Goal: Information Seeking & Learning: Compare options

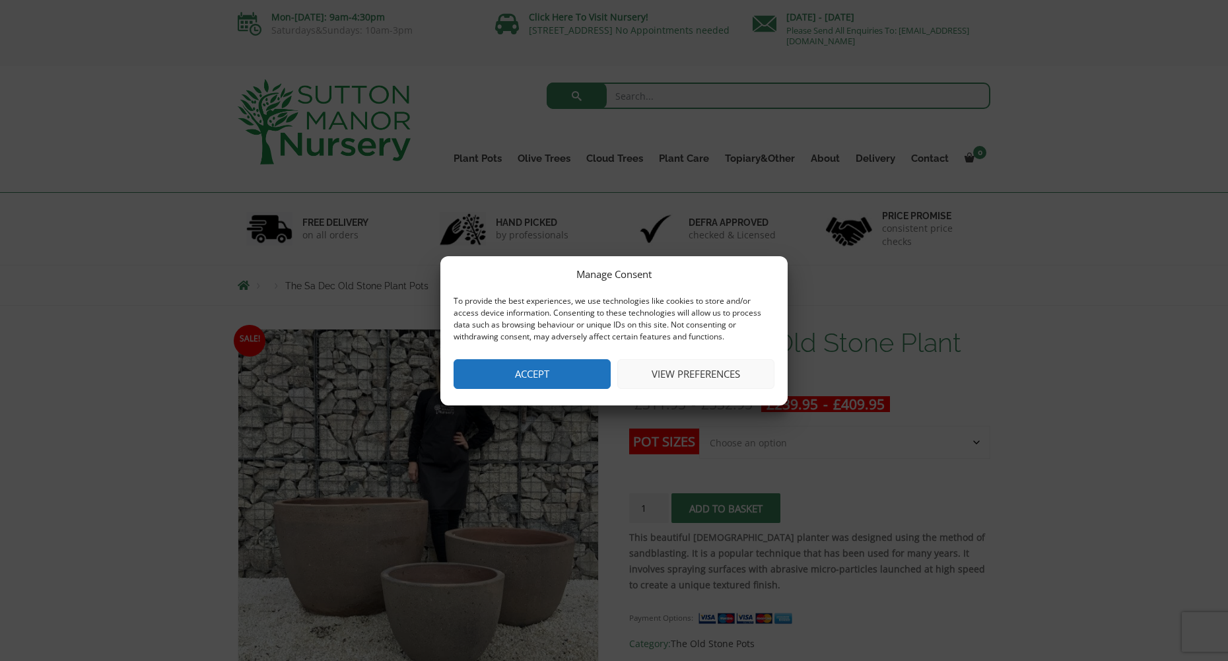
click at [546, 374] on button "Accept" at bounding box center [532, 374] width 157 height 30
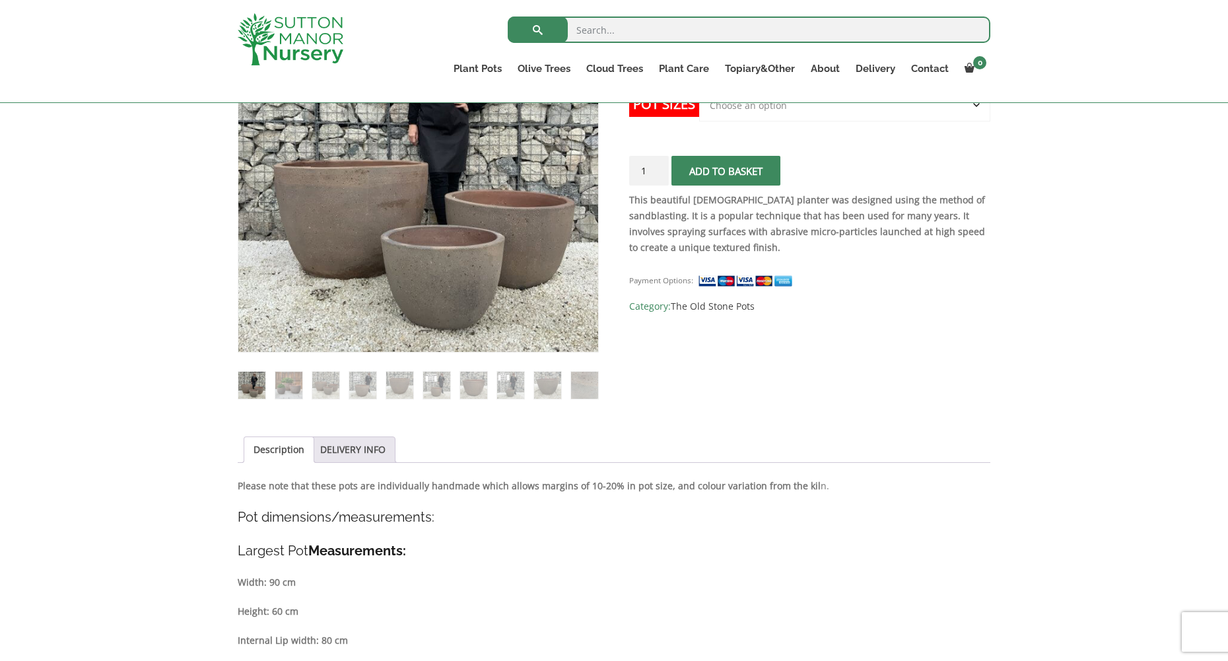
scroll to position [330, 0]
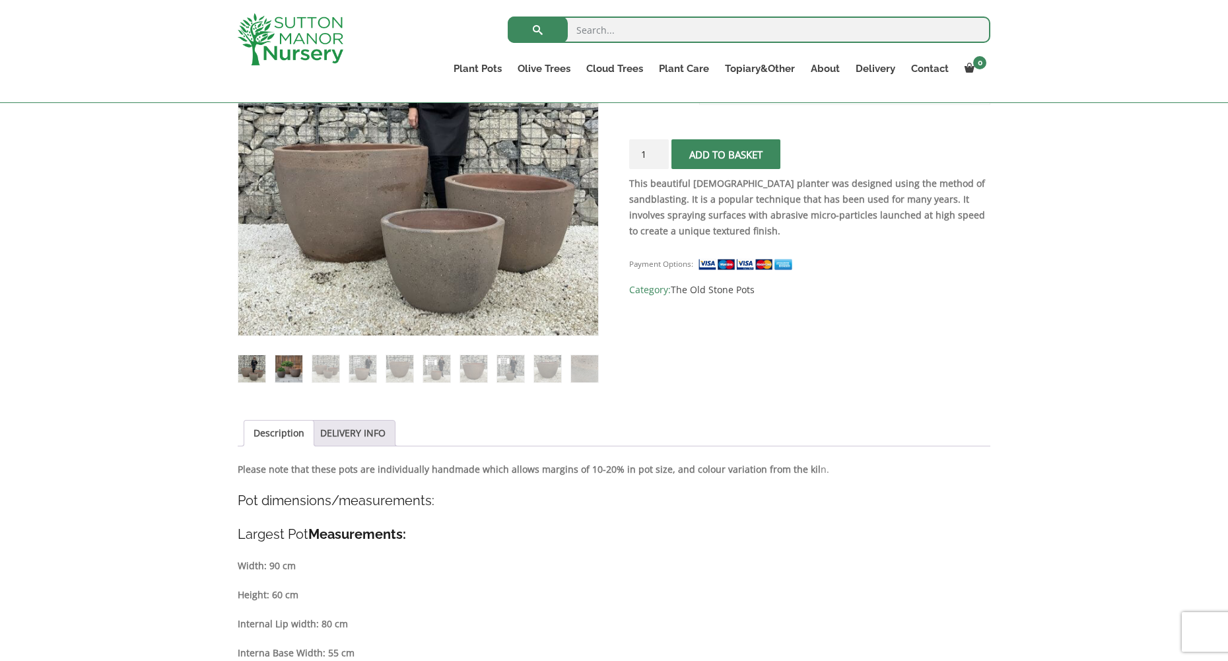
click at [289, 368] on img at bounding box center [288, 368] width 27 height 27
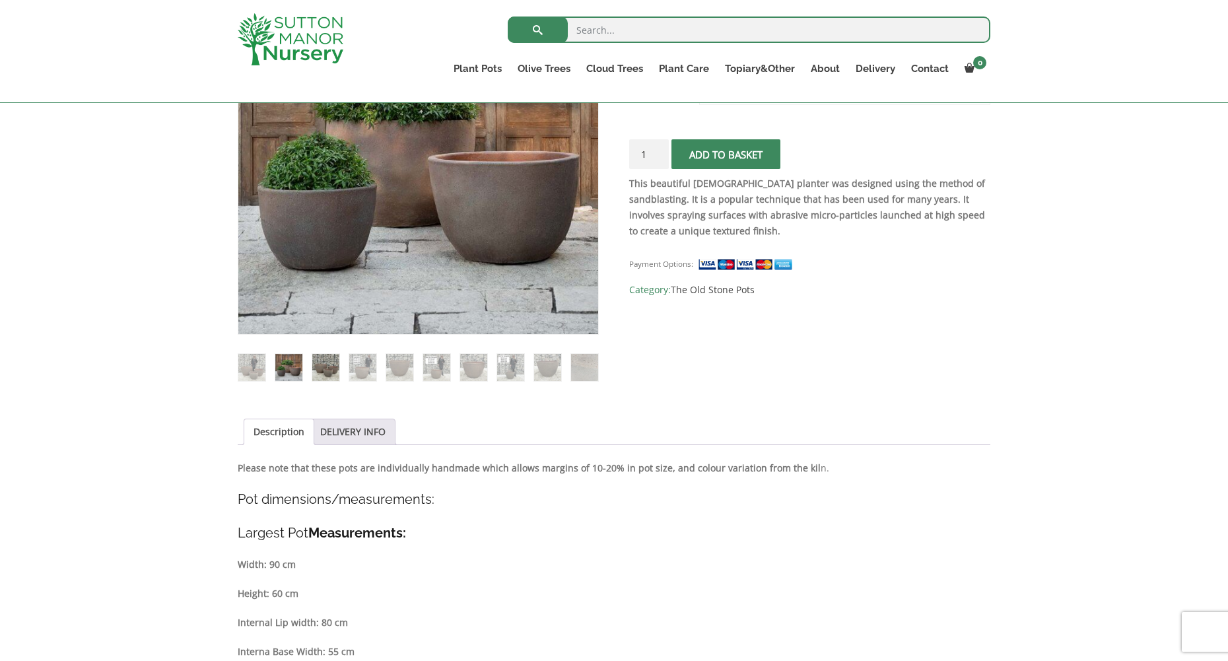
click at [317, 365] on img at bounding box center [325, 367] width 27 height 27
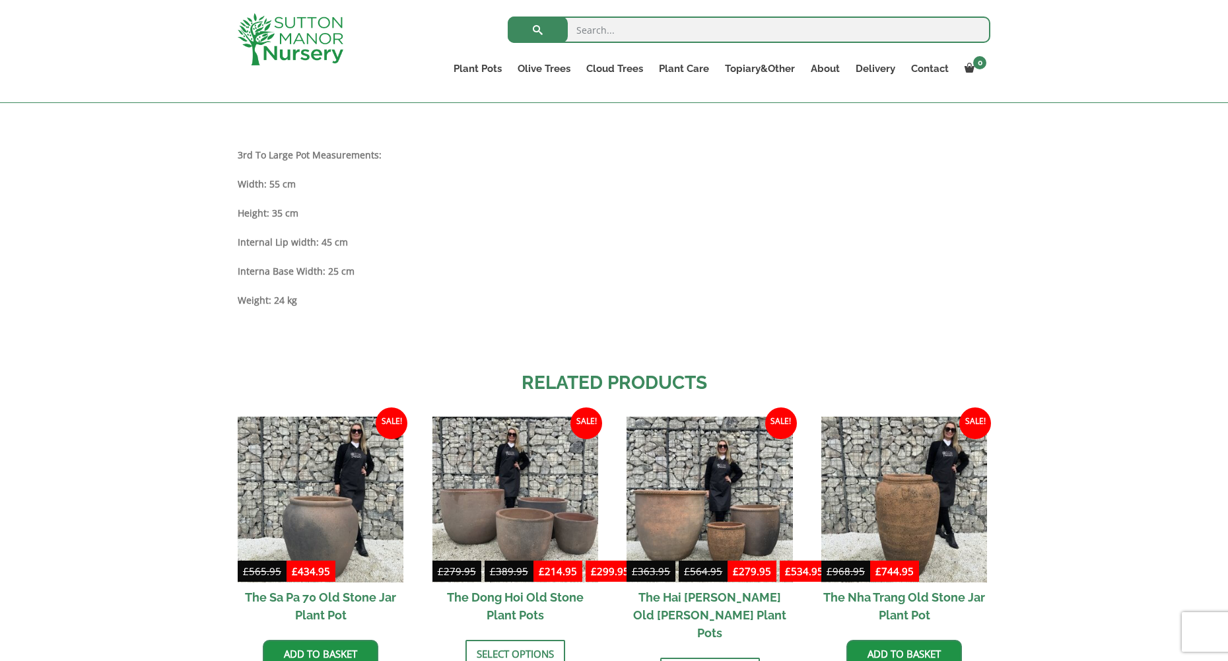
scroll to position [1123, 0]
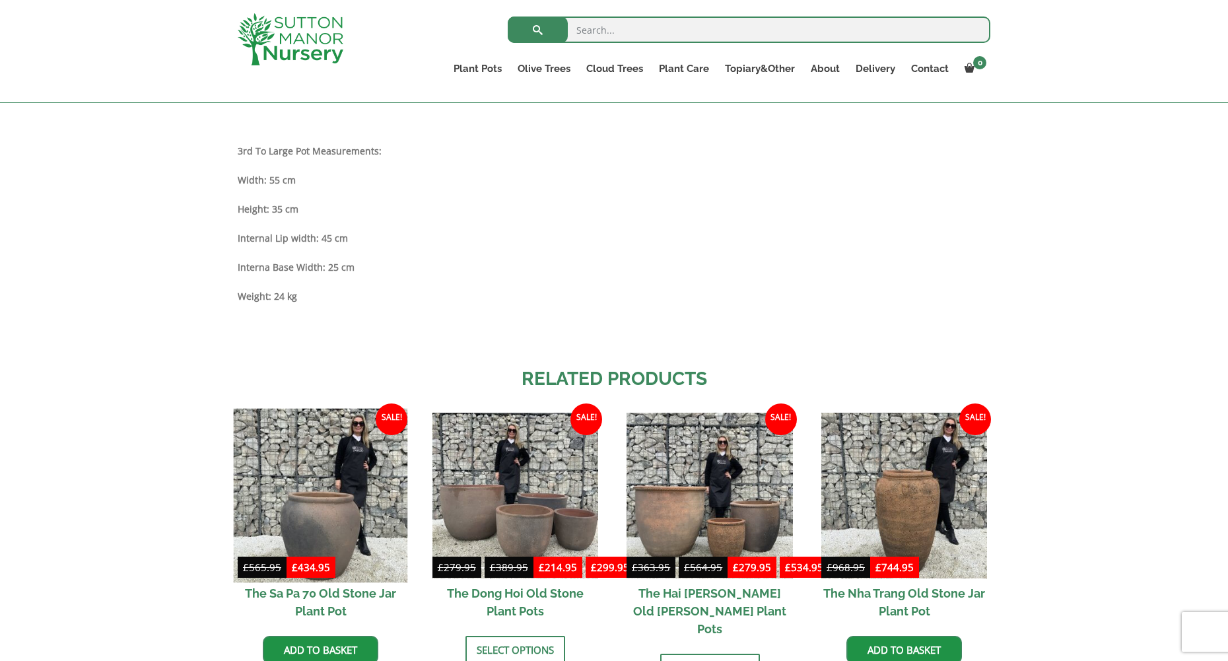
click at [302, 514] on img at bounding box center [321, 495] width 174 height 174
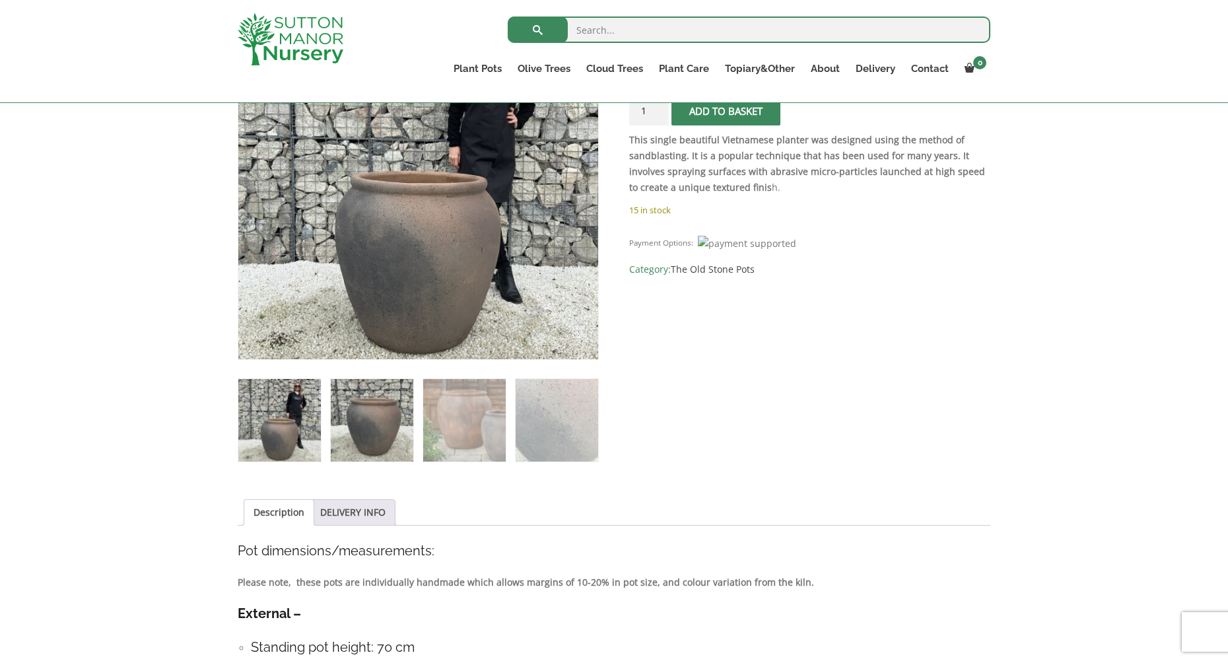
click at [372, 423] on img at bounding box center [372, 420] width 83 height 83
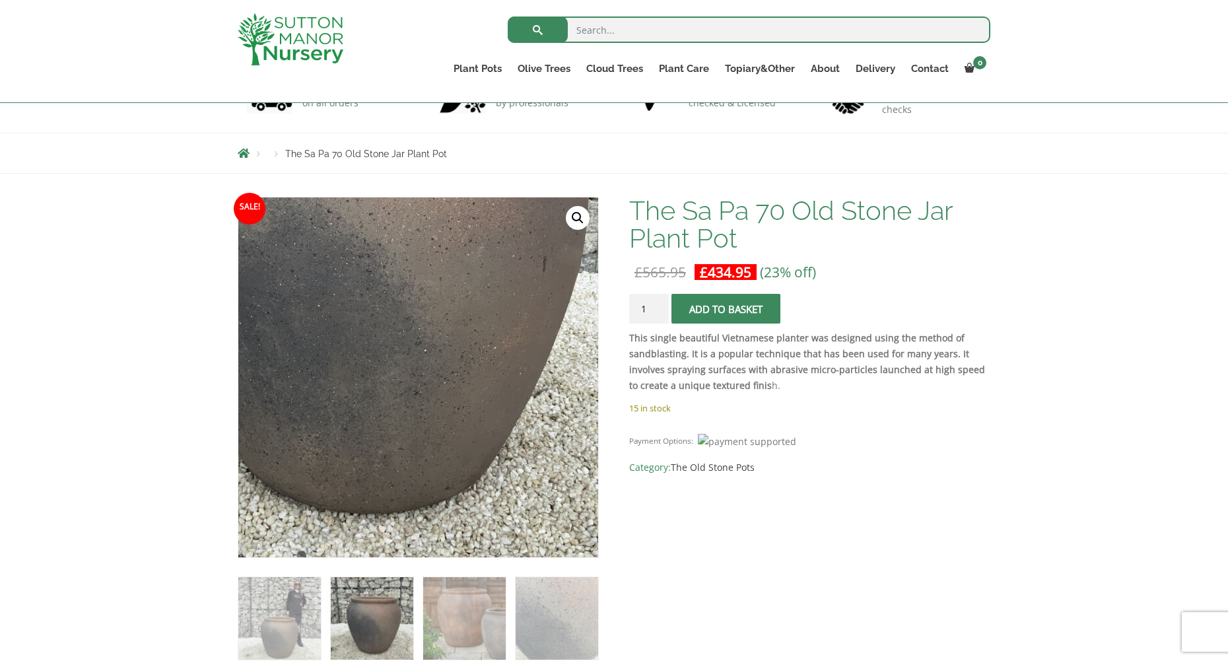
scroll to position [306, 0]
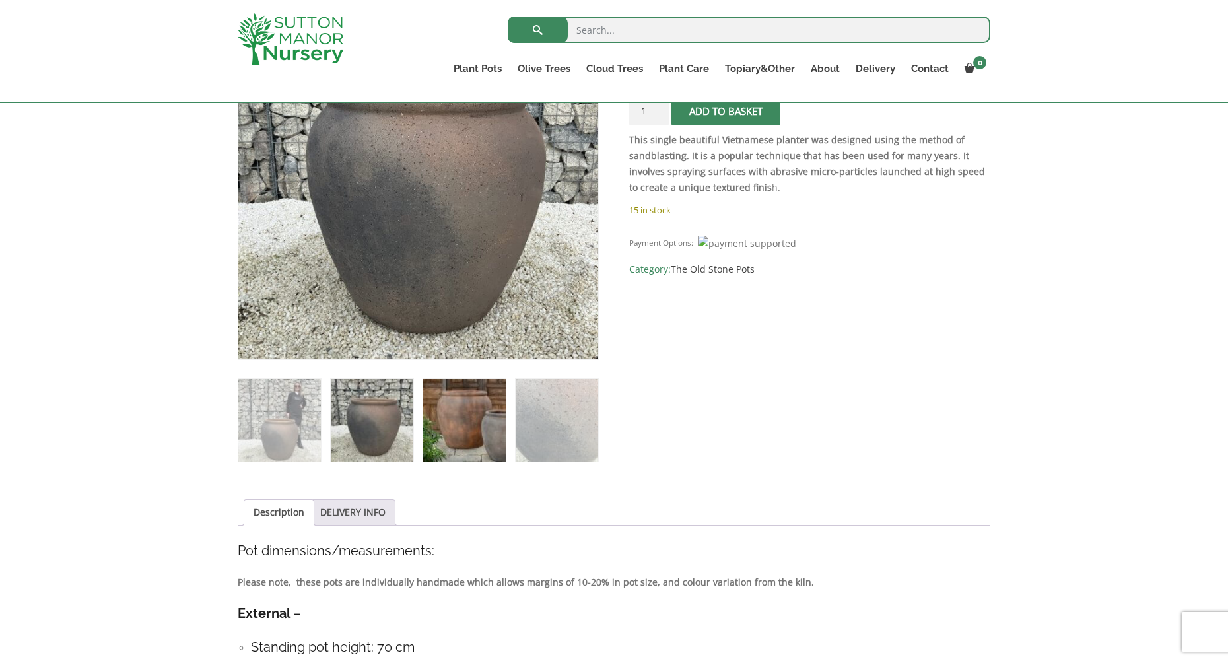
click at [469, 438] on img at bounding box center [464, 420] width 83 height 83
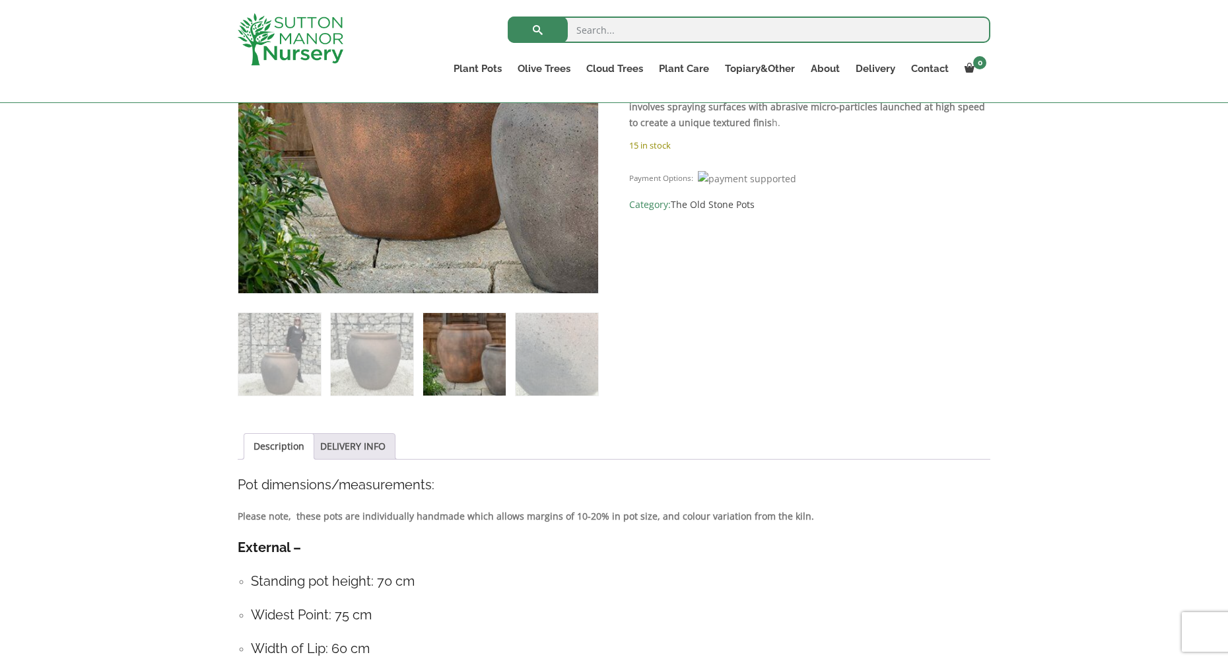
scroll to position [504, 0]
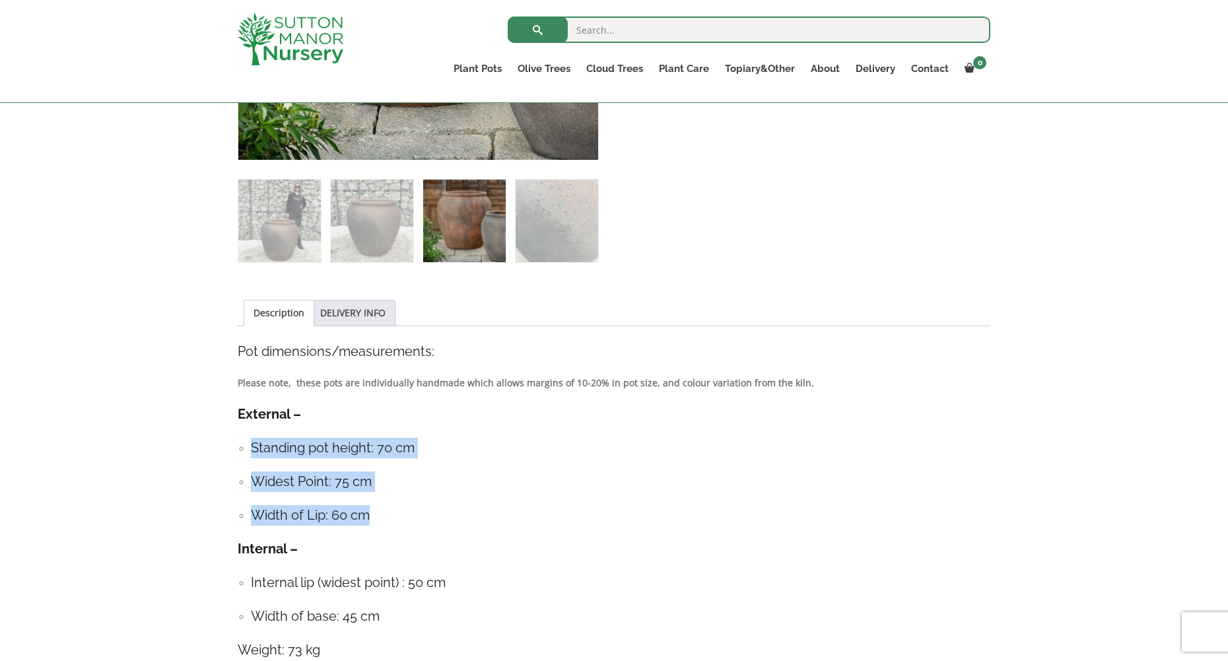
drag, startPoint x: 252, startPoint y: 444, endPoint x: 444, endPoint y: 514, distance: 204.5
click at [444, 514] on ul "Standing pot height: 70 cm Widest Point: 75 cm Width of Lip: 60 cm" at bounding box center [614, 482] width 753 height 88
copy ul "Standing pot height: 70 cm Widest Point: 75 cm Width of Lip: 60 cm"
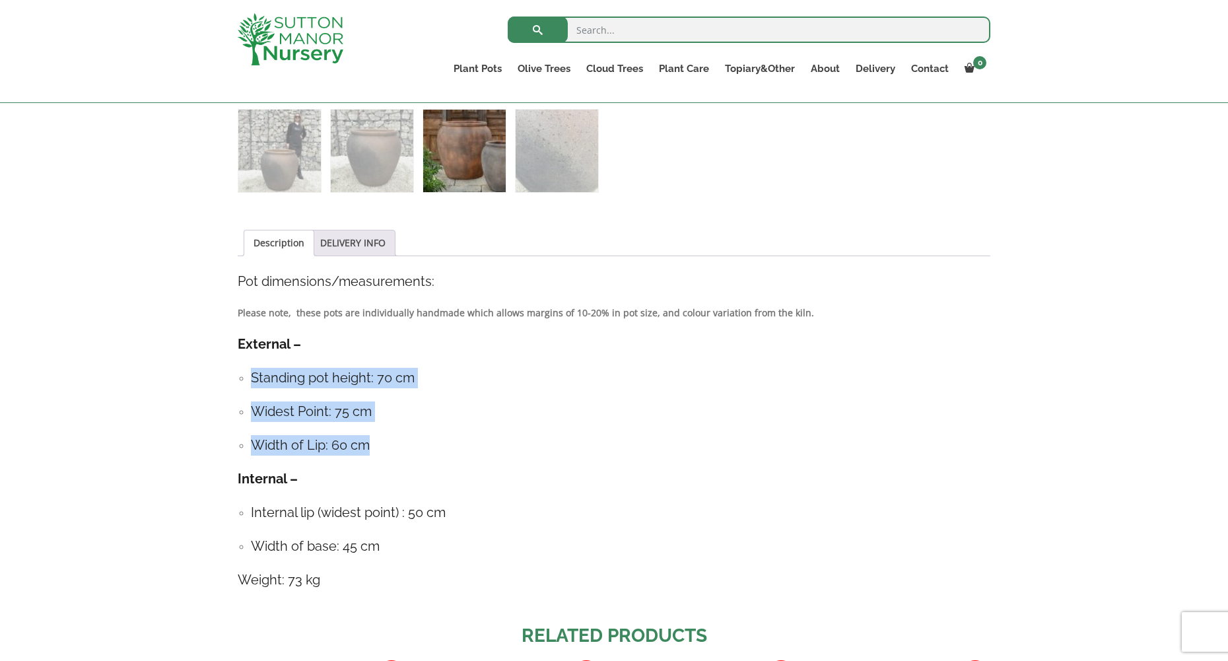
scroll to position [703, 0]
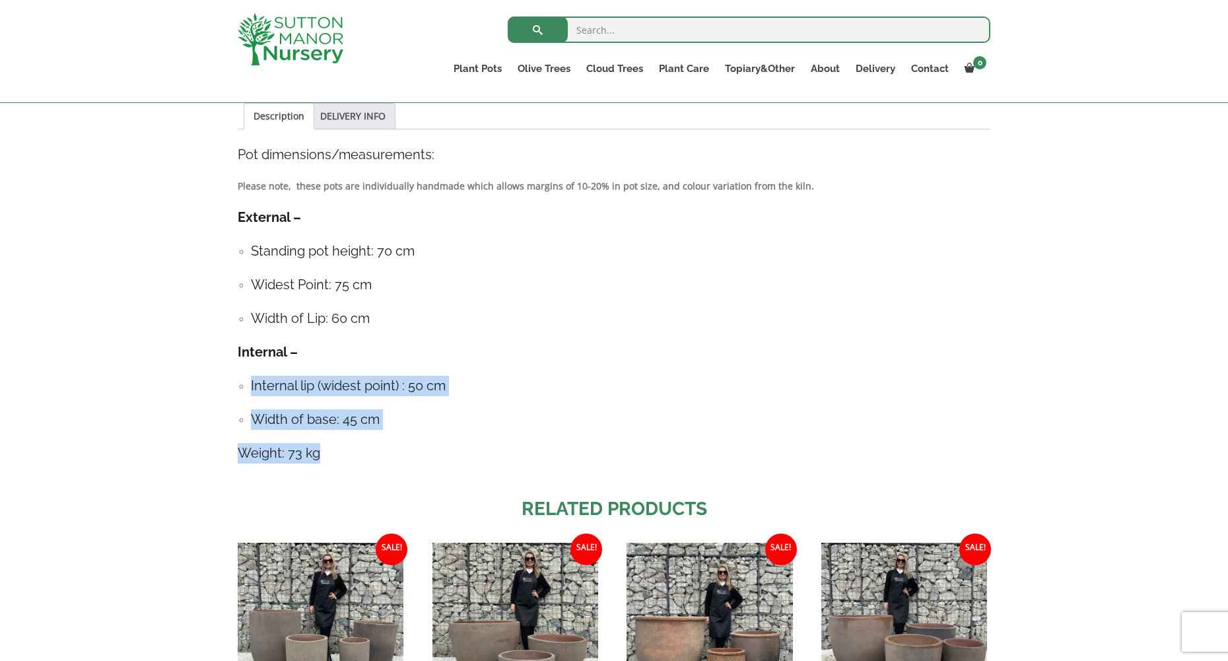
drag, startPoint x: 252, startPoint y: 381, endPoint x: 376, endPoint y: 452, distance: 142.8
click at [376, 452] on div "Description Pot dimensions/measurements: Please note, these pots are individual…" at bounding box center [614, 311] width 753 height 332
copy div "Internal lip (widest point) : 50 cm Width of base: 45 cm Weight: 73 kg"
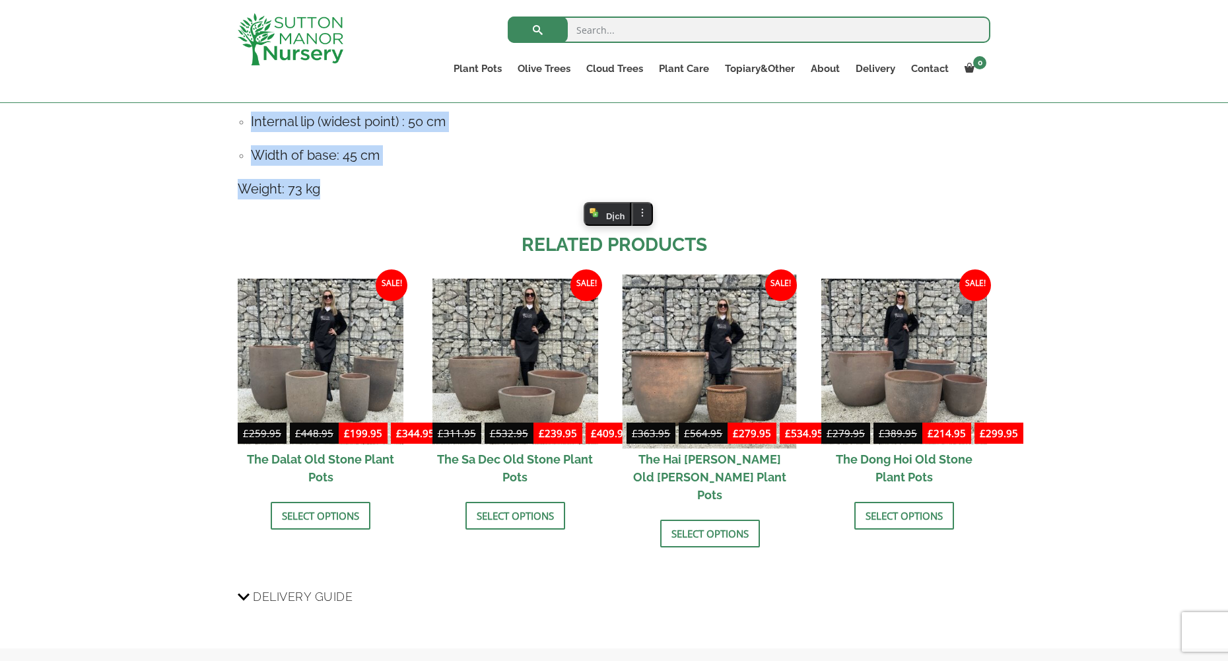
click at [720, 389] on img at bounding box center [710, 361] width 174 height 174
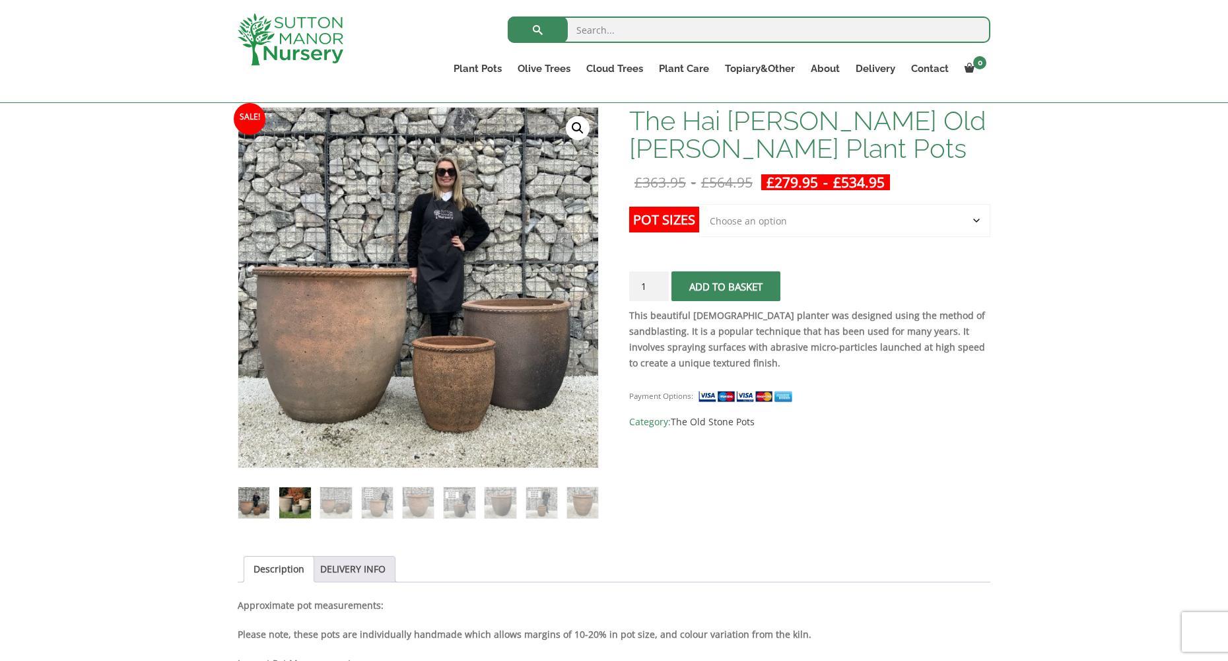
click at [295, 501] on img at bounding box center [294, 502] width 31 height 31
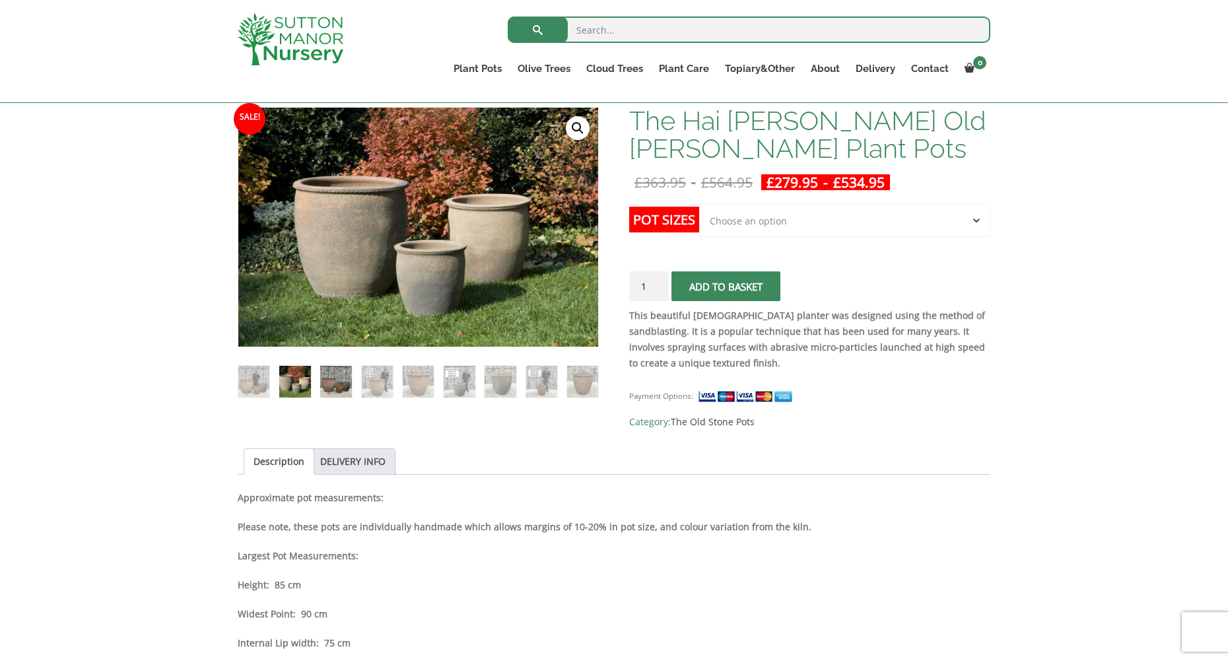
click at [341, 382] on img at bounding box center [335, 381] width 31 height 31
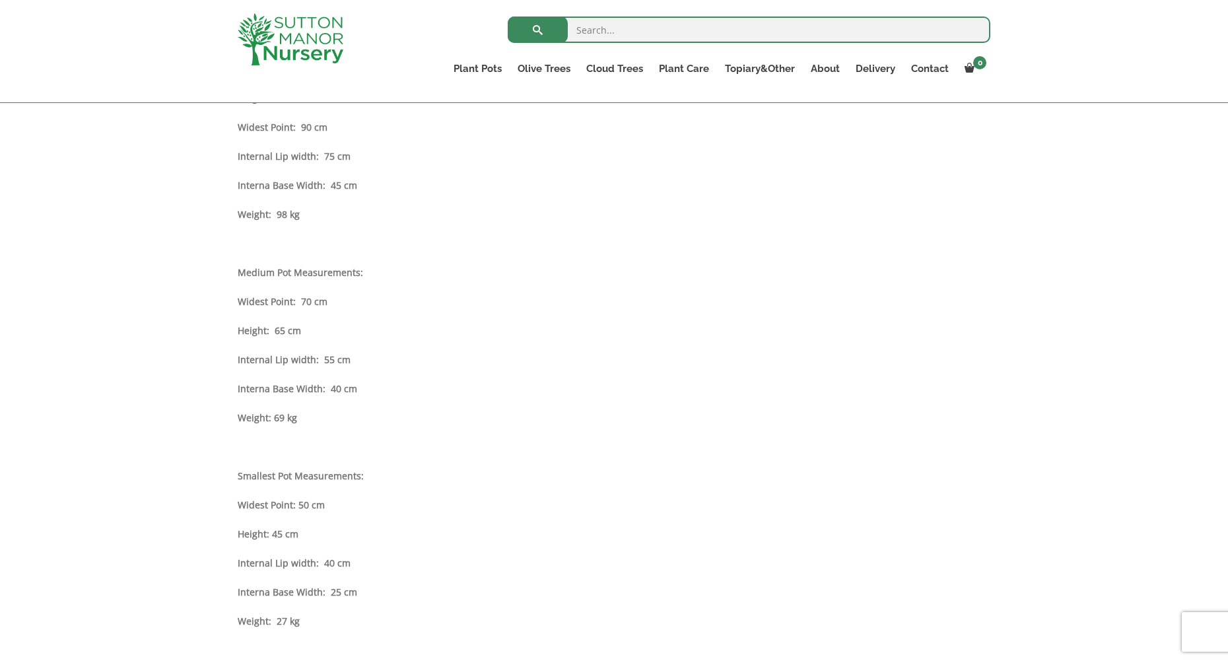
scroll to position [594, 0]
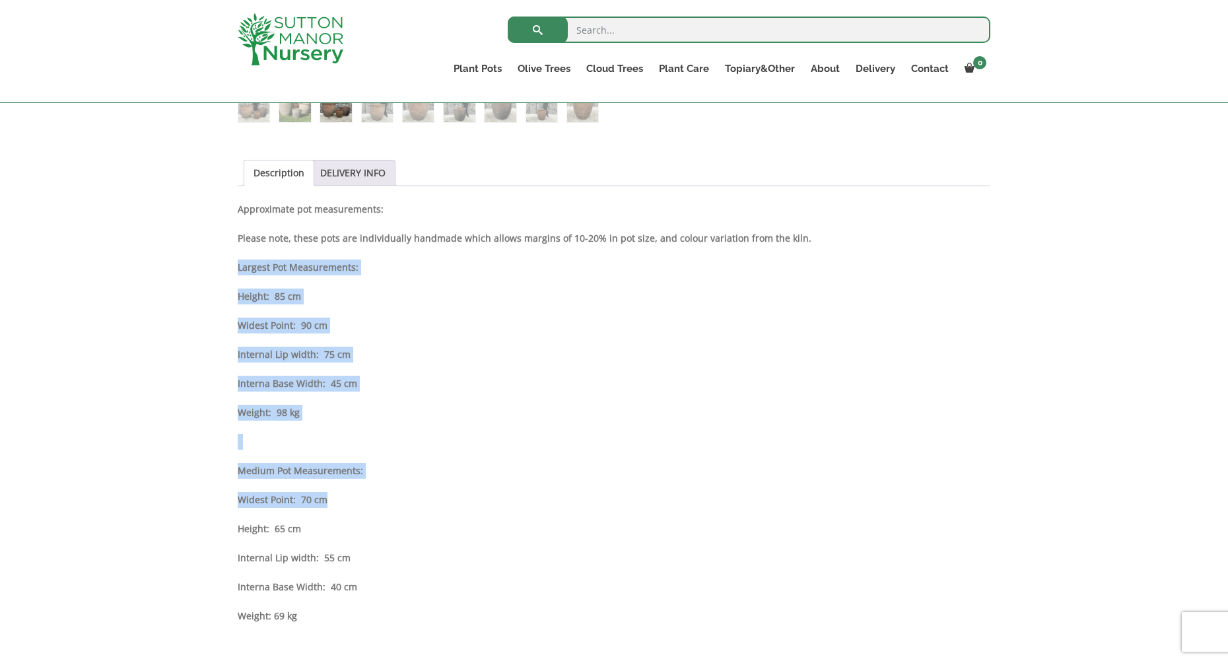
drag, startPoint x: 236, startPoint y: 265, endPoint x: 473, endPoint y: 497, distance: 332.0
click at [473, 497] on div "Sale! 🔍 The Hai Phong Old Stone Plant Pots £ 363.95 - £ 564.95 £ 279.95 - £ 534…" at bounding box center [614, 488] width 773 height 1574
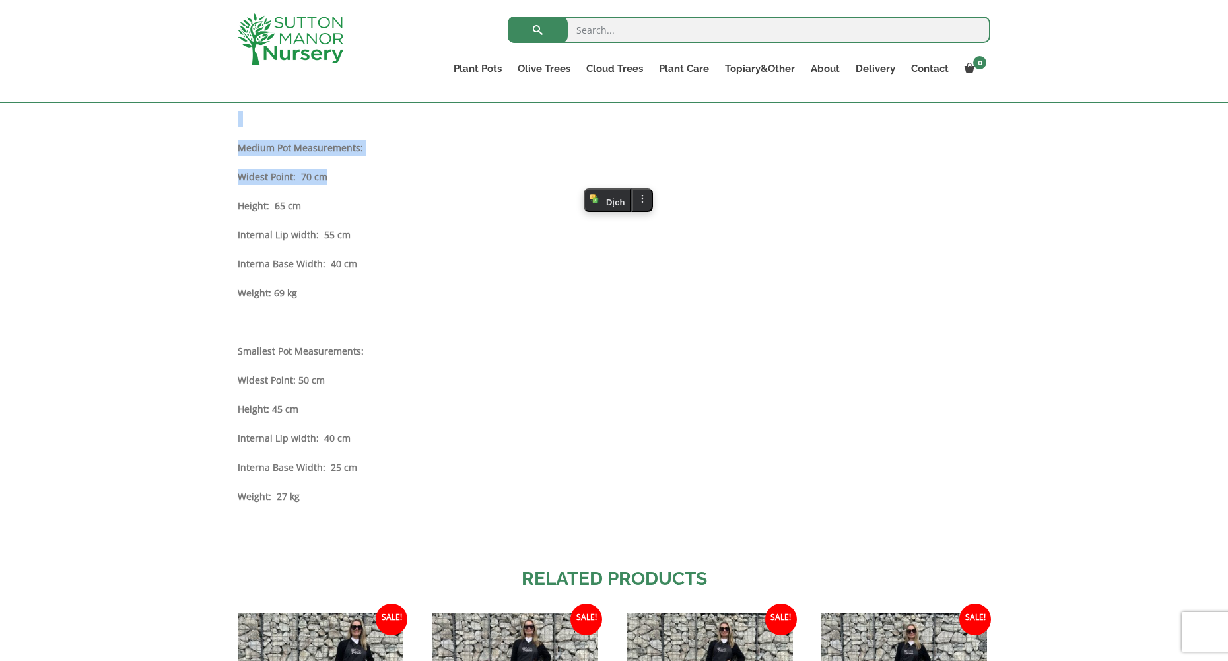
scroll to position [990, 0]
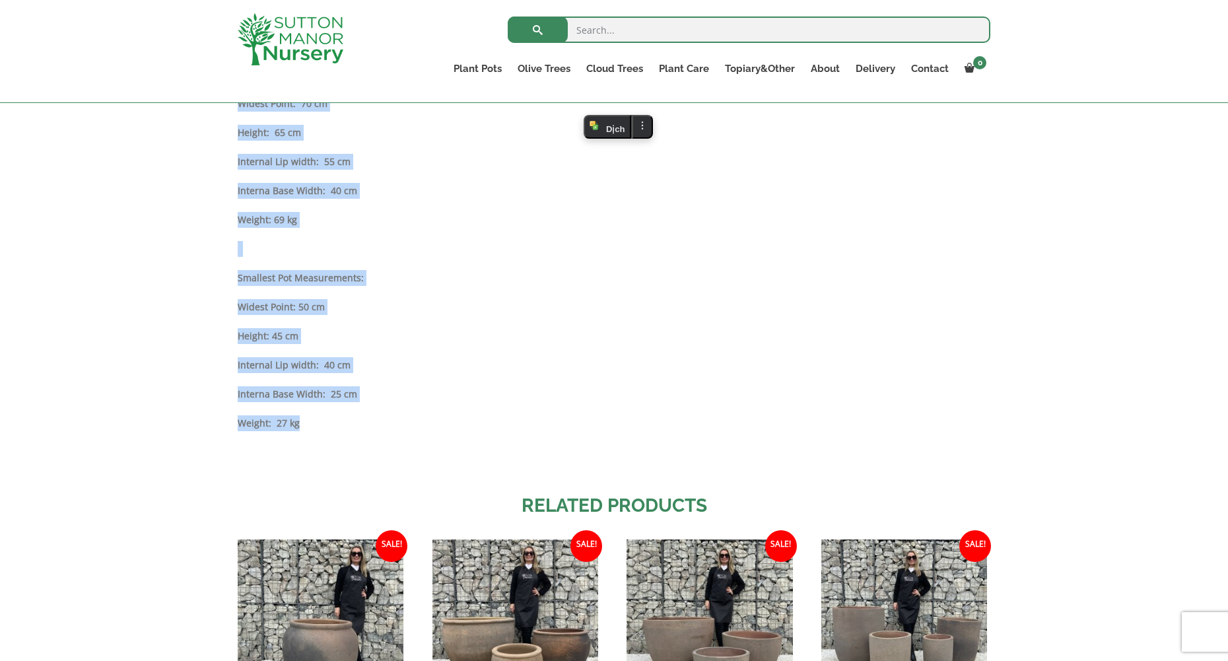
click at [343, 426] on p "Weight: 27 kg" at bounding box center [614, 423] width 753 height 16
copy div "Largest Pot Measurements: Height: 85 cm Widest Point: 90 cm Internal Lip width:…"
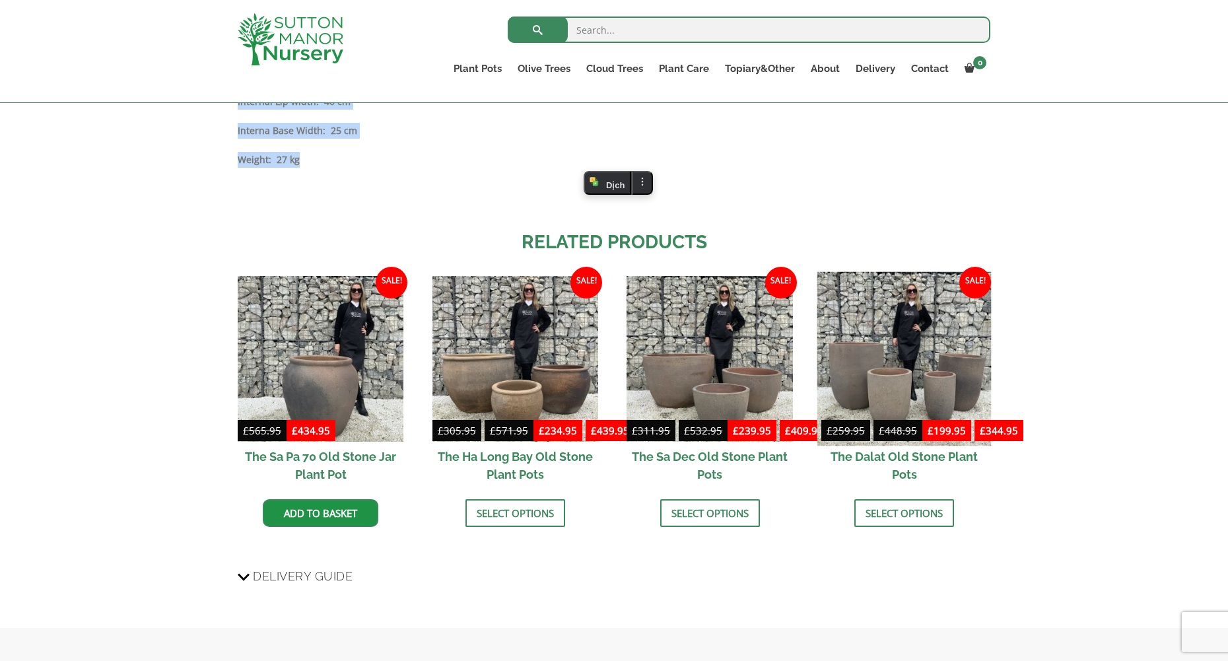
scroll to position [1255, 0]
click at [896, 374] on img at bounding box center [904, 358] width 174 height 174
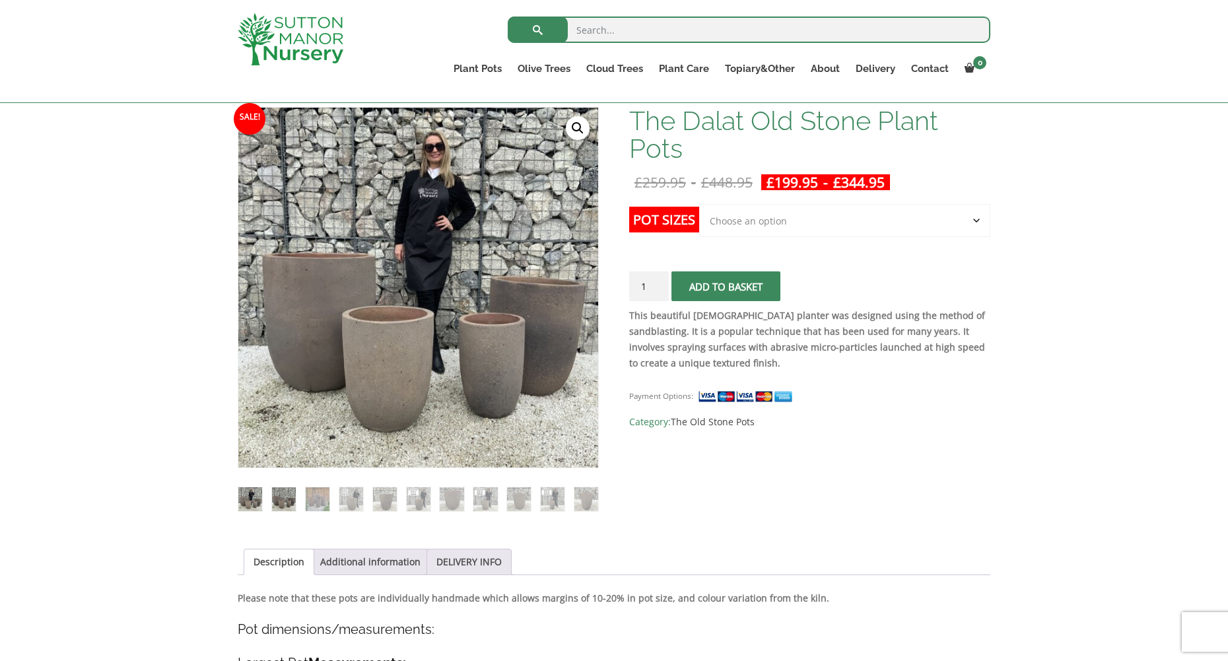
click at [293, 504] on img at bounding box center [284, 499] width 24 height 24
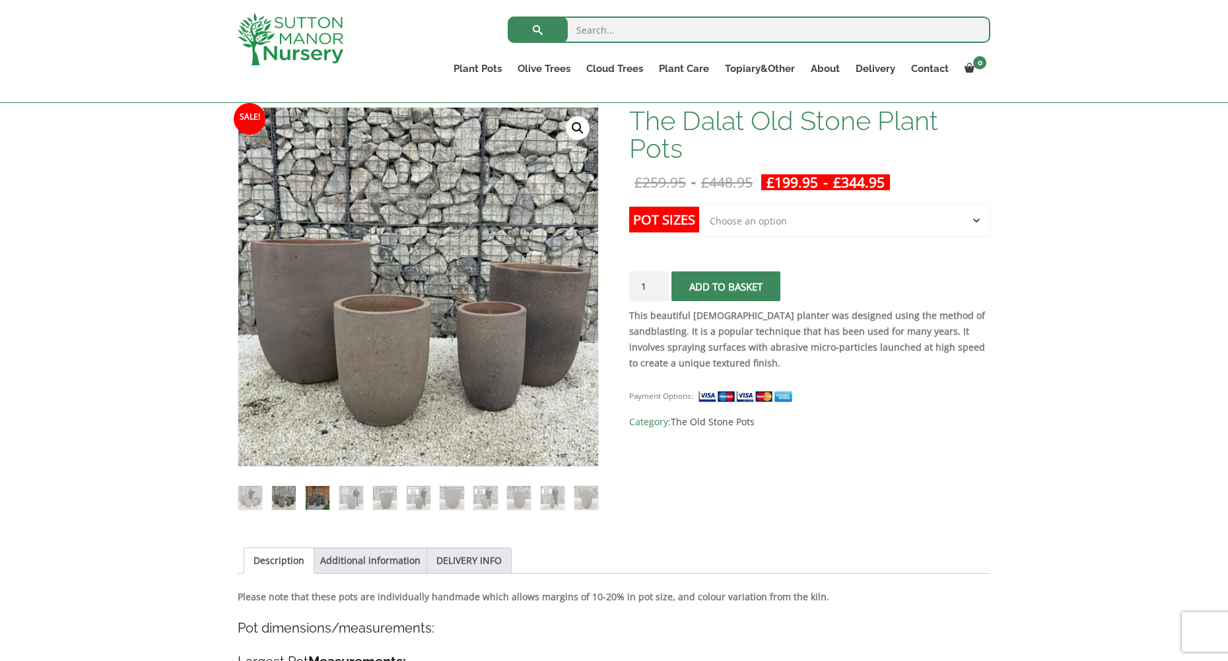
click at [314, 500] on img at bounding box center [318, 498] width 24 height 24
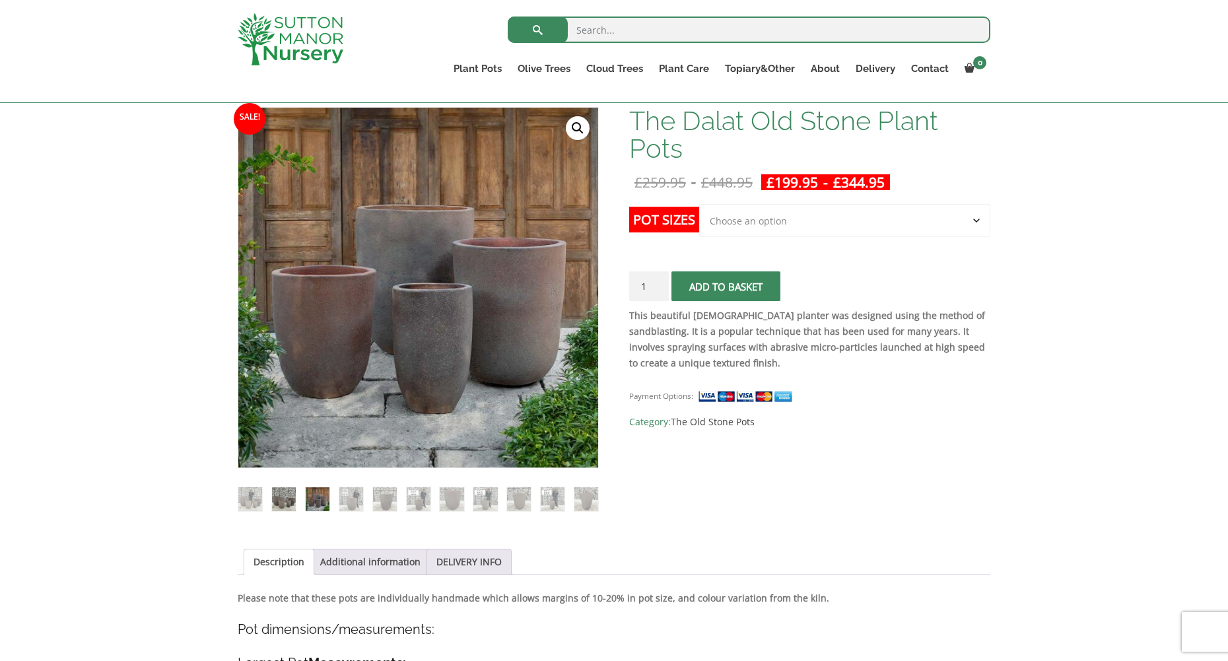
click at [275, 501] on img at bounding box center [284, 499] width 24 height 24
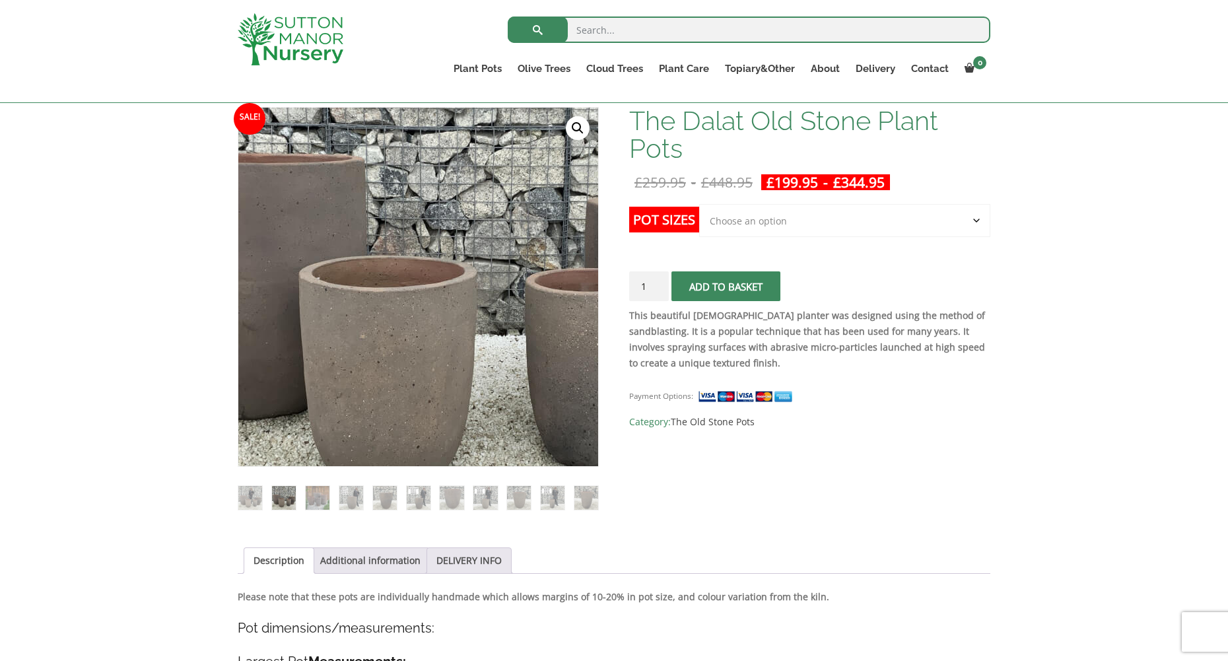
drag, startPoint x: 376, startPoint y: 341, endPoint x: 403, endPoint y: 248, distance: 97.6
click at [403, 248] on img at bounding box center [454, 243] width 660 height 660
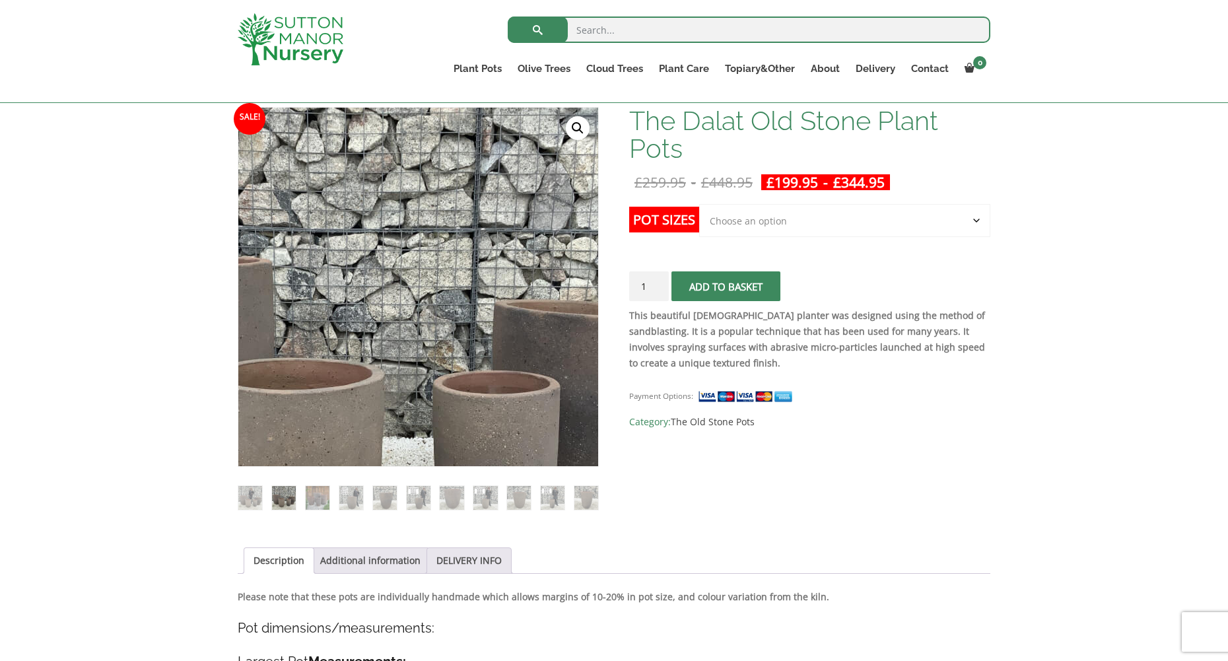
click at [487, 219] on img at bounding box center [362, 345] width 660 height 660
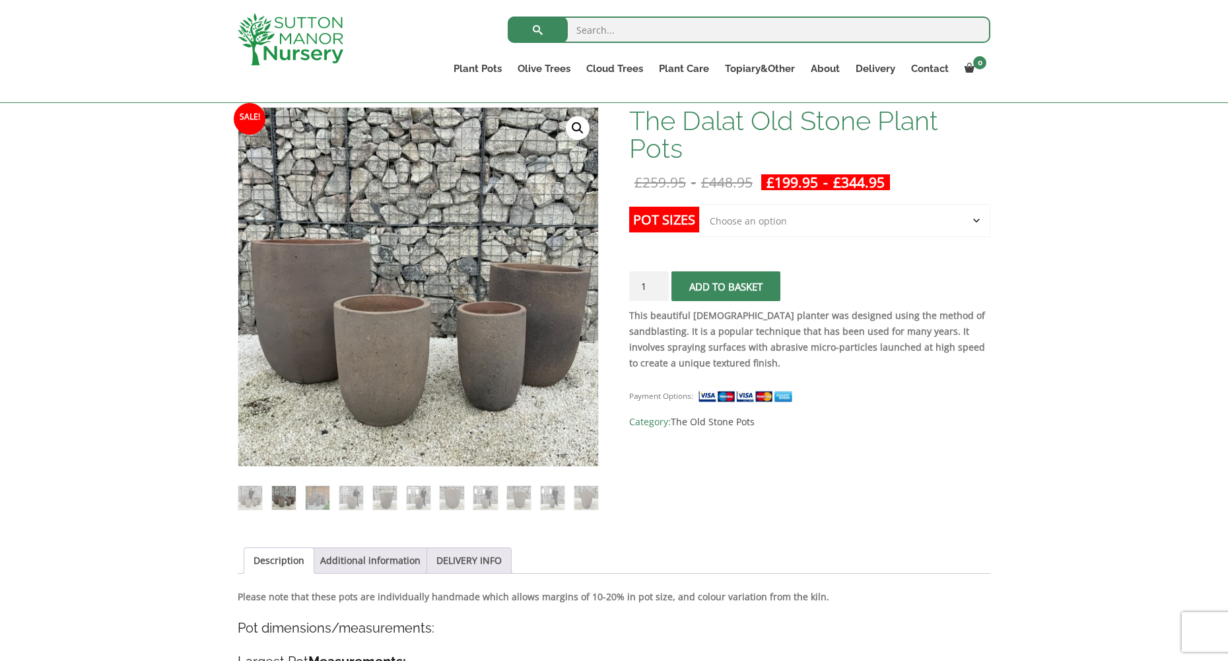
click at [575, 125] on link "🔍" at bounding box center [578, 128] width 24 height 24
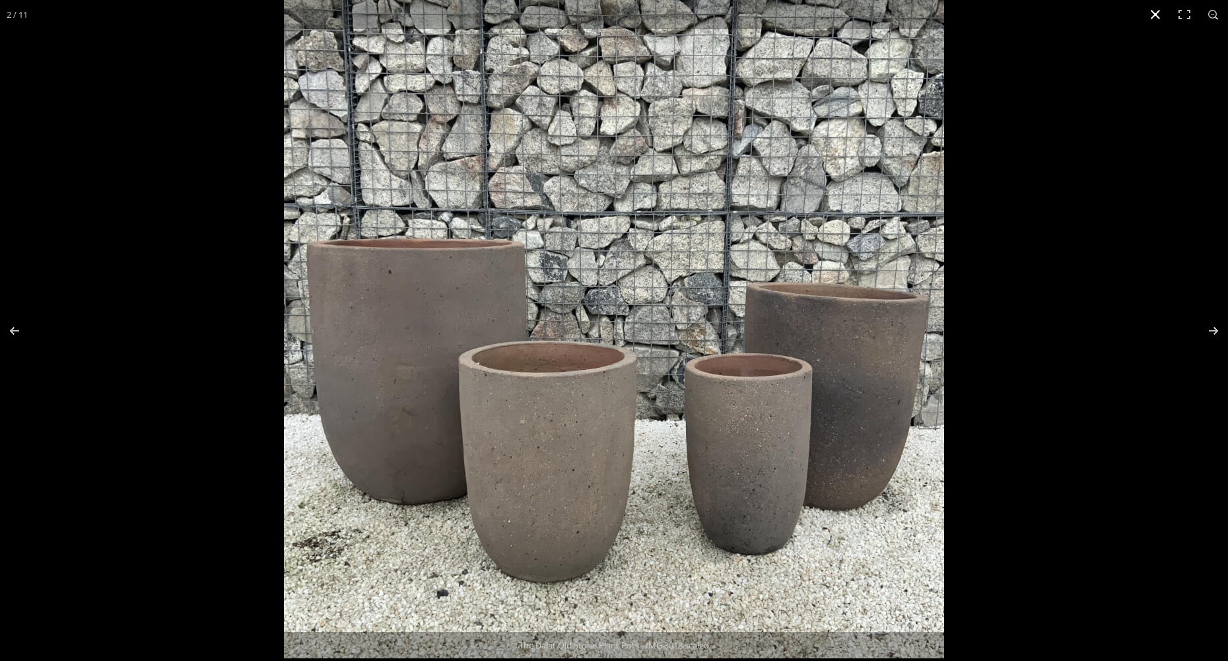
click at [1152, 17] on button "Close (Esc)" at bounding box center [1155, 14] width 29 height 29
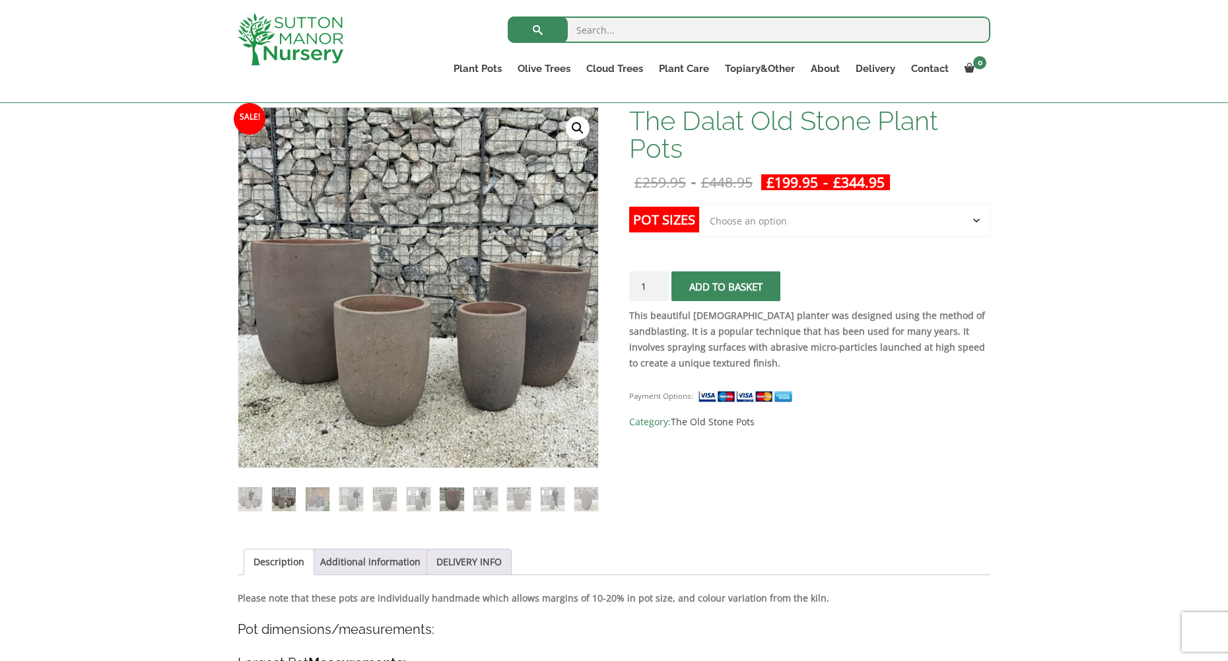
click at [456, 499] on img at bounding box center [452, 499] width 24 height 24
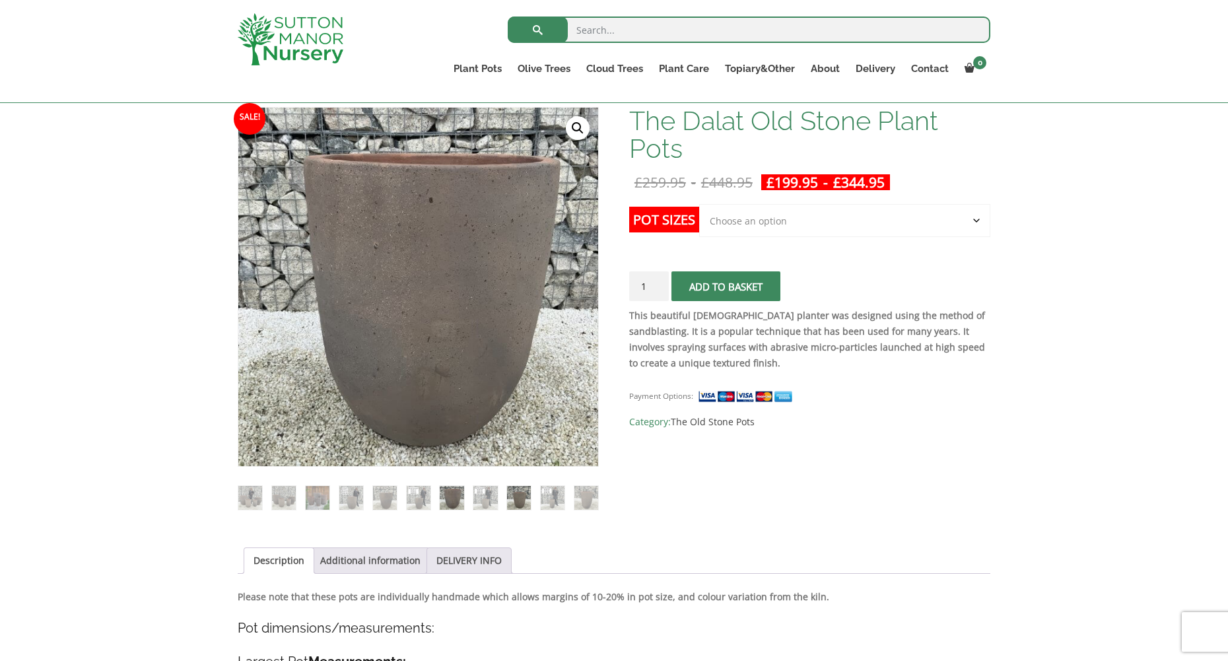
click at [524, 496] on img at bounding box center [519, 498] width 24 height 24
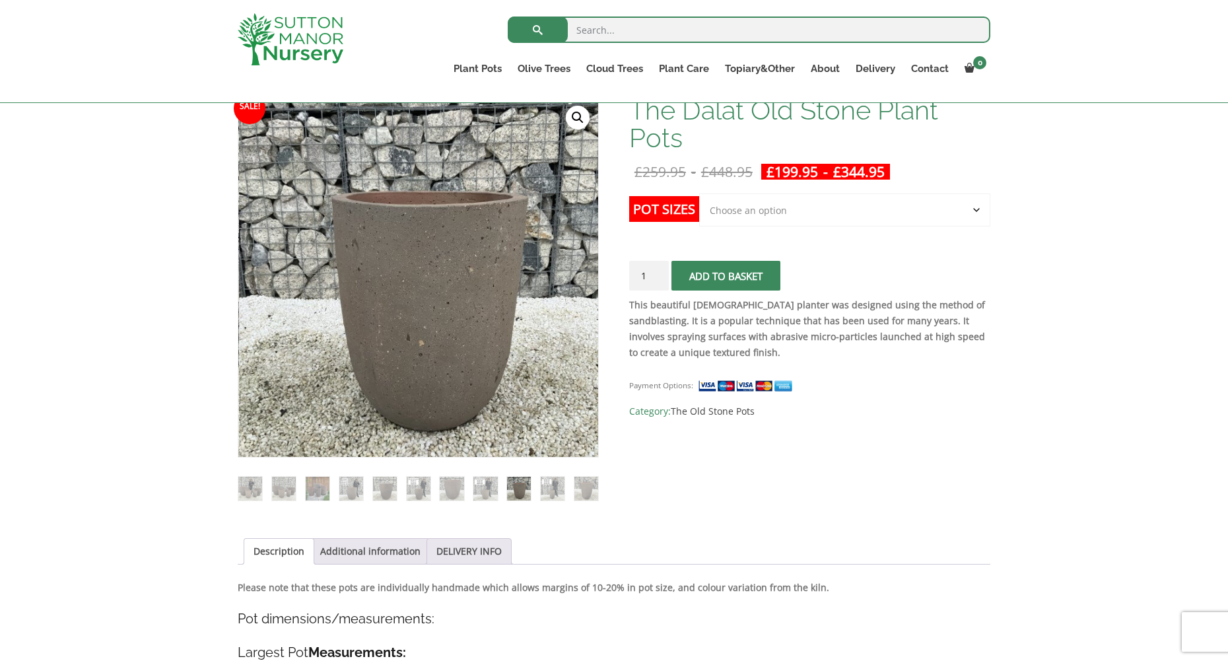
scroll to position [660, 0]
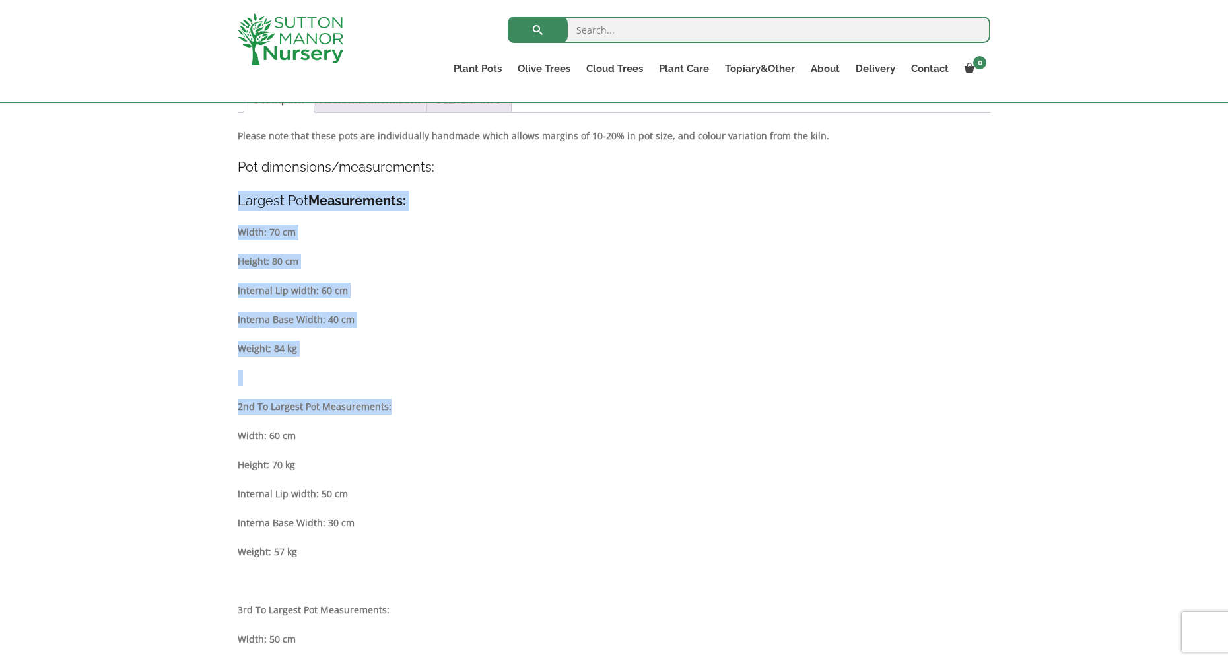
drag, startPoint x: 239, startPoint y: 199, endPoint x: 420, endPoint y: 399, distance: 269.3
click at [420, 399] on div "Description Please note that these pots are individually handmade which allows …" at bounding box center [614, 554] width 753 height 852
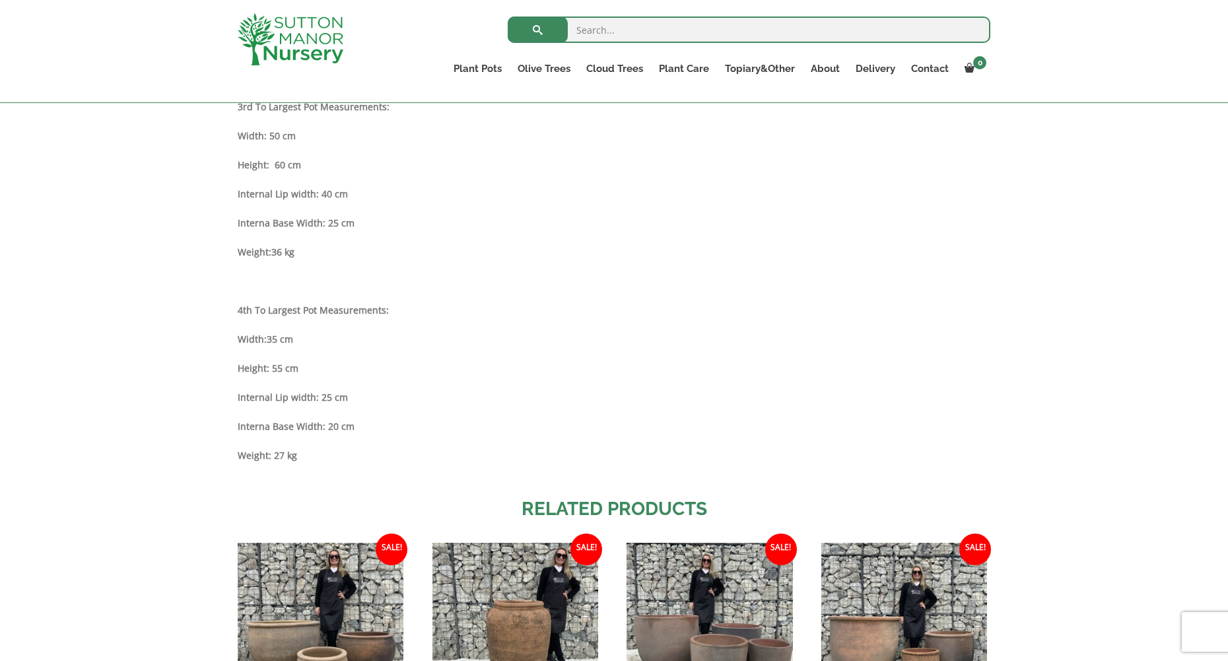
scroll to position [1189, 0]
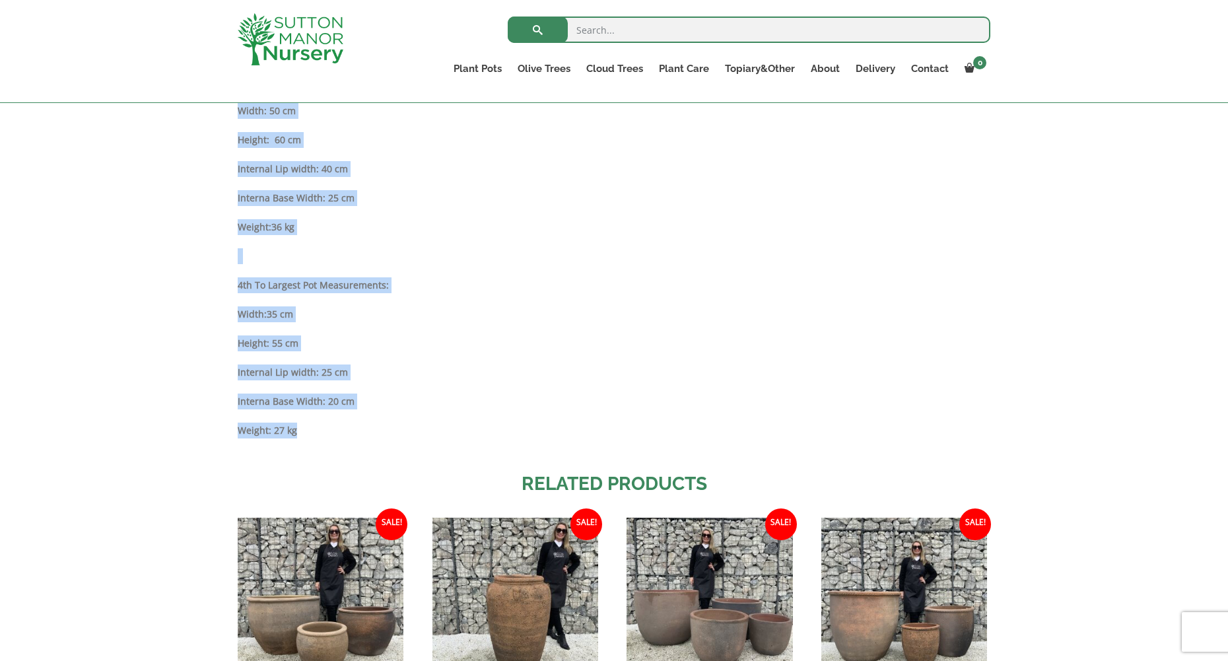
click at [305, 436] on p "Weight: 27 kg" at bounding box center [614, 431] width 753 height 16
copy div "Largest Pot Measurements: Width: 70 cm Height: 80 cm Internal Lip width: 60 cm …"
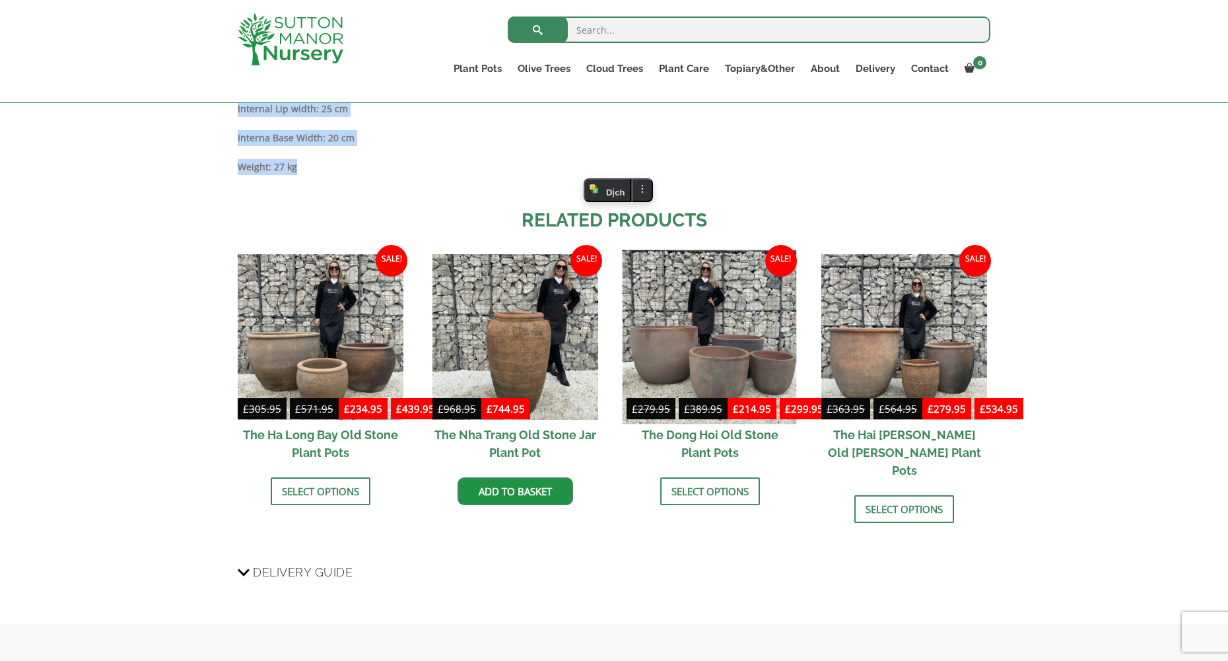
scroll to position [1453, 0]
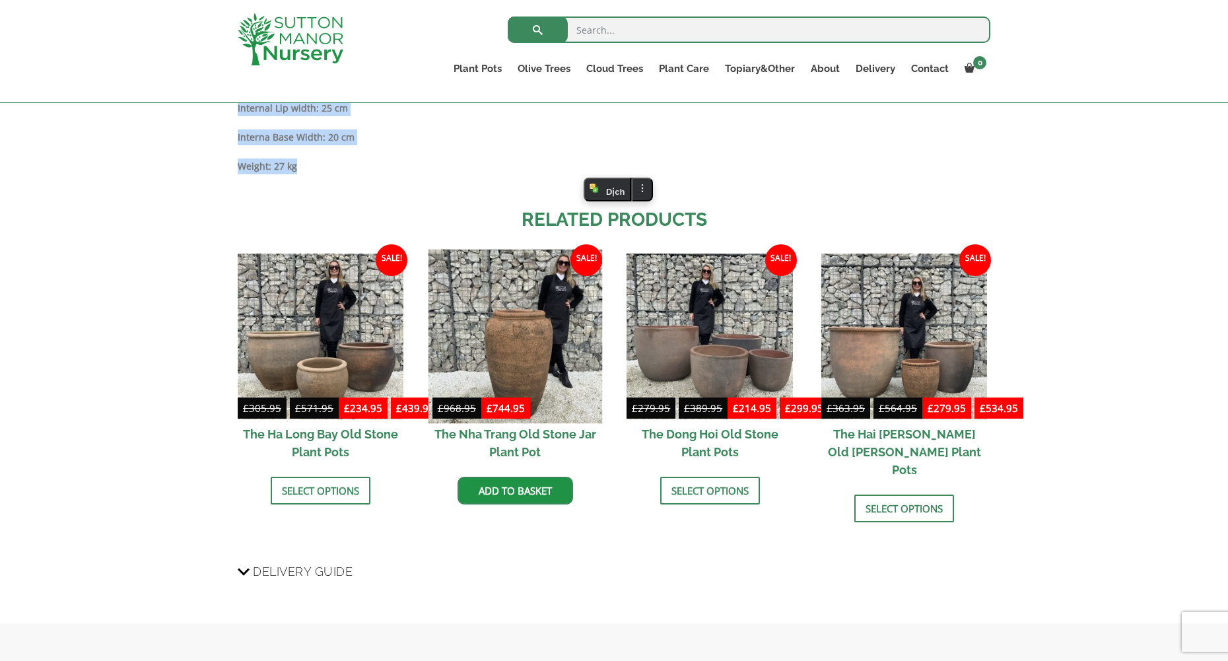
click at [530, 340] on img at bounding box center [515, 336] width 174 height 174
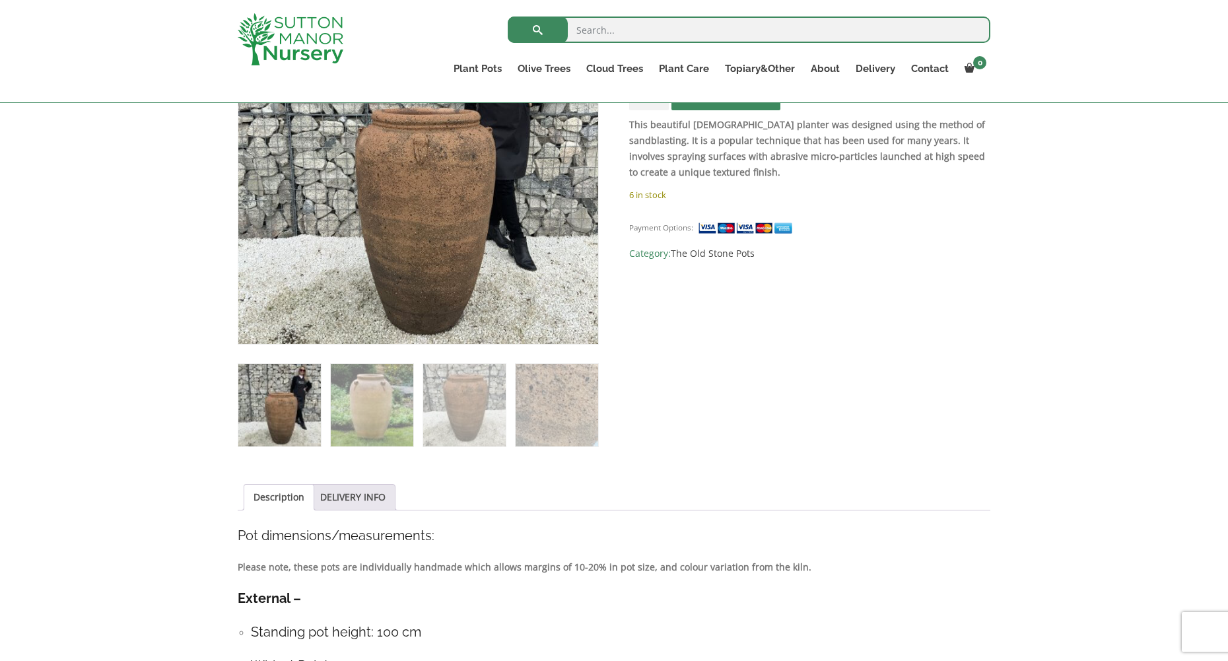
scroll to position [330, 0]
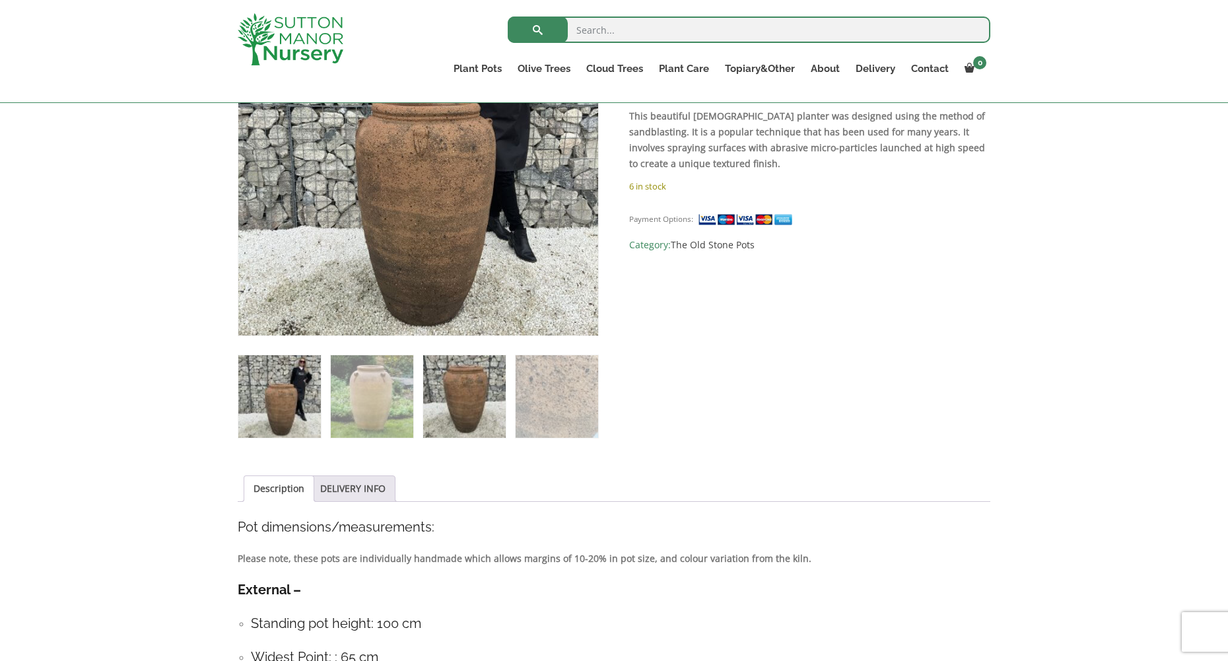
click at [477, 406] on img at bounding box center [464, 396] width 83 height 83
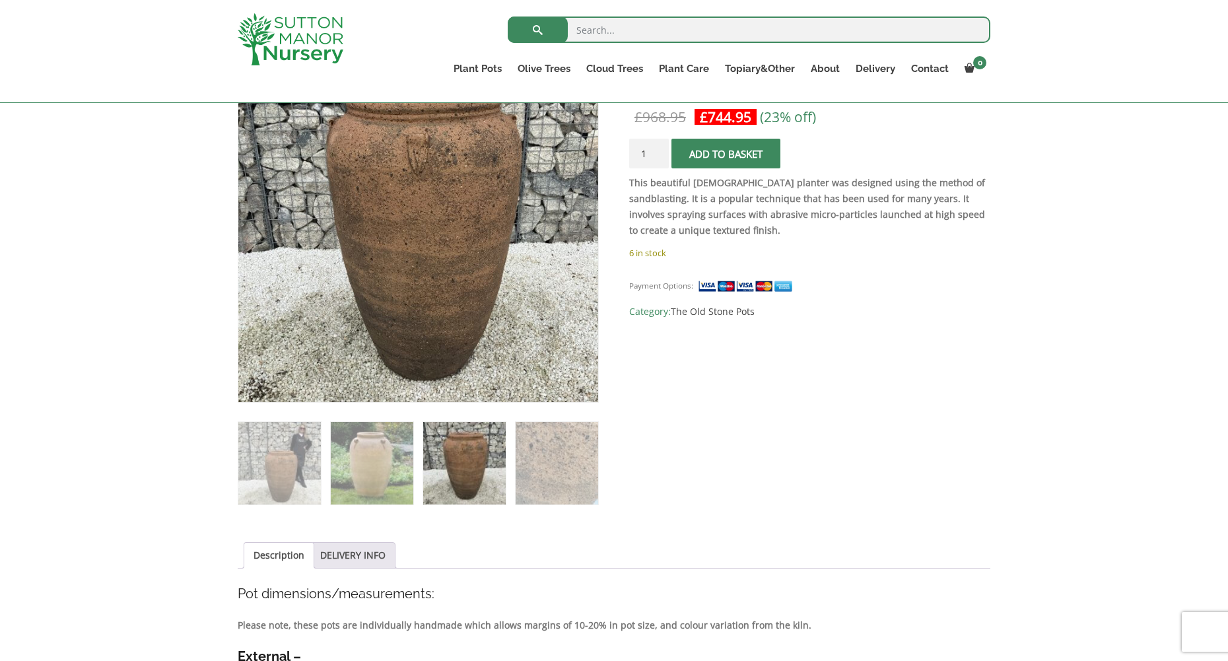
scroll to position [528, 0]
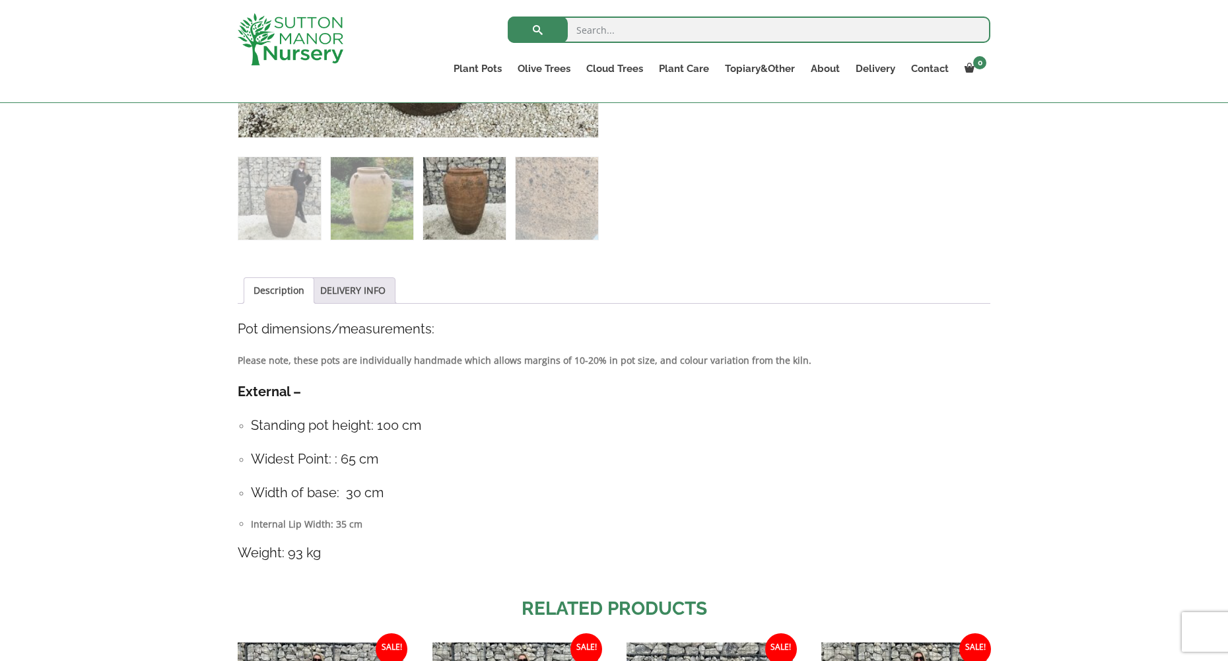
click at [238, 392] on div "Sale! 🔍 The Nha Trang Old Stone Jar Plant Pot £ 968.95 Original price was: £968…" at bounding box center [614, 383] width 773 height 1232
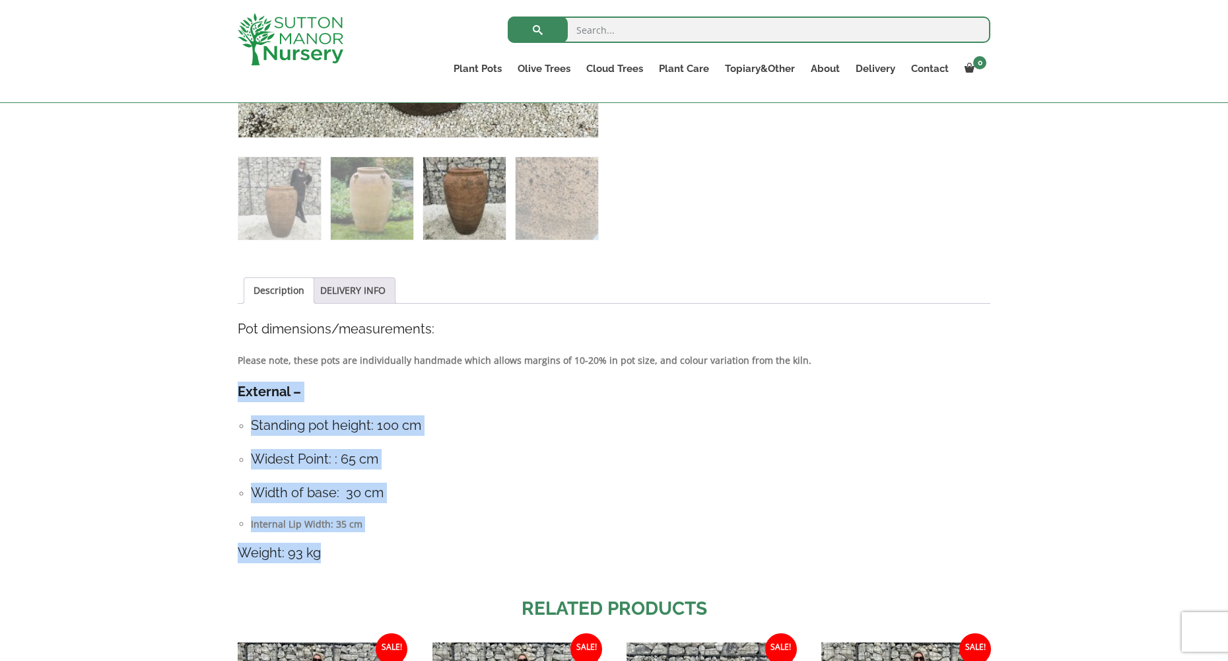
drag, startPoint x: 239, startPoint y: 392, endPoint x: 464, endPoint y: 573, distance: 288.9
click at [464, 573] on div "Description Pot dimensions/measurements: Please note, these pots are individual…" at bounding box center [614, 448] width 753 height 258
copy div "External – Standing pot height: 100 cm Widest Point: : 65 cm Width of base: 30 …"
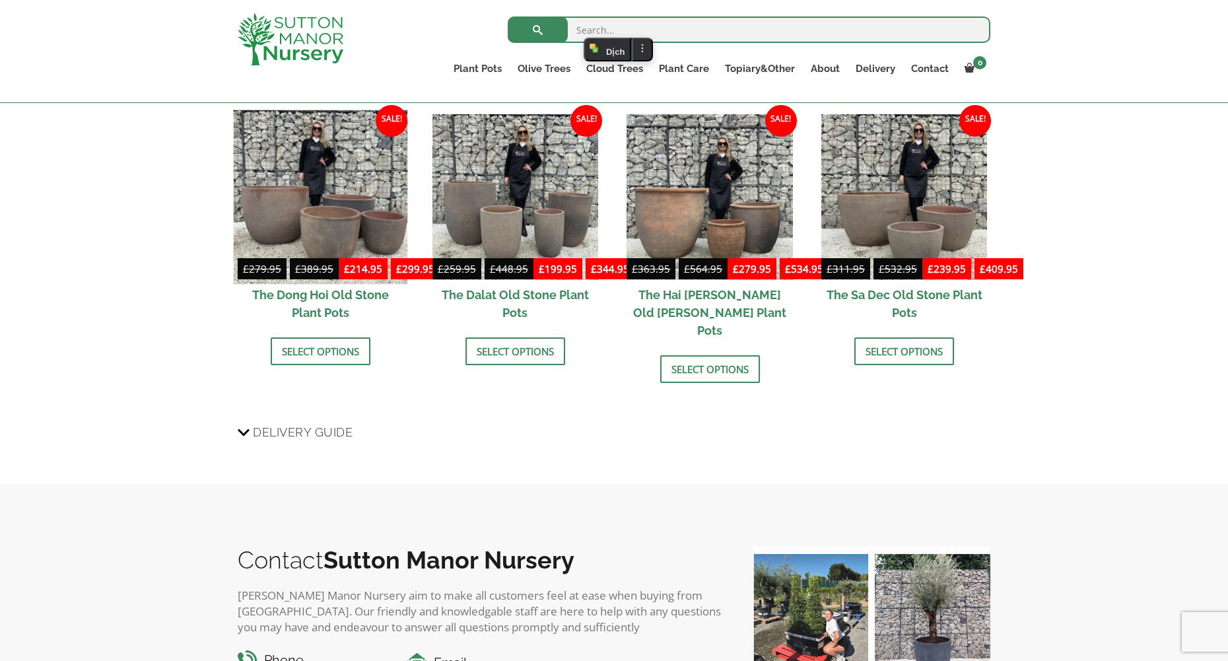
click at [320, 208] on img at bounding box center [321, 197] width 174 height 174
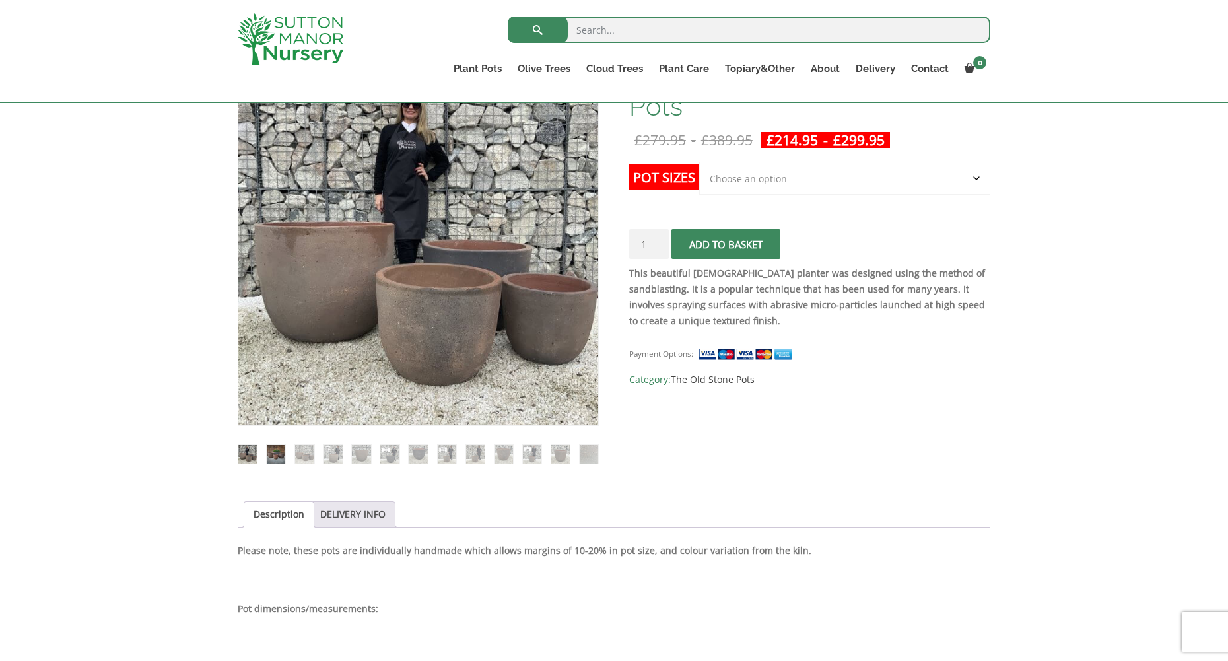
click at [279, 454] on img at bounding box center [276, 454] width 18 height 18
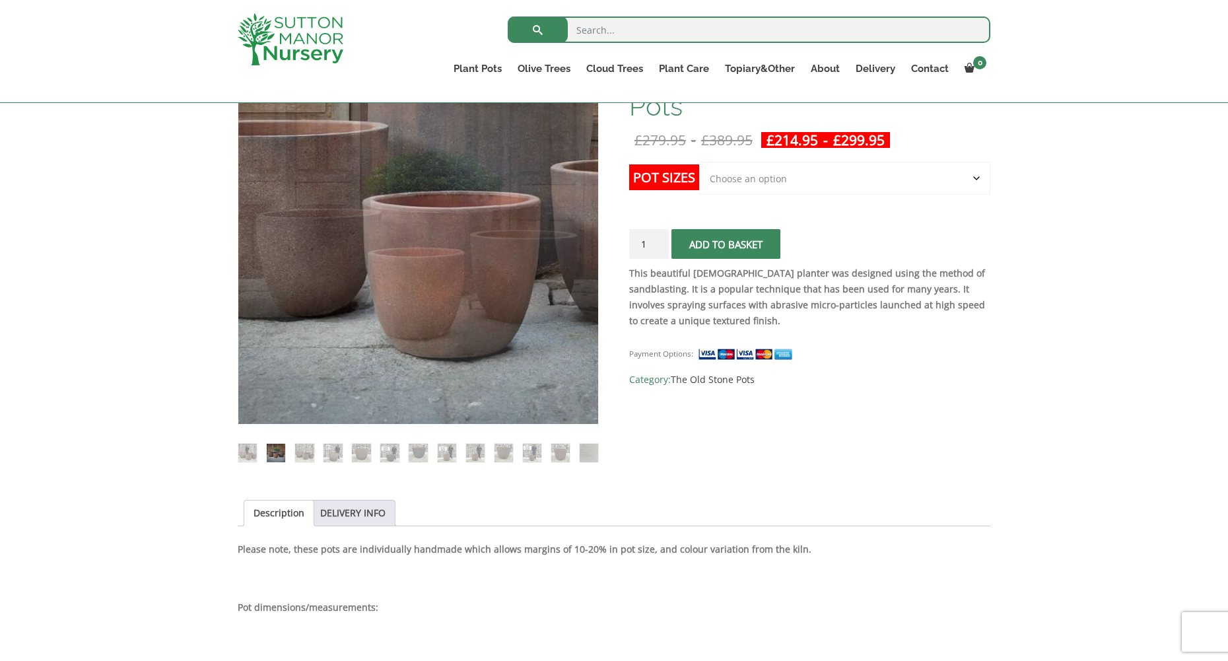
drag, startPoint x: 374, startPoint y: 316, endPoint x: 1052, endPoint y: 448, distance: 690.4
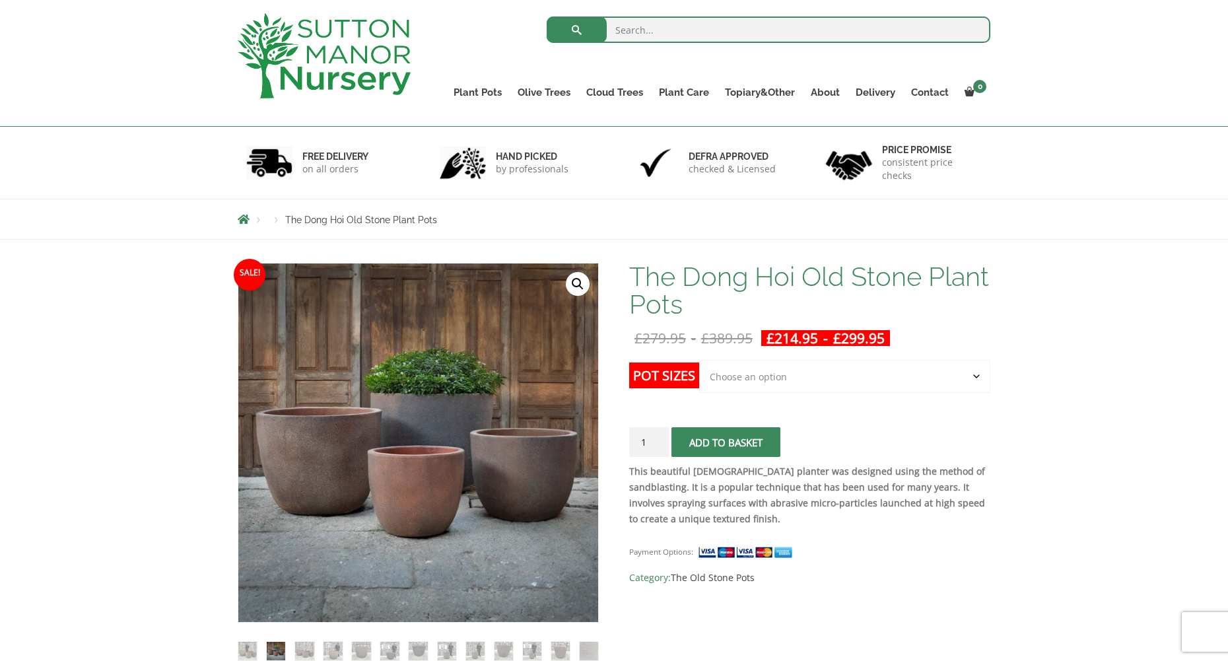
scroll to position [42, 0]
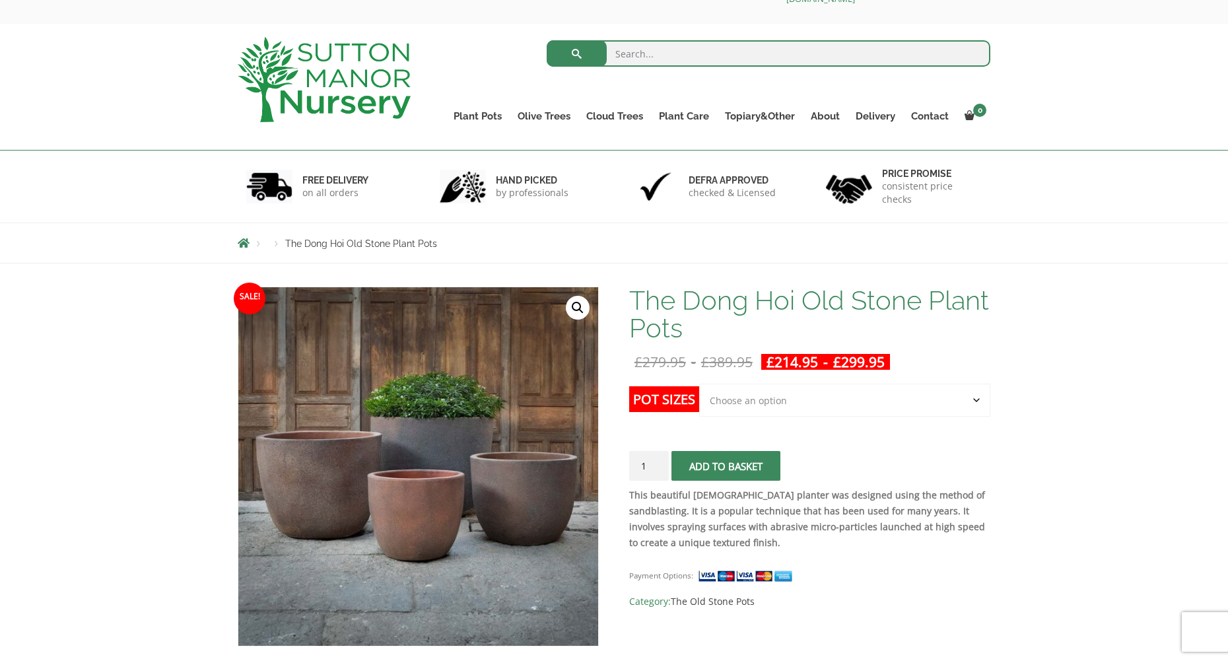
click at [574, 306] on link "🔍" at bounding box center [578, 308] width 24 height 24
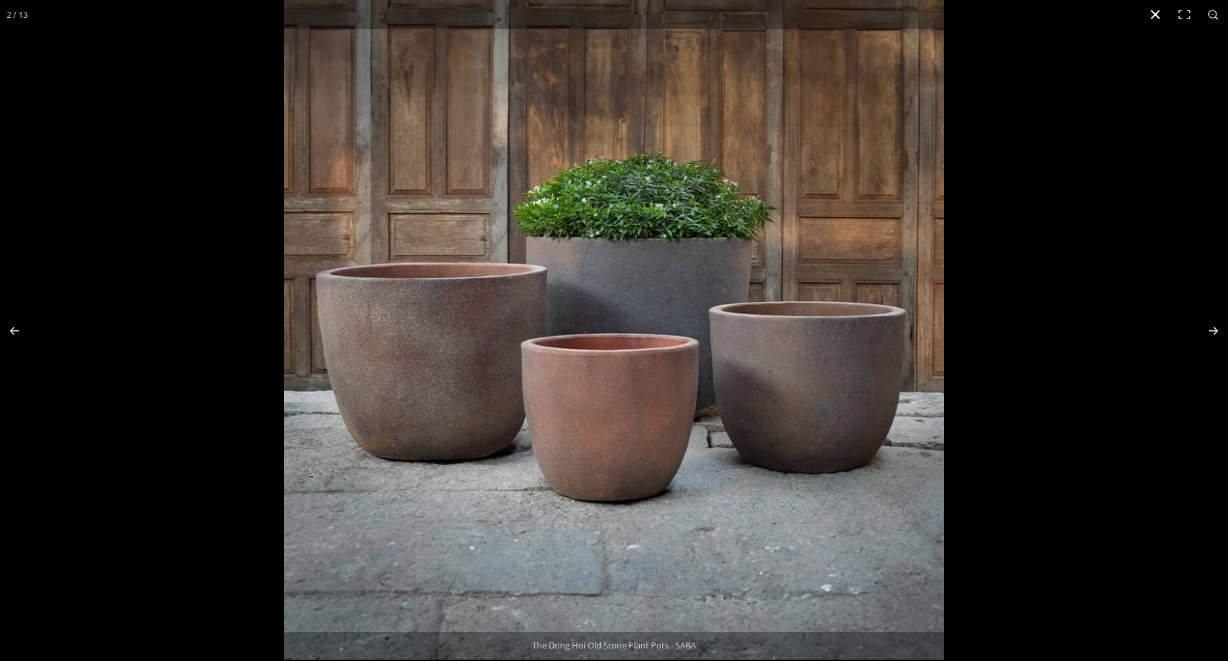
click at [1154, 16] on button "Close (Esc)" at bounding box center [1155, 14] width 29 height 29
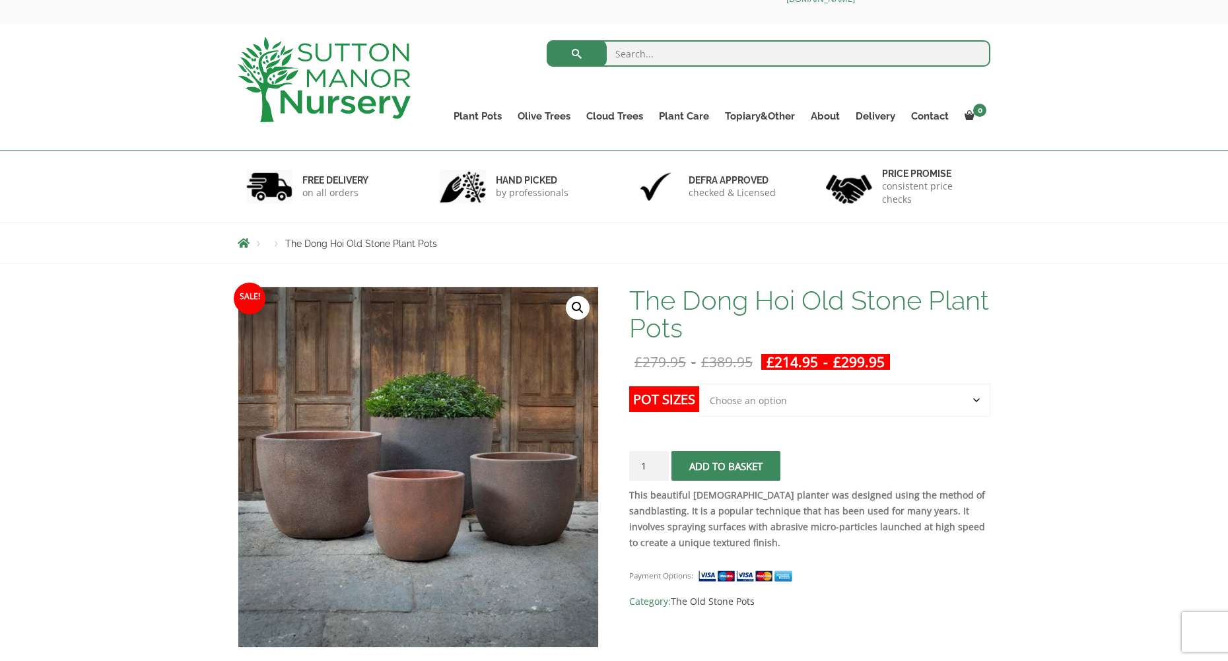
scroll to position [372, 0]
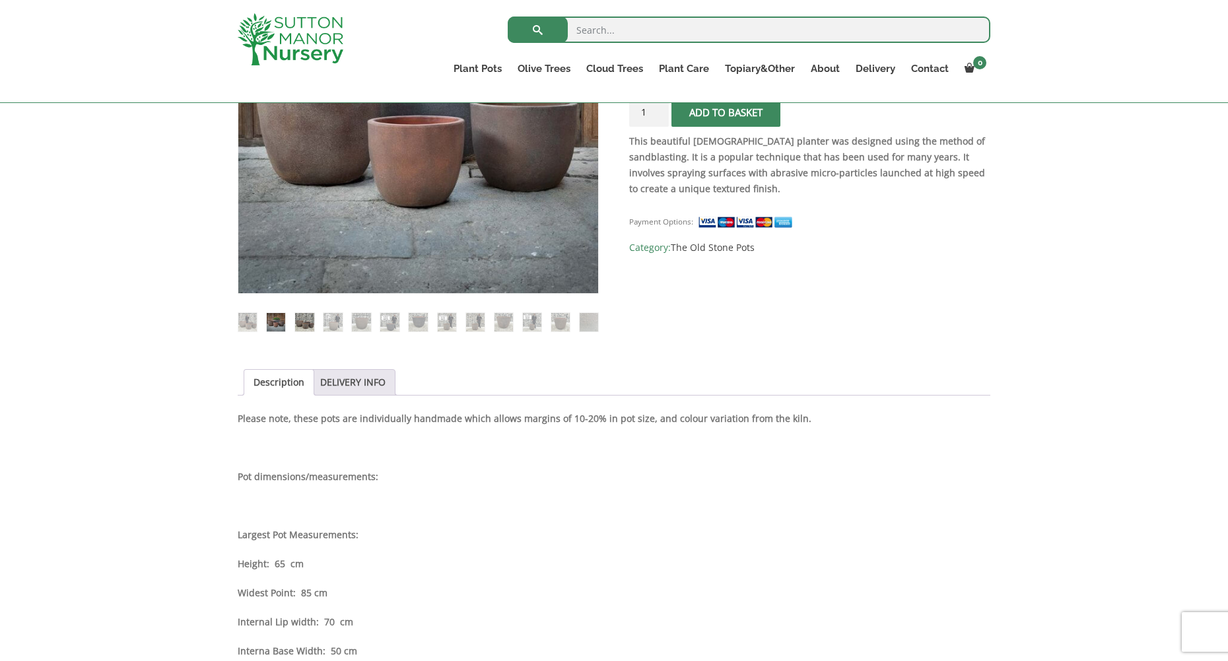
click at [304, 320] on img at bounding box center [304, 322] width 18 height 18
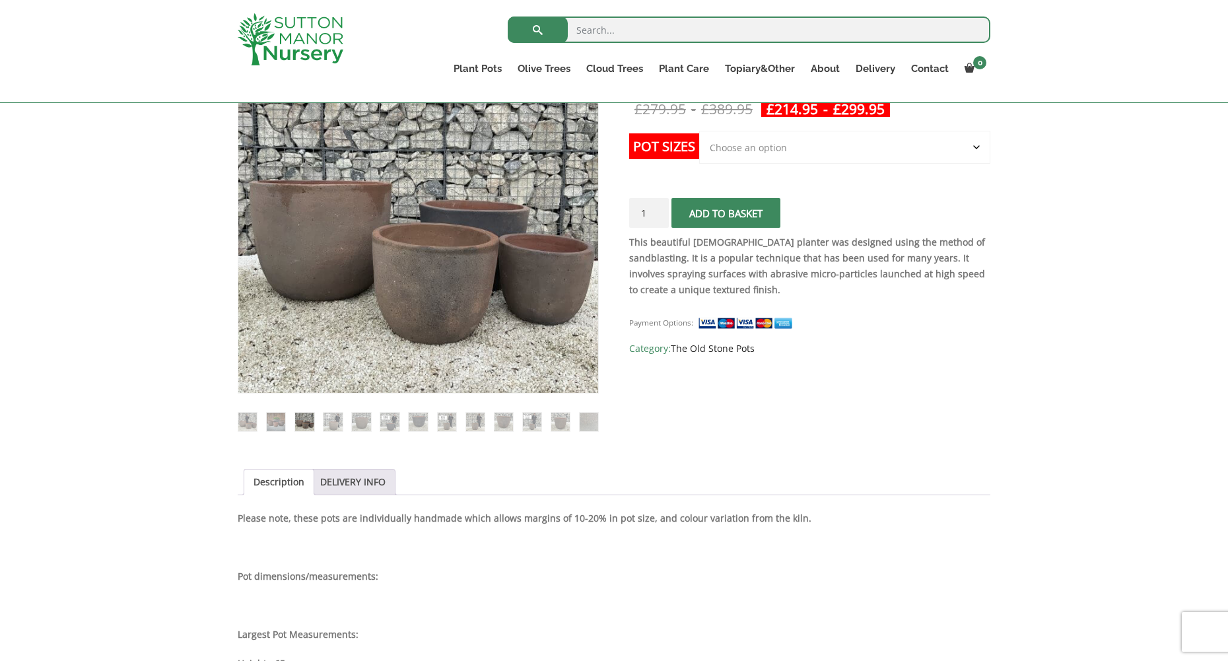
scroll to position [174, 0]
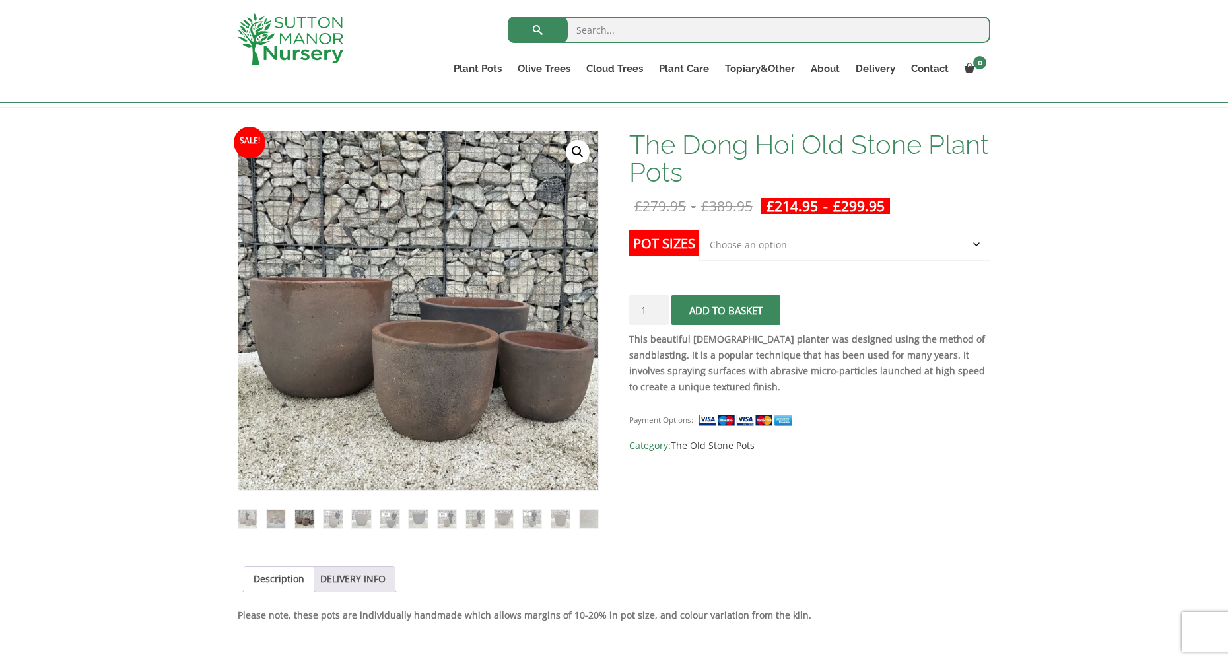
click at [576, 152] on link "🔍" at bounding box center [578, 152] width 24 height 24
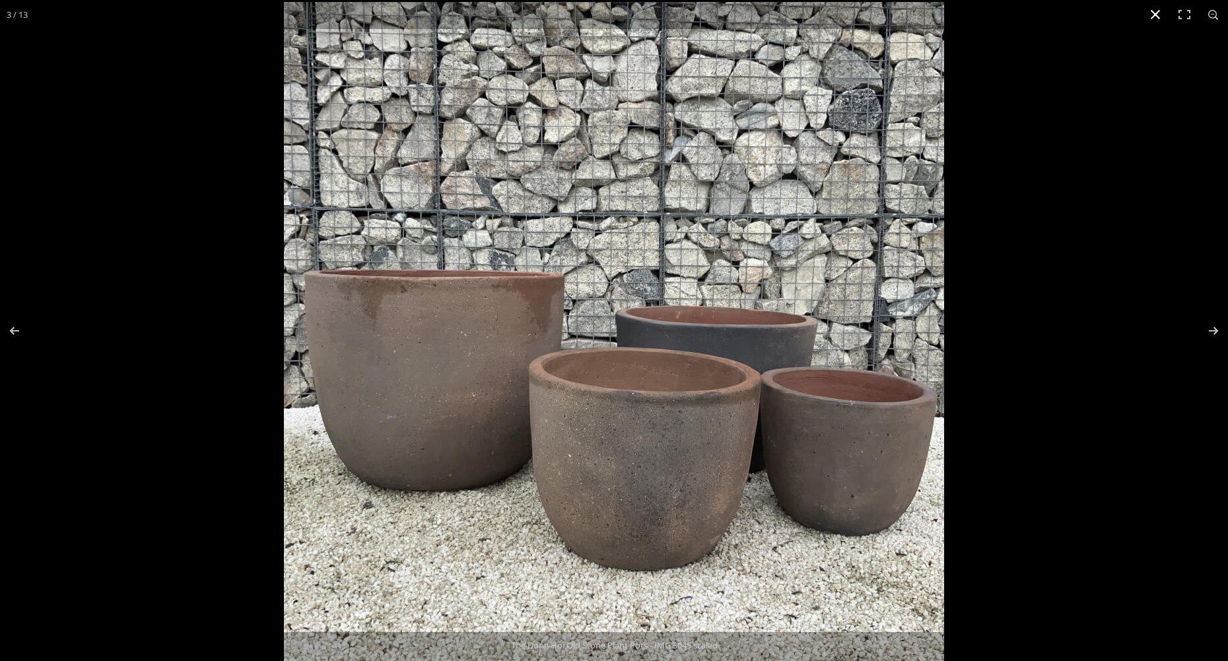
click at [1151, 14] on button "Close (Esc)" at bounding box center [1155, 14] width 29 height 29
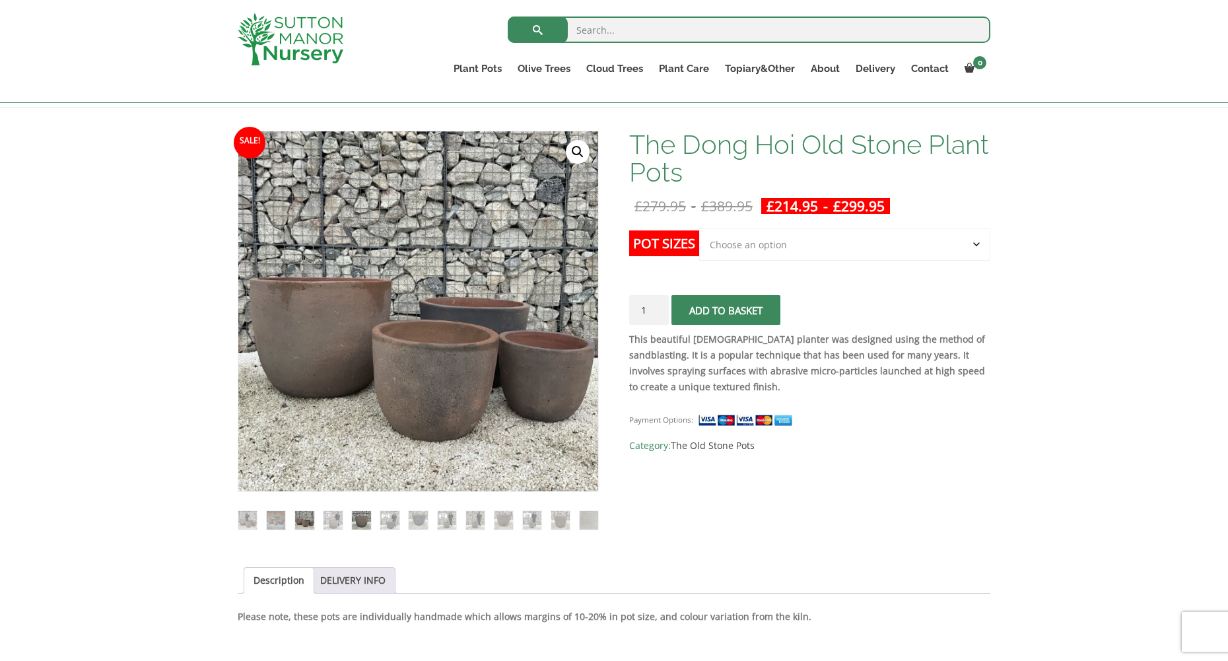
click at [361, 520] on img at bounding box center [361, 520] width 18 height 18
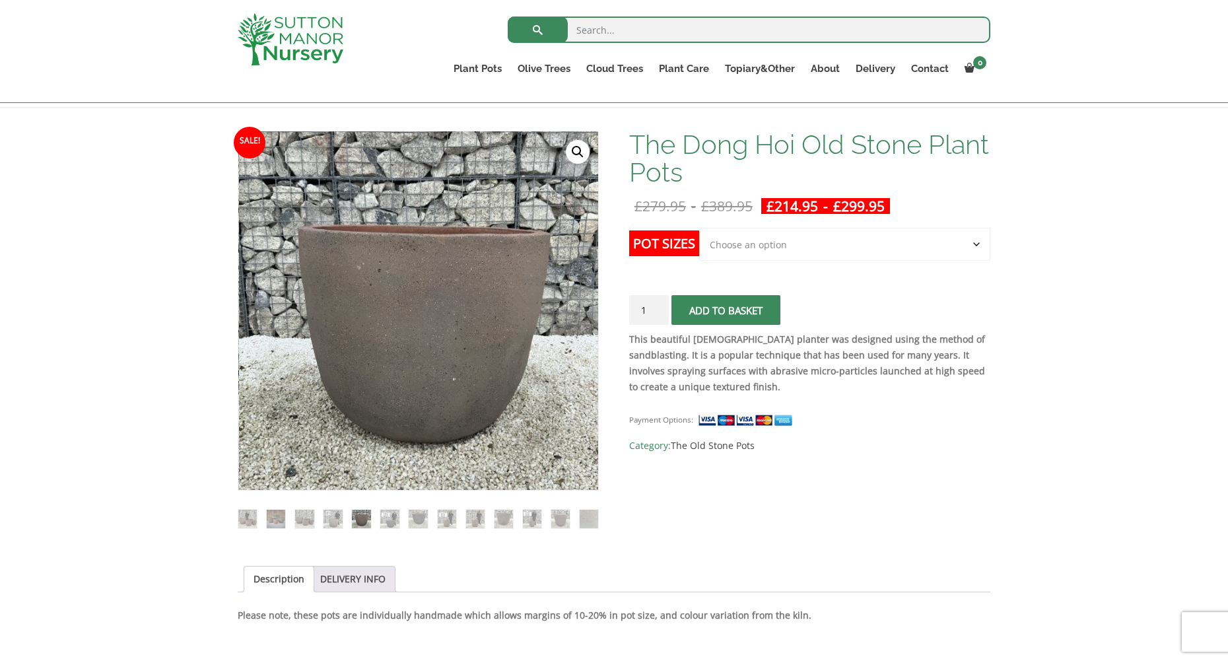
drag, startPoint x: 424, startPoint y: 302, endPoint x: 364, endPoint y: 270, distance: 68.2
click at [364, 270] on img at bounding box center [569, 461] width 660 height 660
click at [571, 152] on link "🔍" at bounding box center [578, 152] width 24 height 24
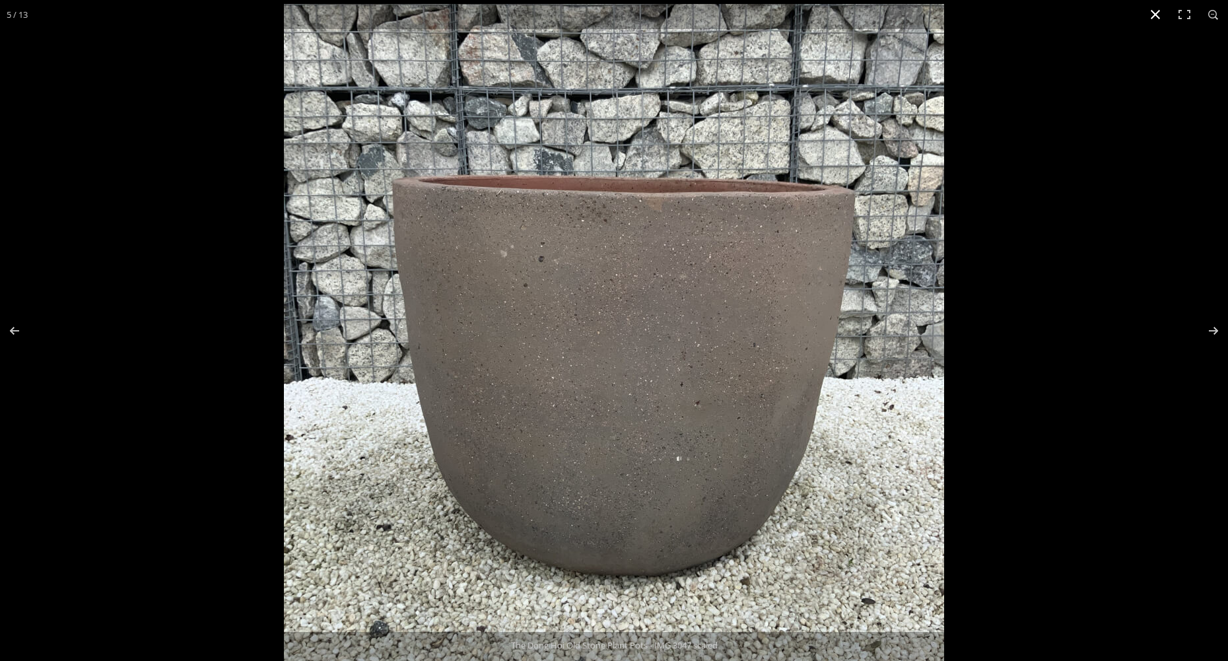
click at [1156, 14] on button "Close (Esc)" at bounding box center [1155, 14] width 29 height 29
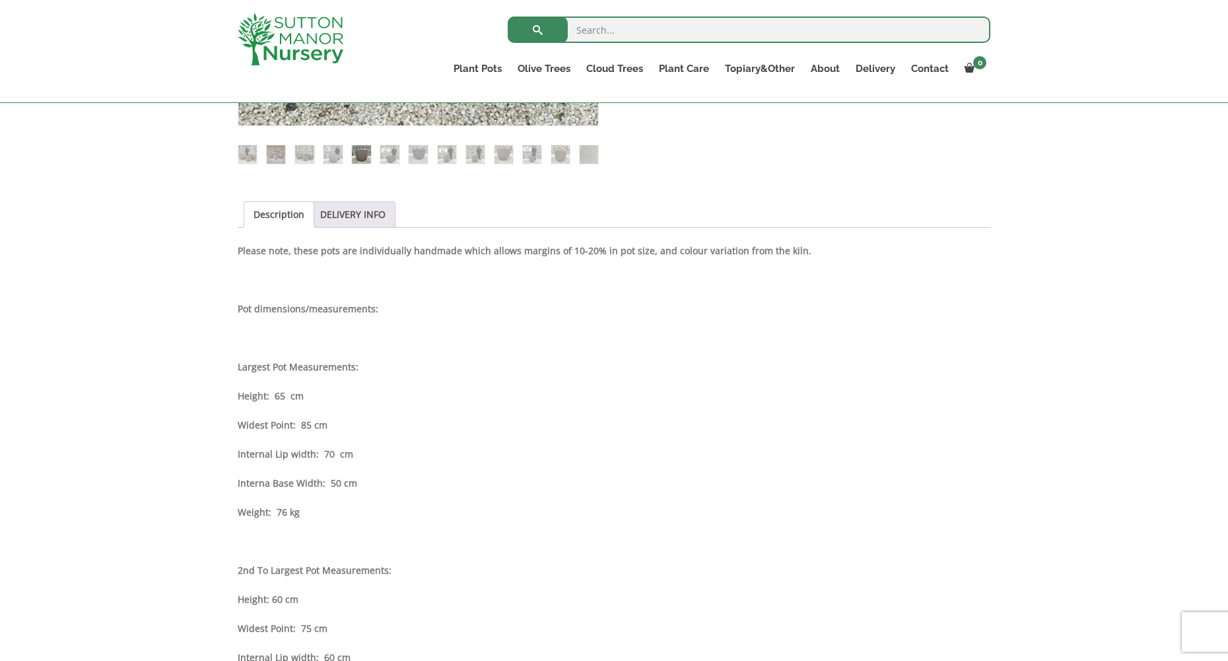
scroll to position [438, 0]
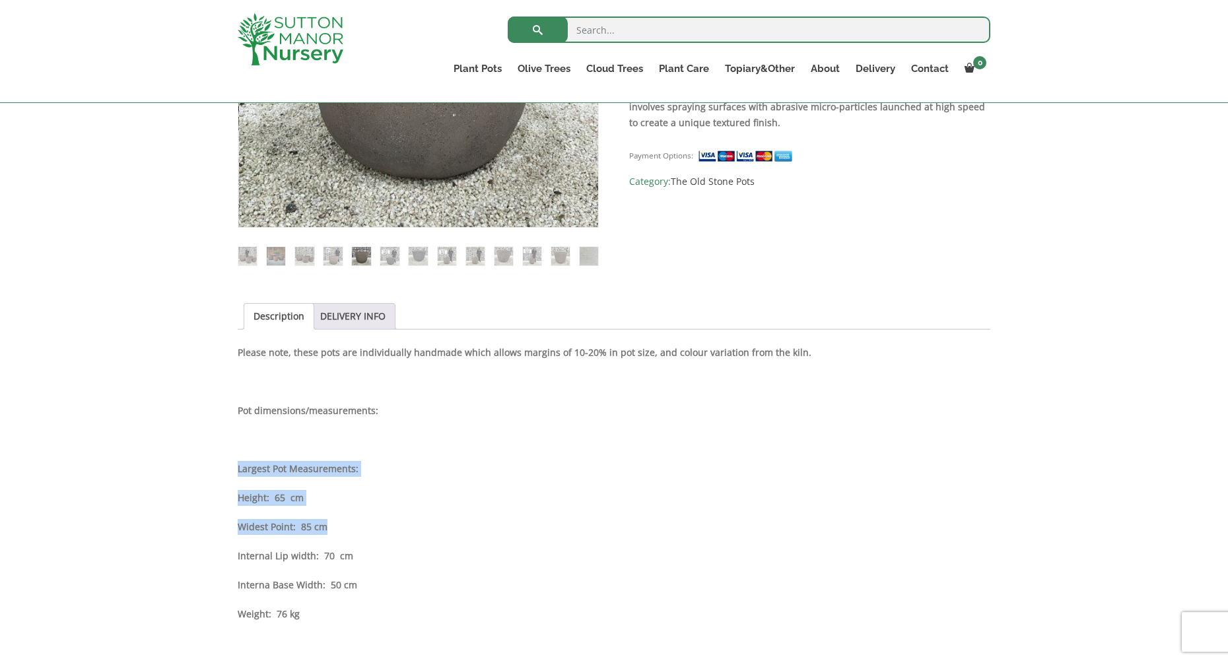
drag, startPoint x: 240, startPoint y: 466, endPoint x: 390, endPoint y: 525, distance: 161.0
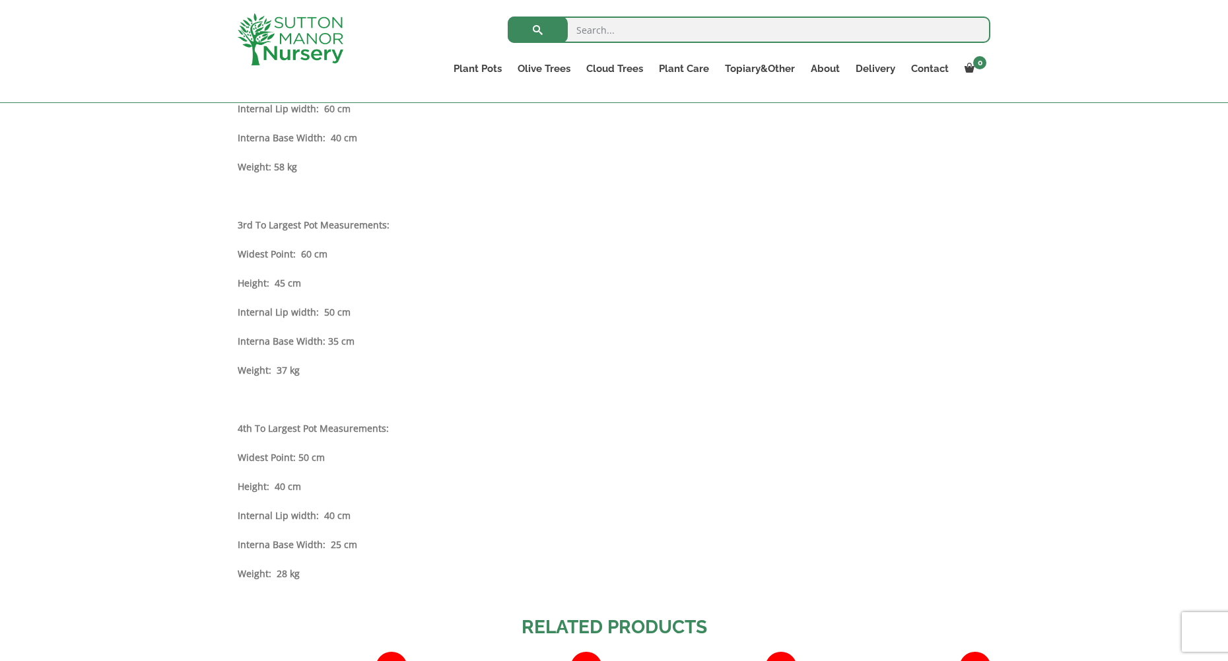
scroll to position [1165, 0]
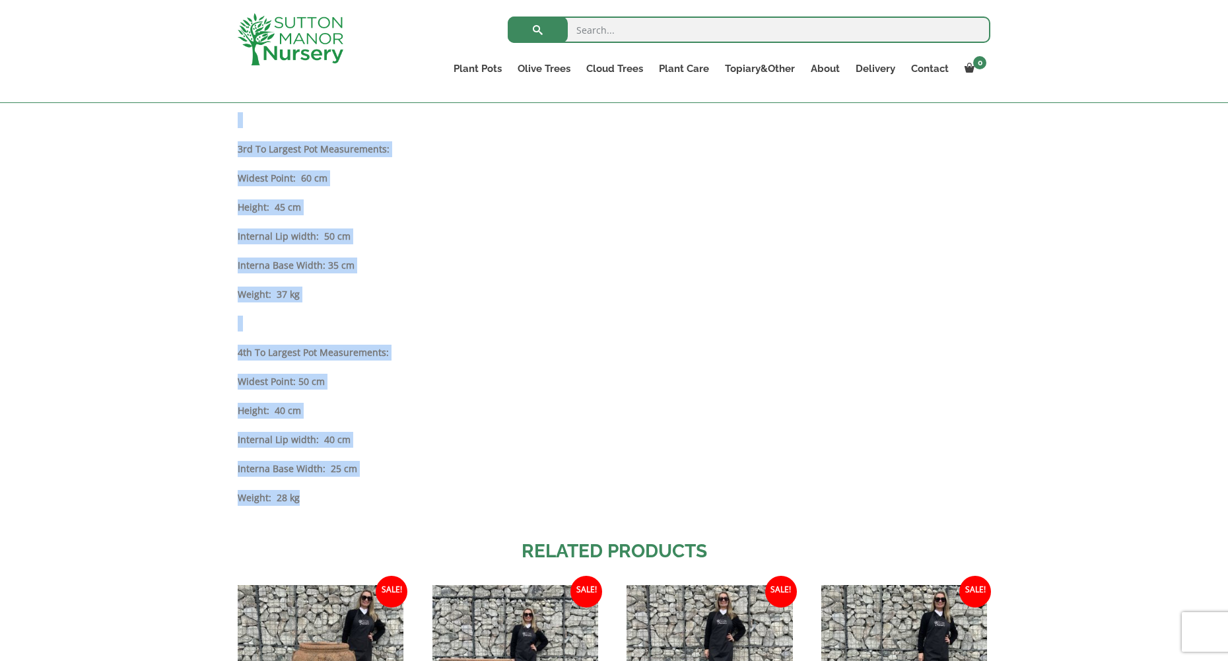
click at [319, 503] on p "Weight: 28 kg" at bounding box center [614, 498] width 753 height 16
copy div "Largest Pot Measurements: Height: 65 cm Widest Point: 85 cm Internal Lip width:…"
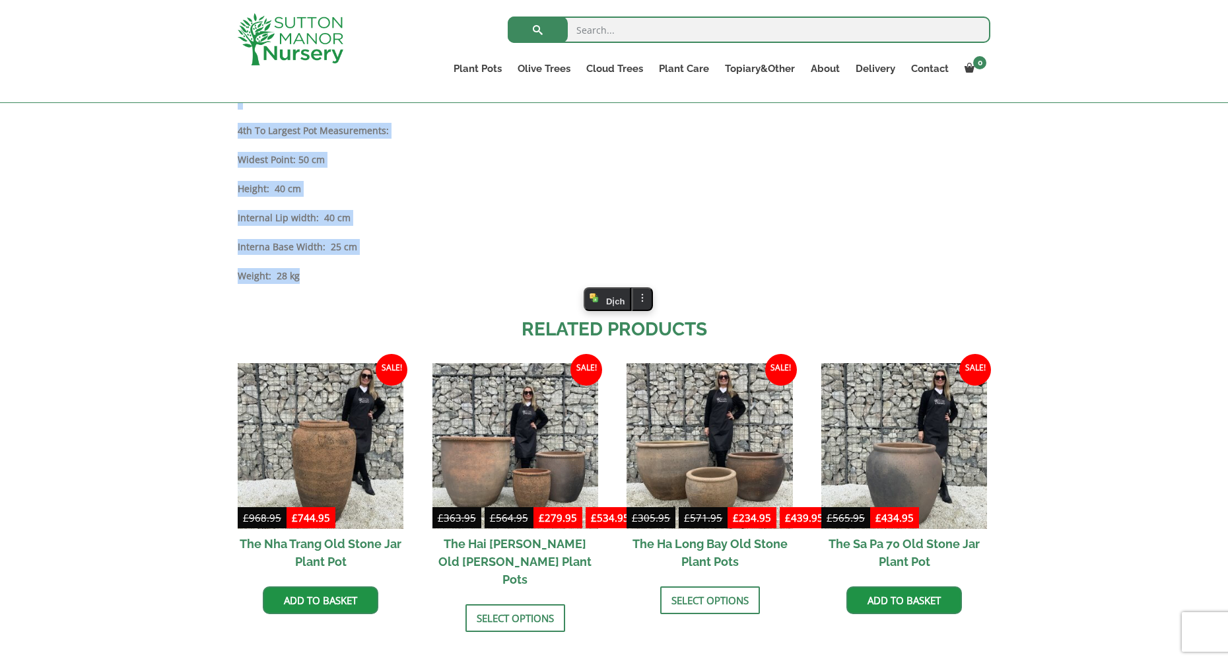
scroll to position [1363, 0]
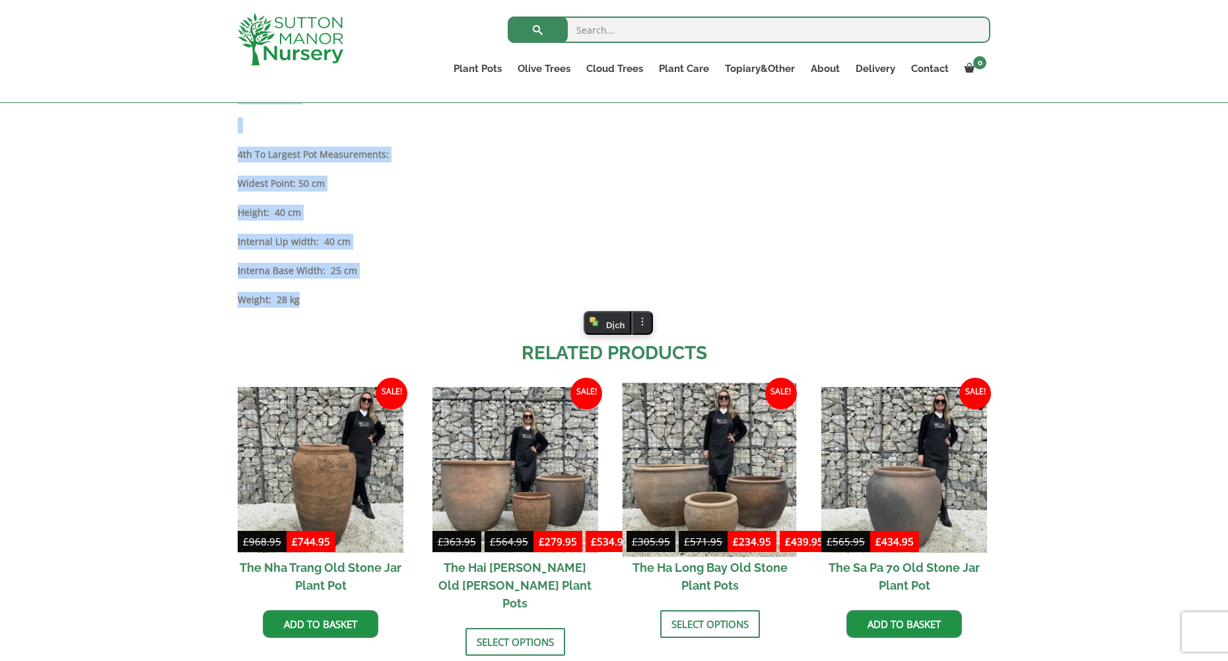
click at [708, 507] on img at bounding box center [710, 469] width 174 height 174
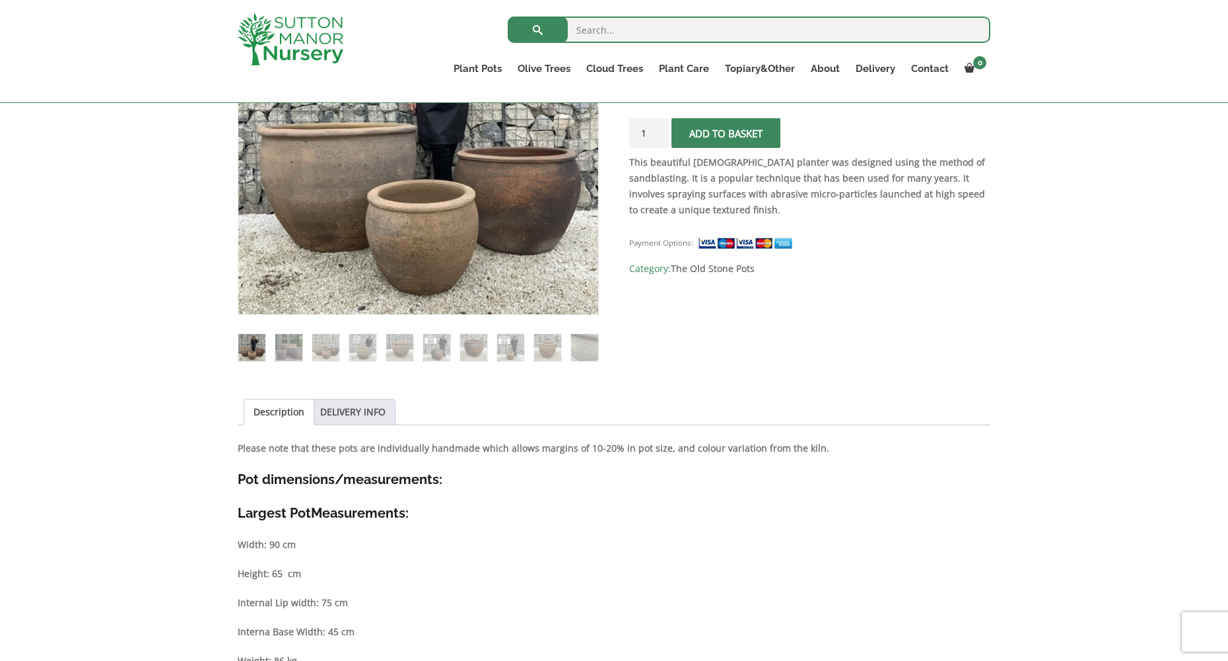
scroll to position [396, 0]
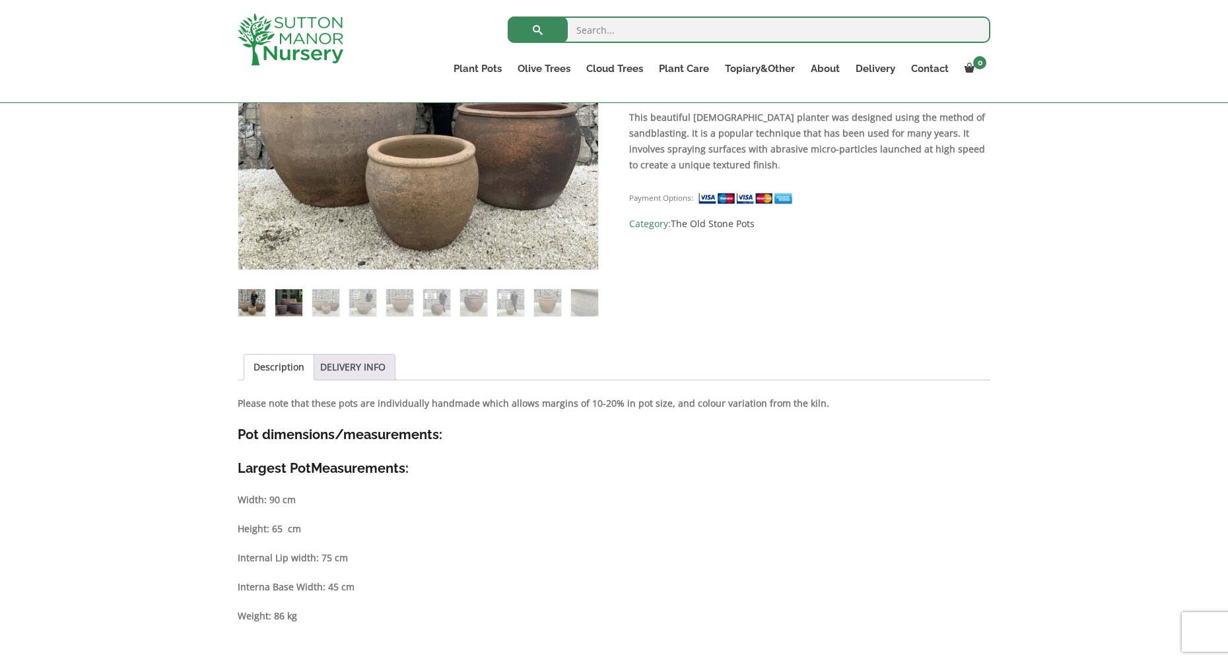
click at [297, 302] on img at bounding box center [288, 302] width 27 height 27
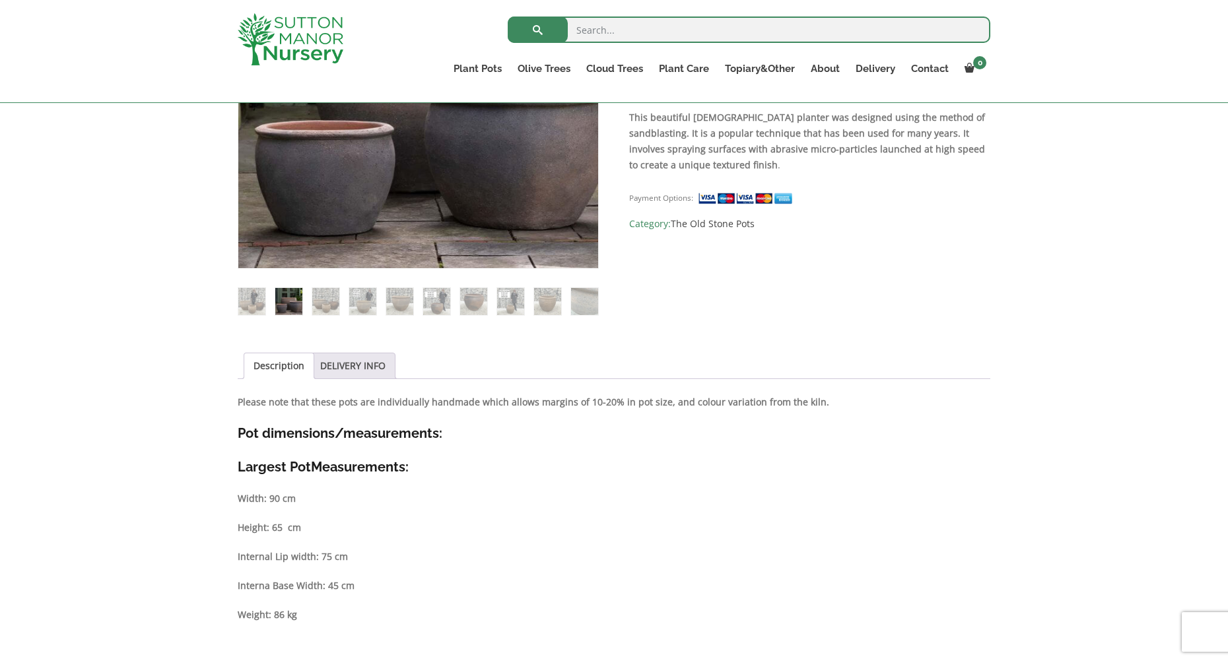
scroll to position [264, 0]
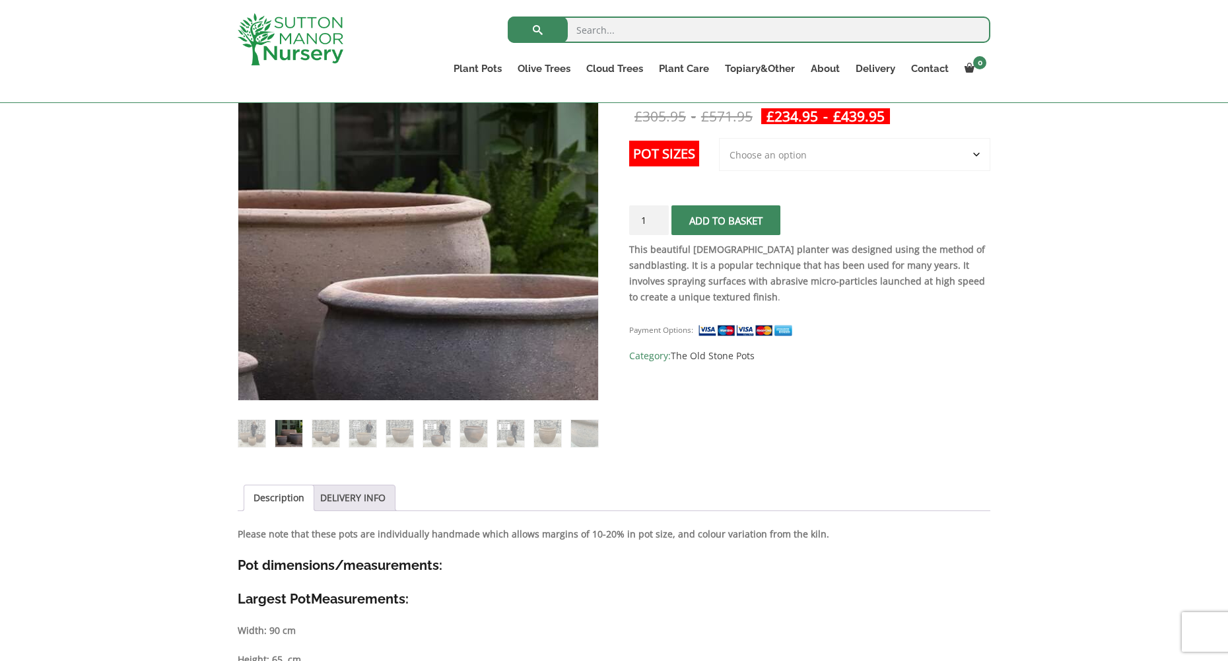
click at [559, 140] on img at bounding box center [302, 290] width 660 height 660
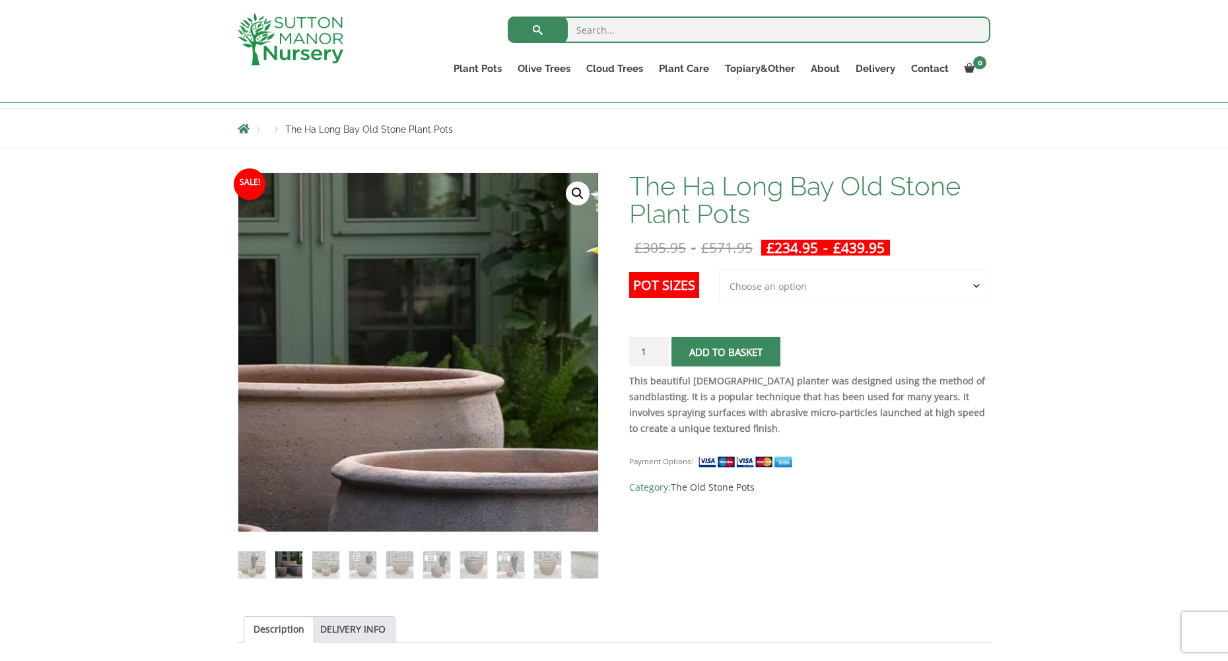
scroll to position [132, 0]
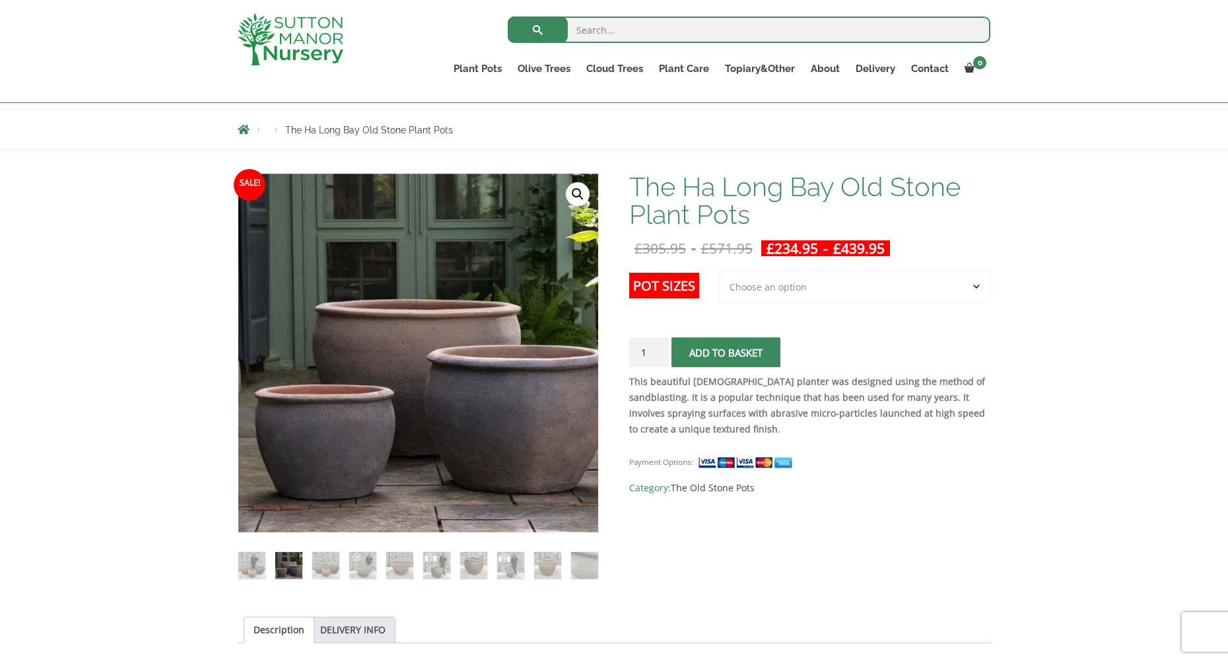
click at [575, 193] on link "🔍" at bounding box center [578, 194] width 24 height 24
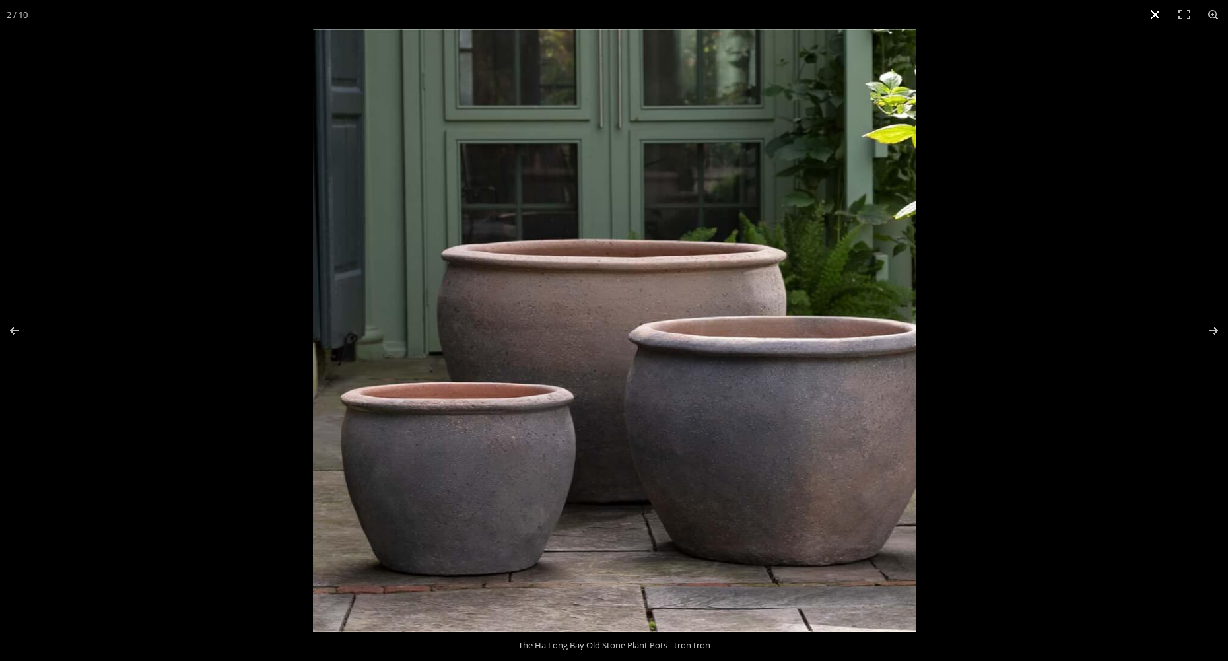
click at [1156, 12] on button "Close (Esc)" at bounding box center [1155, 14] width 29 height 29
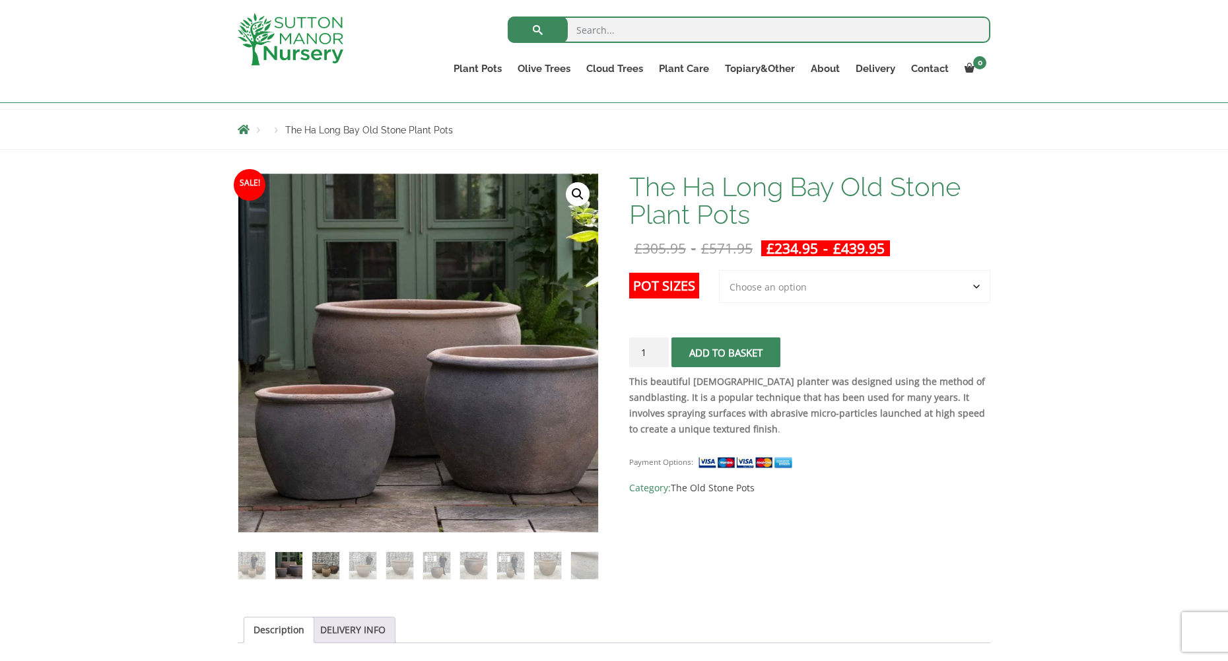
click at [324, 565] on img at bounding box center [325, 565] width 27 height 27
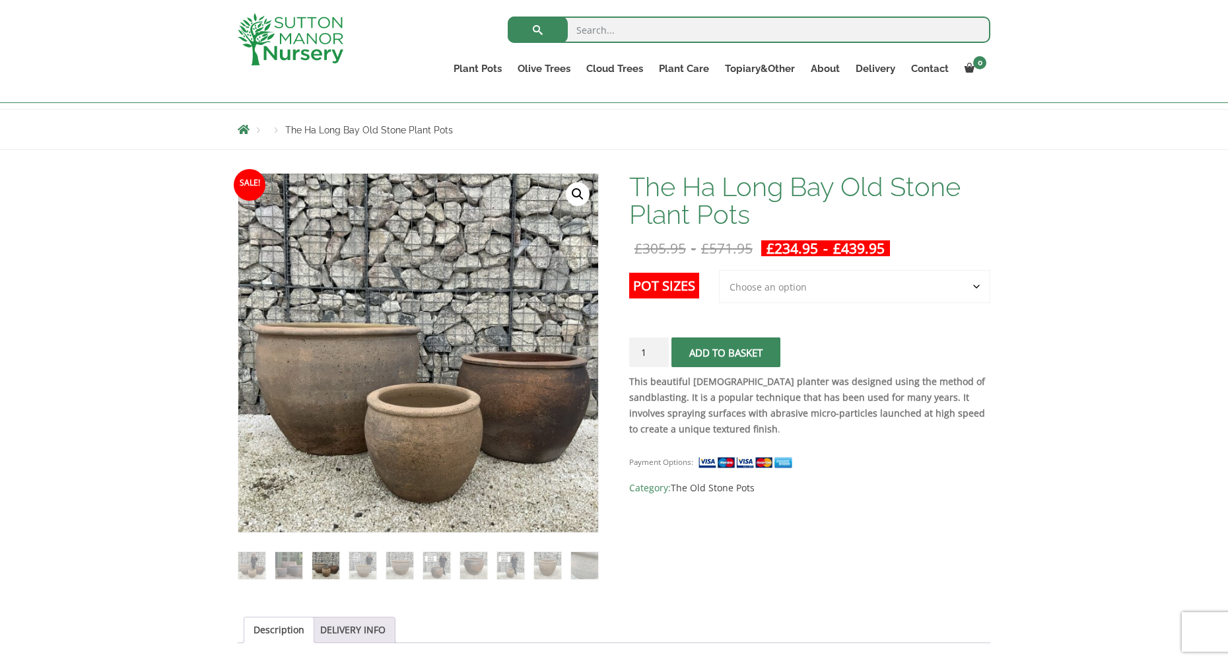
click at [577, 191] on link "🔍" at bounding box center [578, 194] width 24 height 24
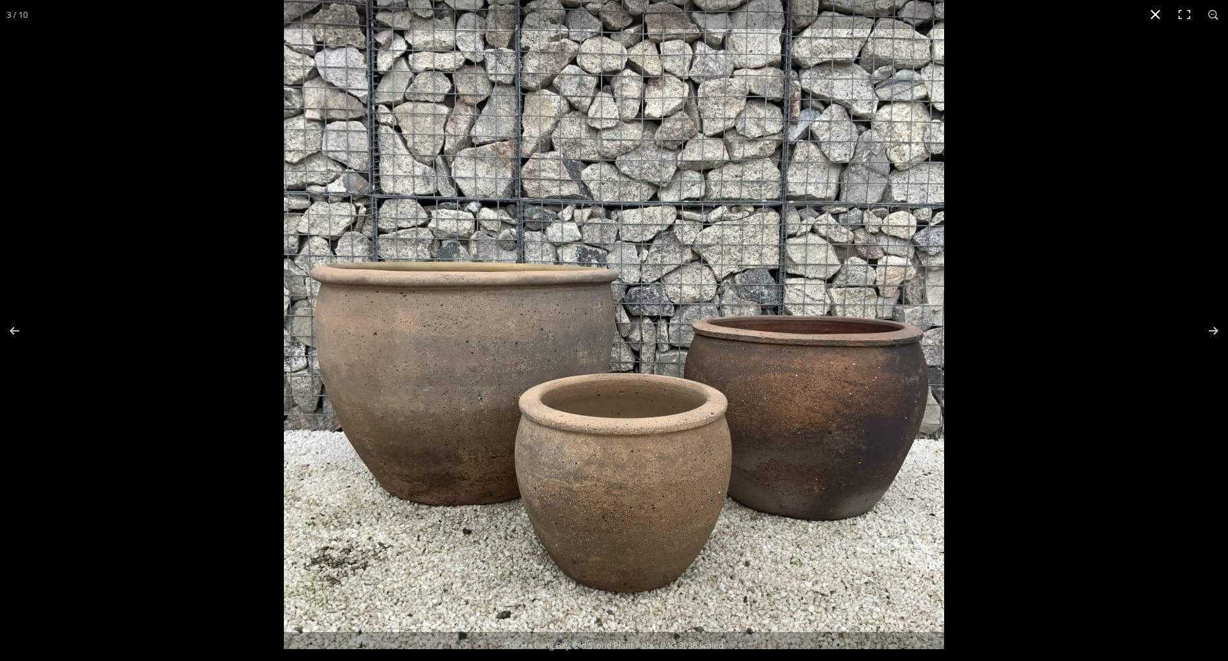
click at [1152, 17] on button "Close (Esc)" at bounding box center [1155, 14] width 29 height 29
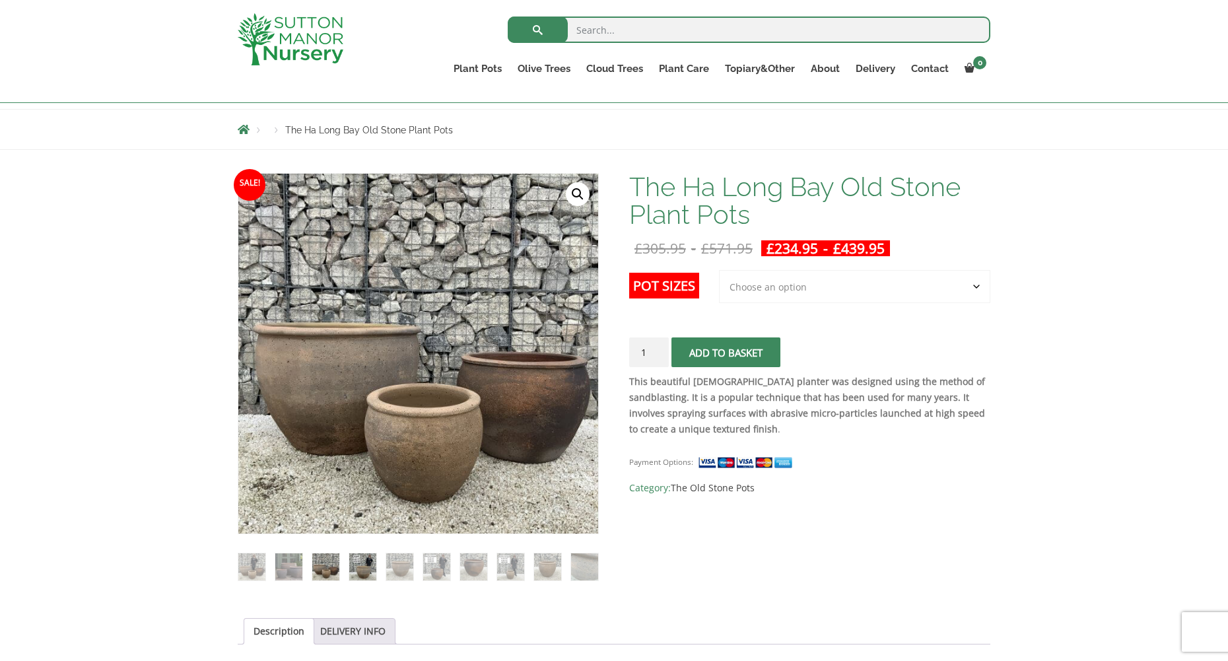
click at [363, 569] on img at bounding box center [362, 566] width 27 height 27
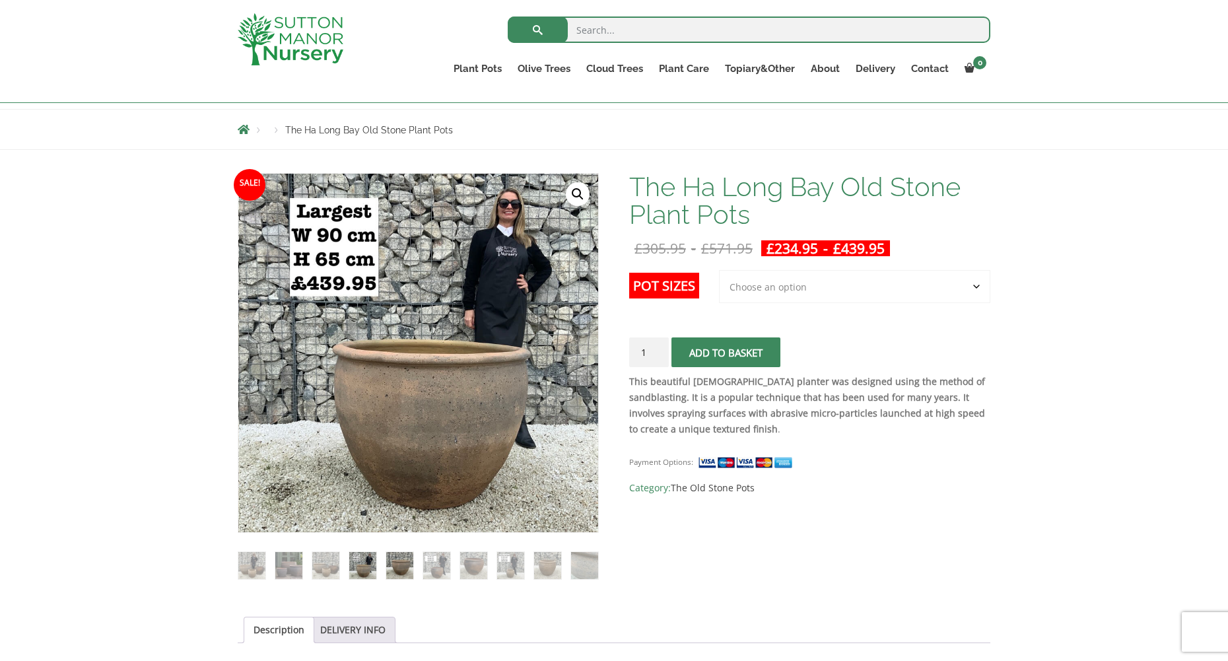
click at [397, 561] on img at bounding box center [399, 565] width 27 height 27
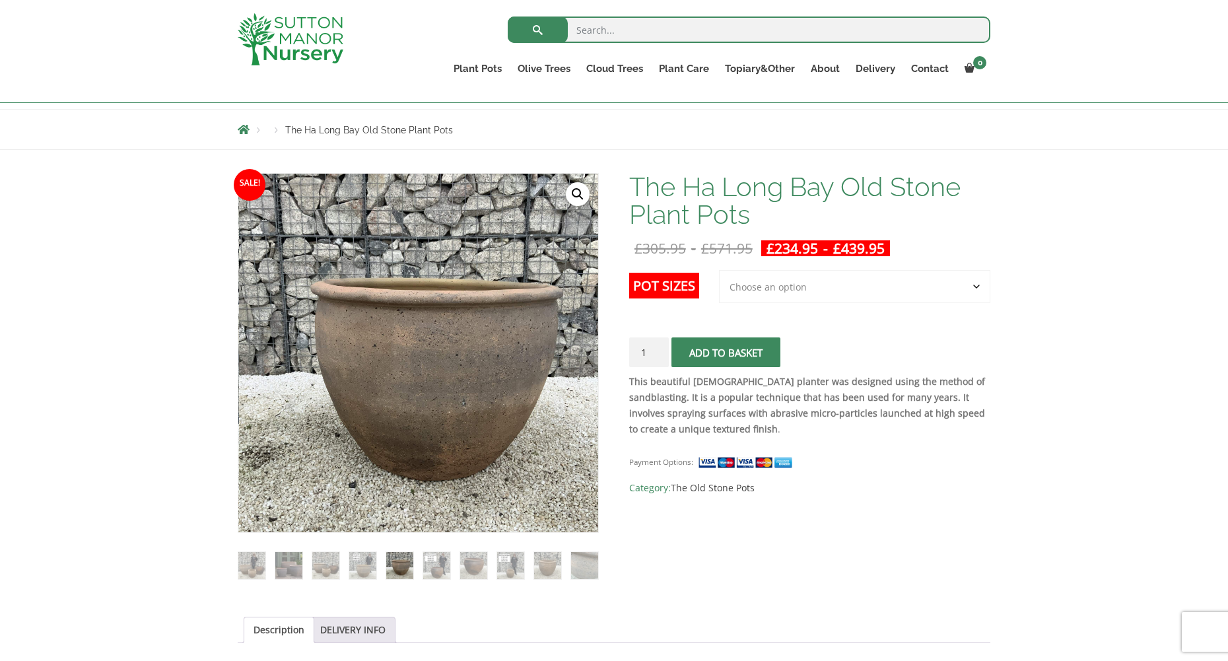
drag, startPoint x: 449, startPoint y: 365, endPoint x: 413, endPoint y: 383, distance: 40.8
click at [413, 383] on img at bounding box center [424, 329] width 660 height 660
click at [582, 193] on link "🔍" at bounding box center [578, 194] width 24 height 24
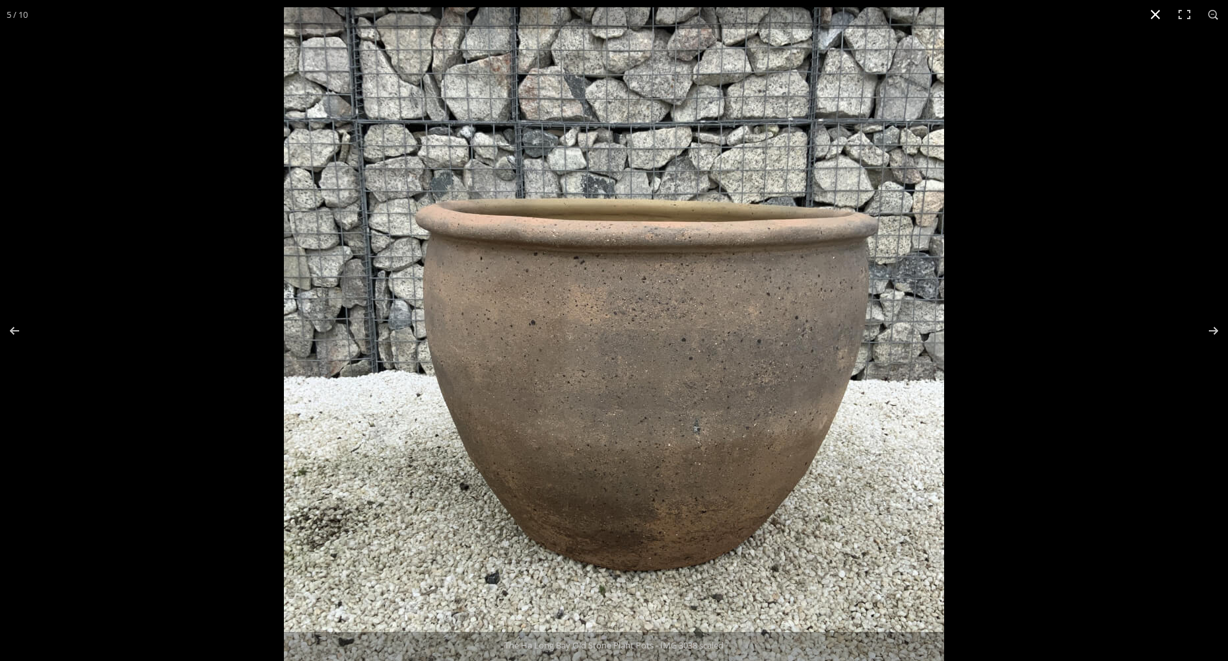
click at [1158, 16] on button "Close (Esc)" at bounding box center [1155, 14] width 29 height 29
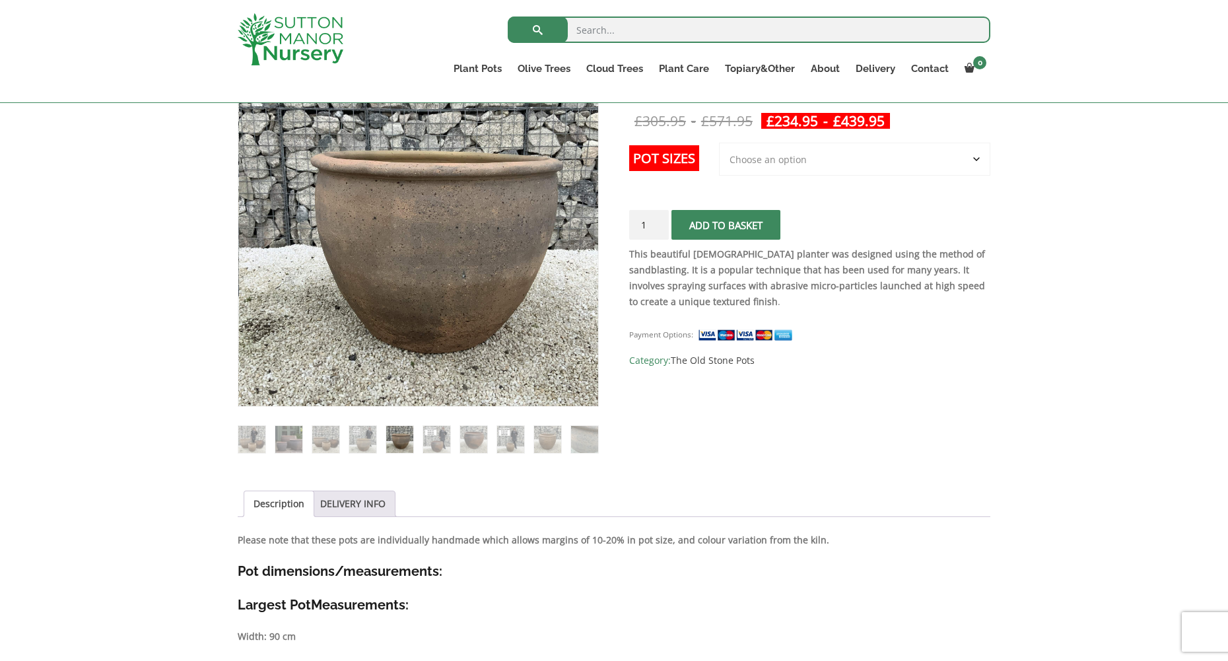
scroll to position [528, 0]
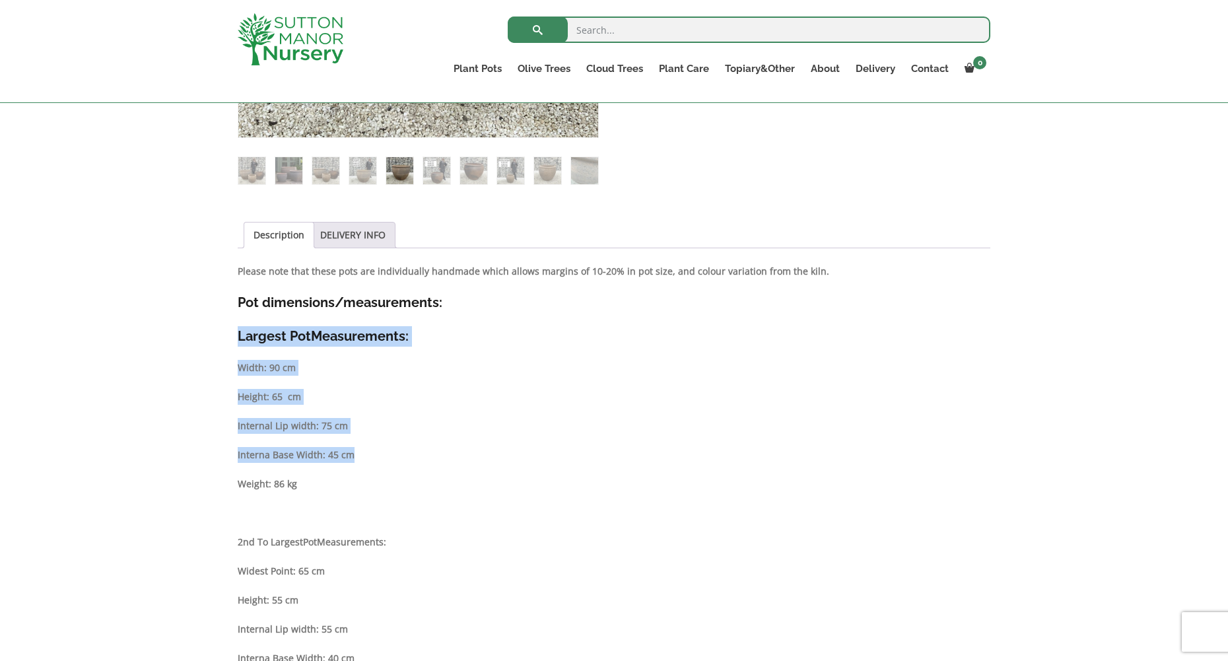
drag, startPoint x: 238, startPoint y: 332, endPoint x: 455, endPoint y: 456, distance: 249.3
click at [455, 456] on div "Description Please note that these pots are individually handmade which allows …" at bounding box center [614, 601] width 753 height 677
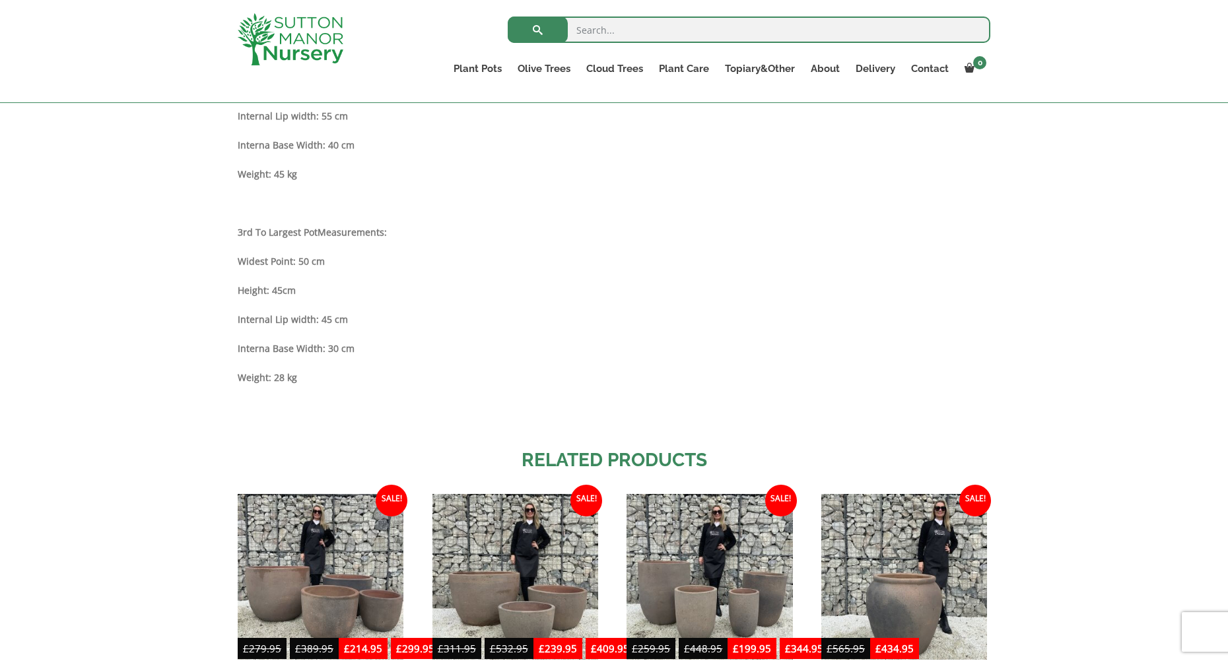
scroll to position [1057, 0]
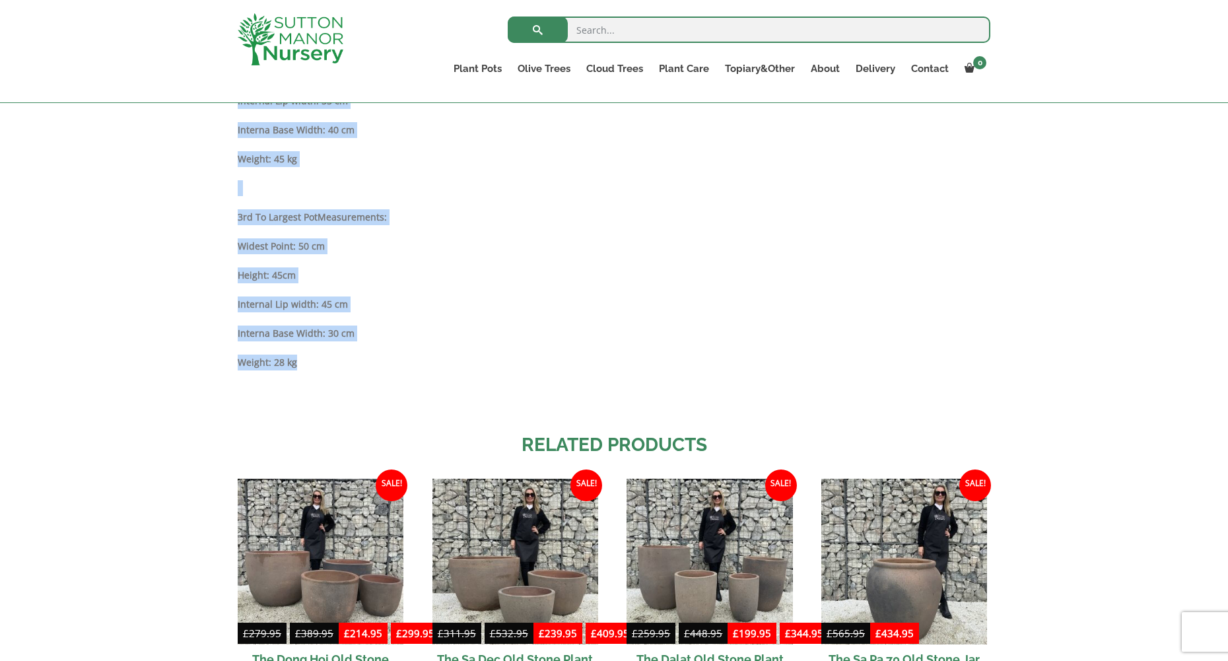
click at [304, 364] on p "Weight: 28 kg" at bounding box center [614, 363] width 753 height 16
copy div "Largest Pot Measurements: Width: 90 cm Height: 65 cm Internal Lip width: 75 cm …"
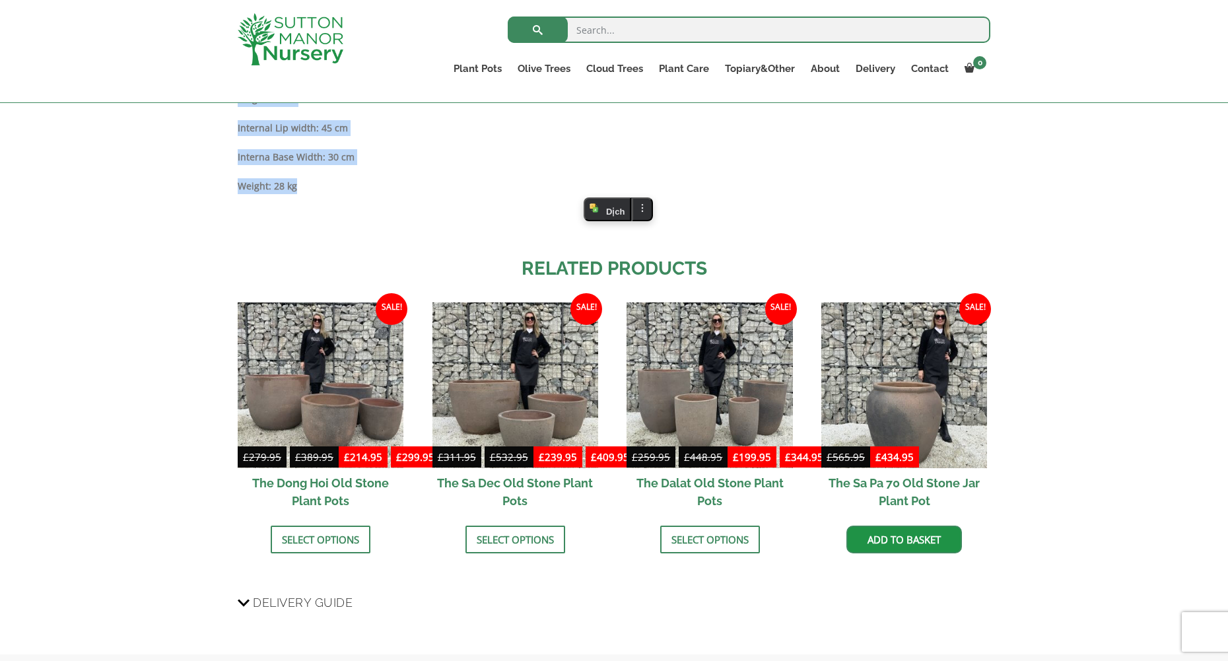
scroll to position [1255, 0]
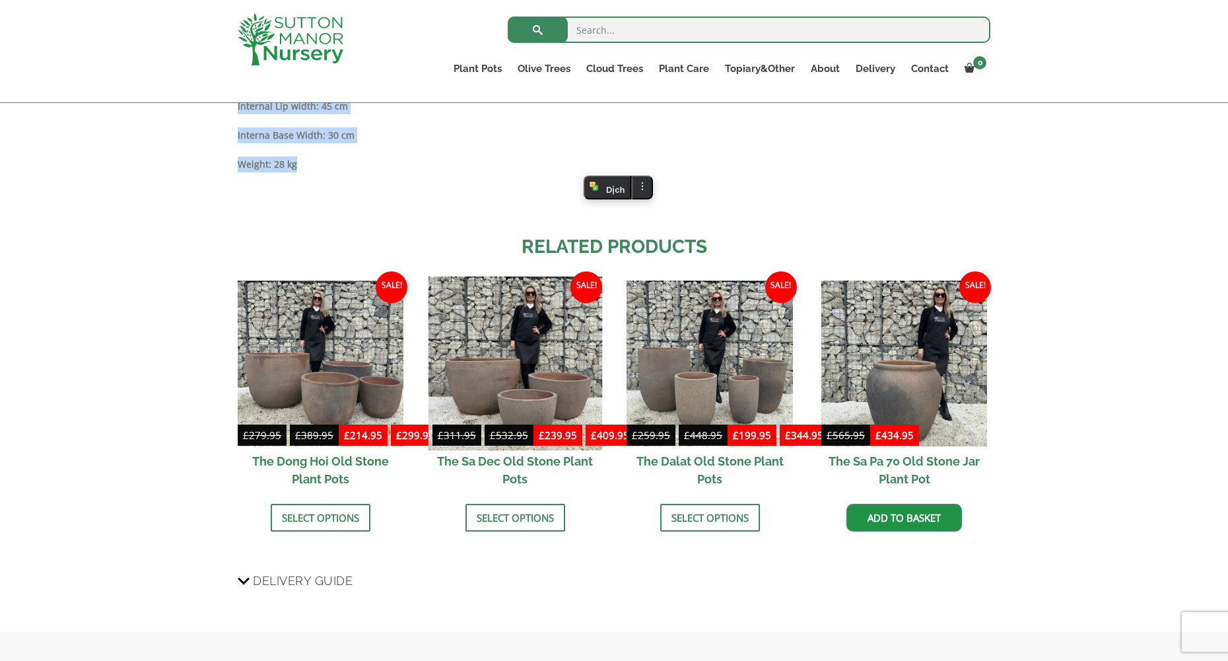
click at [524, 387] on img at bounding box center [515, 363] width 174 height 174
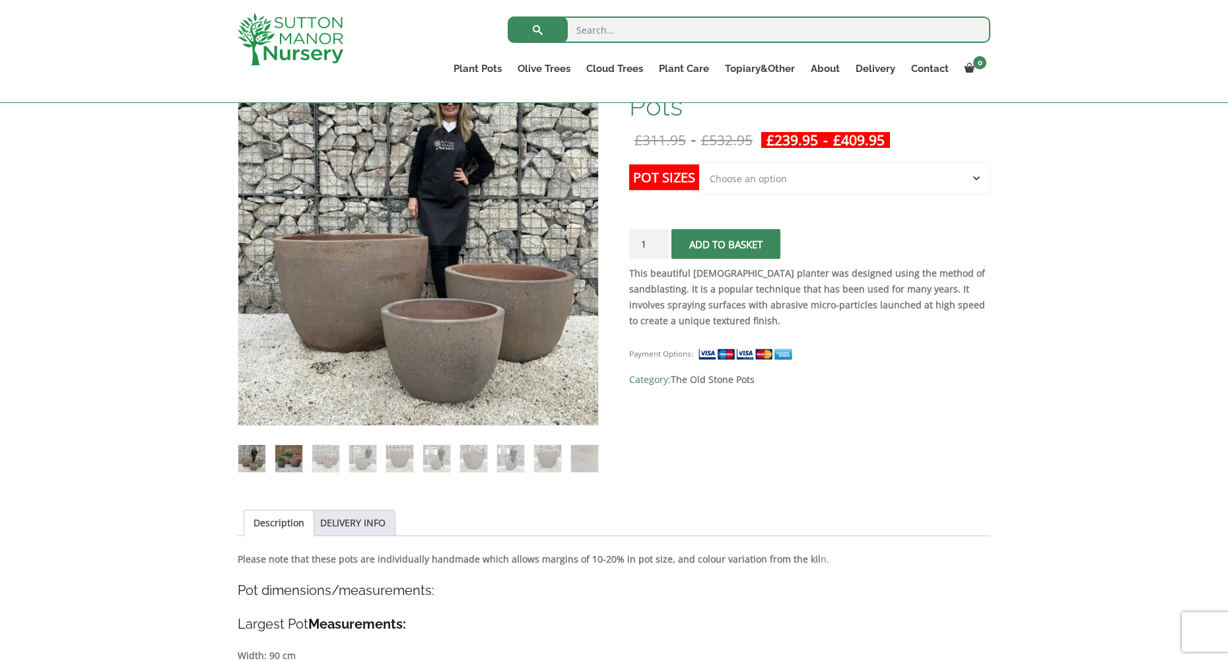
click at [284, 460] on img at bounding box center [288, 458] width 27 height 27
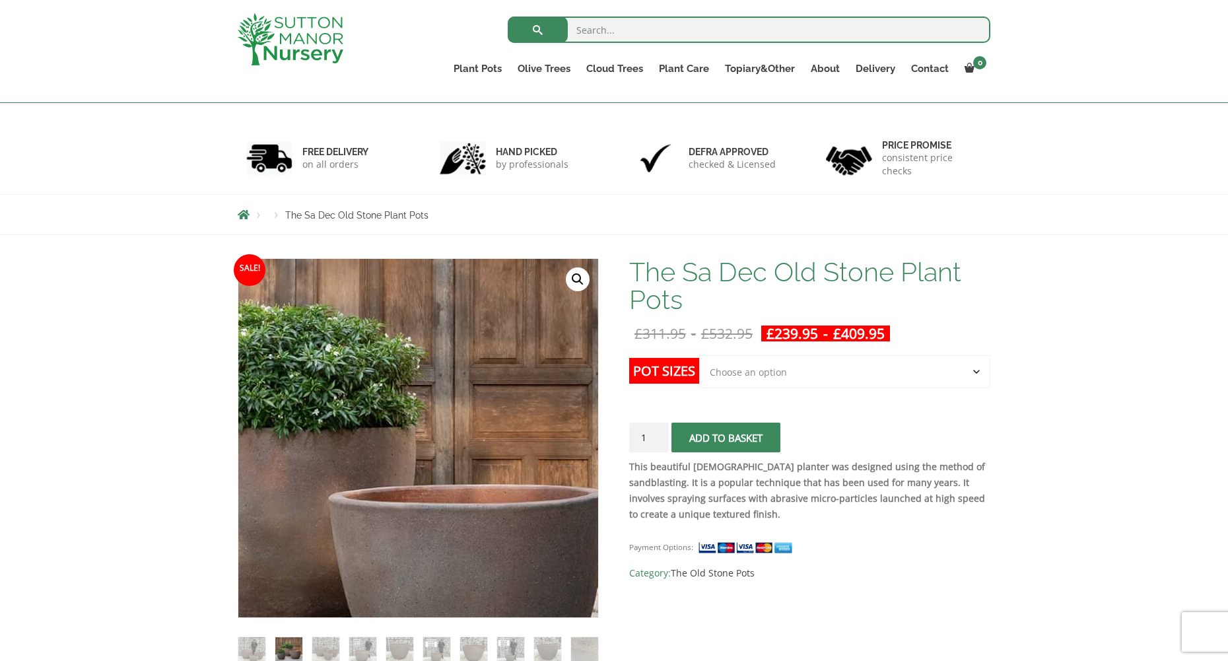
scroll to position [42, 0]
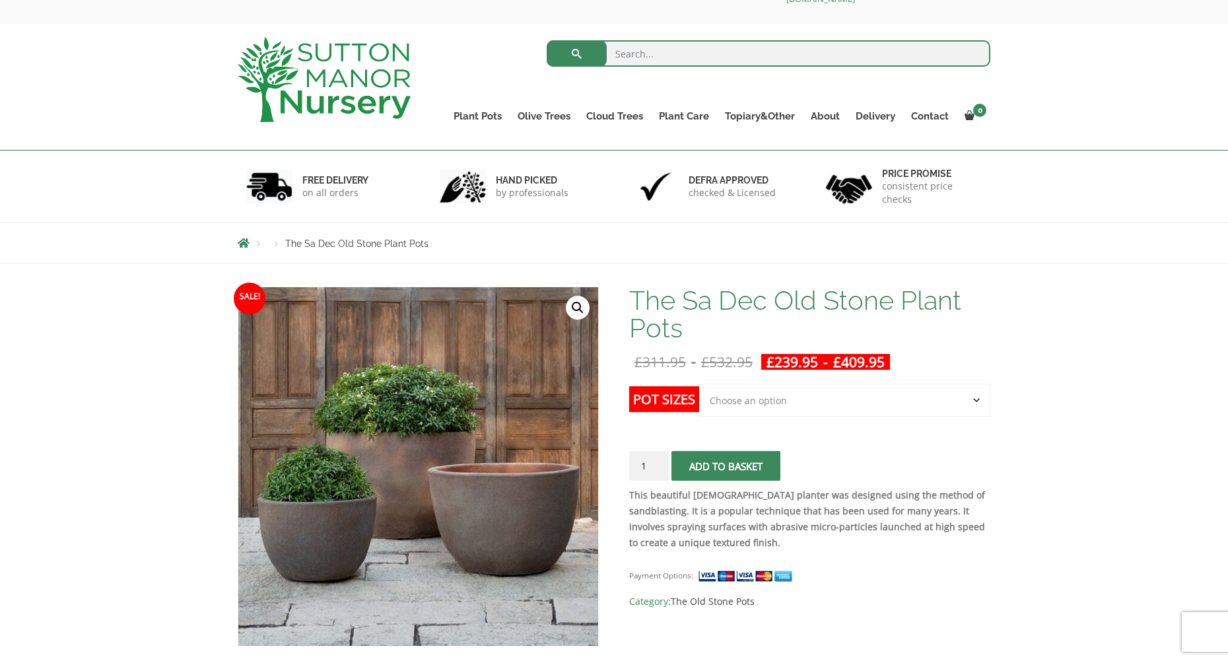
click at [582, 310] on link "🔍" at bounding box center [578, 308] width 24 height 24
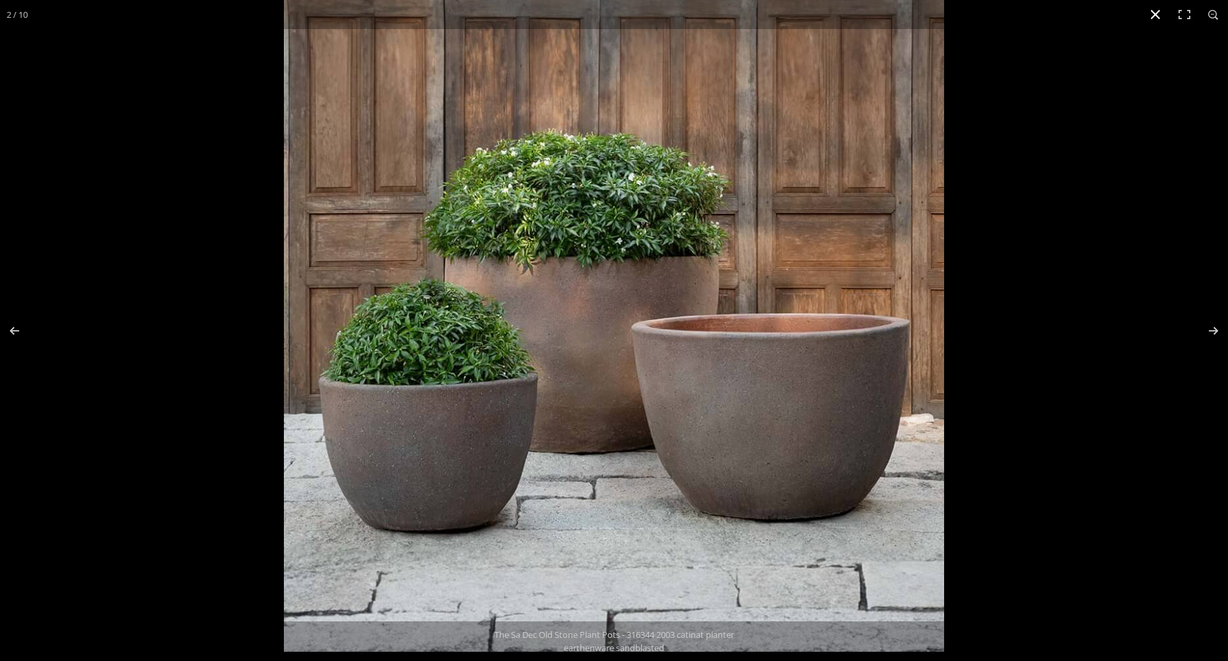
click at [1154, 17] on button "Close (Esc)" at bounding box center [1155, 14] width 29 height 29
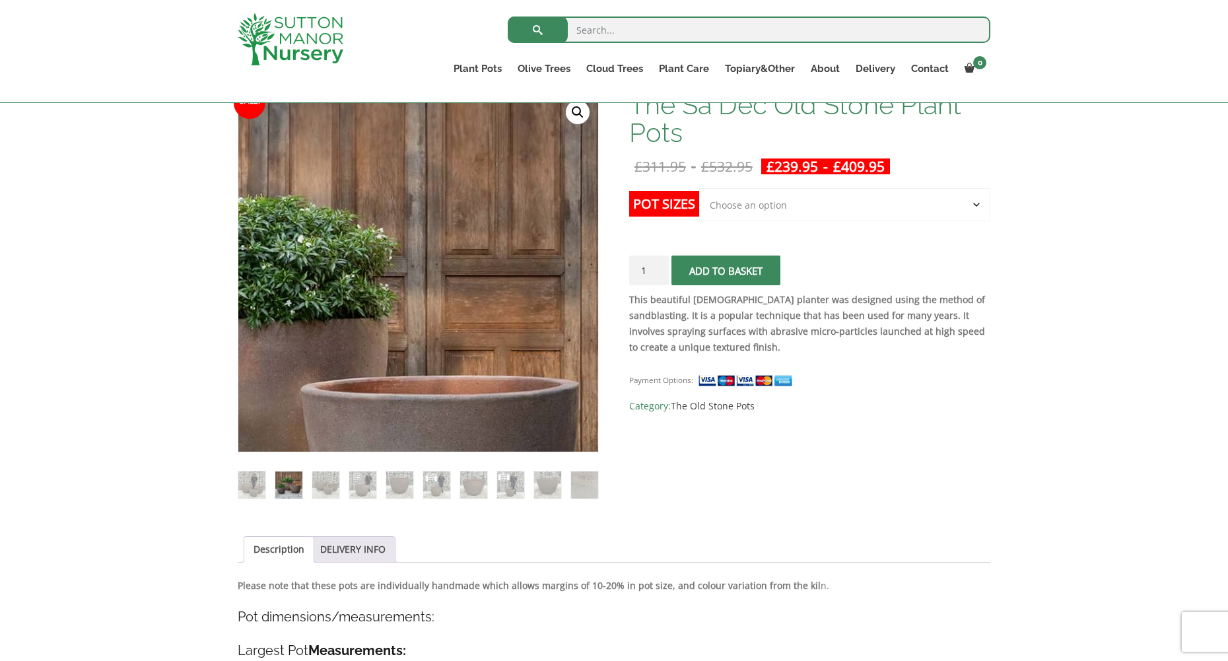
scroll to position [306, 0]
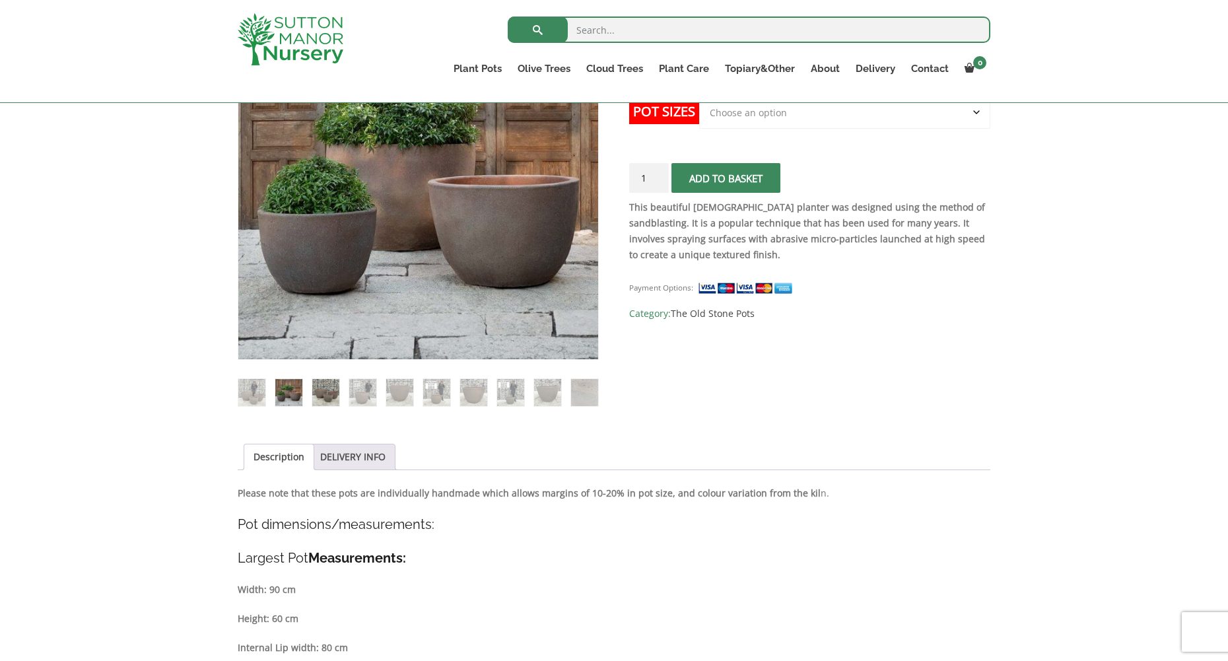
click at [323, 394] on img at bounding box center [325, 392] width 27 height 27
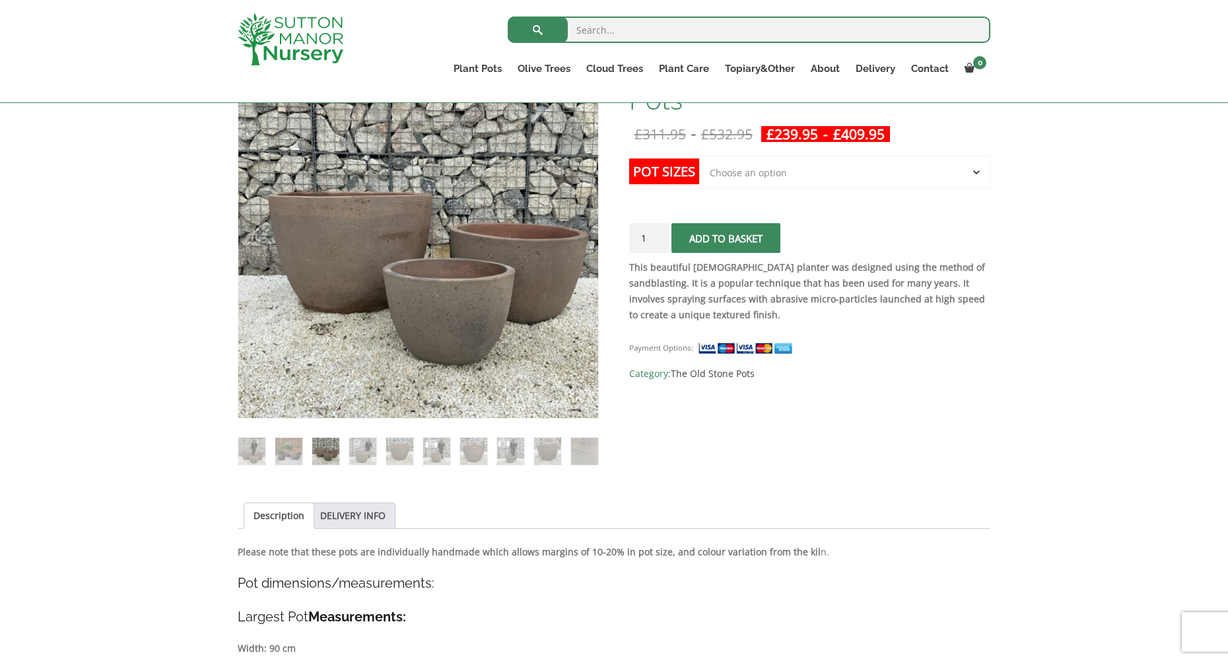
scroll to position [174, 0]
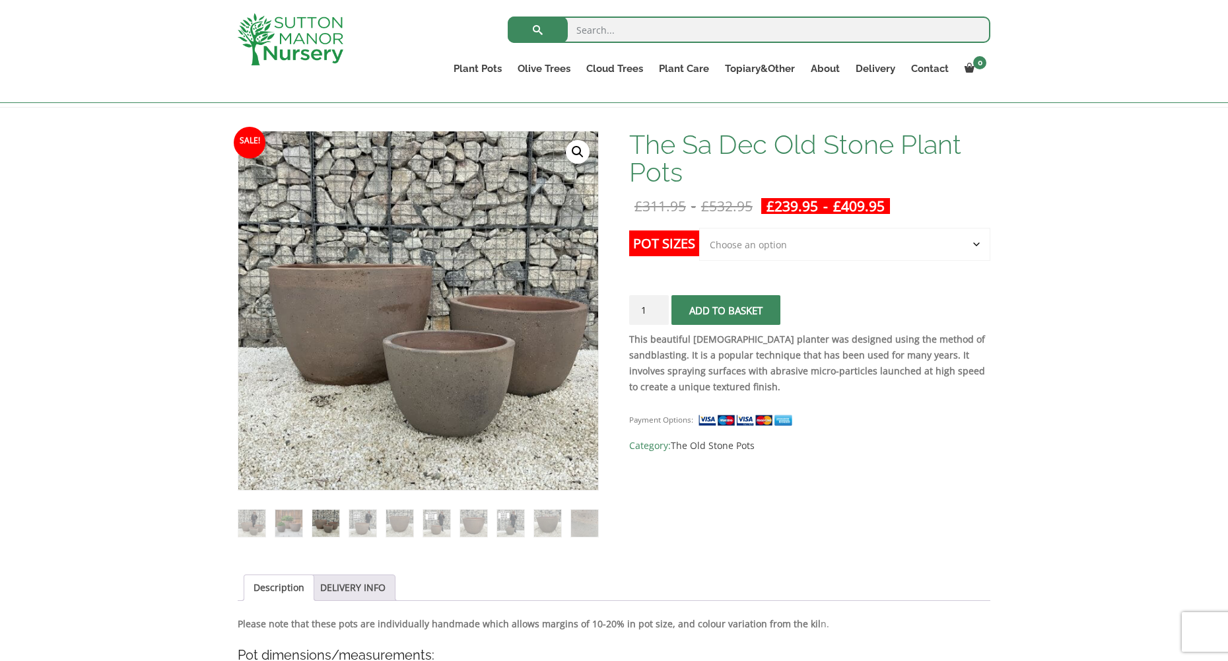
click at [572, 148] on link "🔍" at bounding box center [578, 152] width 24 height 24
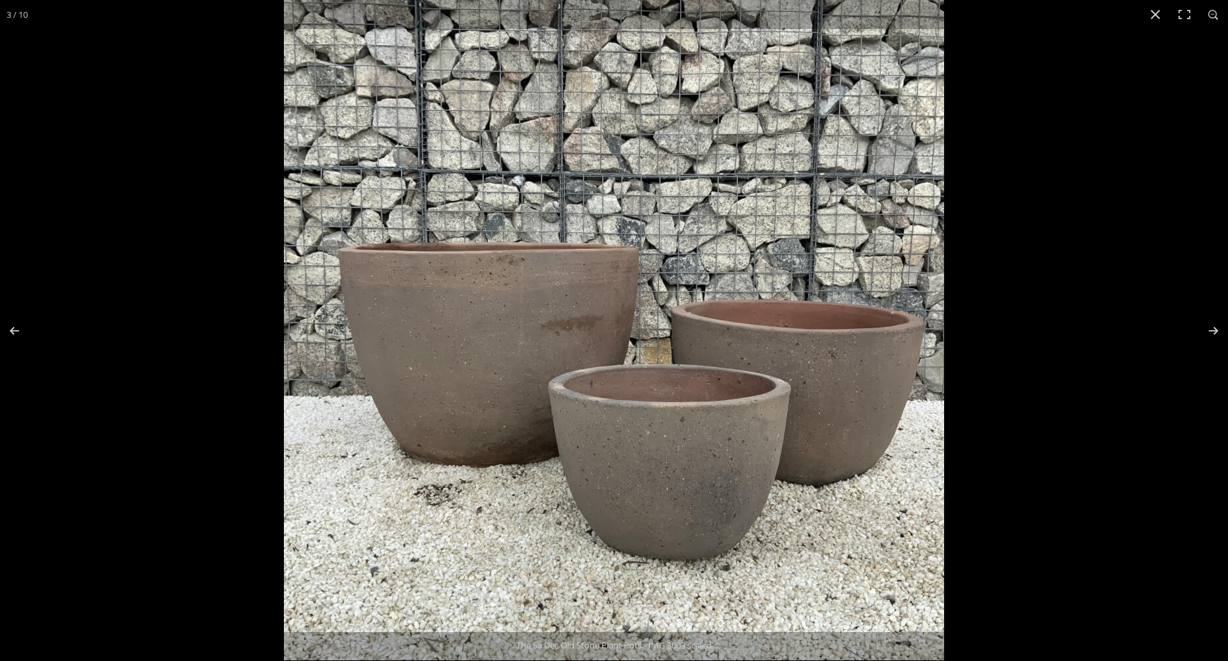
click at [1158, 9] on button "Close (Esc)" at bounding box center [1155, 14] width 29 height 29
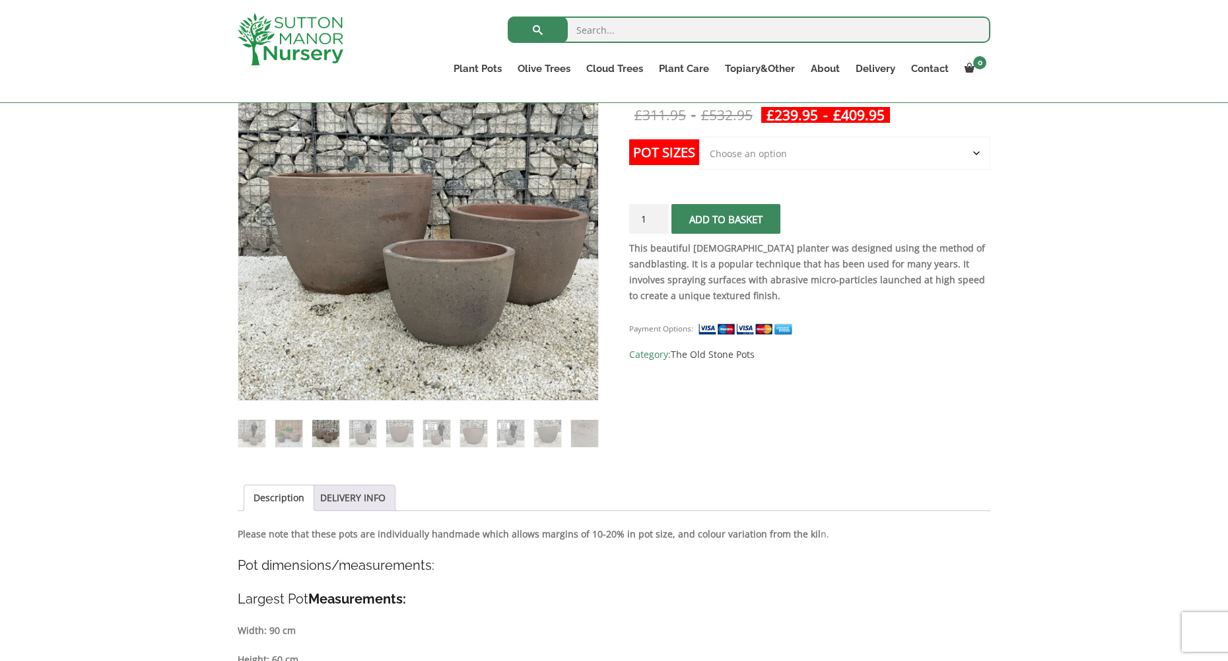
scroll to position [438, 0]
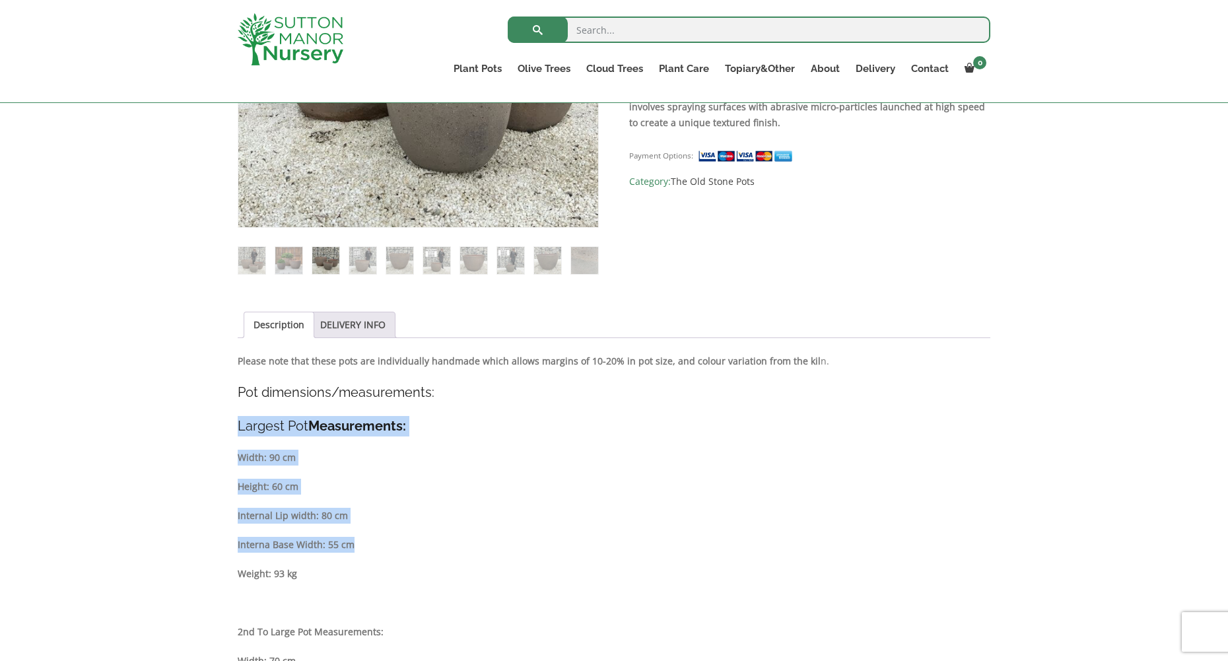
drag, startPoint x: 239, startPoint y: 424, endPoint x: 504, endPoint y: 537, distance: 287.9
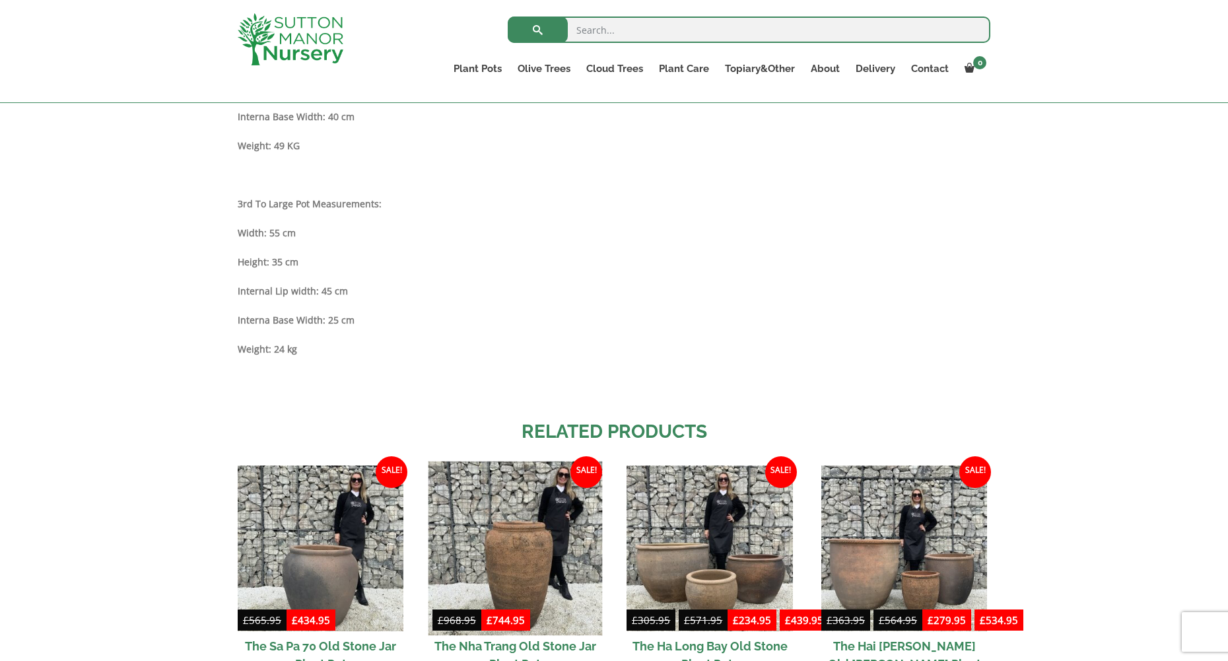
scroll to position [1099, 0]
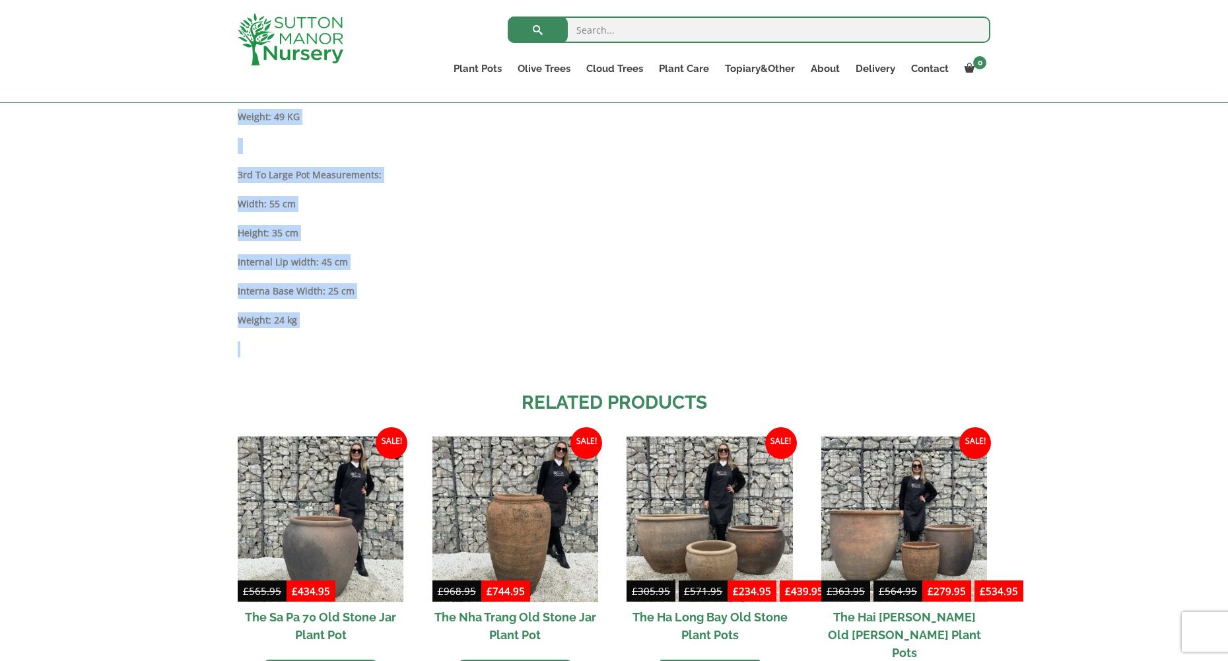
click at [309, 328] on div "Description Please note that these pots are individually handmade which allows …" at bounding box center [614, 31] width 753 height 677
copy div "Largest Pot Measurements: Width: 90 cm Height: 60 cm Internal Lip width: 80 cm …"
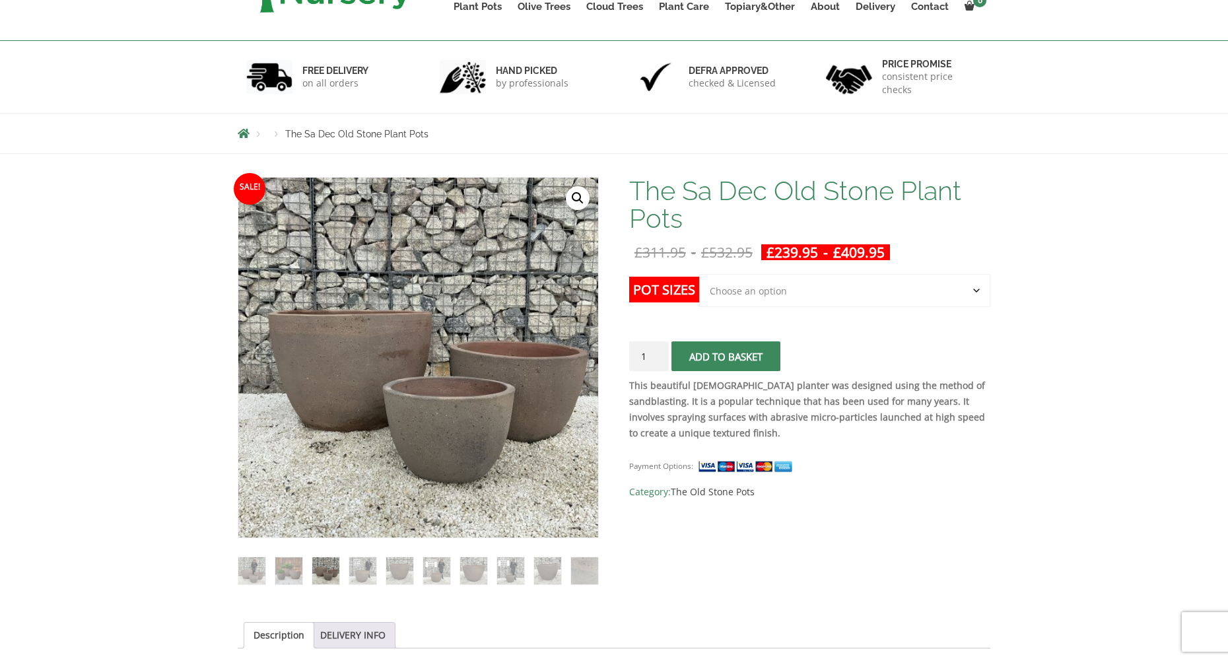
scroll to position [0, 0]
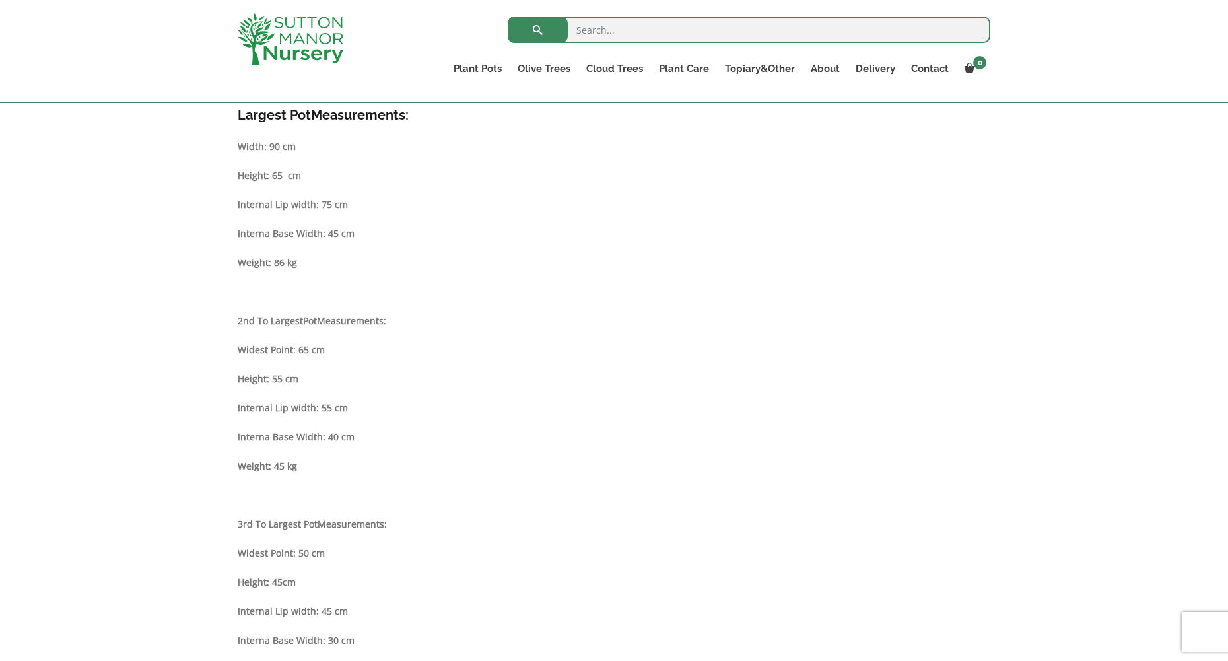
scroll to position [269, 0]
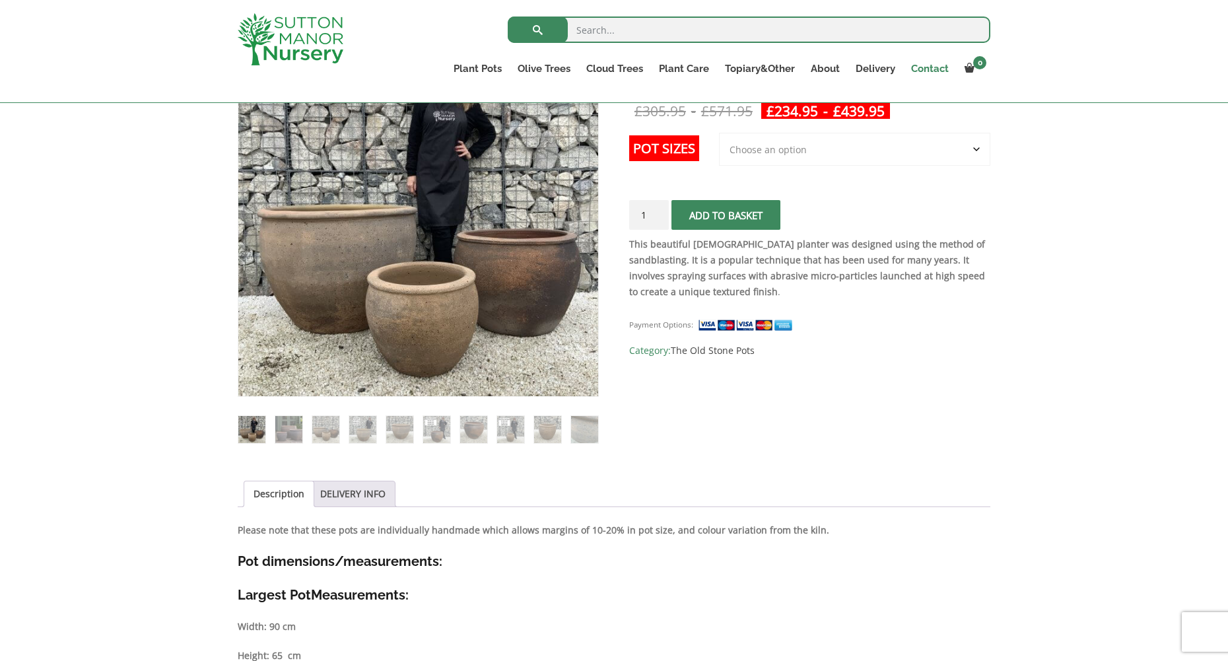
click at [933, 69] on link "Contact" at bounding box center [929, 68] width 53 height 18
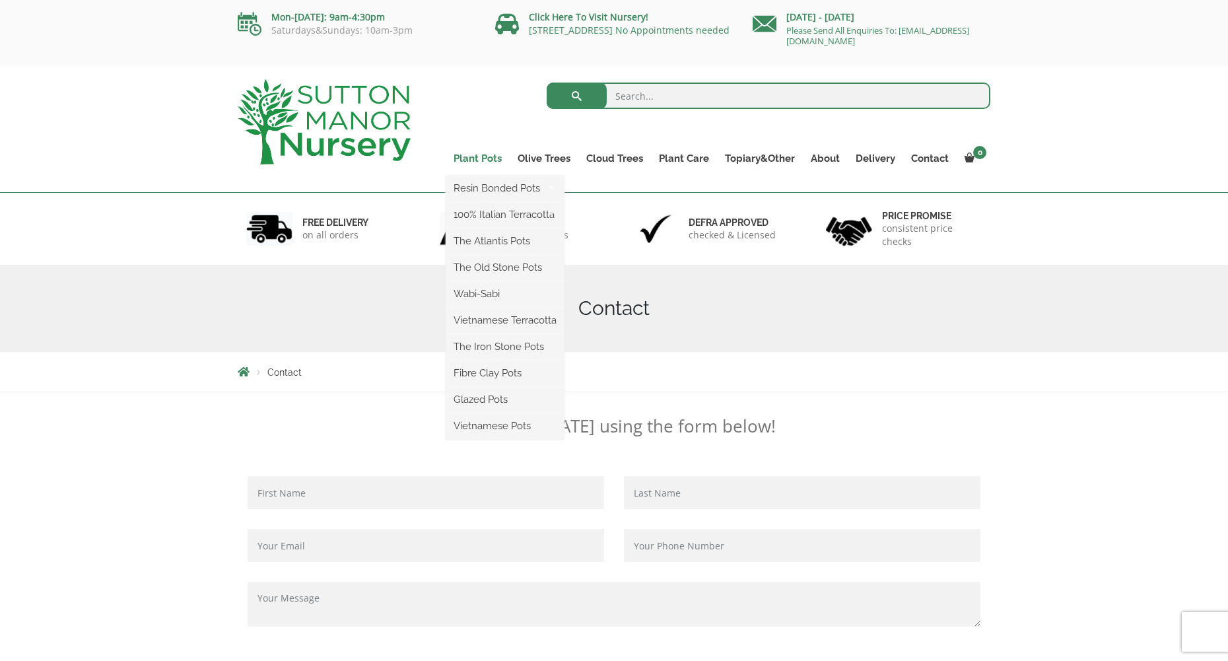
click at [486, 156] on link "Plant Pots" at bounding box center [478, 158] width 64 height 18
click at [488, 242] on link "The Atlantis Pots" at bounding box center [505, 241] width 119 height 20
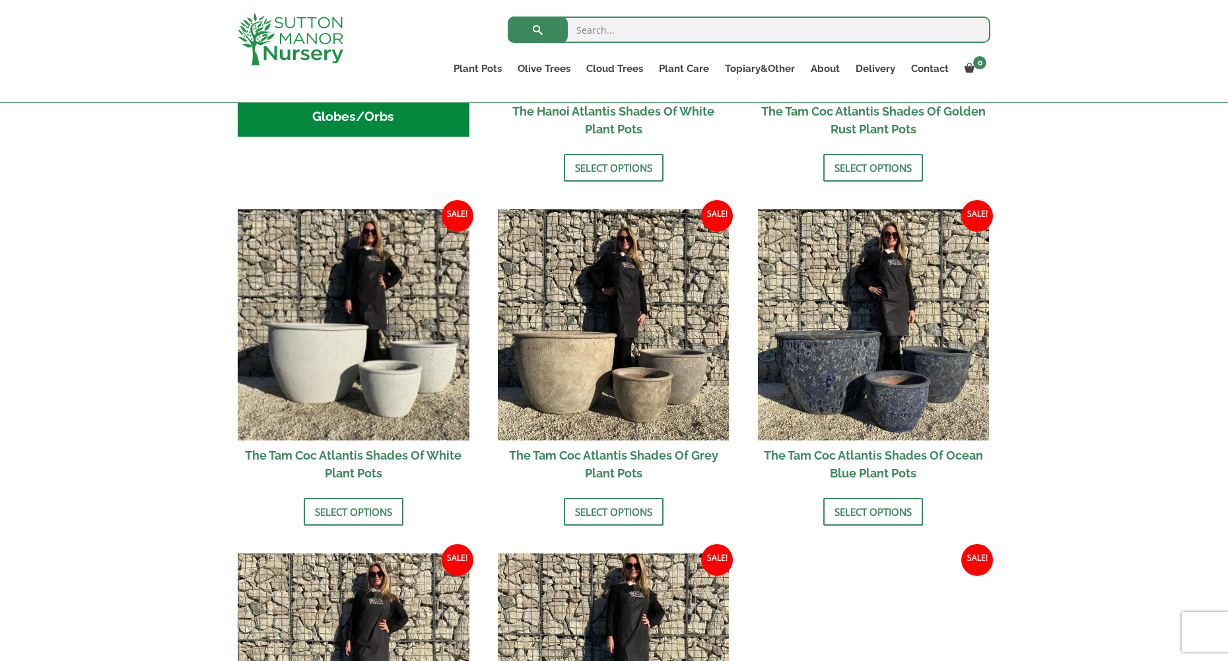
scroll to position [504, 0]
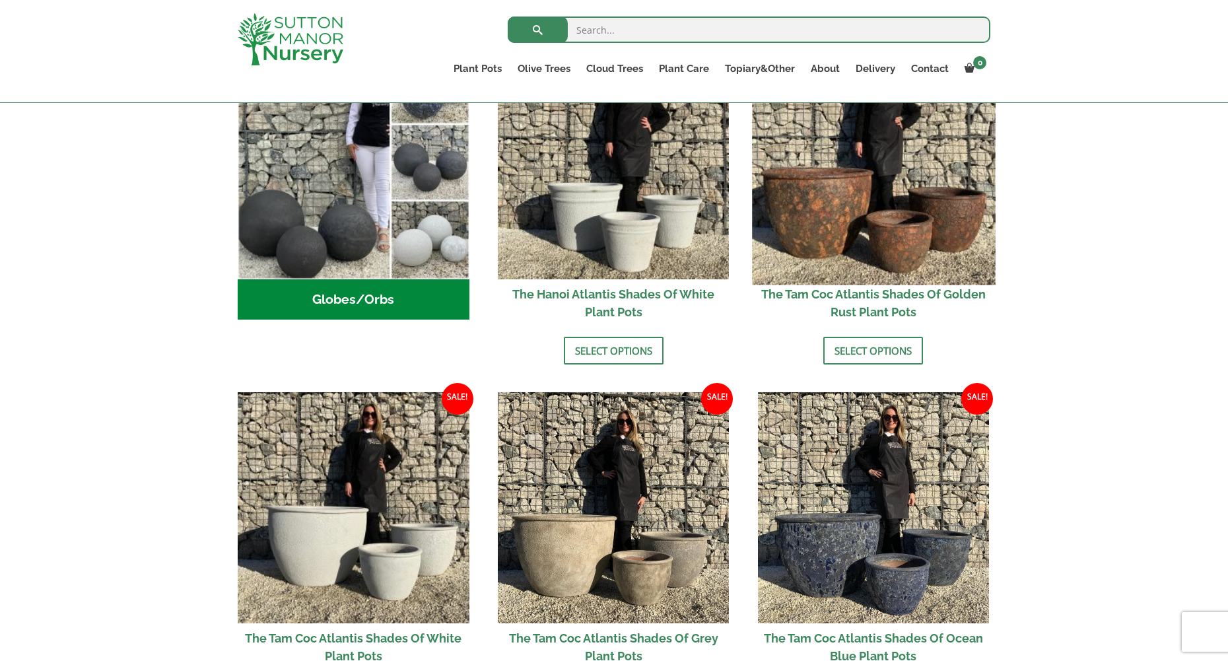
click at [874, 225] on img at bounding box center [873, 163] width 243 height 243
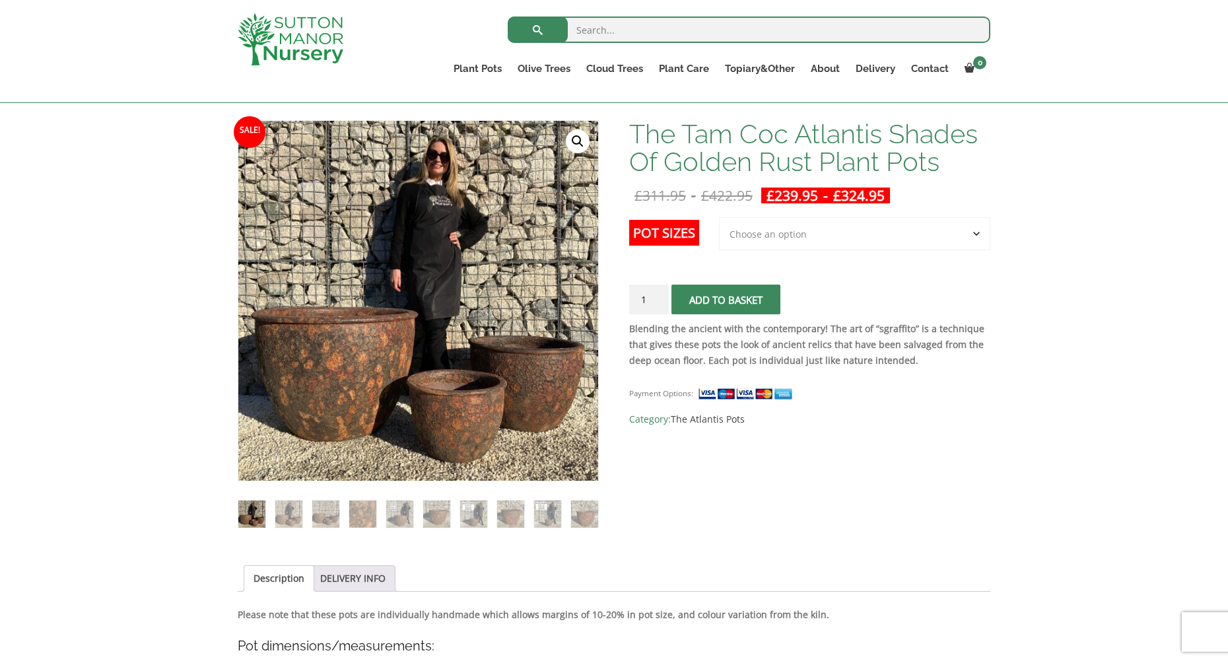
scroll to position [264, 0]
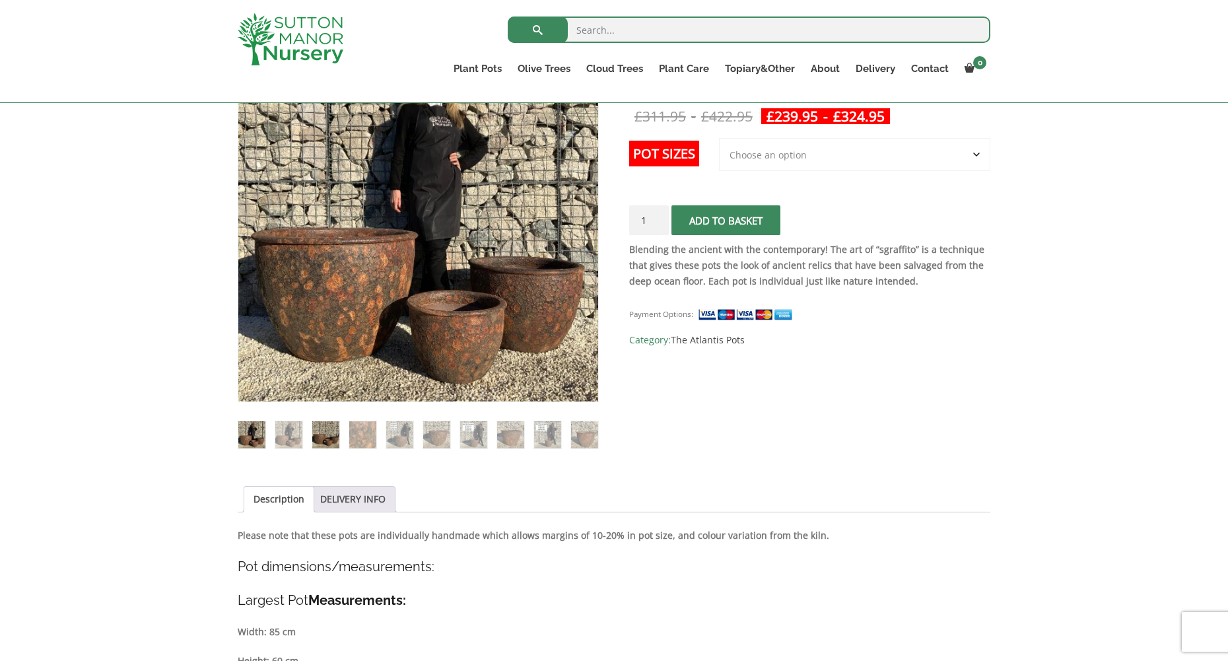
click at [321, 436] on img at bounding box center [325, 434] width 27 height 27
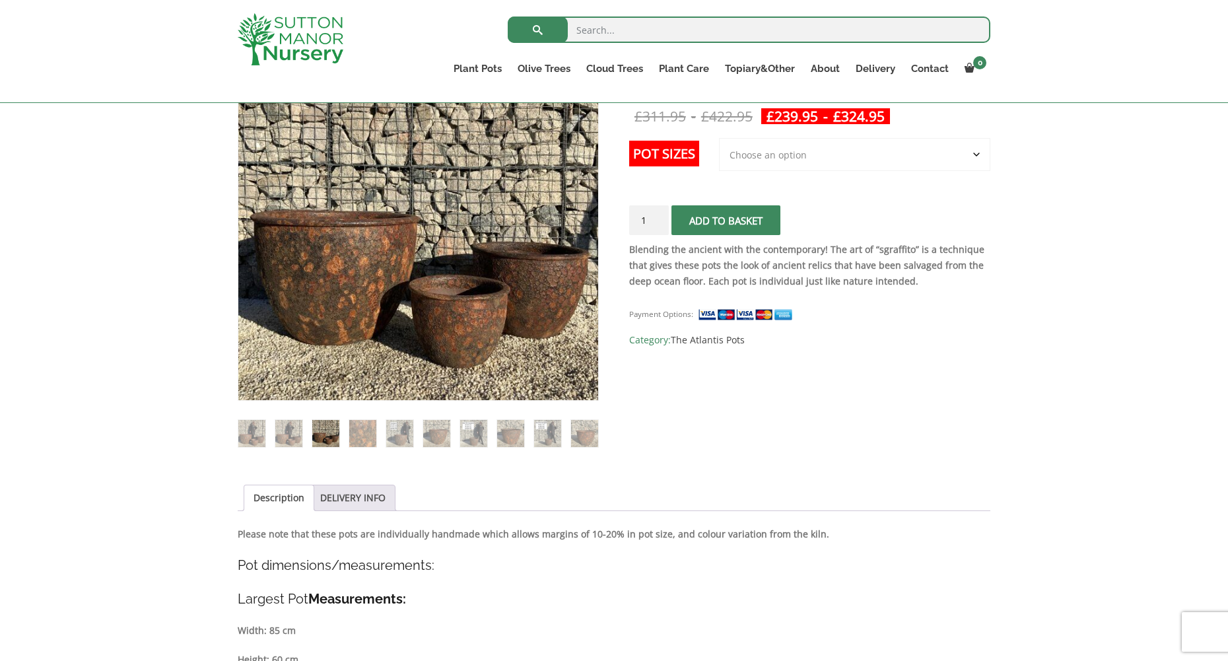
scroll to position [198, 0]
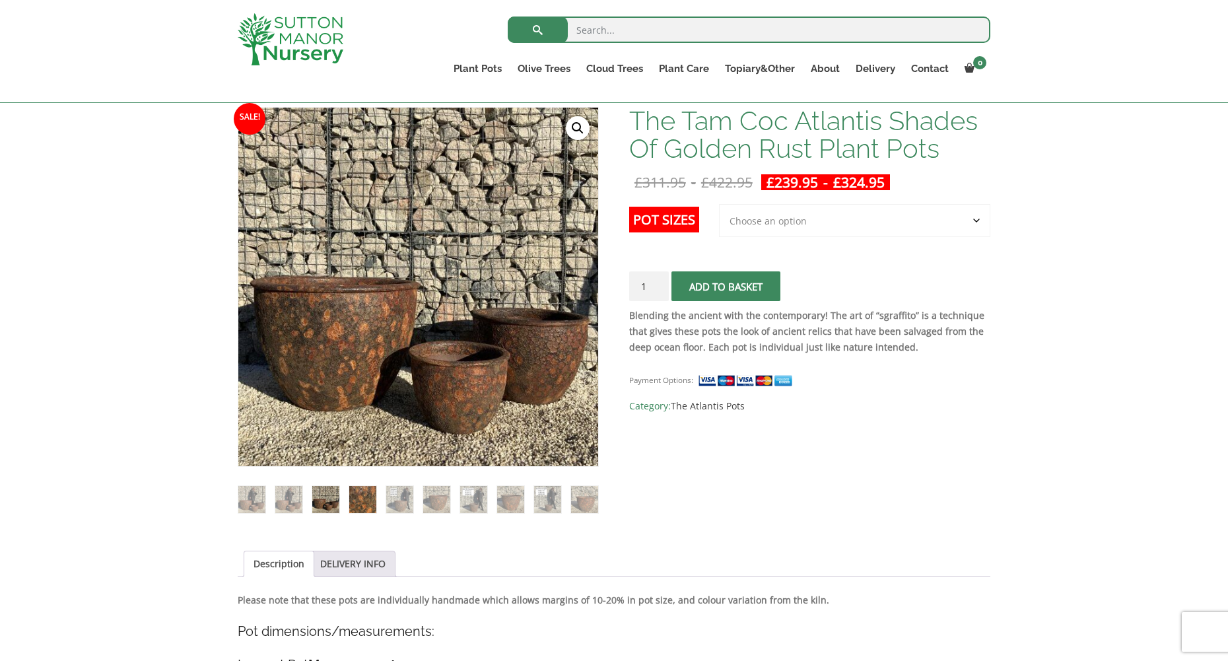
click at [366, 503] on img at bounding box center [362, 499] width 27 height 27
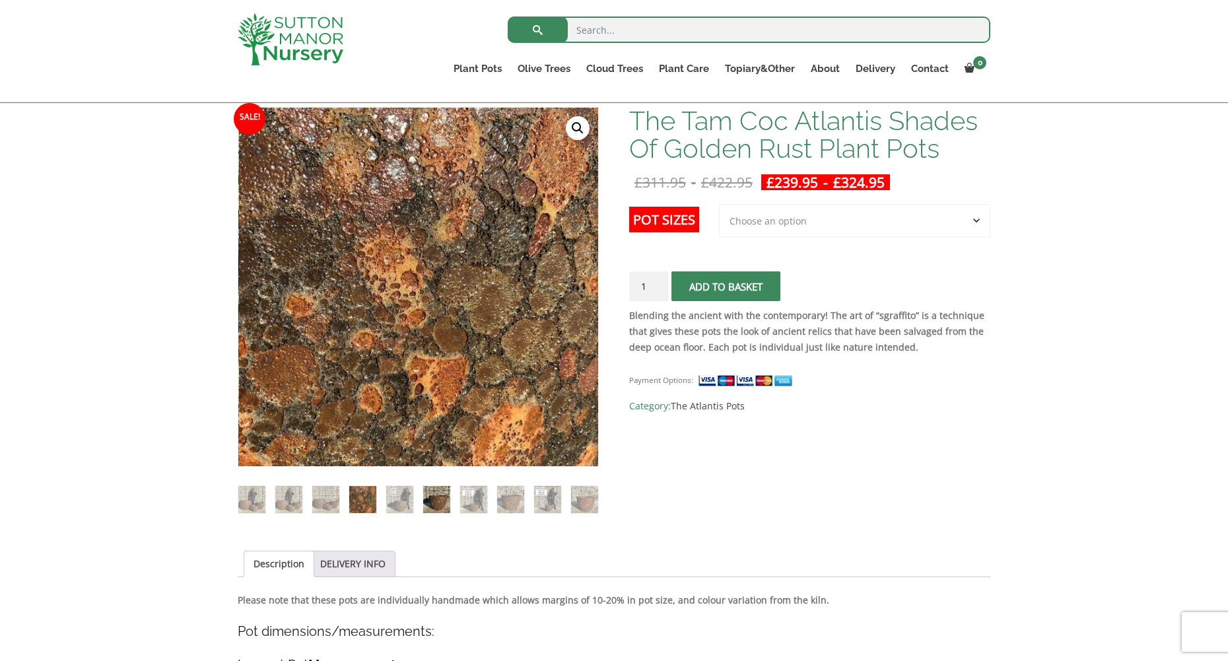
click at [436, 501] on img at bounding box center [436, 499] width 27 height 27
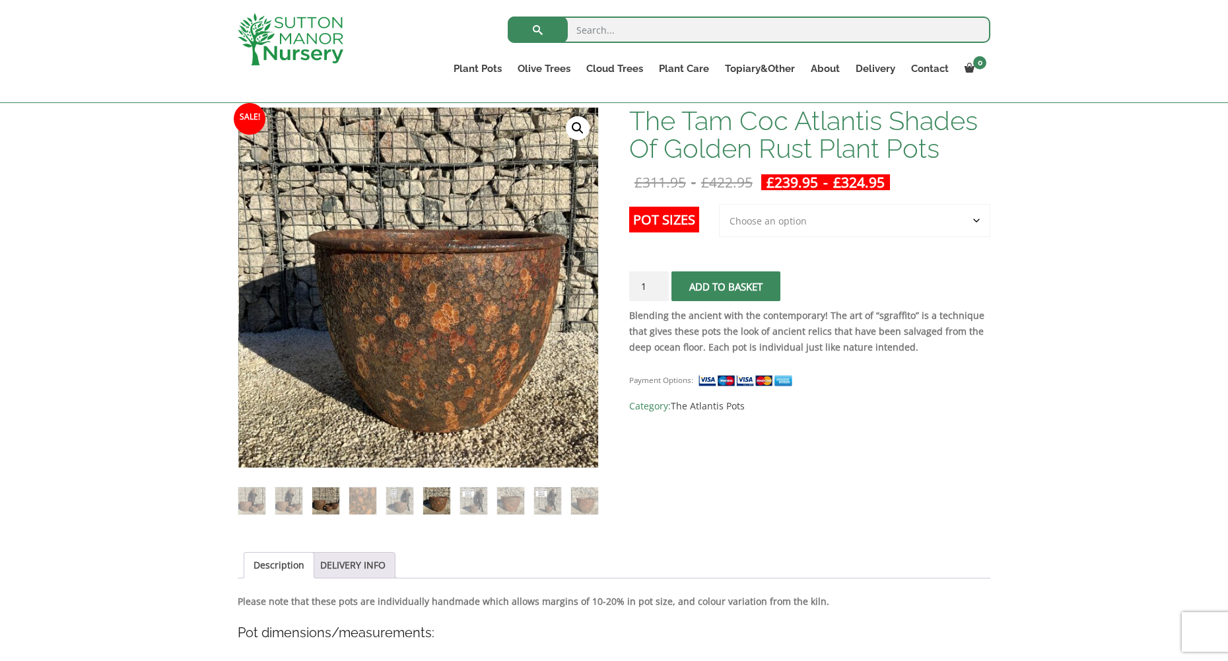
click at [324, 506] on img at bounding box center [325, 500] width 27 height 27
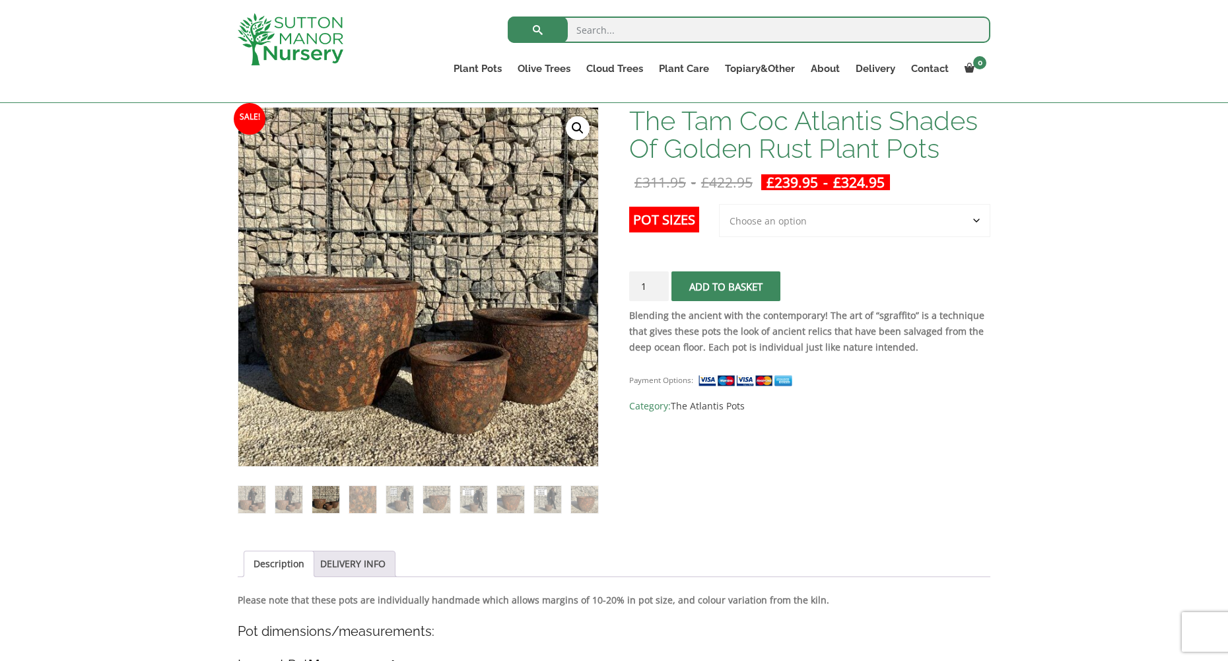
click at [579, 130] on link "🔍" at bounding box center [578, 128] width 24 height 24
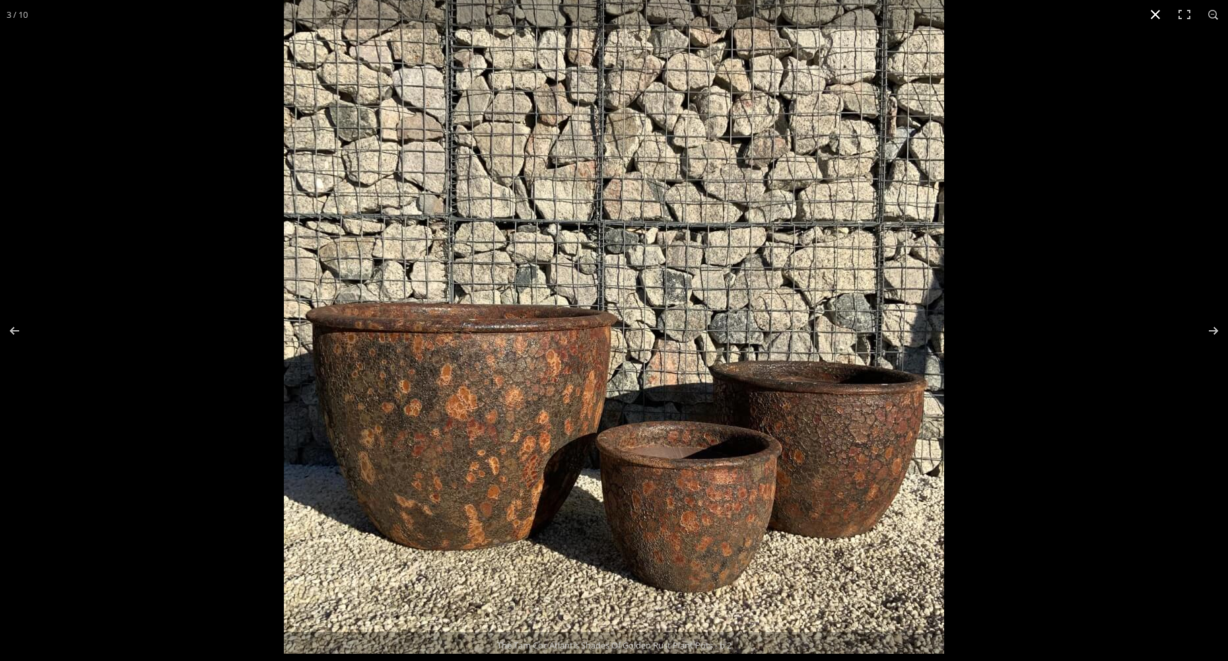
click at [1158, 15] on button "Close (Esc)" at bounding box center [1155, 14] width 29 height 29
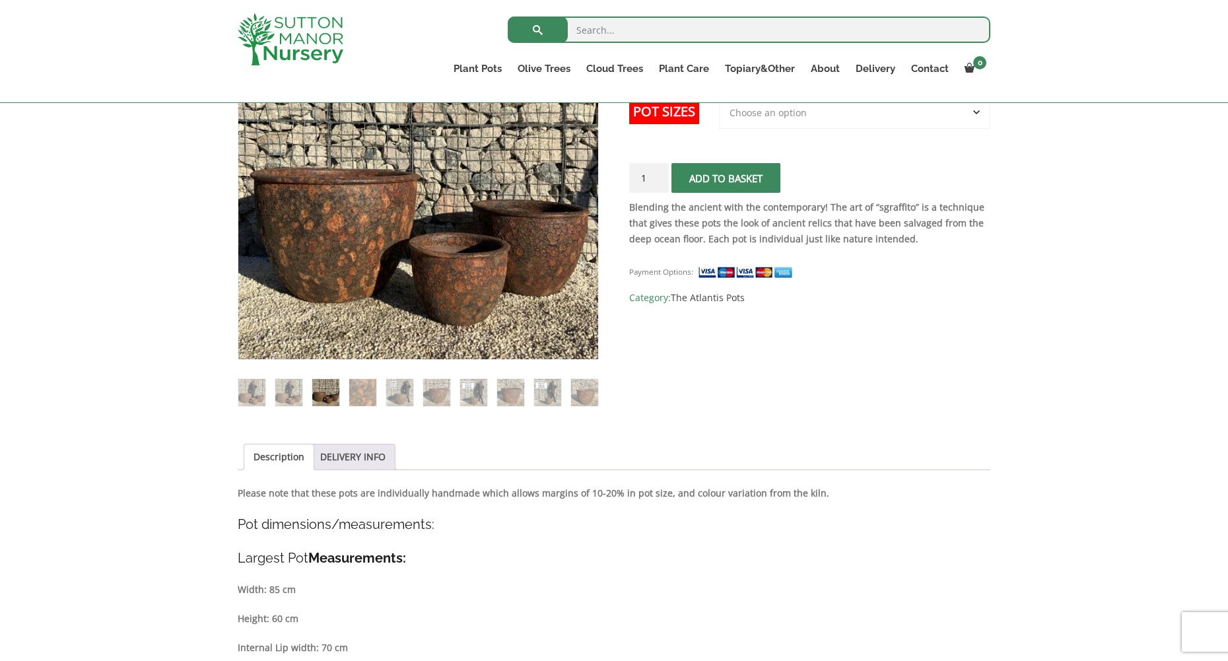
scroll to position [594, 0]
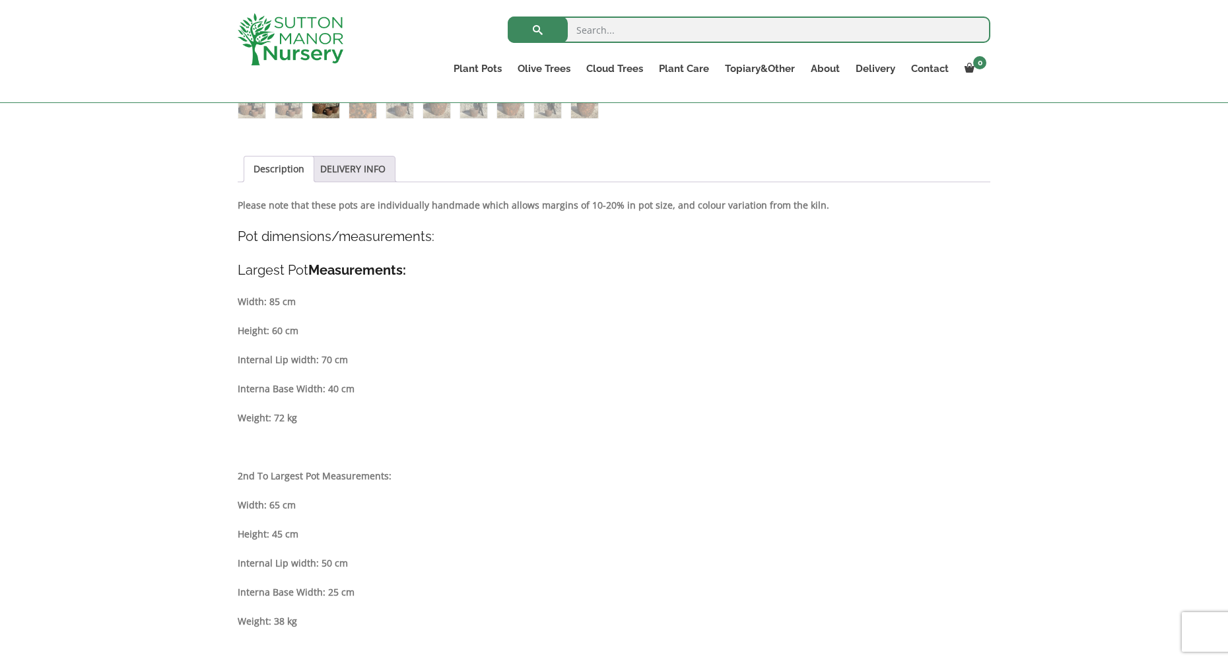
drag, startPoint x: 239, startPoint y: 267, endPoint x: 464, endPoint y: 524, distance: 341.1
click at [464, 524] on div "Description Please note that these pots are individually handmade which allows …" at bounding box center [614, 521] width 753 height 648
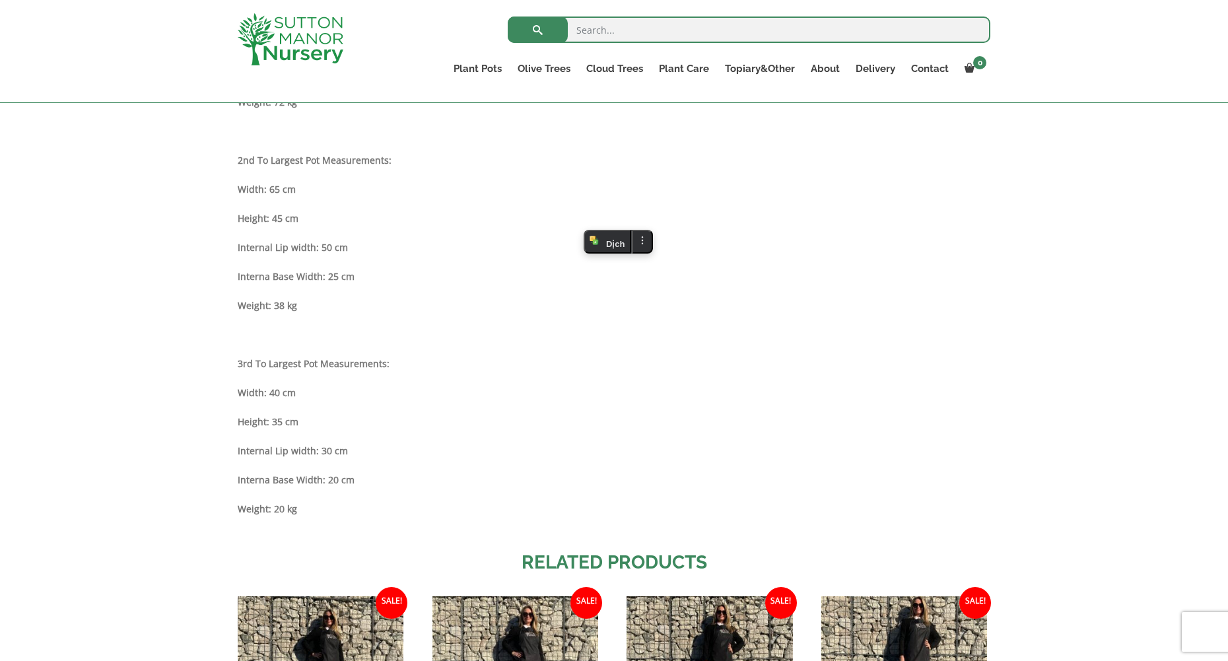
scroll to position [924, 0]
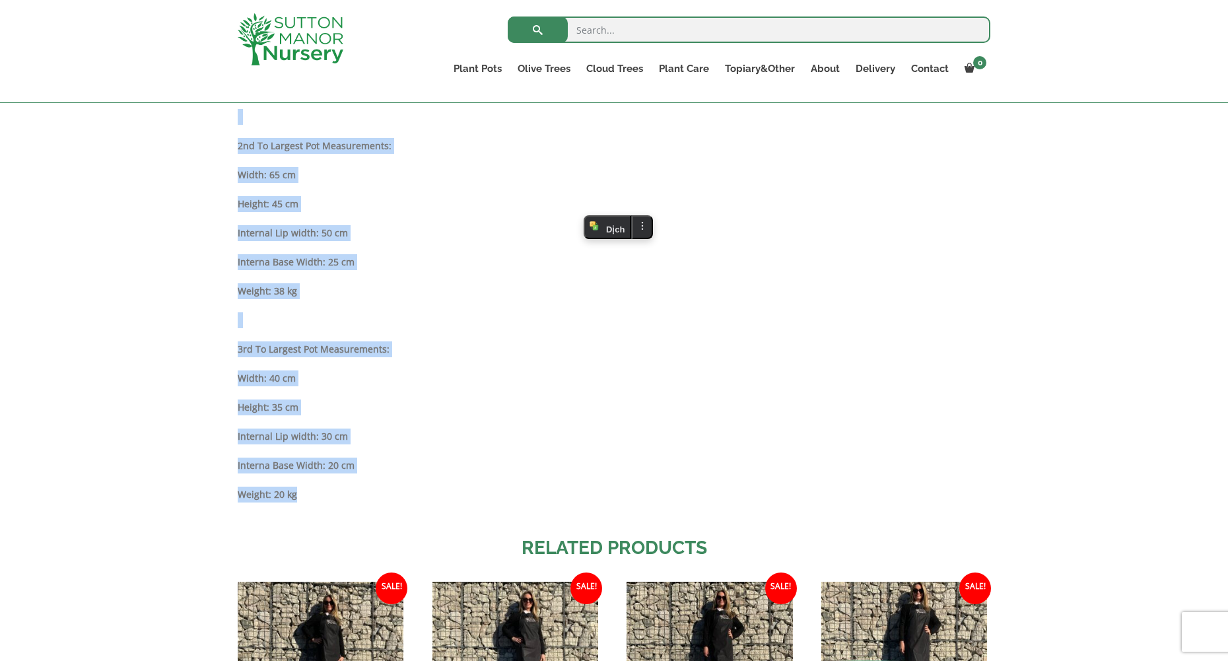
click at [308, 495] on p "Weight: 20 kg" at bounding box center [614, 495] width 753 height 16
copy div "Largest Pot Measurements: Width: 85 cm Height: 60 cm Internal Lip width: 70 cm …"
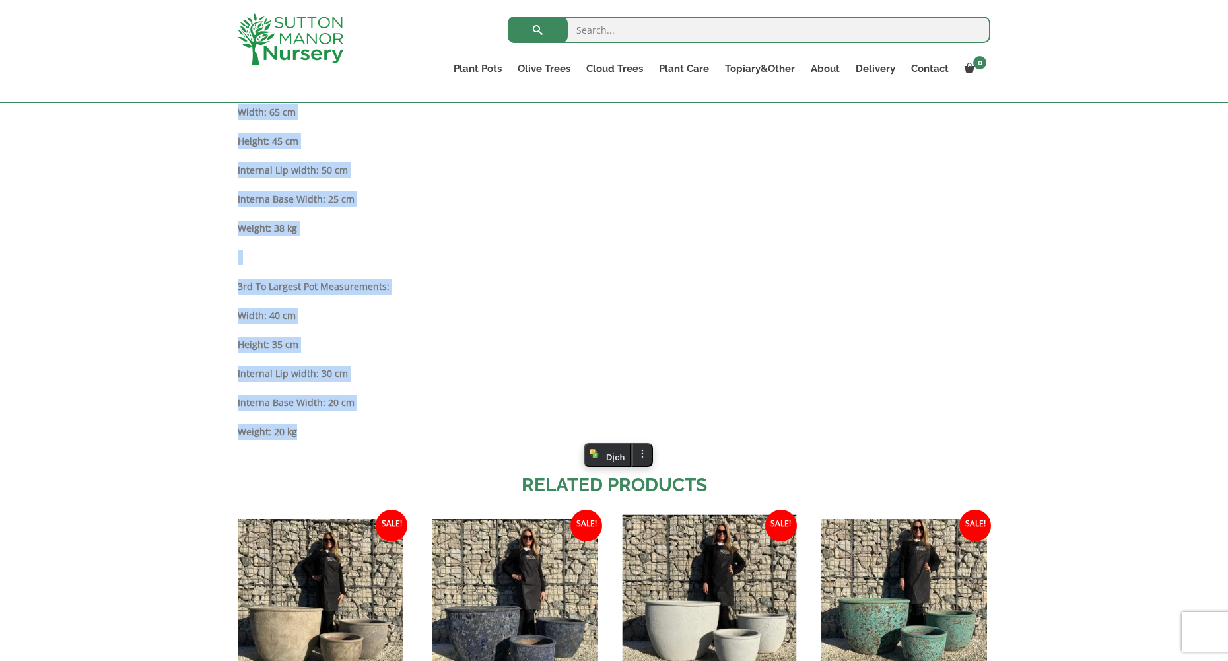
scroll to position [1123, 0]
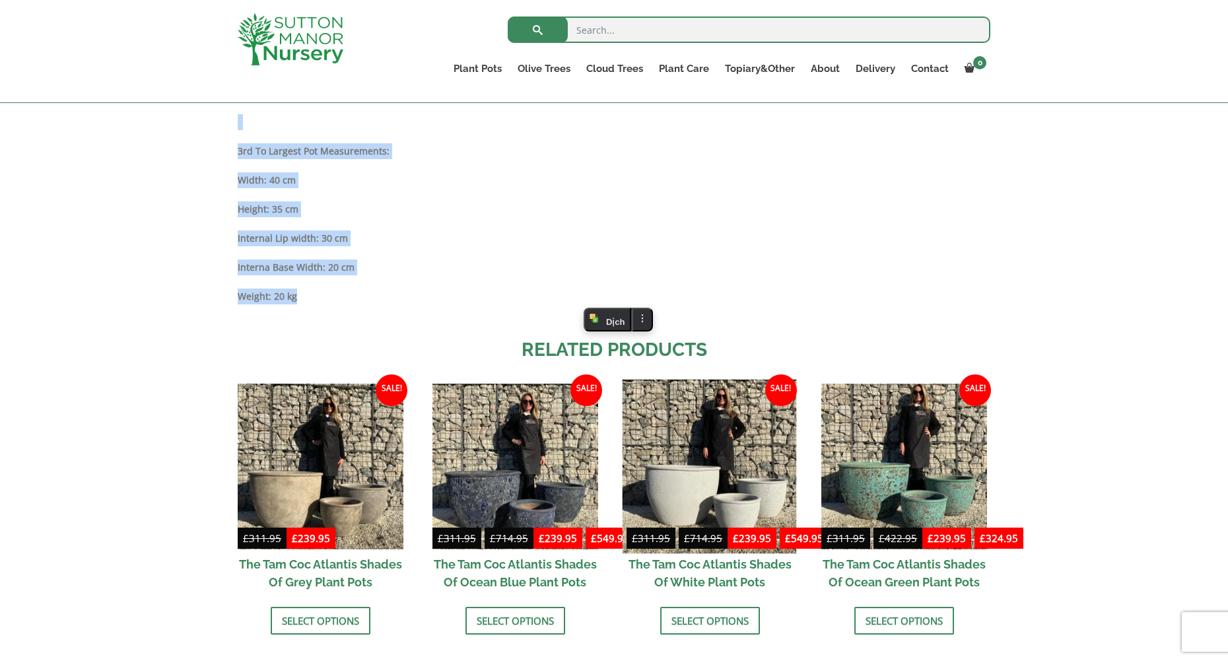
click at [716, 501] on img at bounding box center [710, 466] width 174 height 174
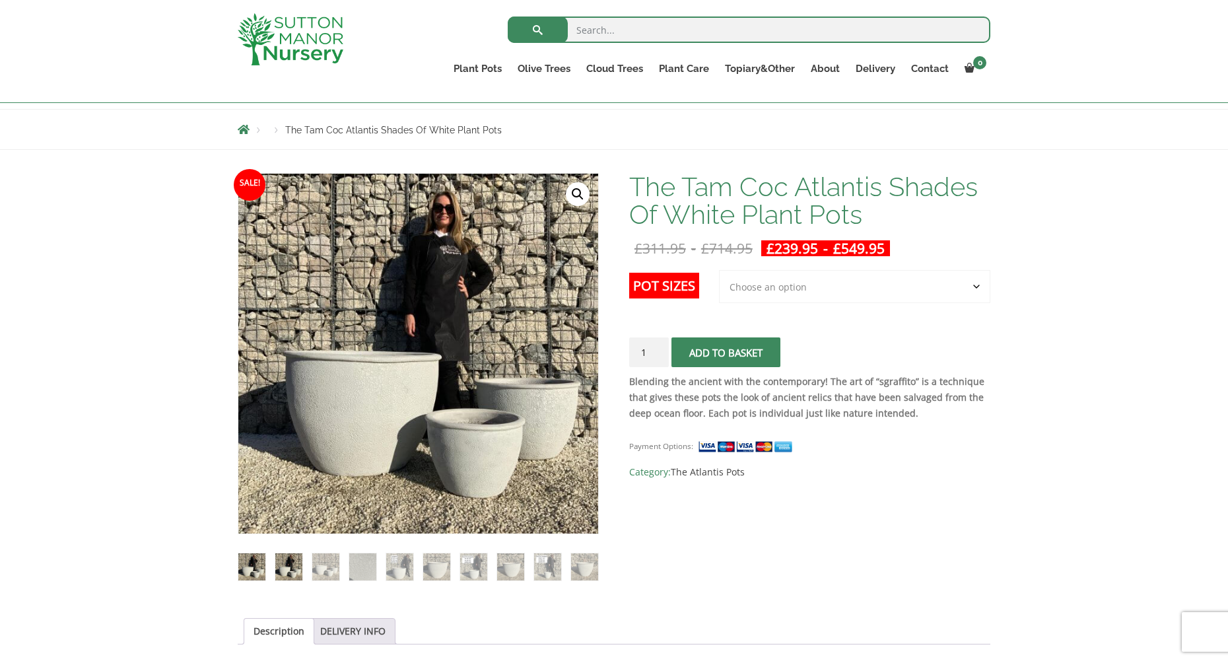
click at [291, 569] on img at bounding box center [288, 566] width 27 height 27
click at [323, 565] on img at bounding box center [325, 565] width 27 height 27
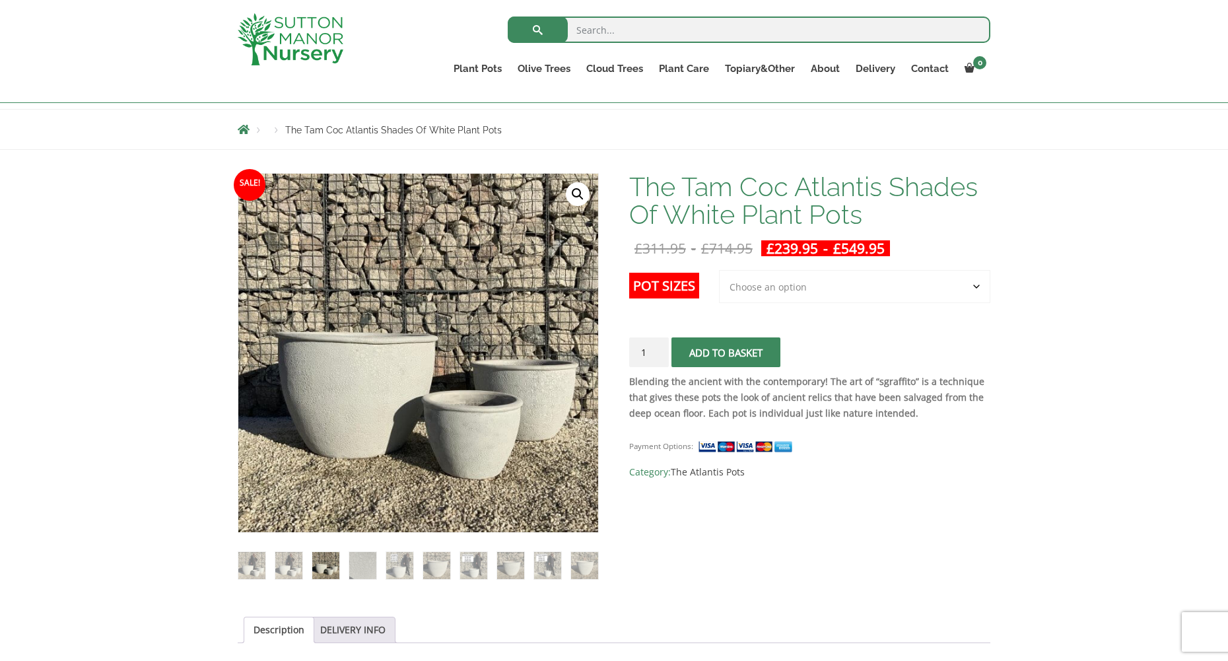
click at [578, 197] on link "🔍" at bounding box center [578, 194] width 24 height 24
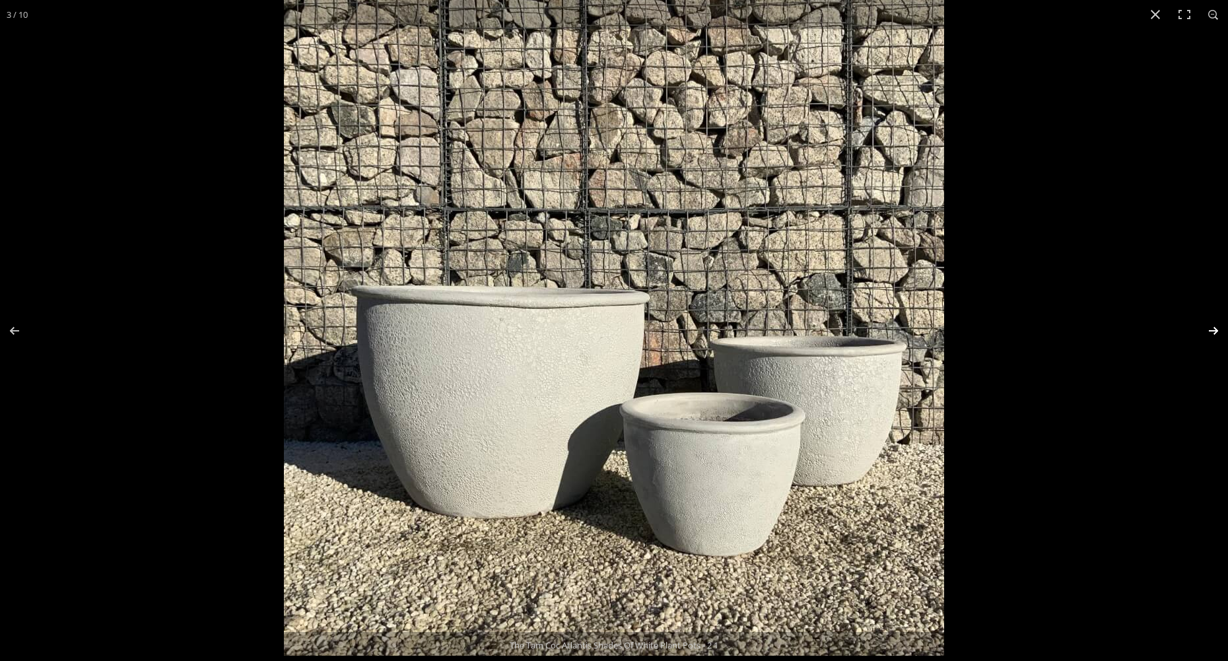
click at [1211, 323] on button "Next (arrow right)" at bounding box center [1205, 331] width 46 height 66
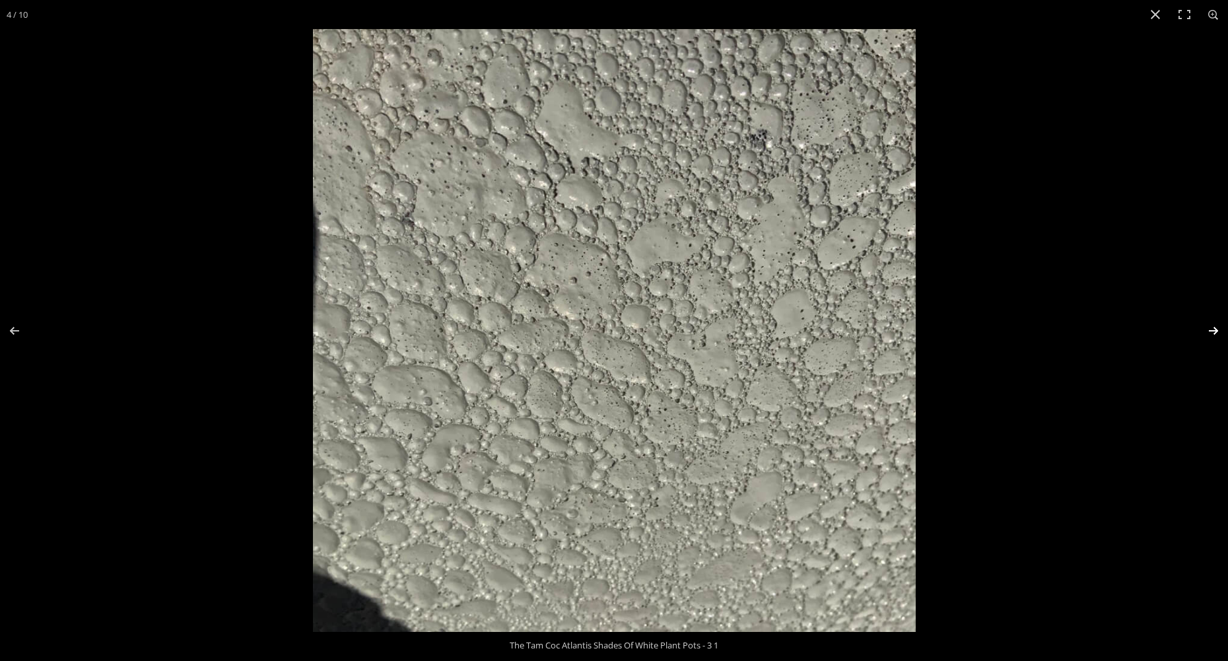
click at [1211, 323] on button "Next (arrow right)" at bounding box center [1205, 331] width 46 height 66
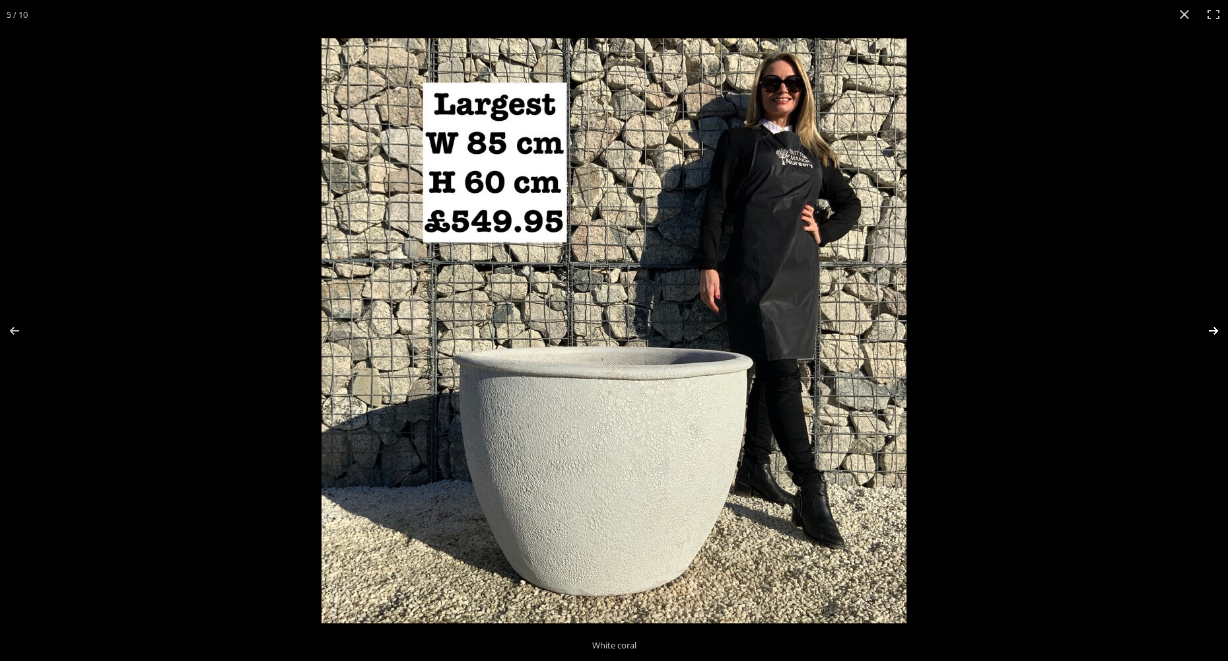
click at [1212, 323] on button "Next (arrow right)" at bounding box center [1205, 331] width 46 height 66
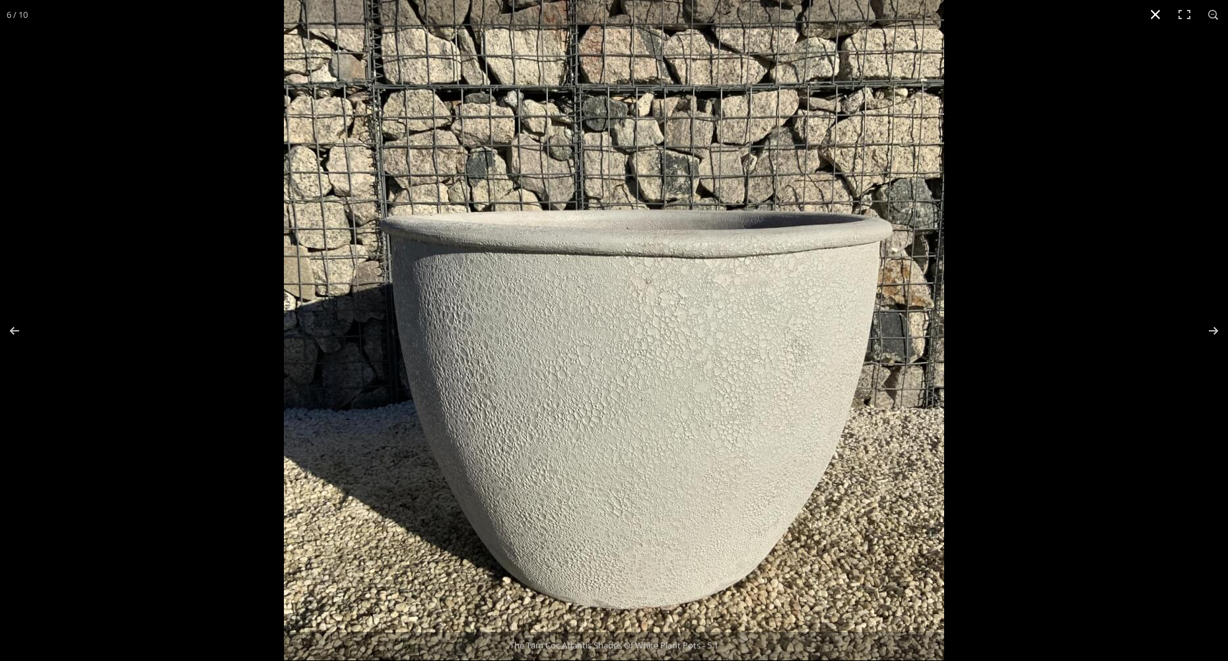
click at [1156, 18] on button "Close (Esc)" at bounding box center [1155, 14] width 29 height 29
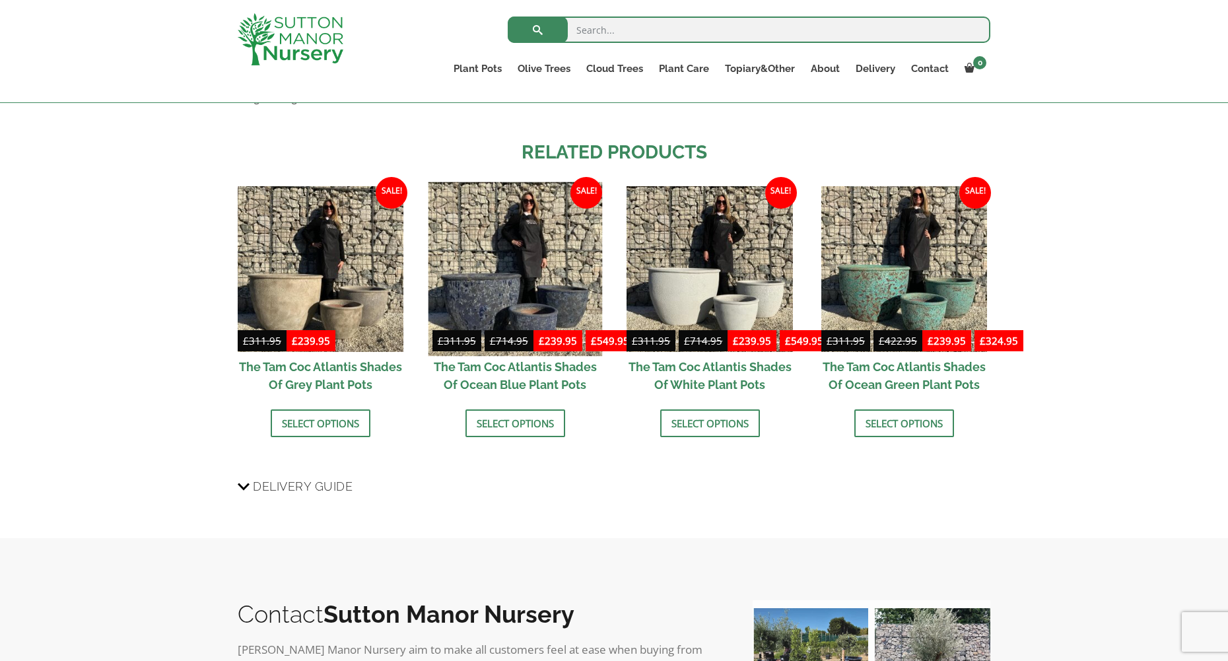
click at [482, 297] on img at bounding box center [515, 269] width 174 height 174
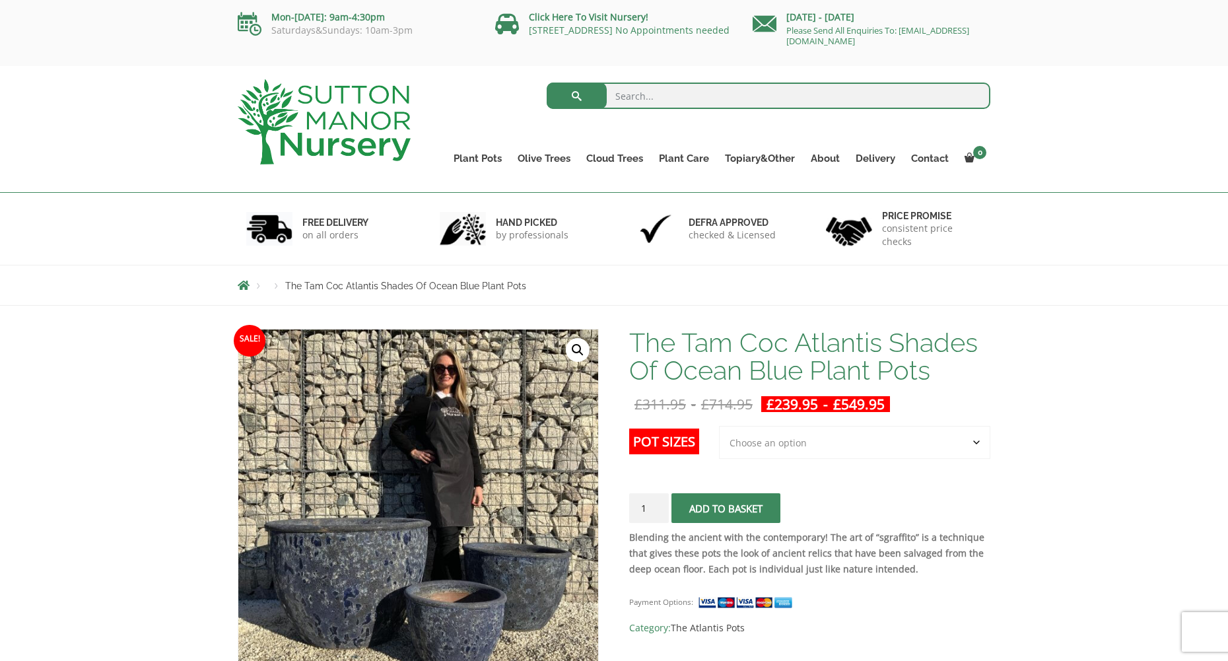
scroll to position [264, 0]
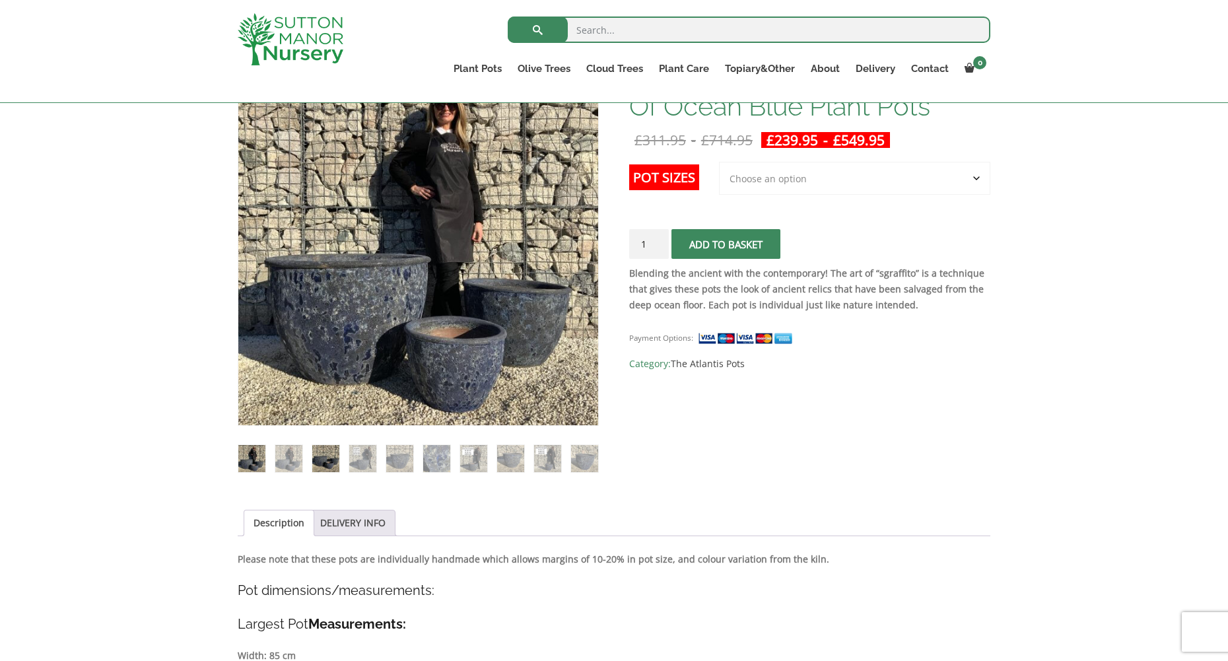
click at [328, 459] on img at bounding box center [325, 458] width 27 height 27
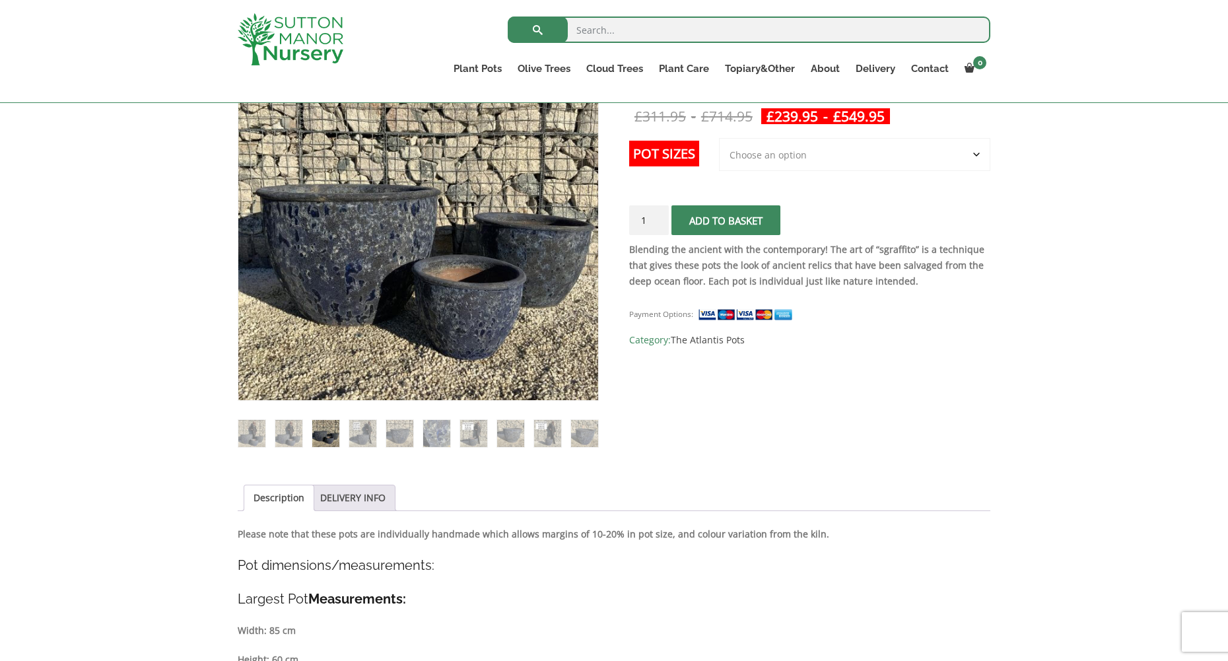
scroll to position [108, 0]
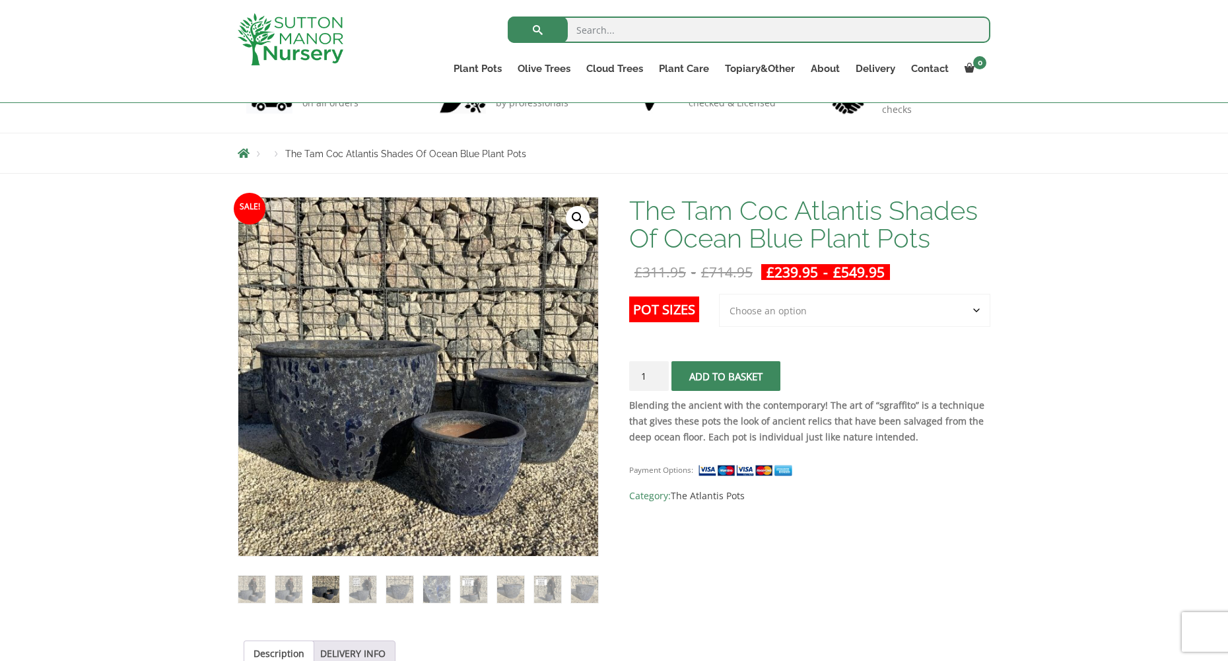
click at [576, 222] on link "🔍" at bounding box center [578, 218] width 24 height 24
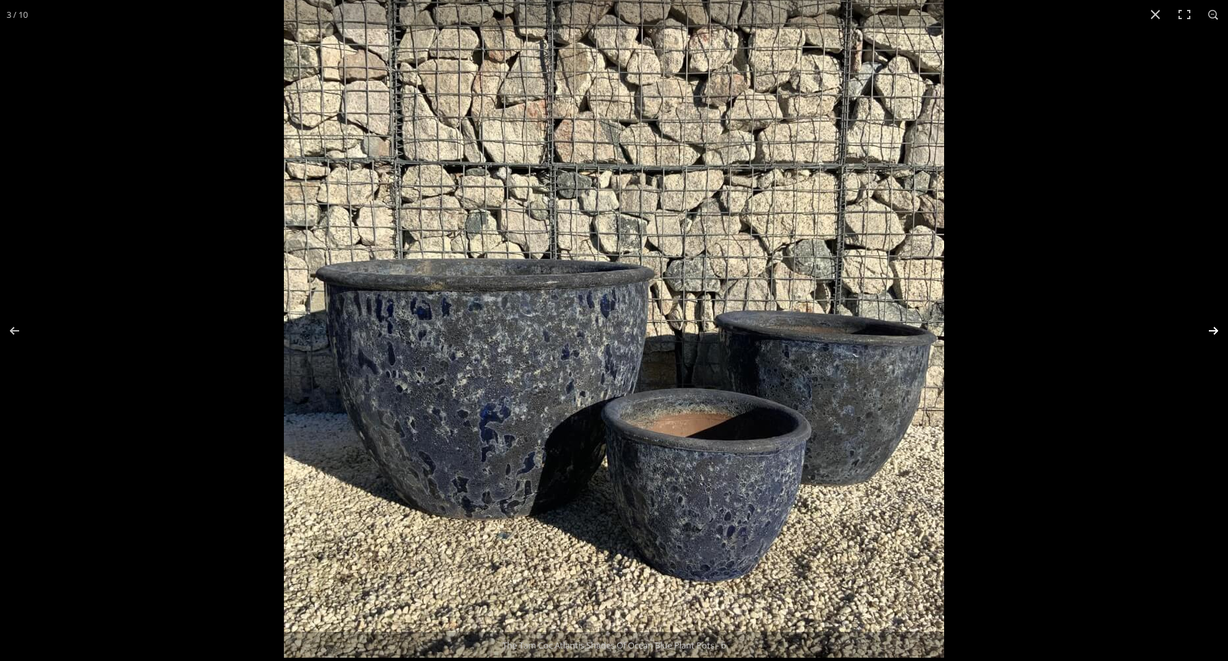
click at [1214, 330] on button "Next (arrow right)" at bounding box center [1205, 331] width 46 height 66
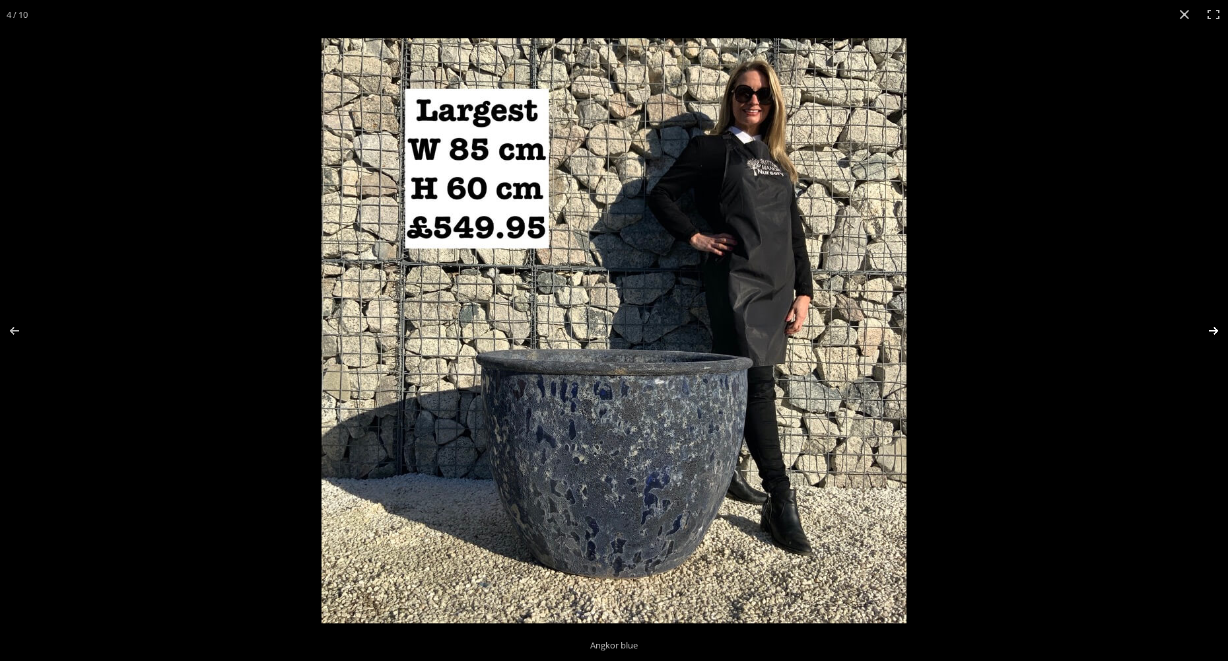
click at [1214, 328] on button "Next (arrow right)" at bounding box center [1205, 331] width 46 height 66
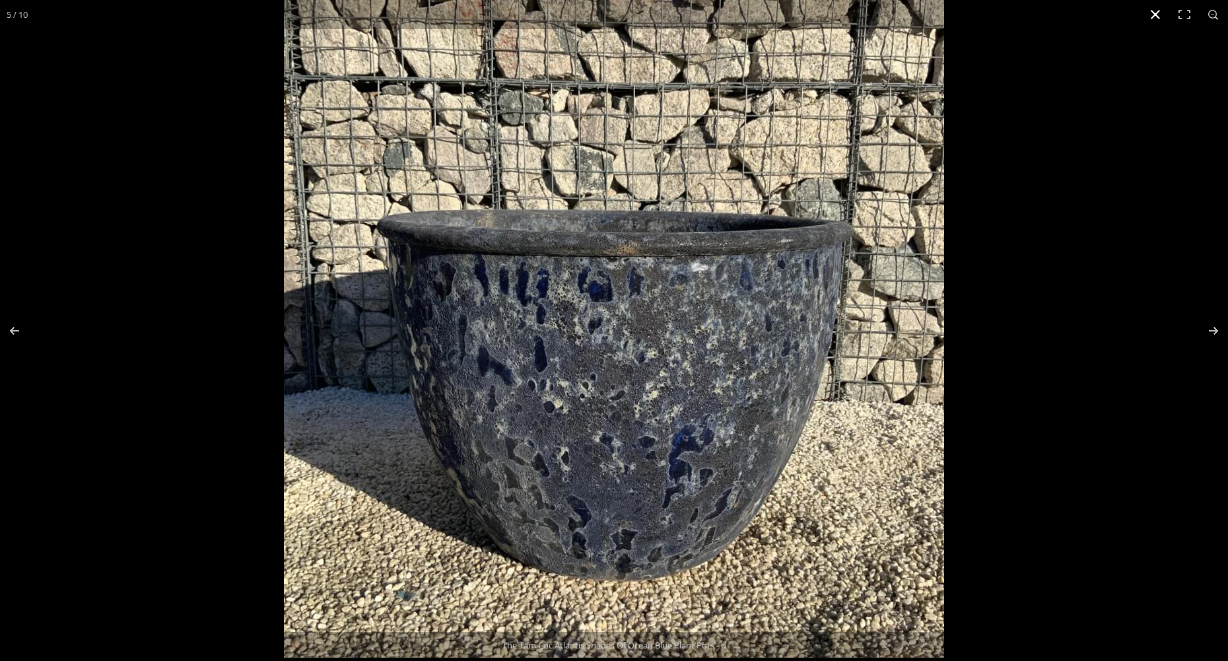
click at [1156, 13] on button "Close (Esc)" at bounding box center [1155, 14] width 29 height 29
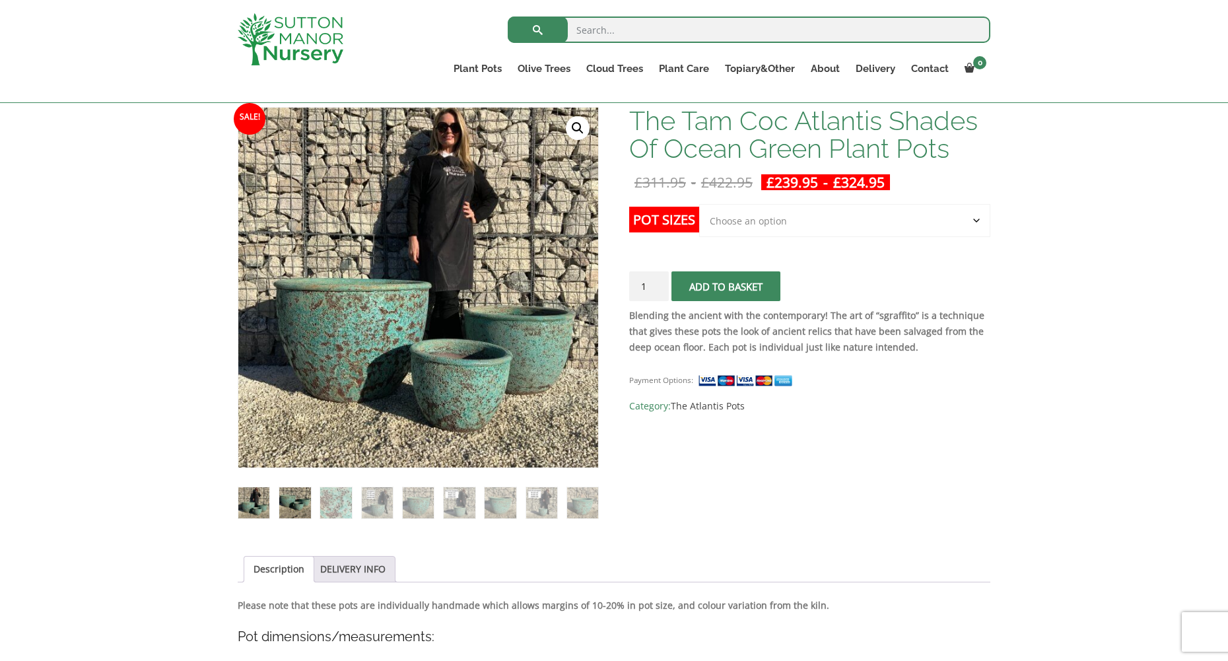
click at [285, 500] on img at bounding box center [294, 502] width 31 height 31
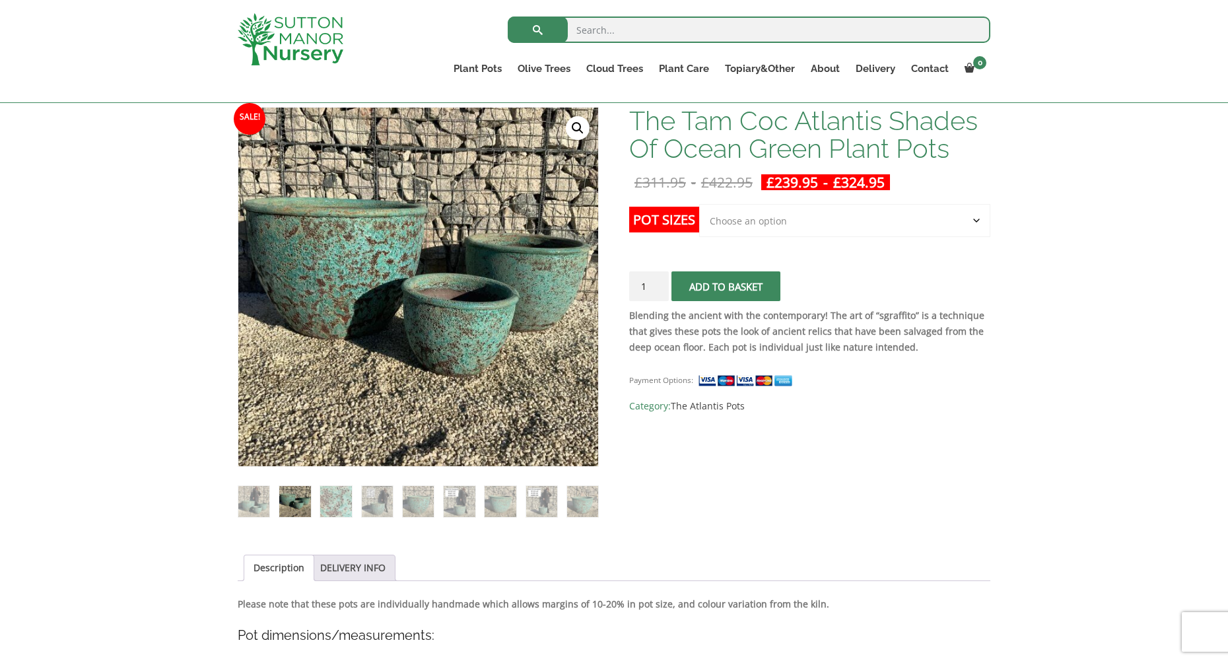
click at [576, 123] on link "🔍" at bounding box center [578, 128] width 24 height 24
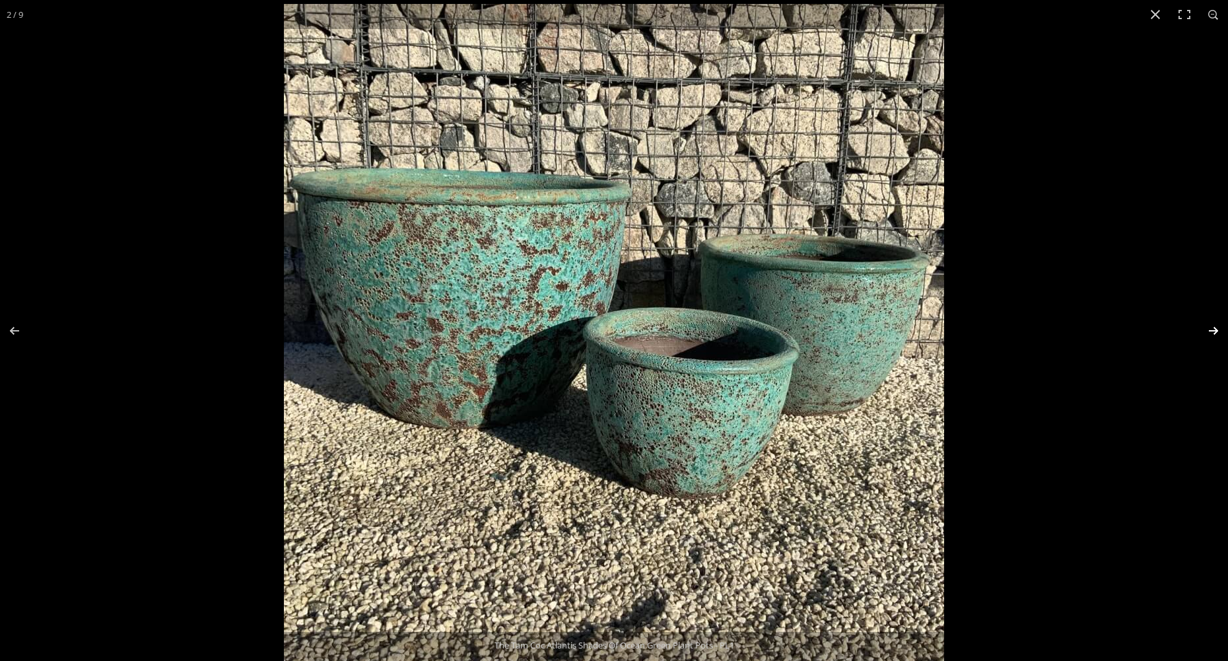
click at [1214, 329] on button "Next (arrow right)" at bounding box center [1205, 331] width 46 height 66
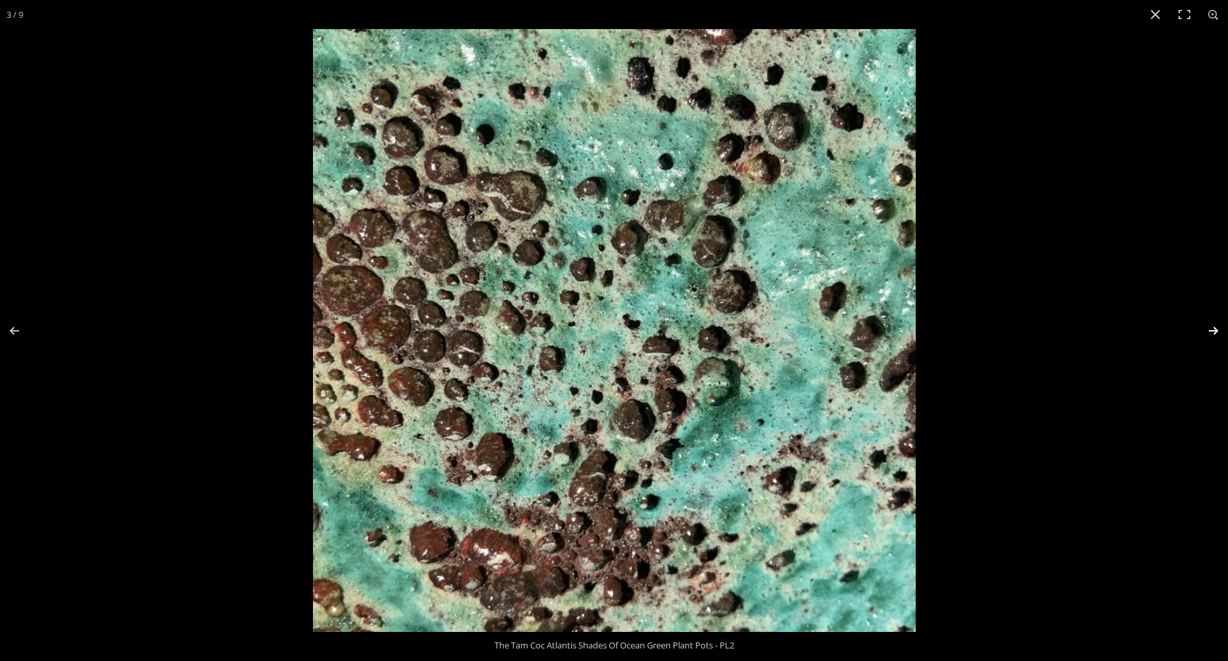
click at [1214, 329] on button "Next (arrow right)" at bounding box center [1205, 331] width 46 height 66
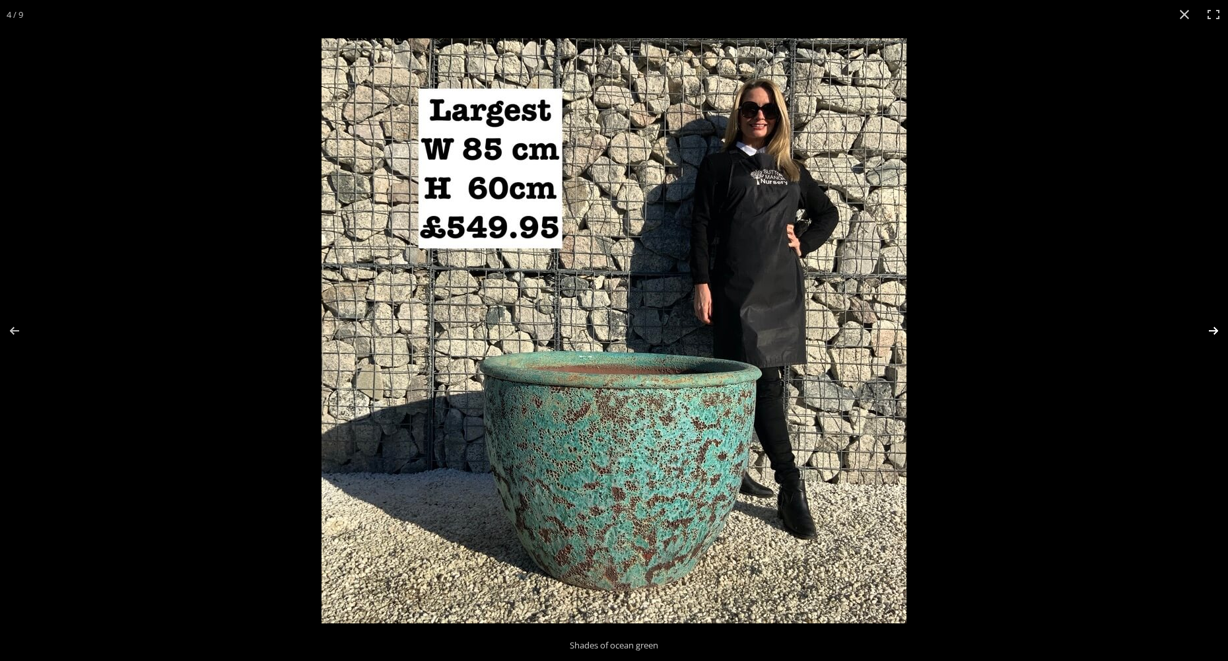
click at [1214, 329] on button "Next (arrow right)" at bounding box center [1205, 331] width 46 height 66
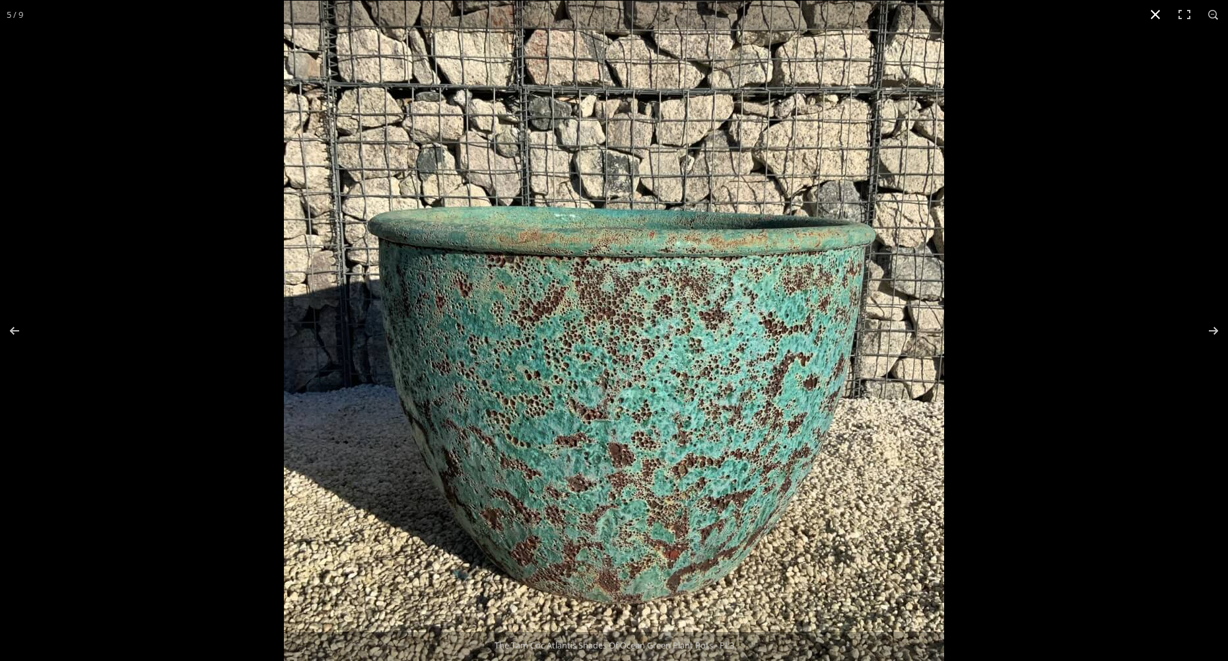
click at [1158, 12] on button "Close (Esc)" at bounding box center [1155, 14] width 29 height 29
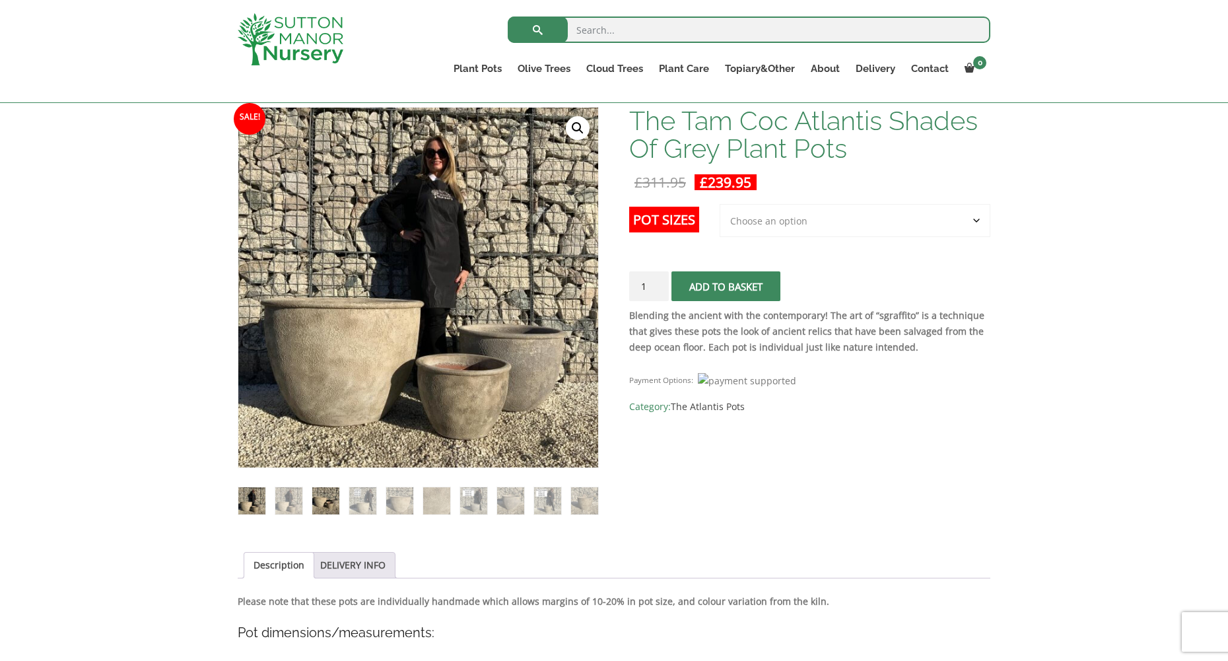
click at [331, 497] on img at bounding box center [325, 500] width 27 height 27
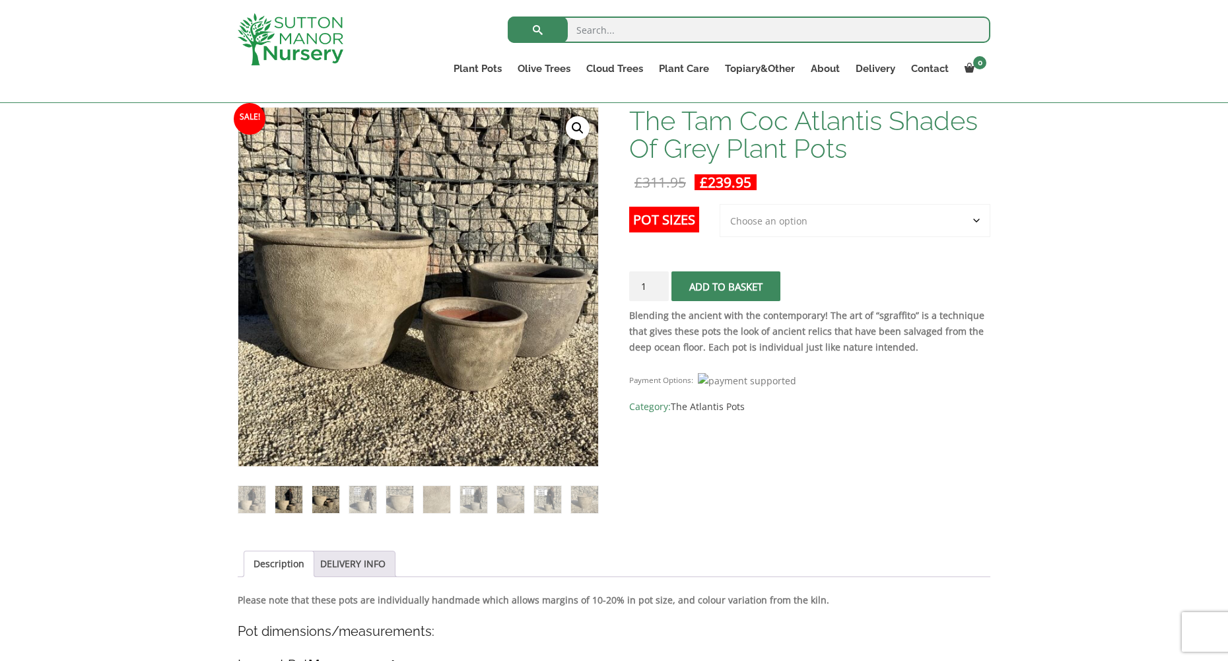
click at [291, 503] on img at bounding box center [288, 499] width 27 height 27
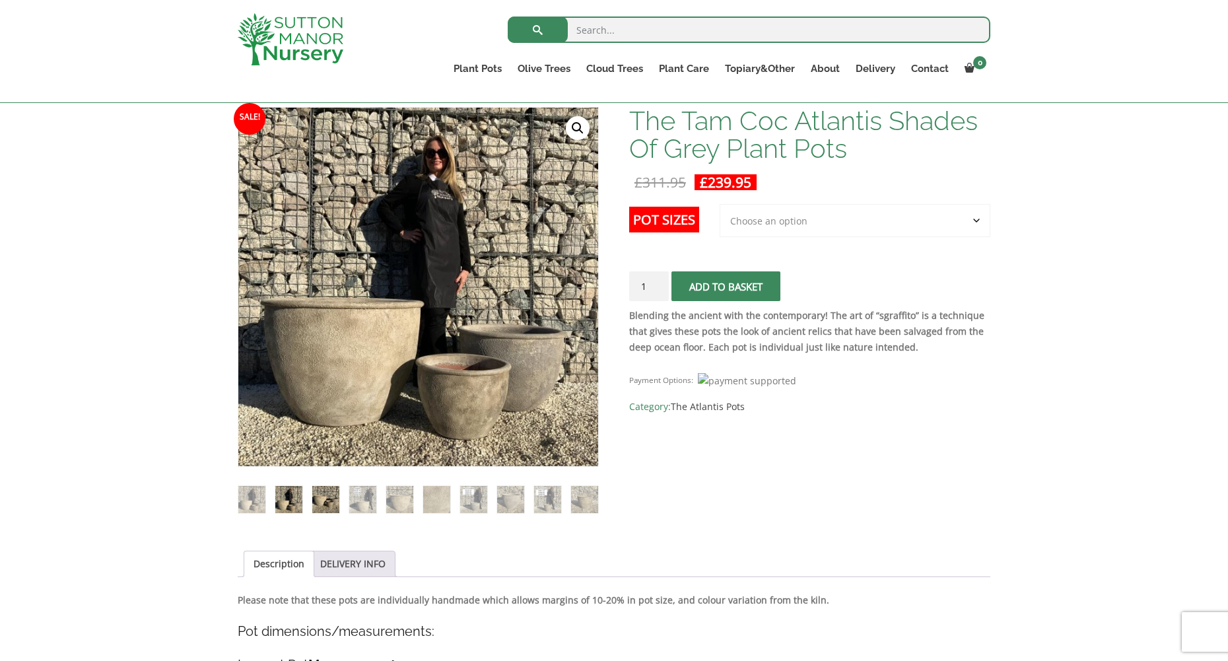
click at [332, 499] on img at bounding box center [325, 499] width 27 height 27
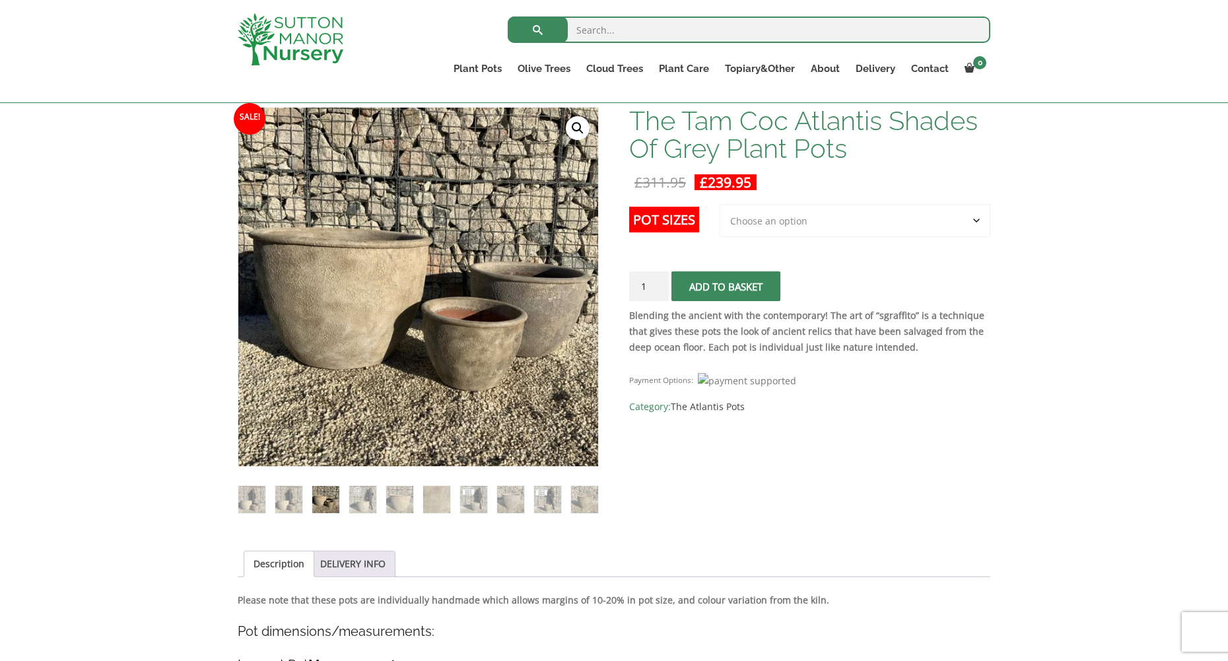
click at [574, 129] on link "🔍" at bounding box center [578, 128] width 24 height 24
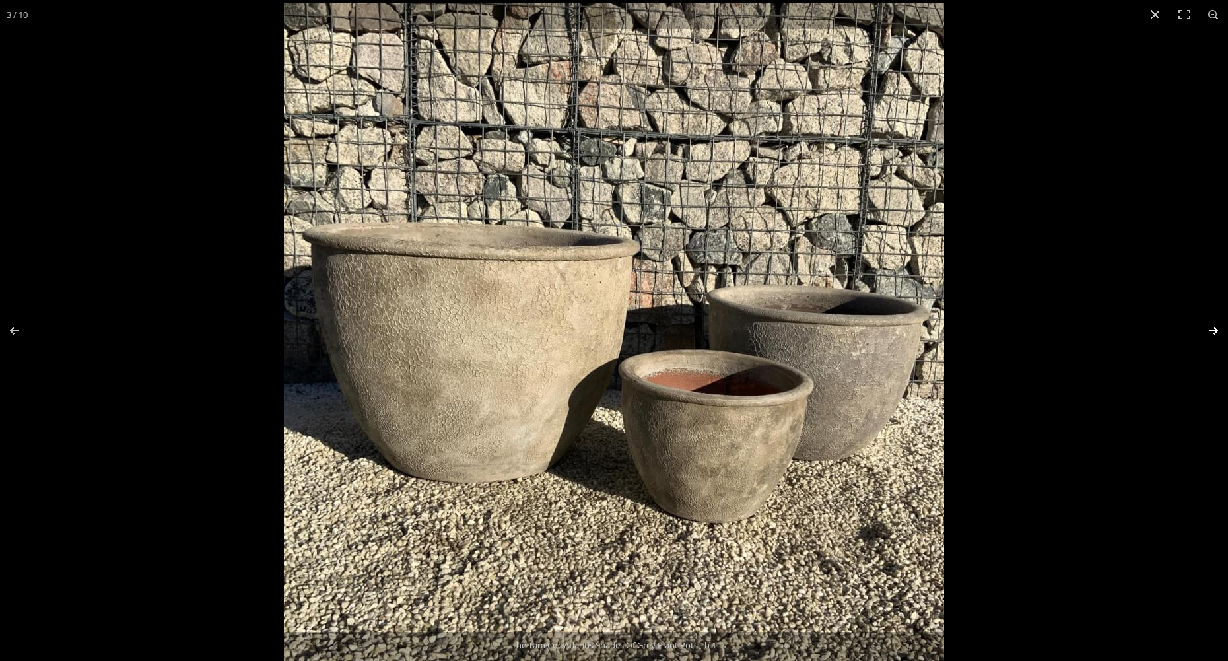
click at [1210, 328] on button "Next (arrow right)" at bounding box center [1205, 331] width 46 height 66
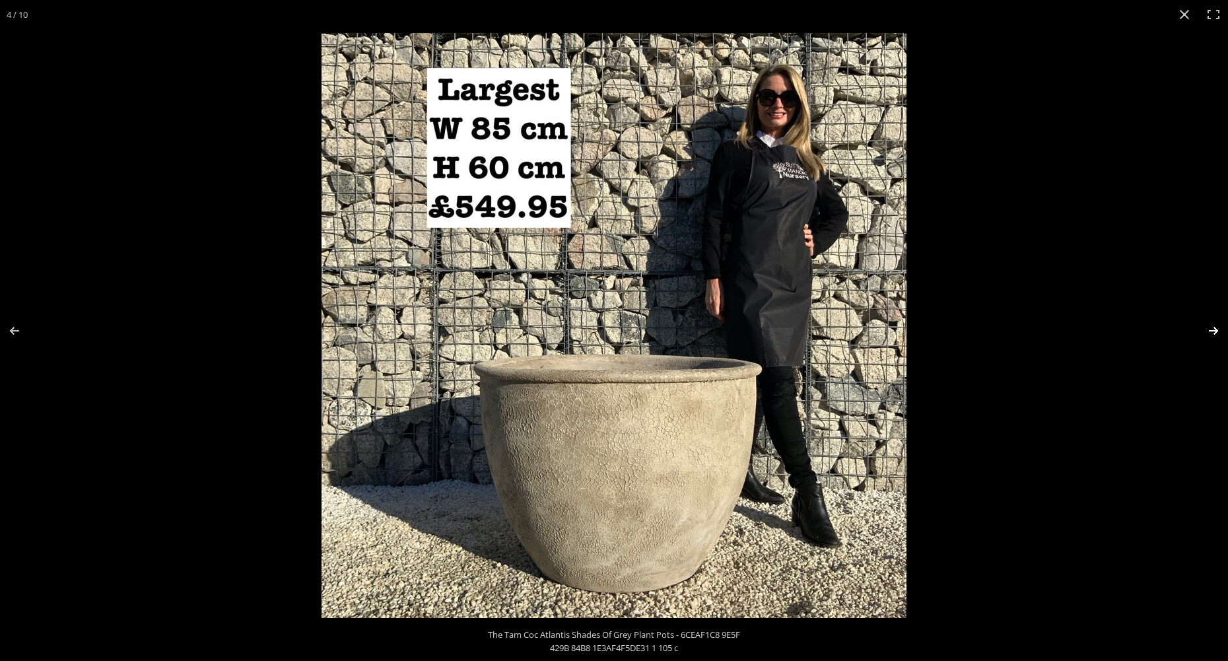
click at [1210, 328] on button "Next (arrow right)" at bounding box center [1205, 331] width 46 height 66
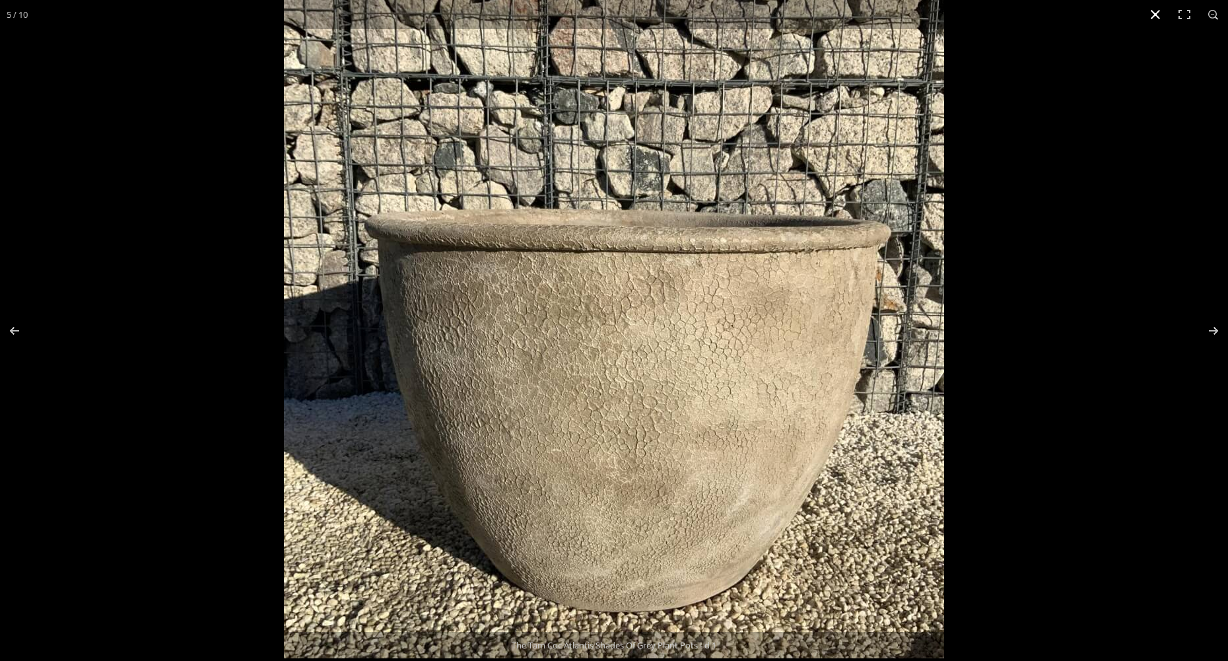
click at [1152, 17] on button "Close (Esc)" at bounding box center [1155, 14] width 29 height 29
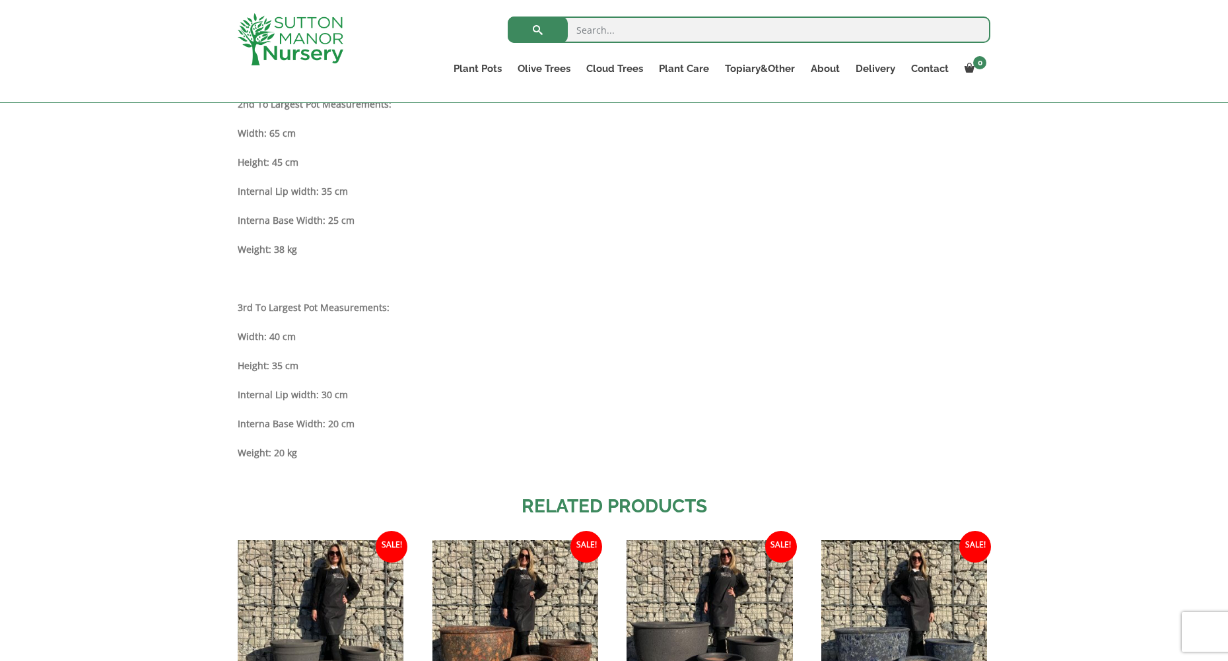
scroll to position [726, 0]
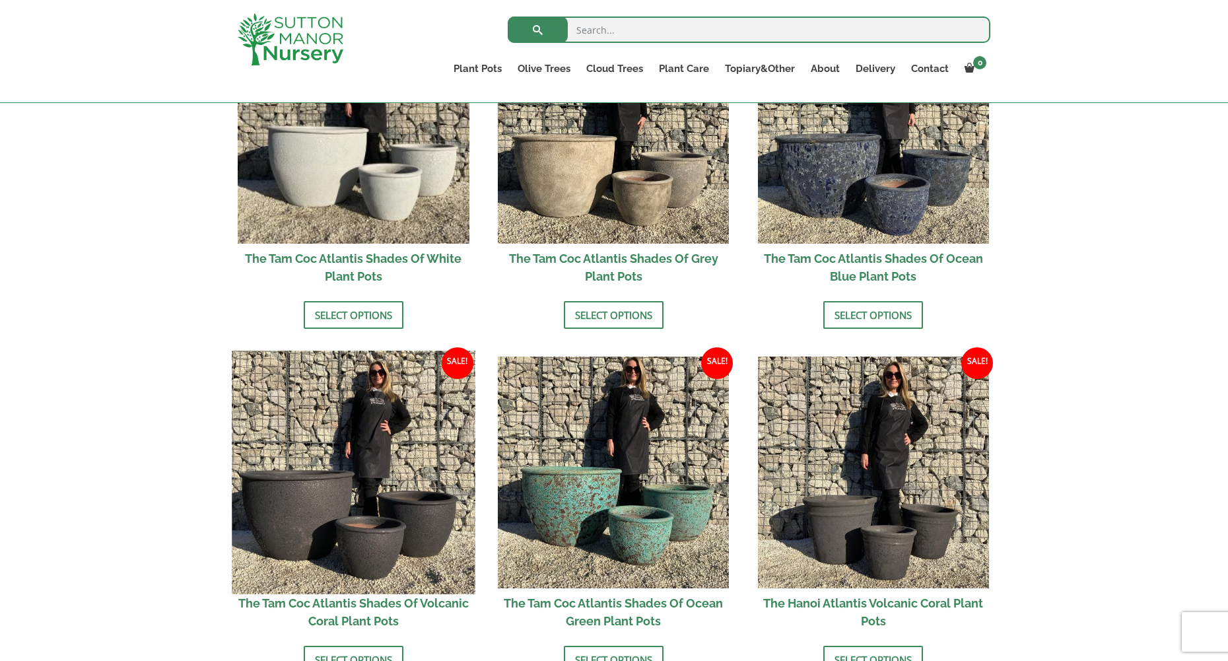
click at [356, 516] on img at bounding box center [353, 472] width 243 height 243
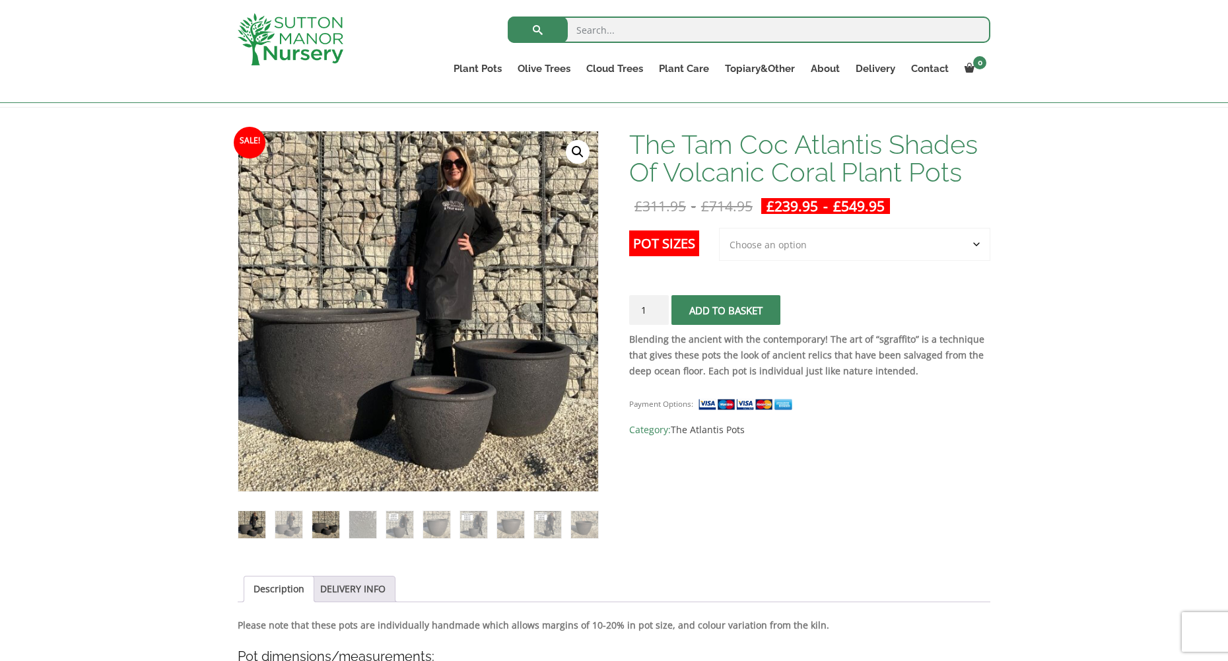
click at [333, 520] on img at bounding box center [325, 524] width 27 height 27
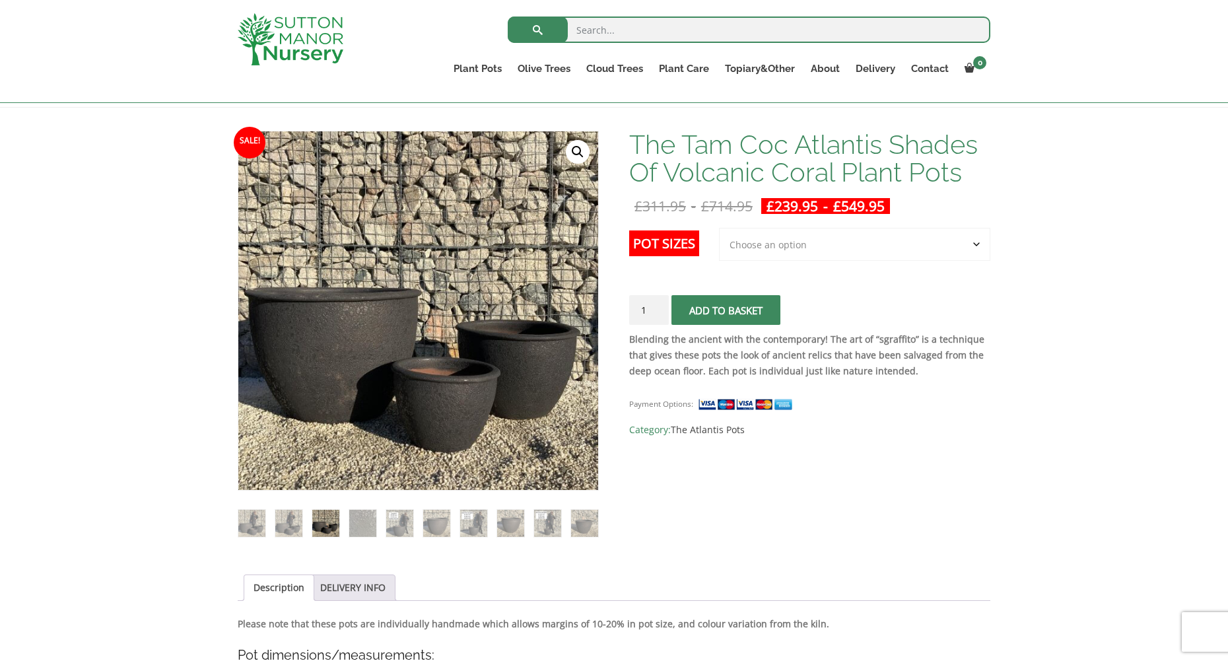
click at [578, 153] on link "🔍" at bounding box center [578, 152] width 24 height 24
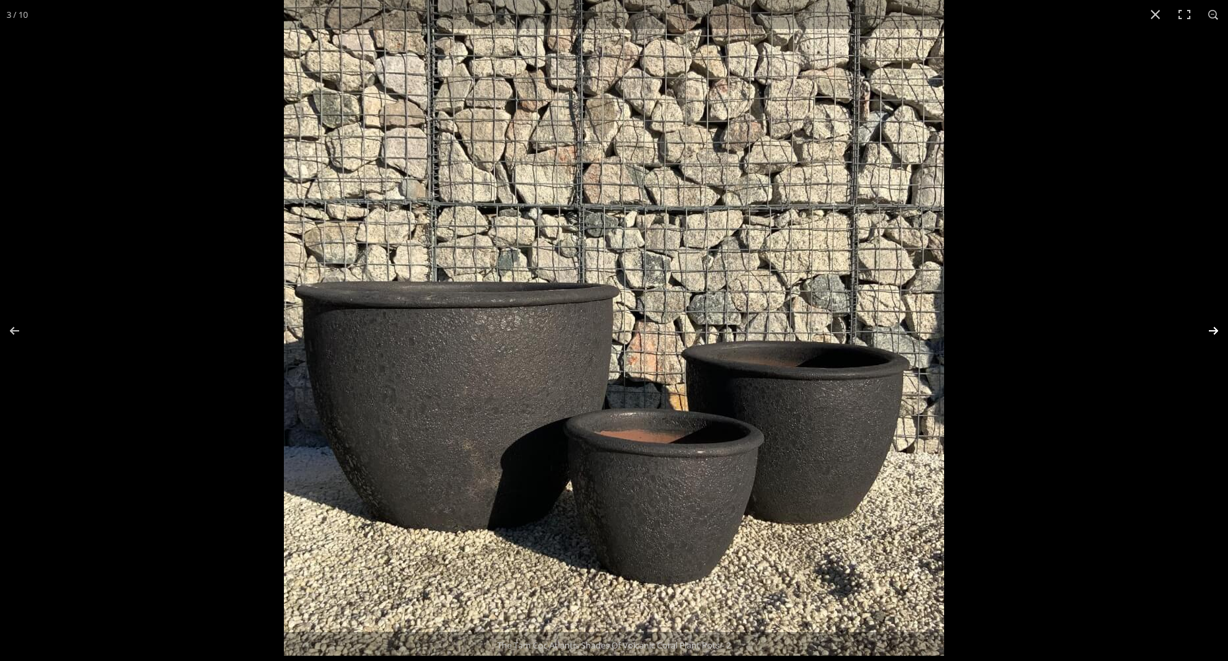
click at [1216, 326] on button "Next (arrow right)" at bounding box center [1205, 331] width 46 height 66
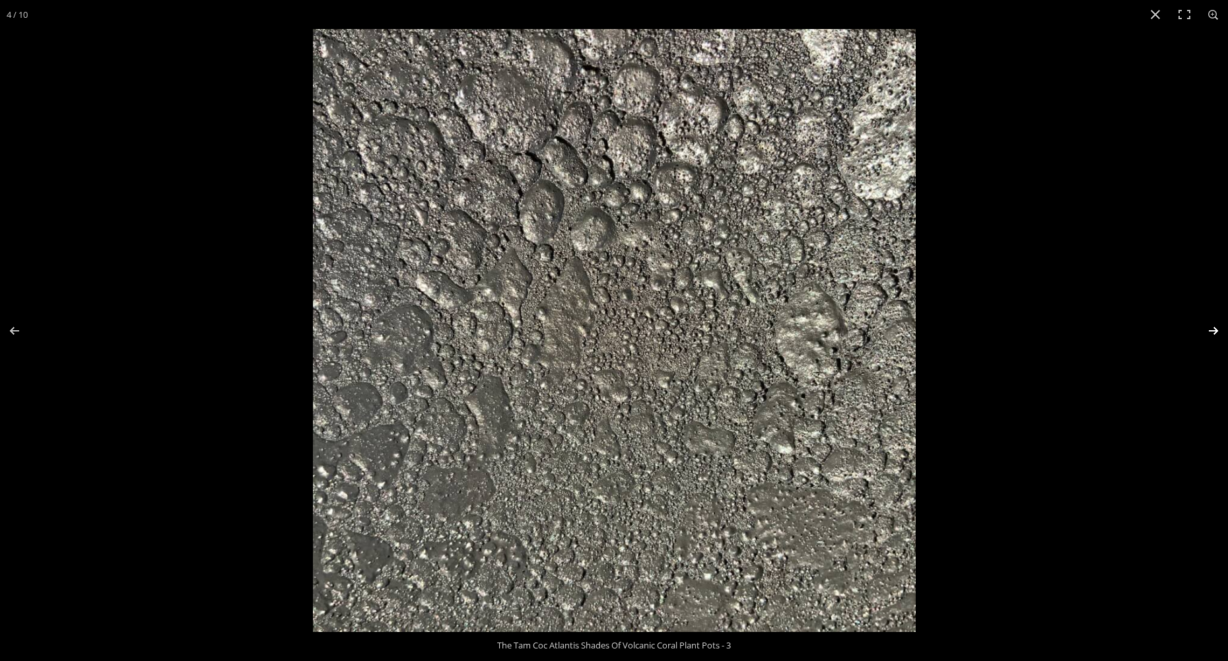
click at [1216, 326] on button "Next (arrow right)" at bounding box center [1205, 331] width 46 height 66
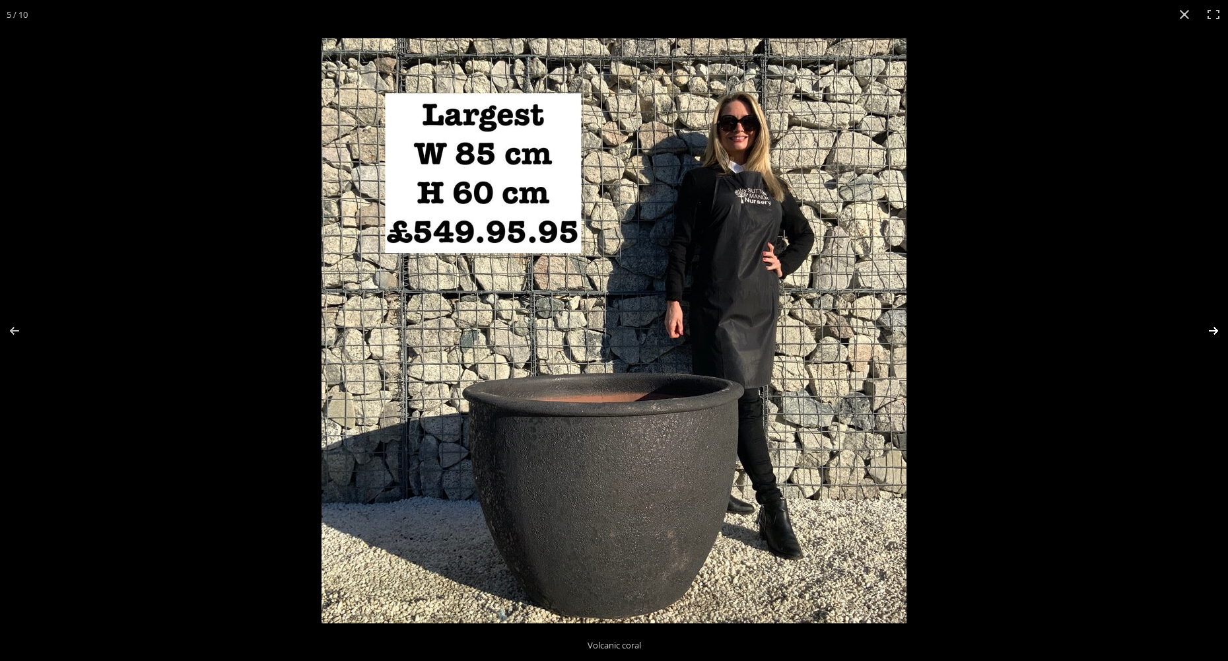
click at [1216, 326] on button "Next (arrow right)" at bounding box center [1205, 331] width 46 height 66
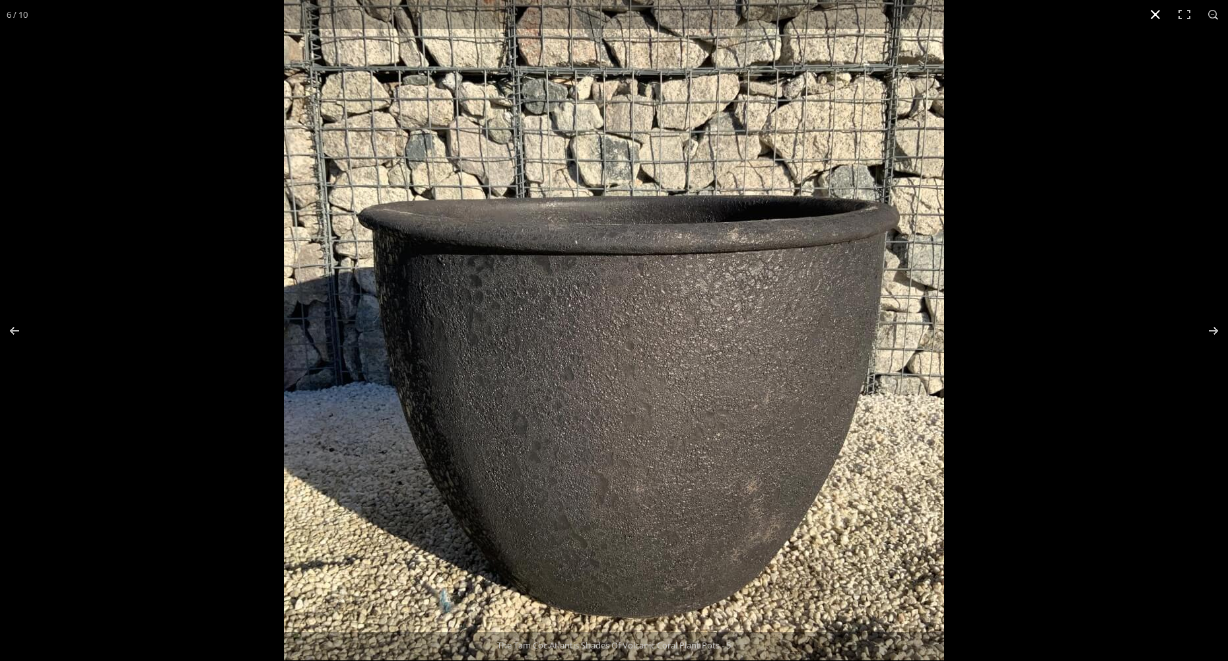
click at [1154, 13] on button "Close (Esc)" at bounding box center [1155, 14] width 29 height 29
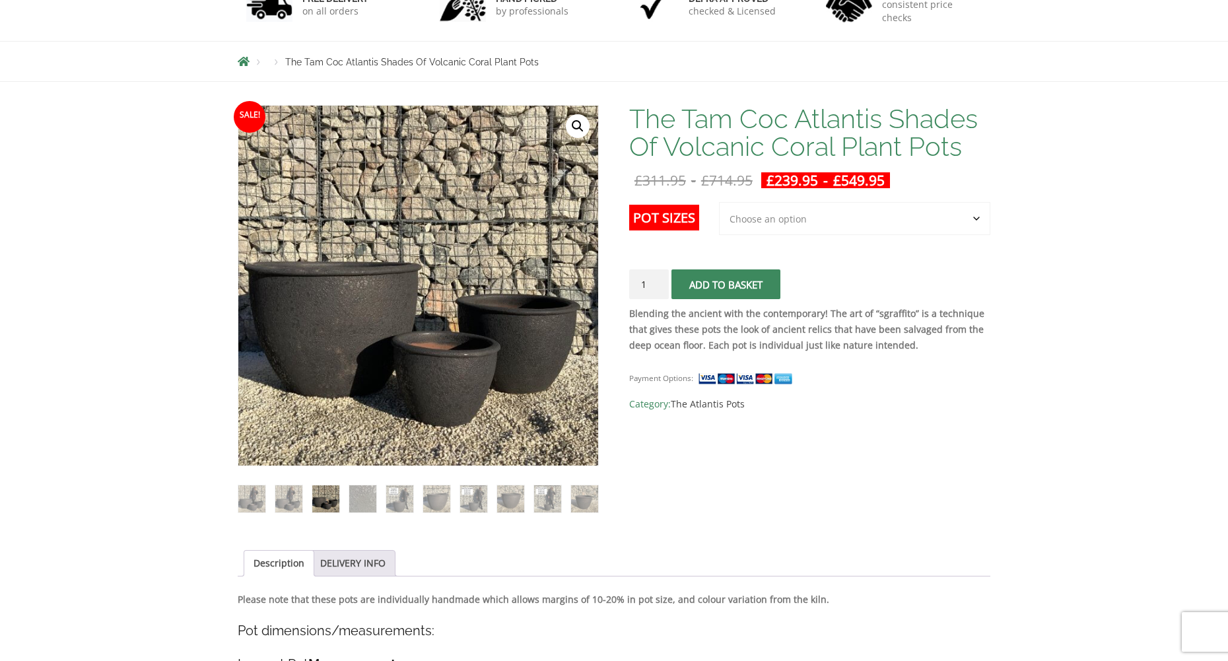
scroll to position [42, 0]
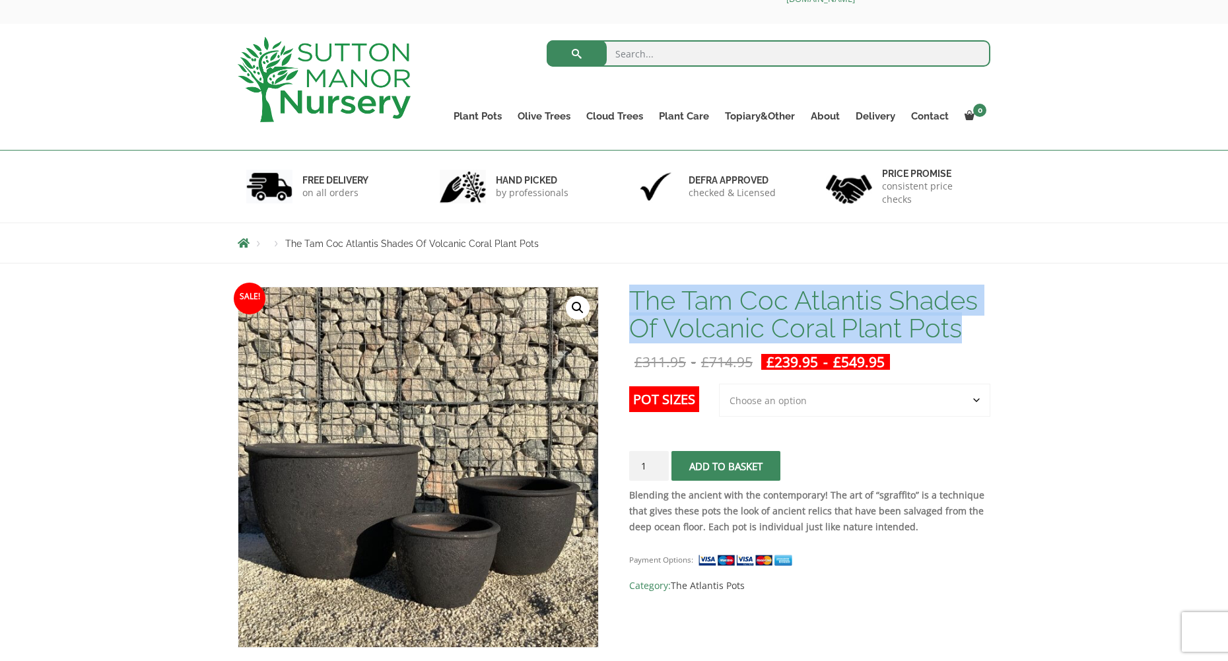
drag, startPoint x: 635, startPoint y: 296, endPoint x: 963, endPoint y: 331, distance: 330.0
click at [963, 331] on h1 "The Tam Coc Atlantis Shades Of Volcanic Coral Plant Pots" at bounding box center [809, 314] width 361 height 55
copy h1 "The Tam Coc Atlantis Shades Of Volcanic Coral Plant Pots"
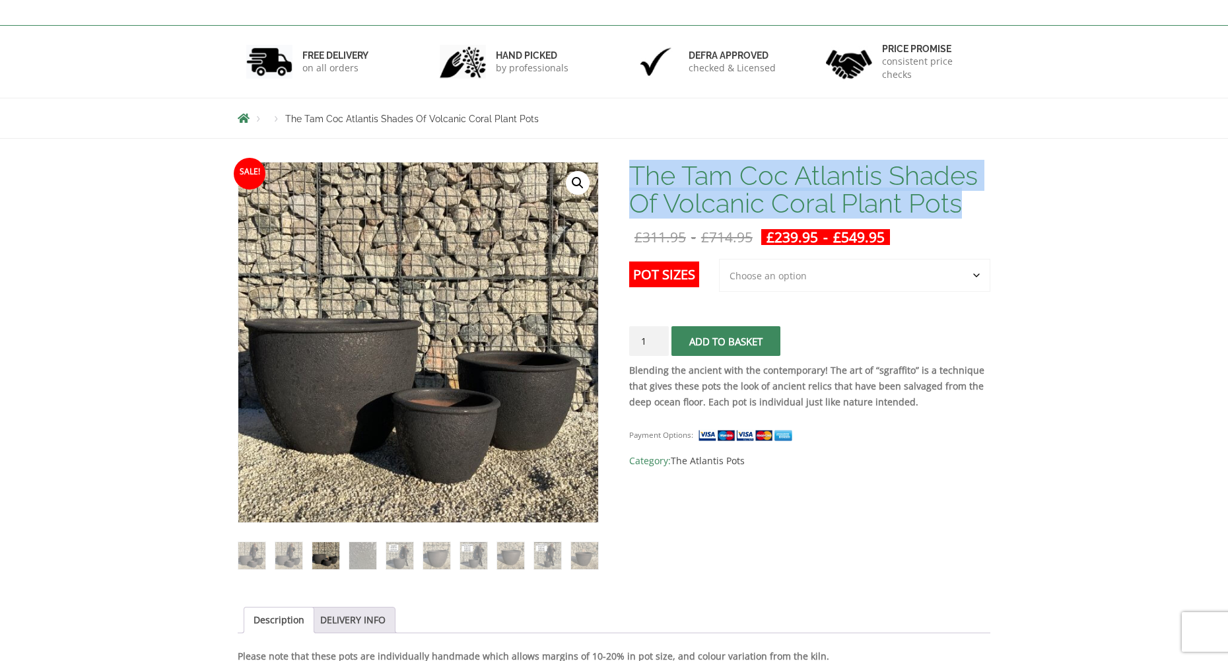
scroll to position [0, 0]
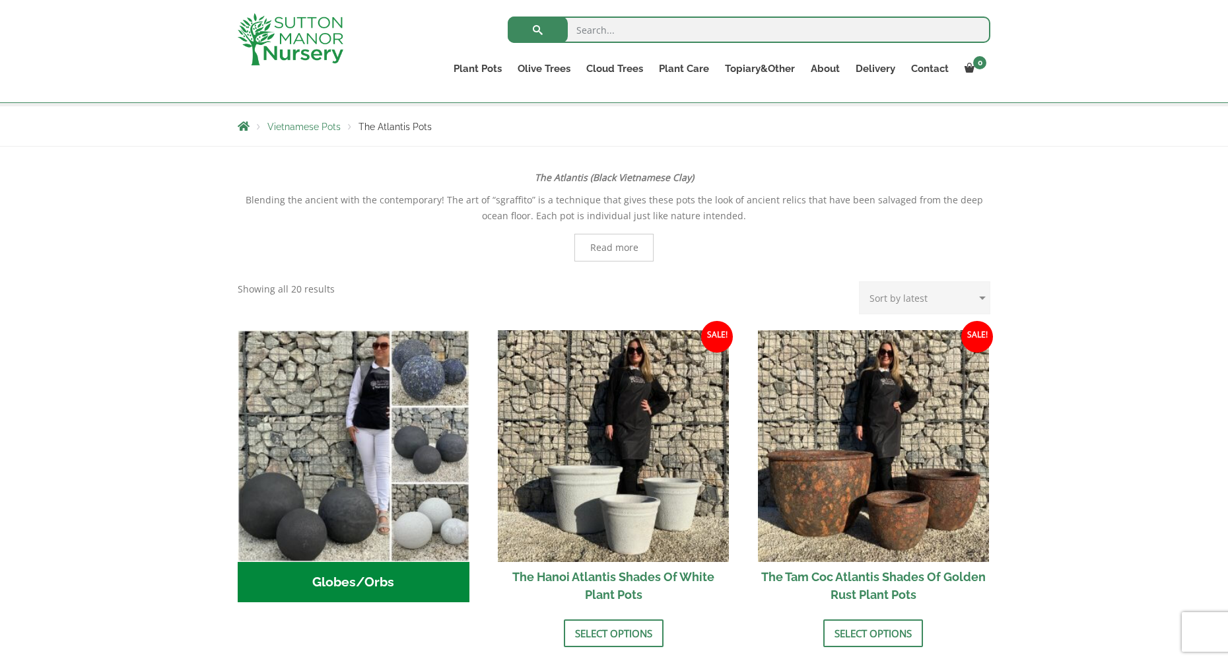
scroll to position [200, 0]
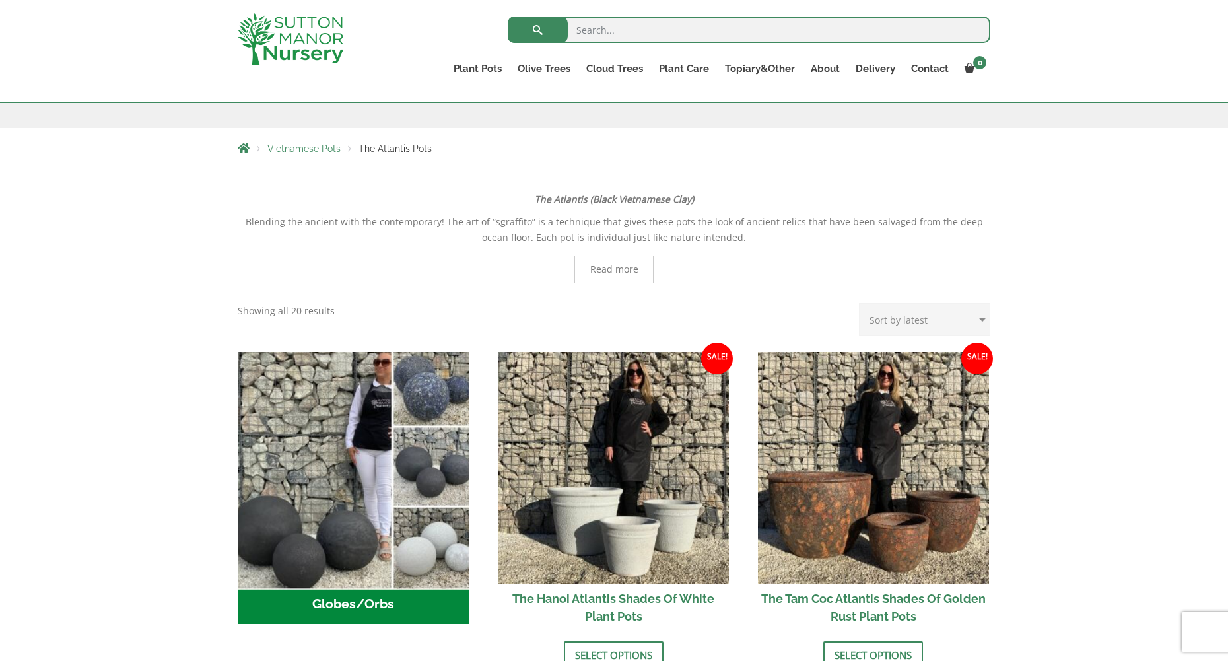
click at [372, 473] on img "Visit product category Globes/Orbs" at bounding box center [353, 467] width 243 height 243
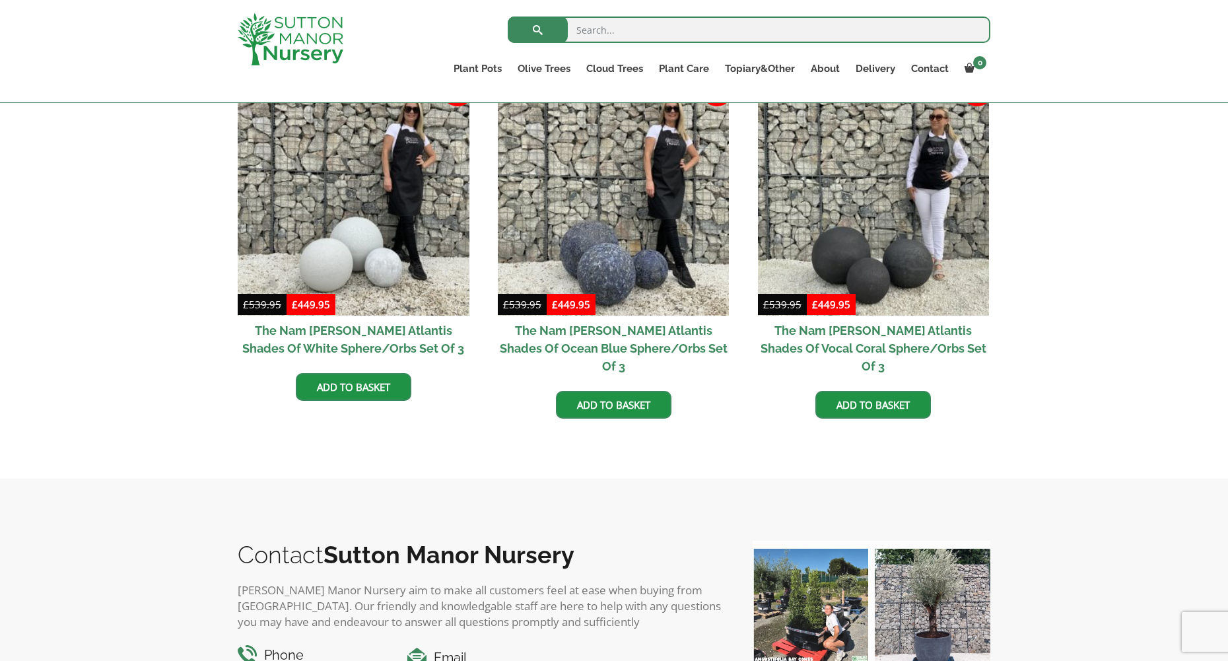
scroll to position [174, 0]
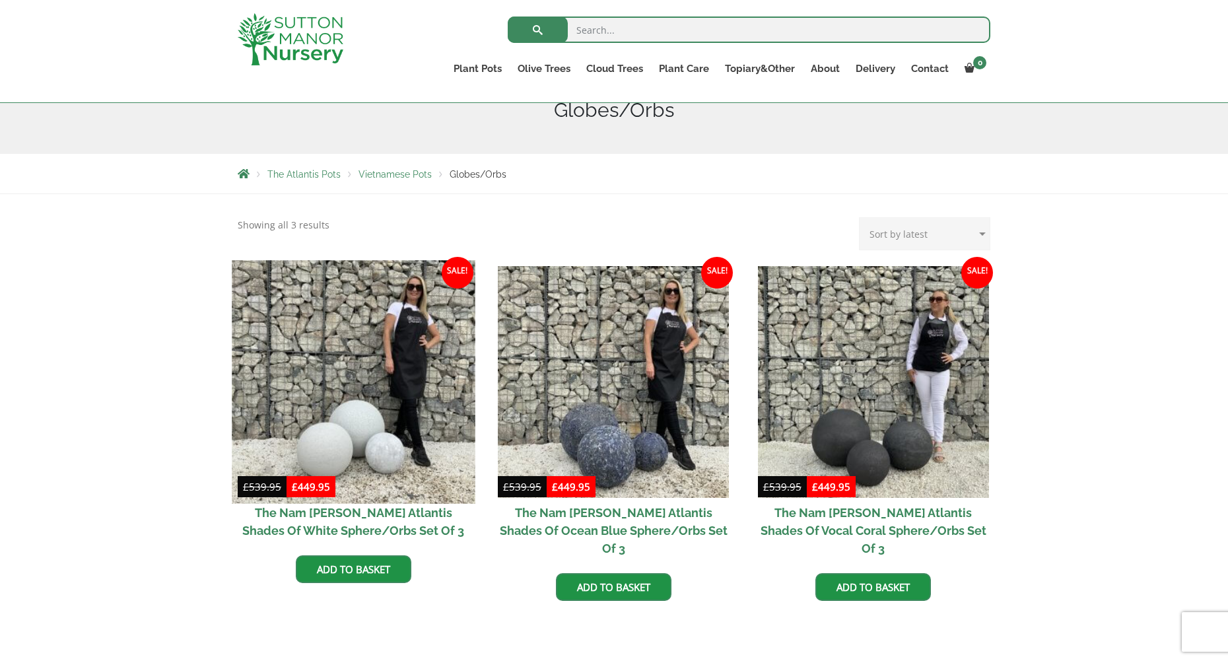
click at [406, 421] on img at bounding box center [353, 381] width 243 height 243
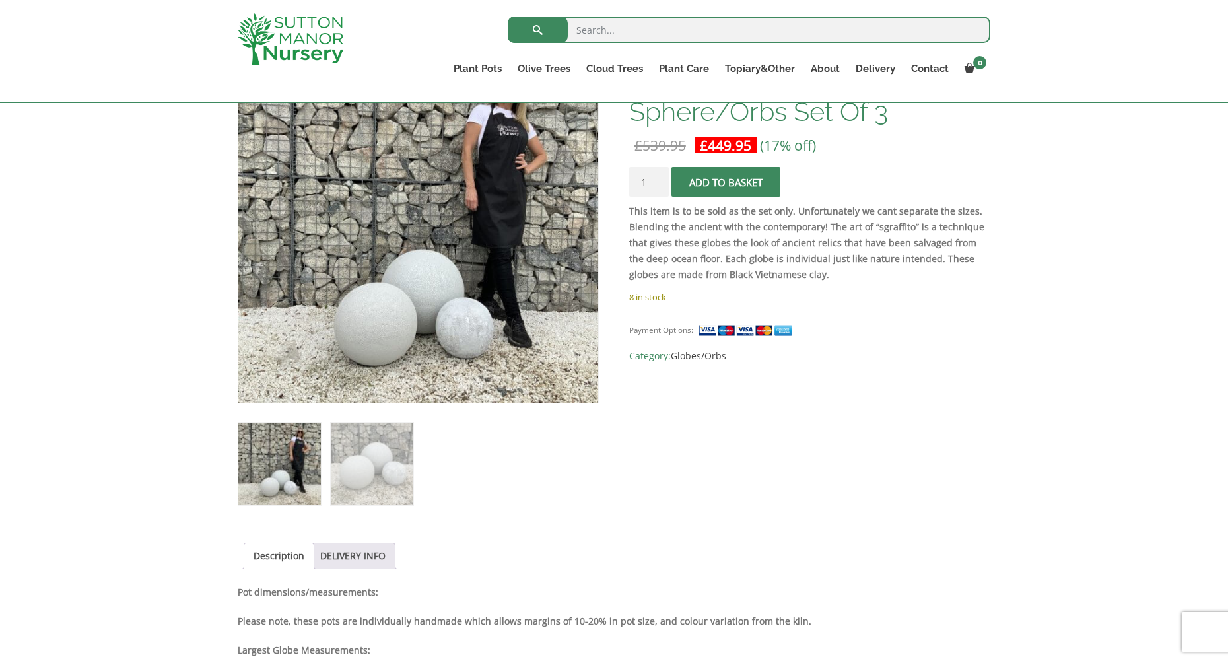
scroll to position [264, 0]
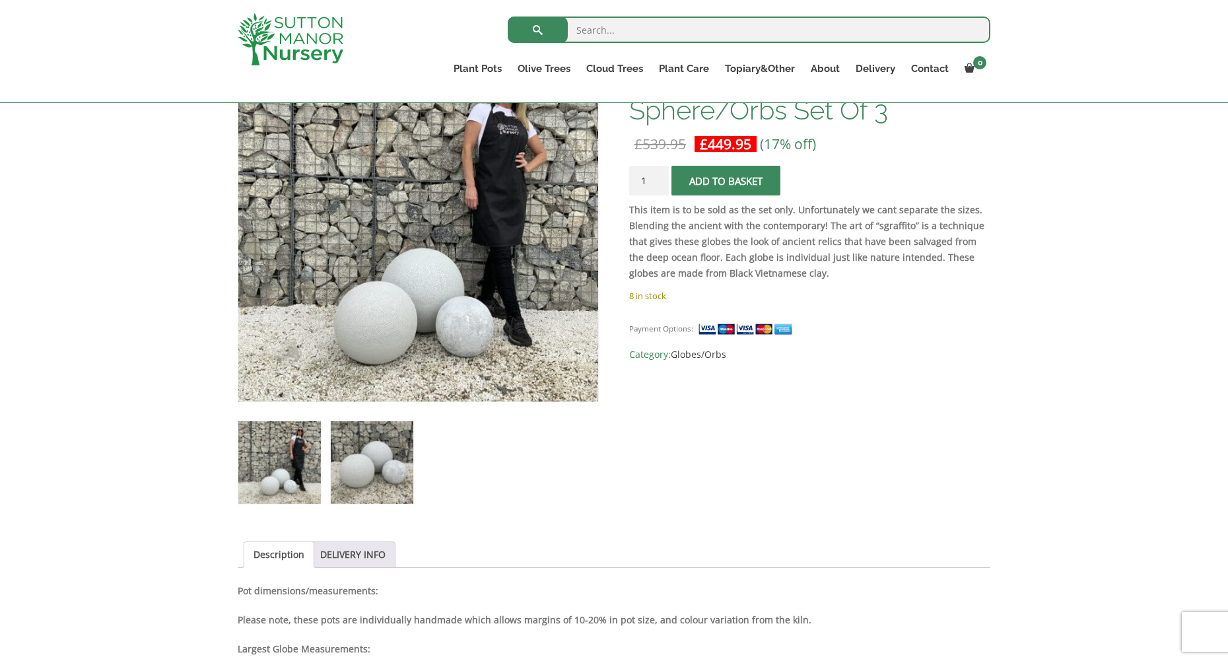
click at [363, 467] on img at bounding box center [372, 462] width 83 height 83
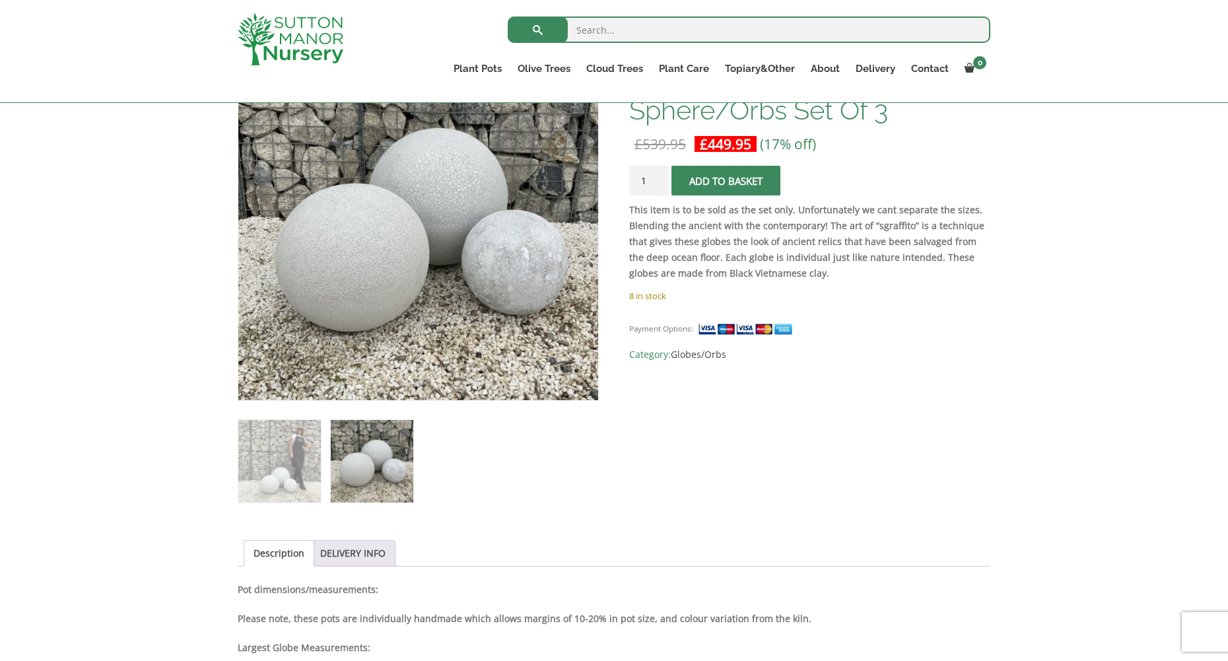
click at [456, 237] on img at bounding box center [418, 222] width 360 height 360
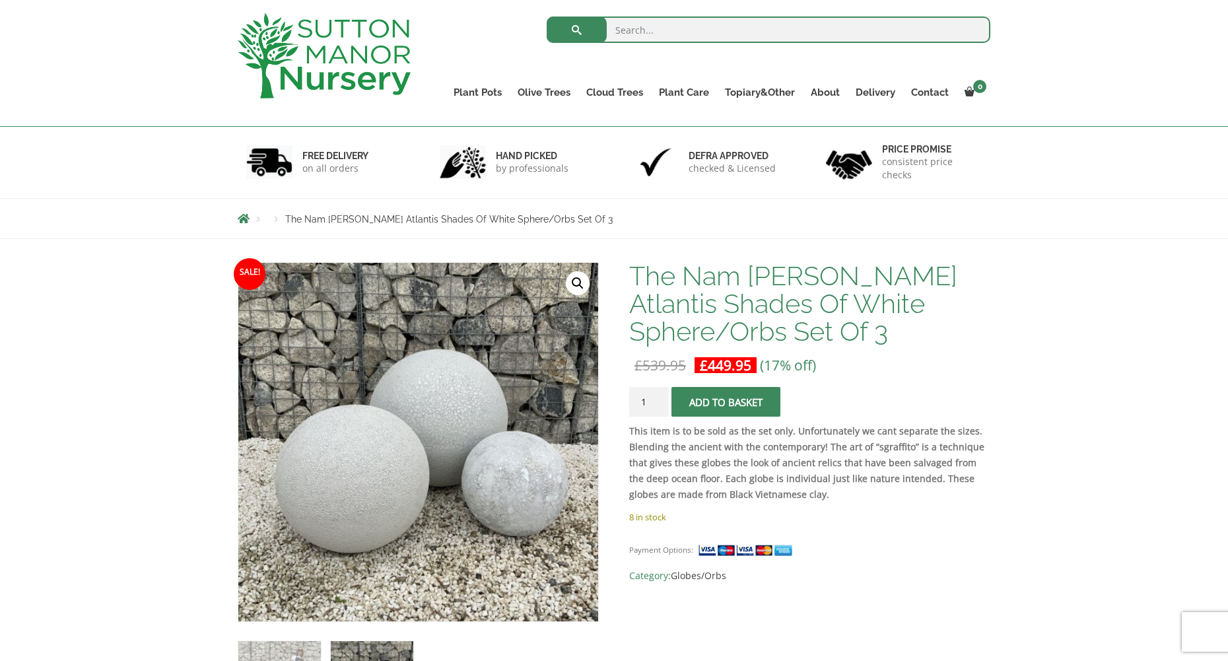
click at [577, 290] on link "🔍" at bounding box center [578, 283] width 24 height 24
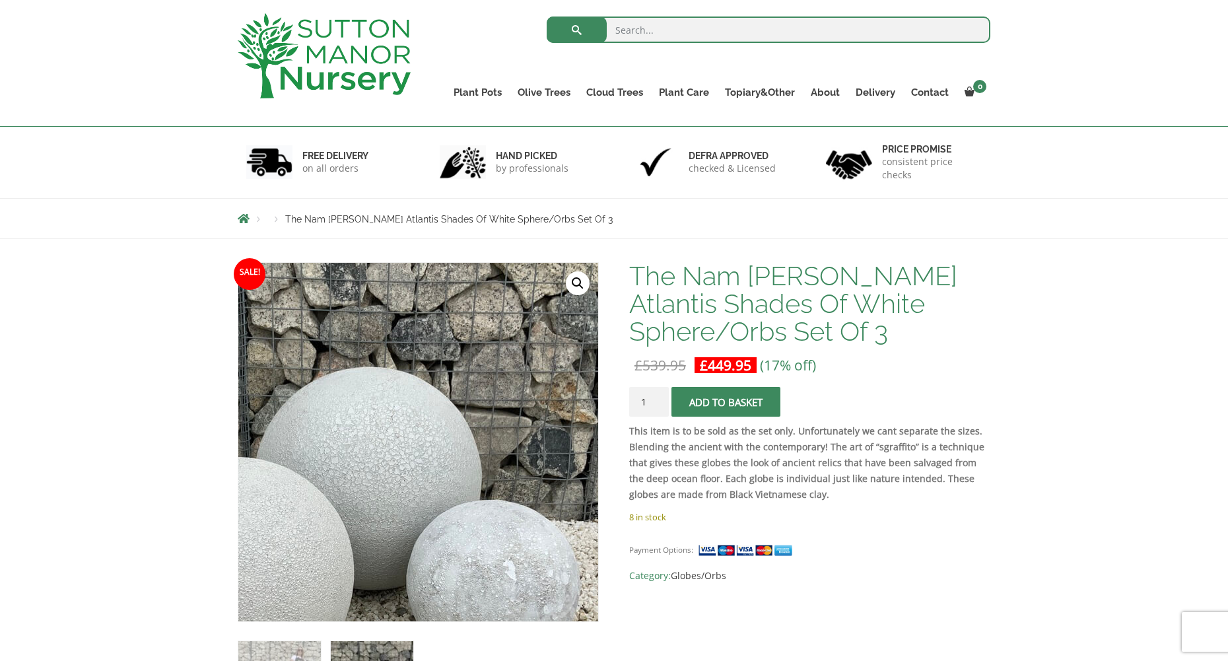
drag, startPoint x: 550, startPoint y: 322, endPoint x: 522, endPoint y: 317, distance: 28.8
click at [522, 318] on img at bounding box center [336, 518] width 585 height 585
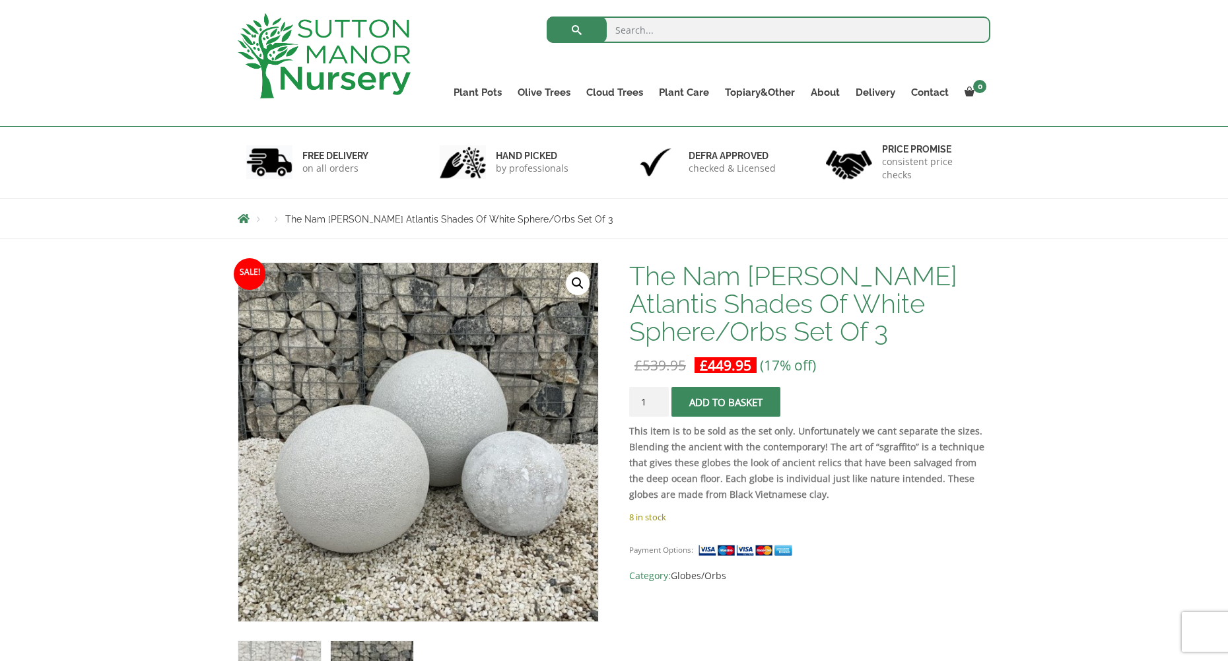
click at [578, 283] on link "🔍" at bounding box center [578, 283] width 24 height 24
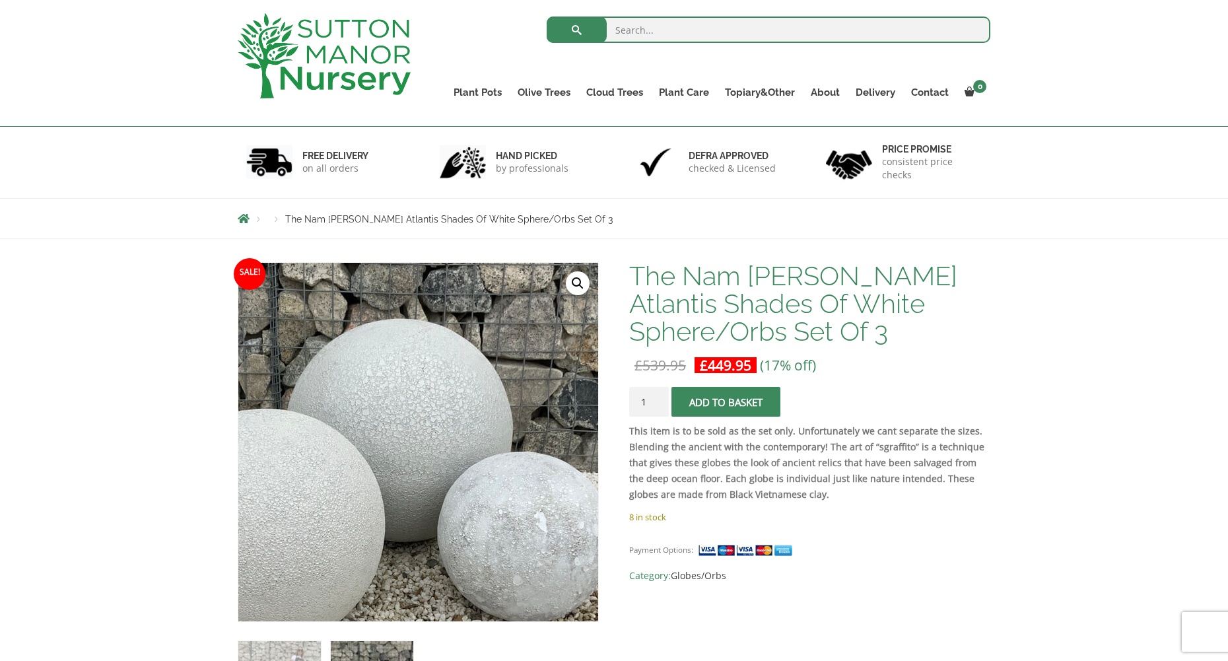
drag, startPoint x: 622, startPoint y: 291, endPoint x: 501, endPoint y: 398, distance: 161.4
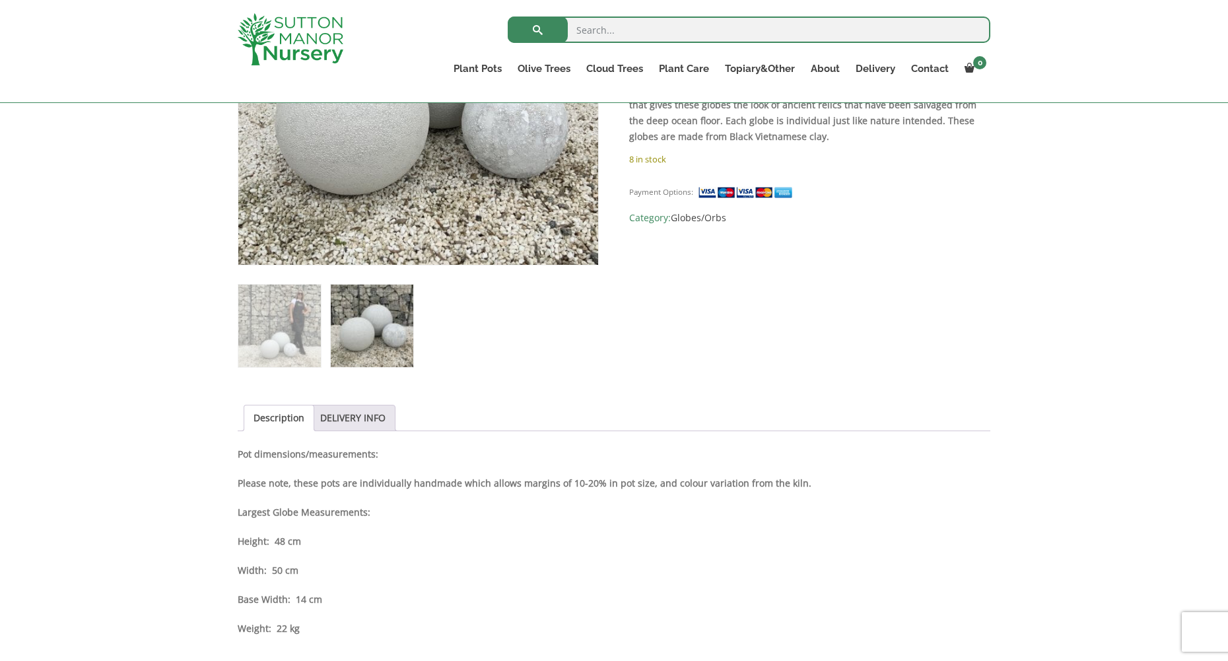
scroll to position [528, 0]
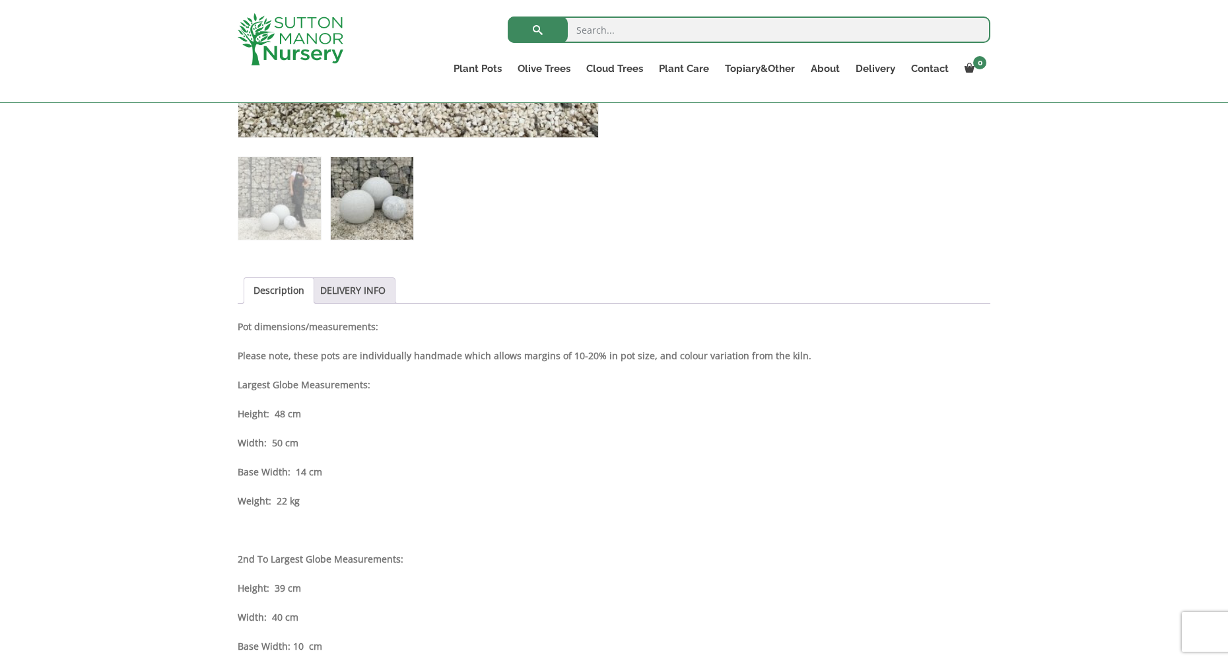
click at [238, 414] on strong "Height: 48 cm" at bounding box center [269, 413] width 63 height 13
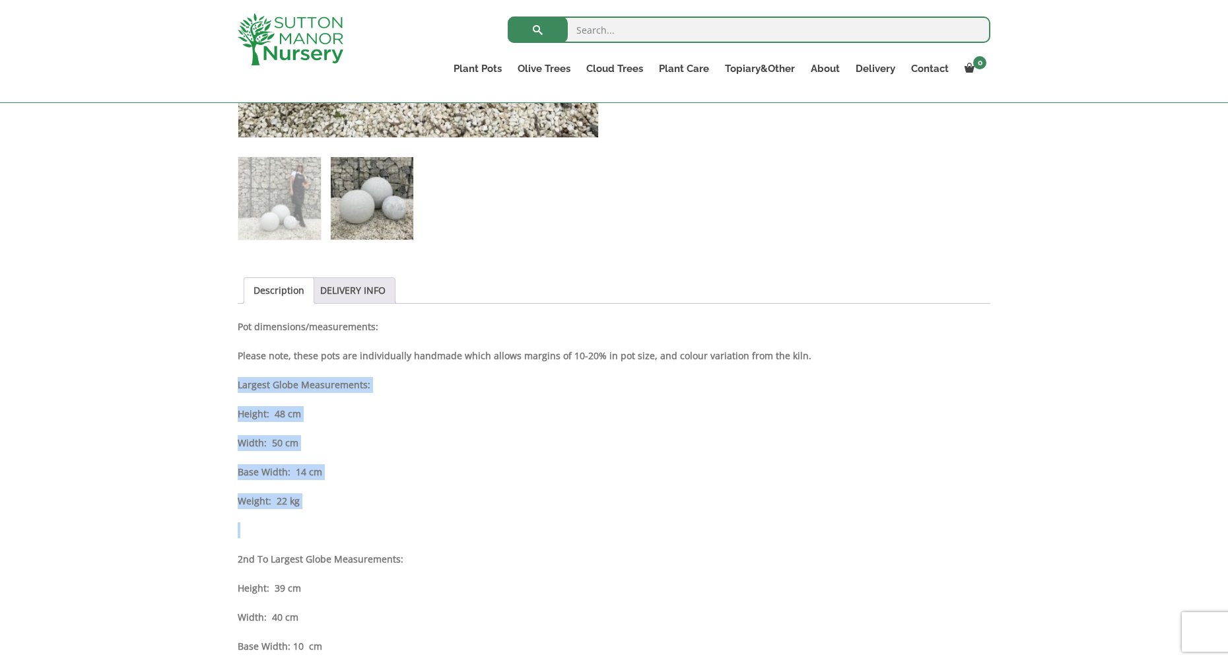
drag, startPoint x: 238, startPoint y: 382, endPoint x: 406, endPoint y: 522, distance: 219.0
click at [406, 522] on div "Description Pot dimensions/measurements: Please note, these pots are individual…" at bounding box center [614, 609] width 753 height 581
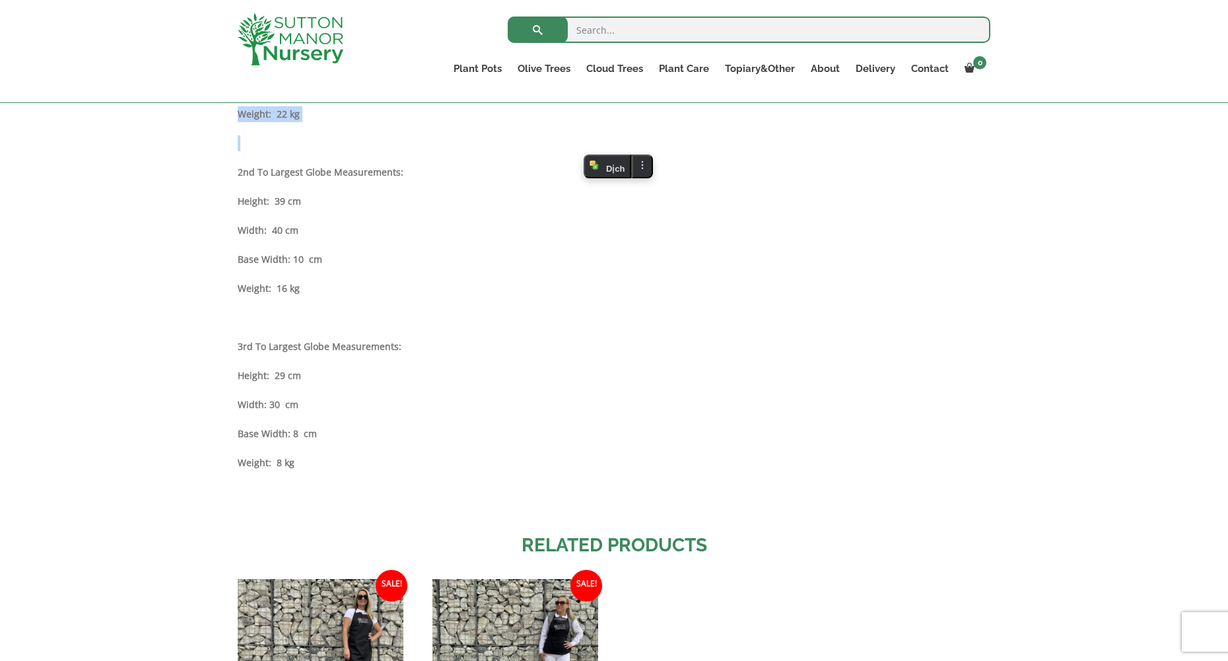
scroll to position [924, 0]
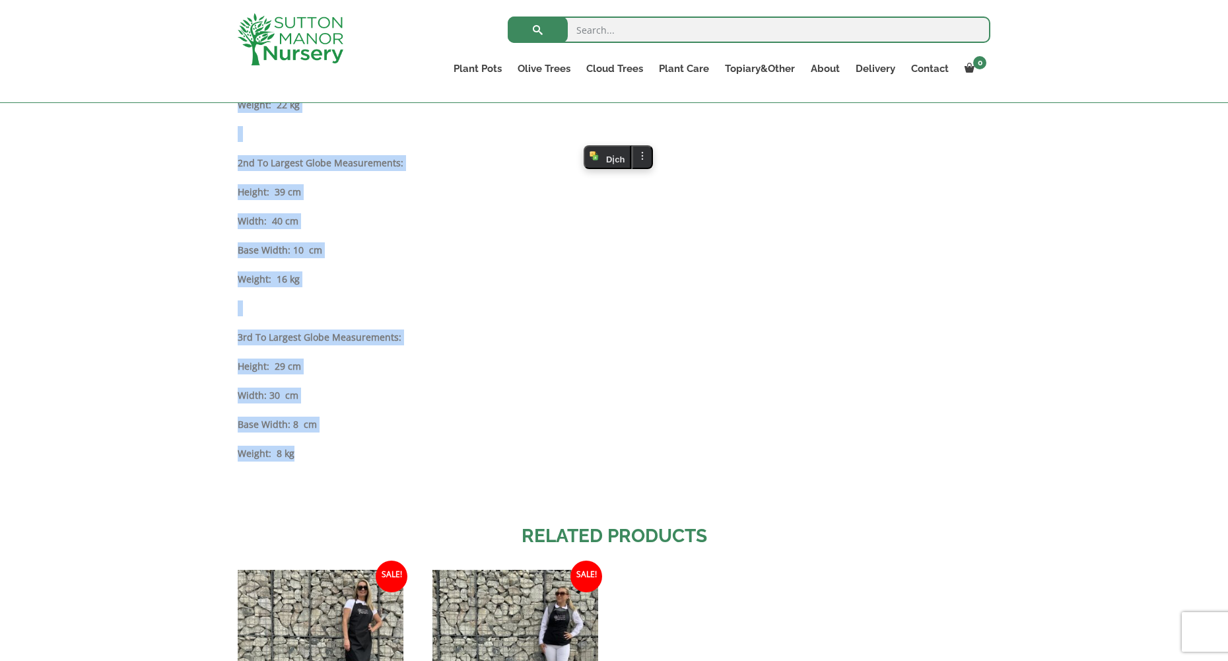
click at [293, 455] on p "Weight: 8 kg" at bounding box center [614, 454] width 753 height 16
copy div "Largest Globe Measurements: Height: 48 cm Width: 50 cm Base Width: 14 cm Weight…"
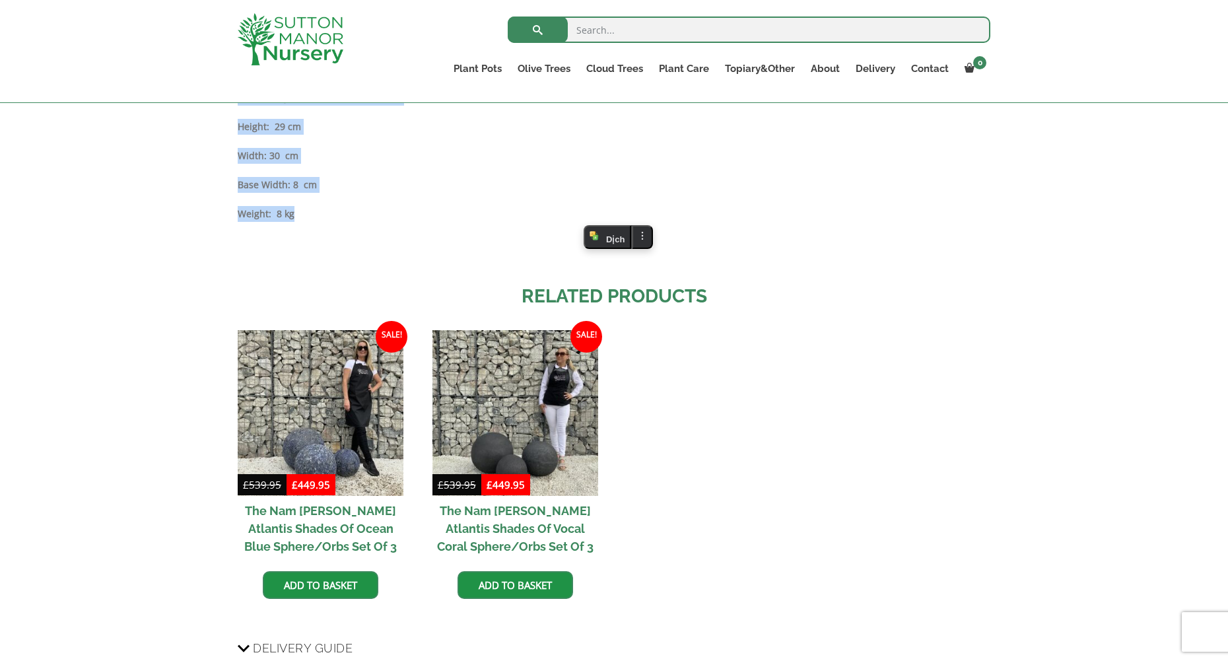
scroll to position [1189, 0]
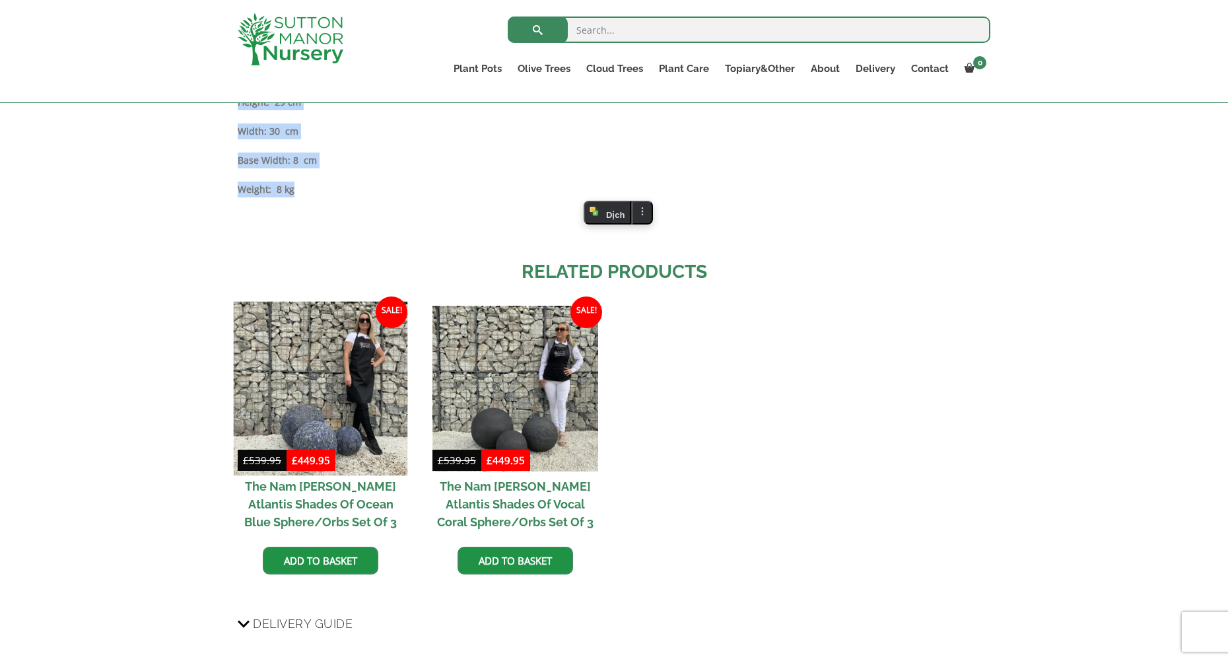
click at [333, 425] on img at bounding box center [321, 388] width 174 height 174
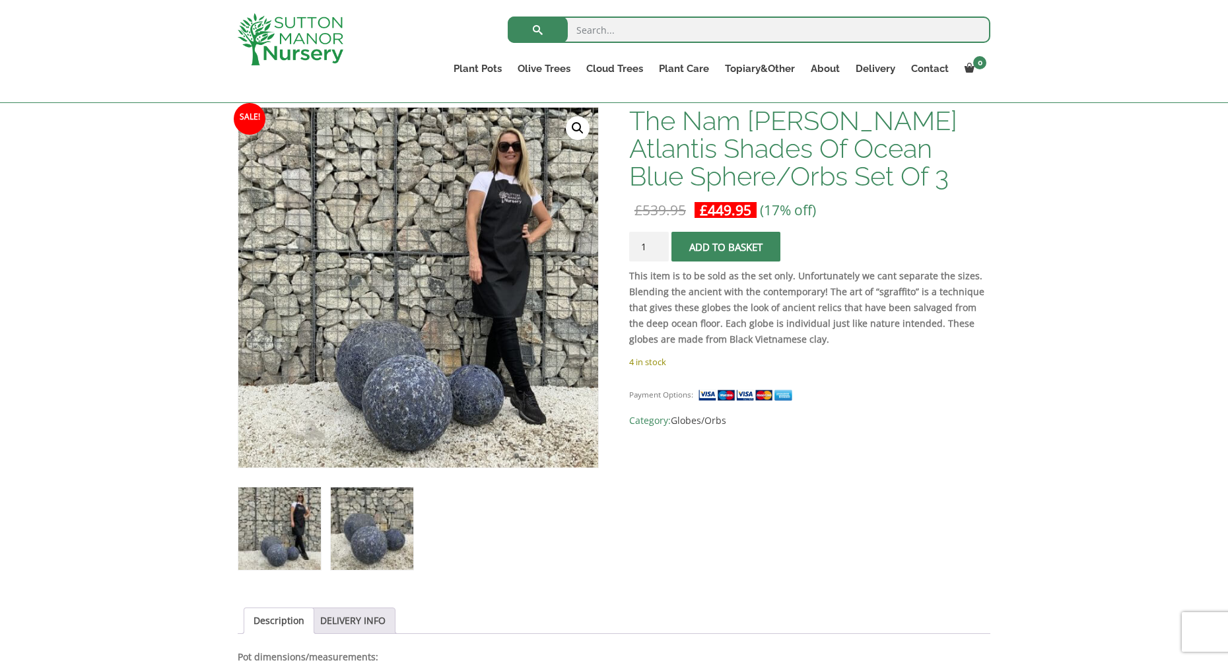
click at [375, 539] on img at bounding box center [372, 528] width 83 height 83
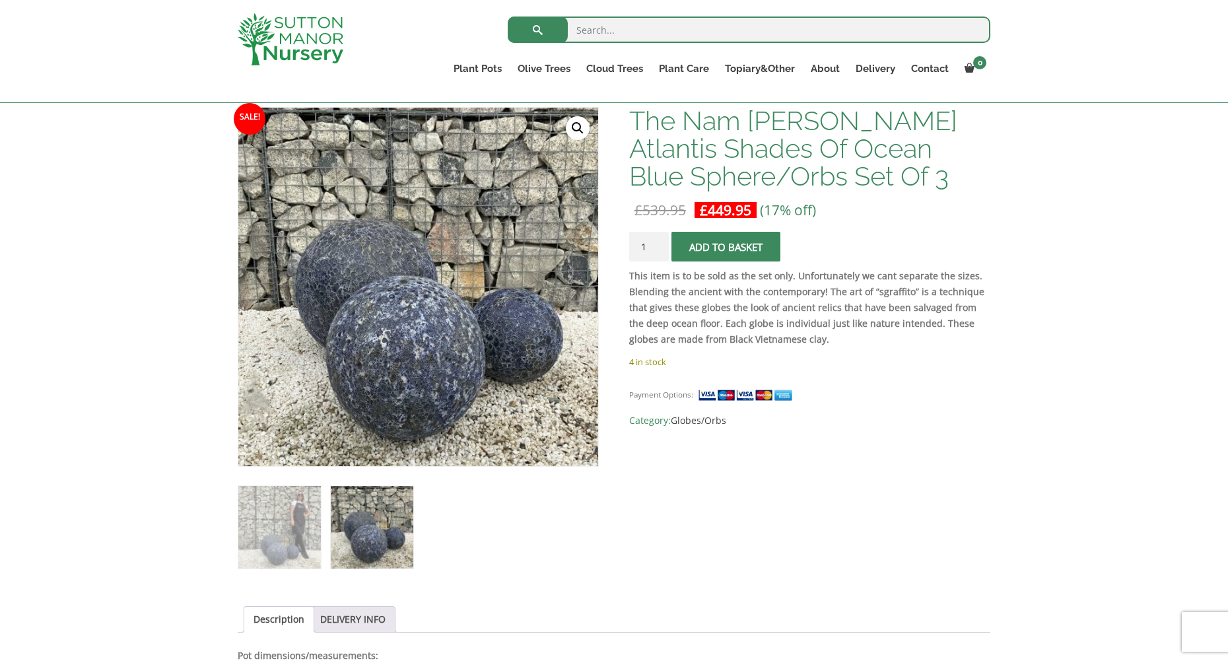
click at [574, 130] on link "🔍" at bounding box center [578, 128] width 24 height 24
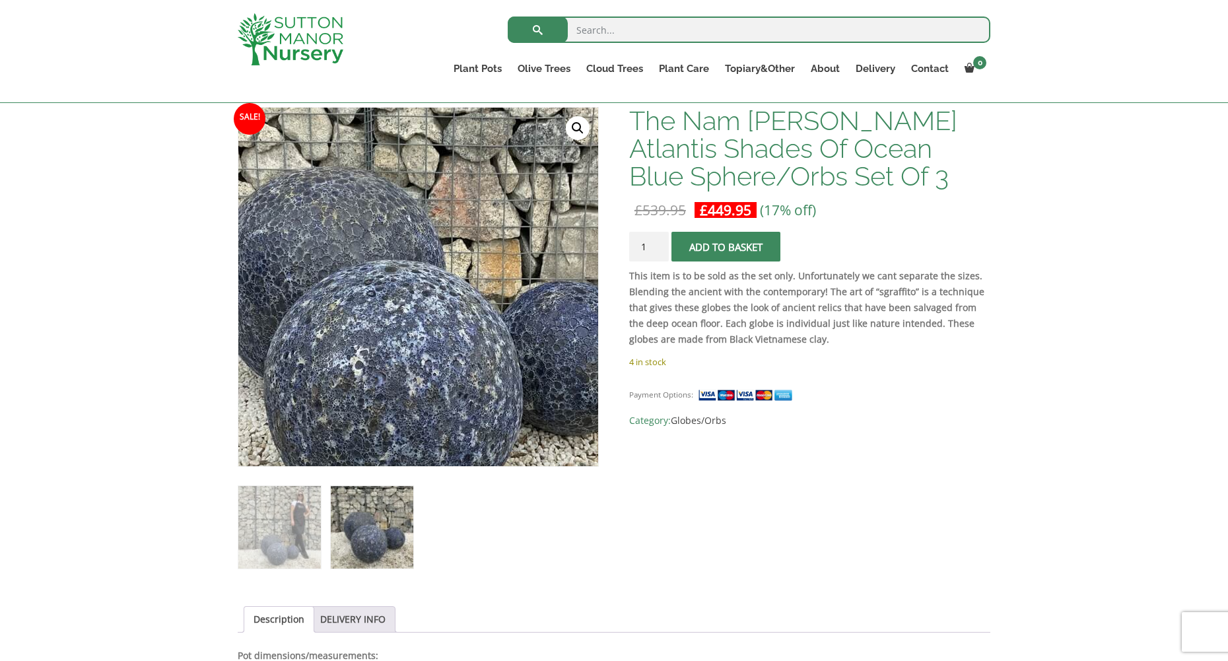
drag, startPoint x: 619, startPoint y: 276, endPoint x: 425, endPoint y: 300, distance: 195.7
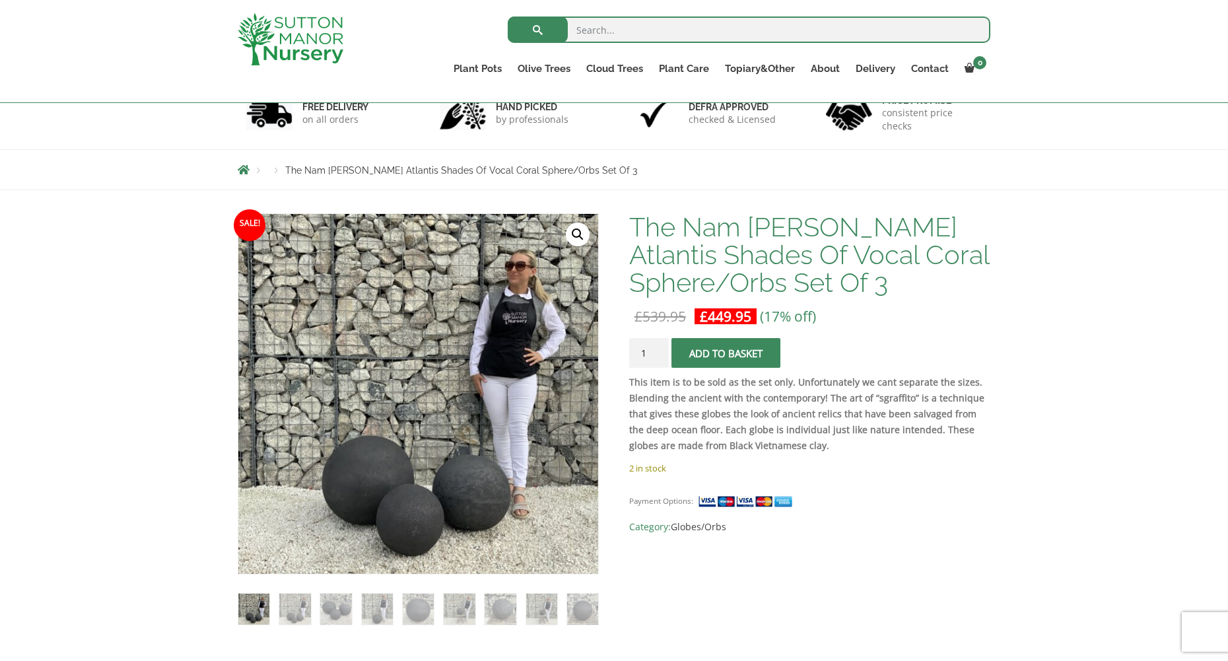
scroll to position [264, 0]
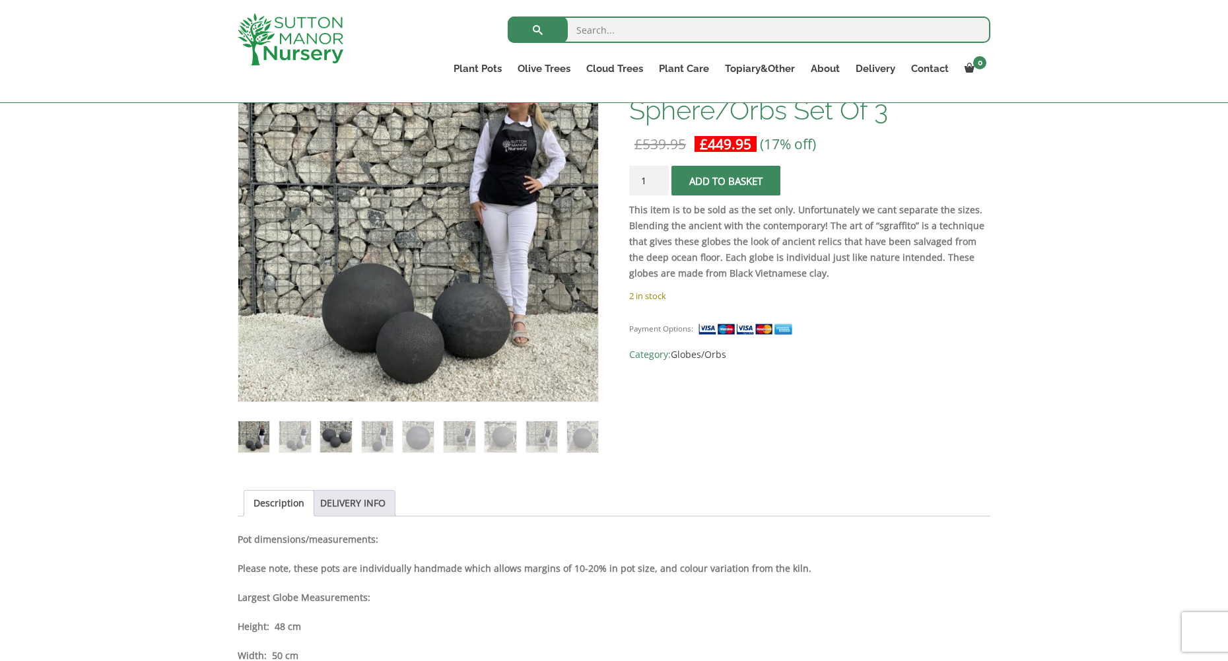
click at [331, 435] on img at bounding box center [335, 436] width 31 height 31
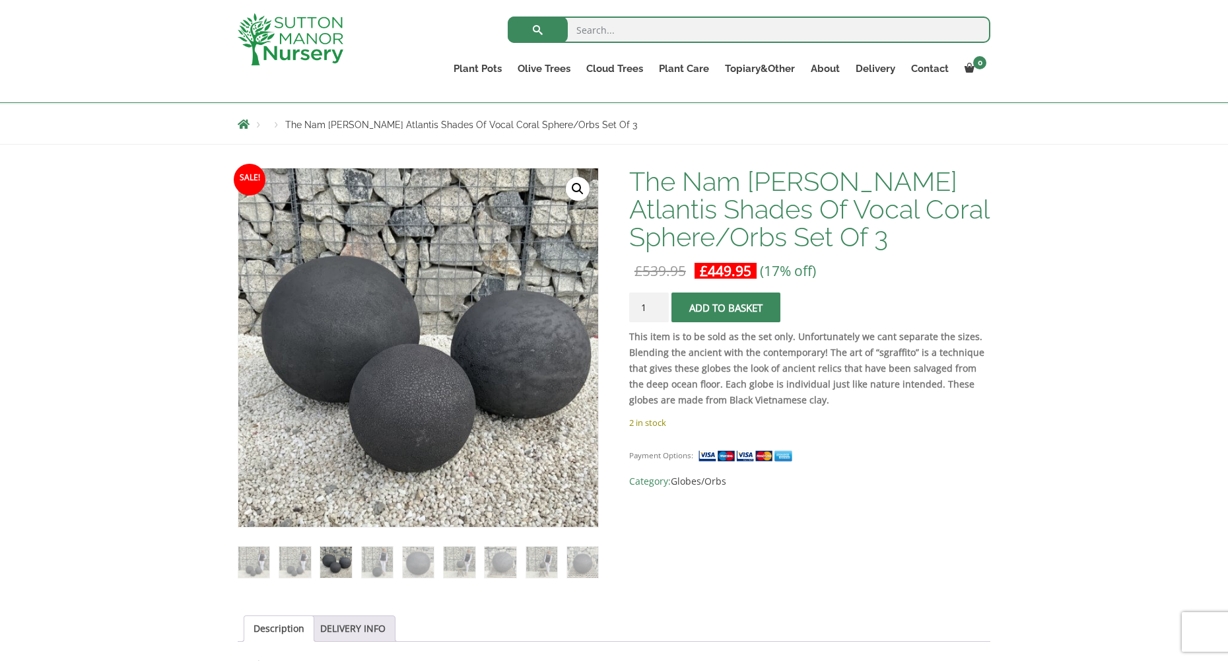
scroll to position [132, 0]
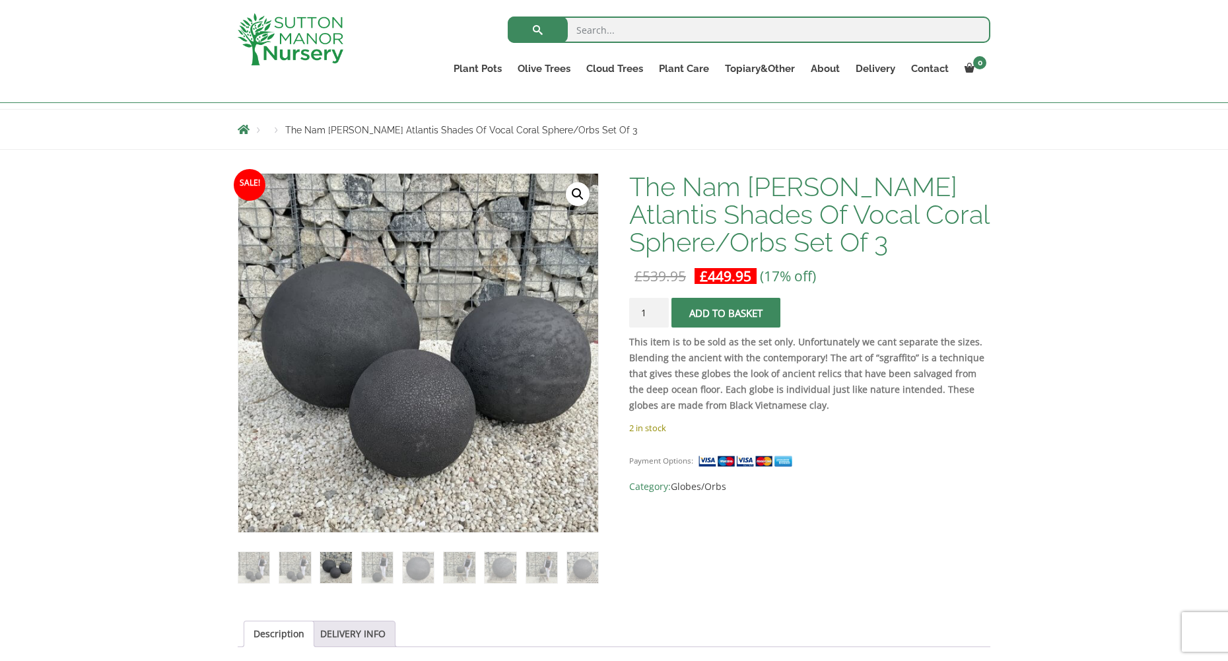
click at [475, 357] on img at bounding box center [530, 466] width 585 height 585
click at [418, 568] on img at bounding box center [418, 568] width 31 height 31
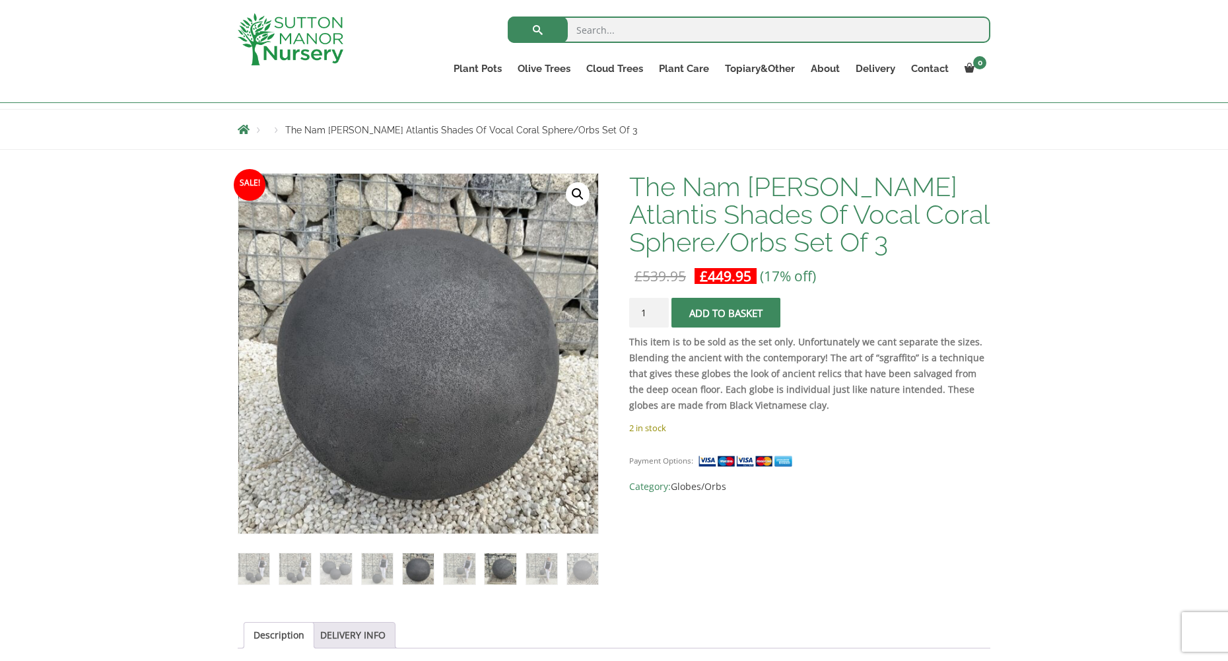
click at [506, 568] on img at bounding box center [500, 568] width 31 height 31
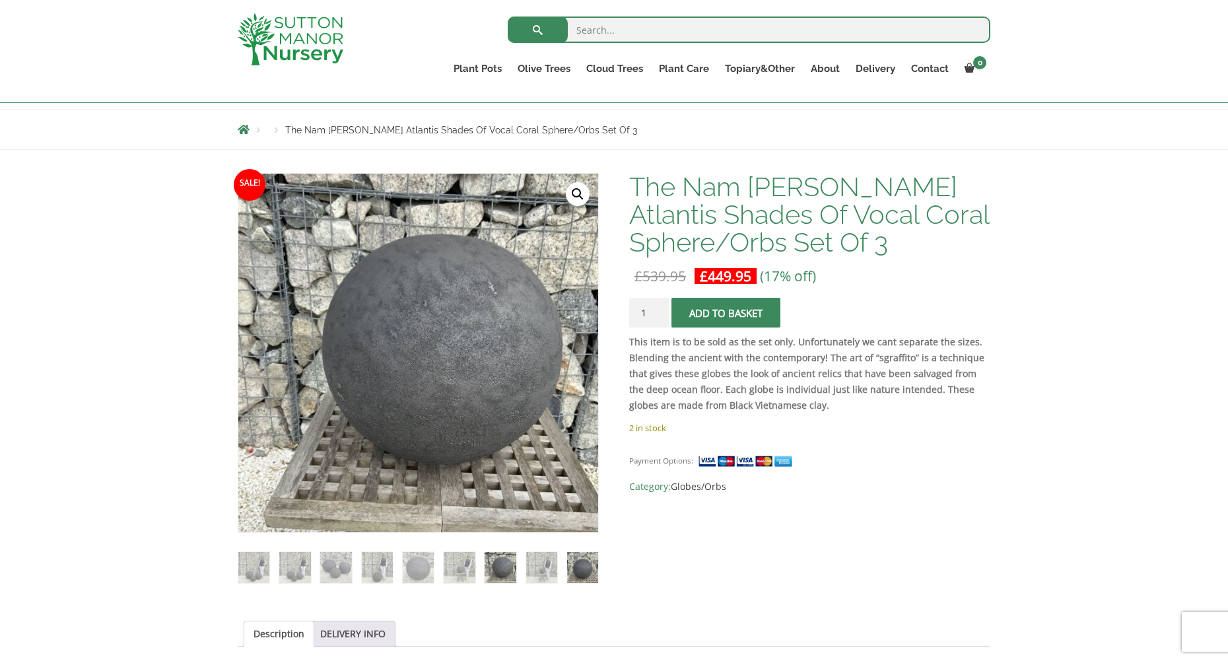
click at [585, 569] on img at bounding box center [582, 567] width 31 height 31
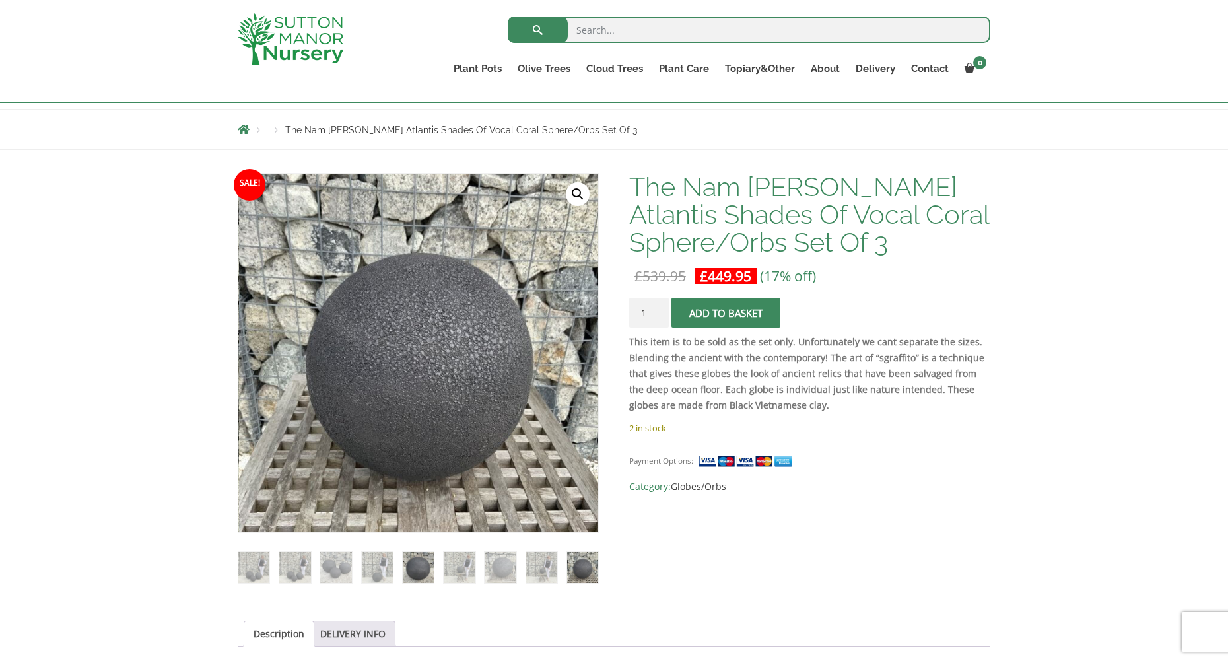
click at [420, 564] on img at bounding box center [418, 567] width 31 height 31
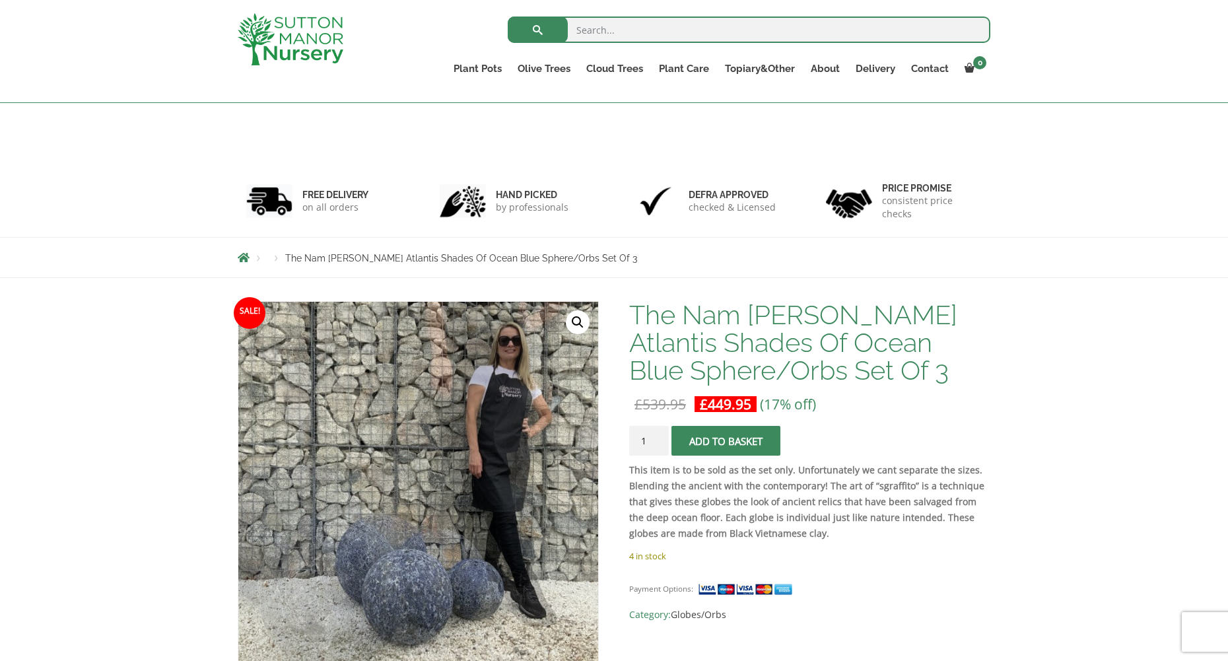
scroll to position [284, 0]
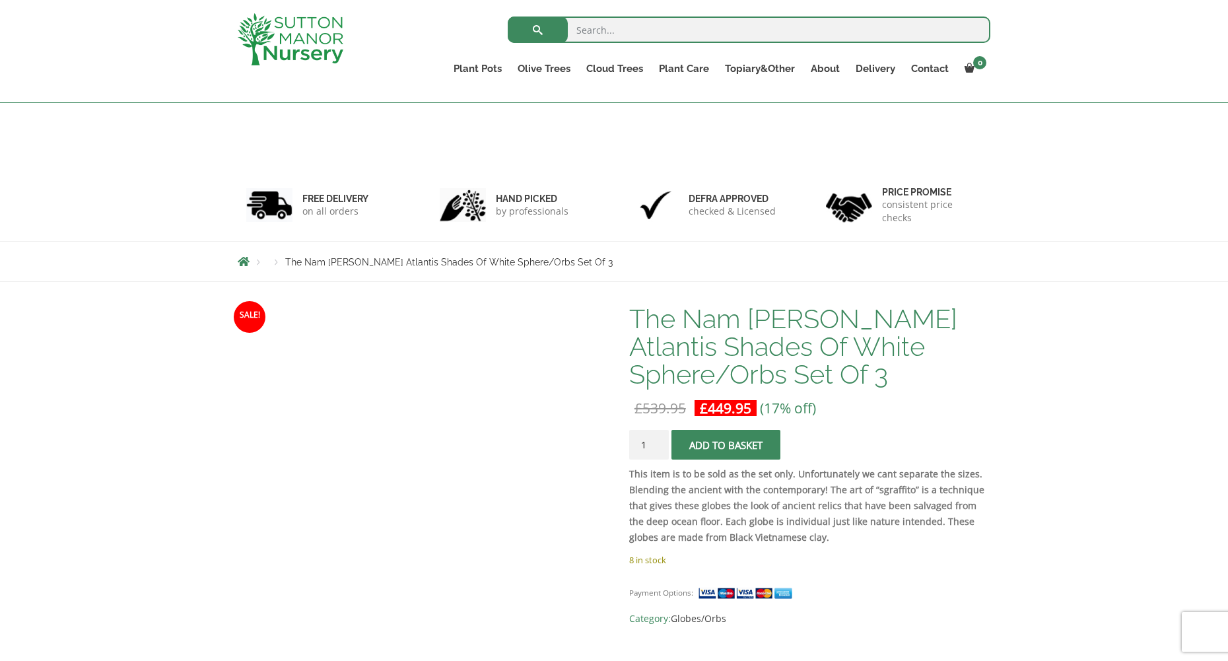
scroll to position [1189, 0]
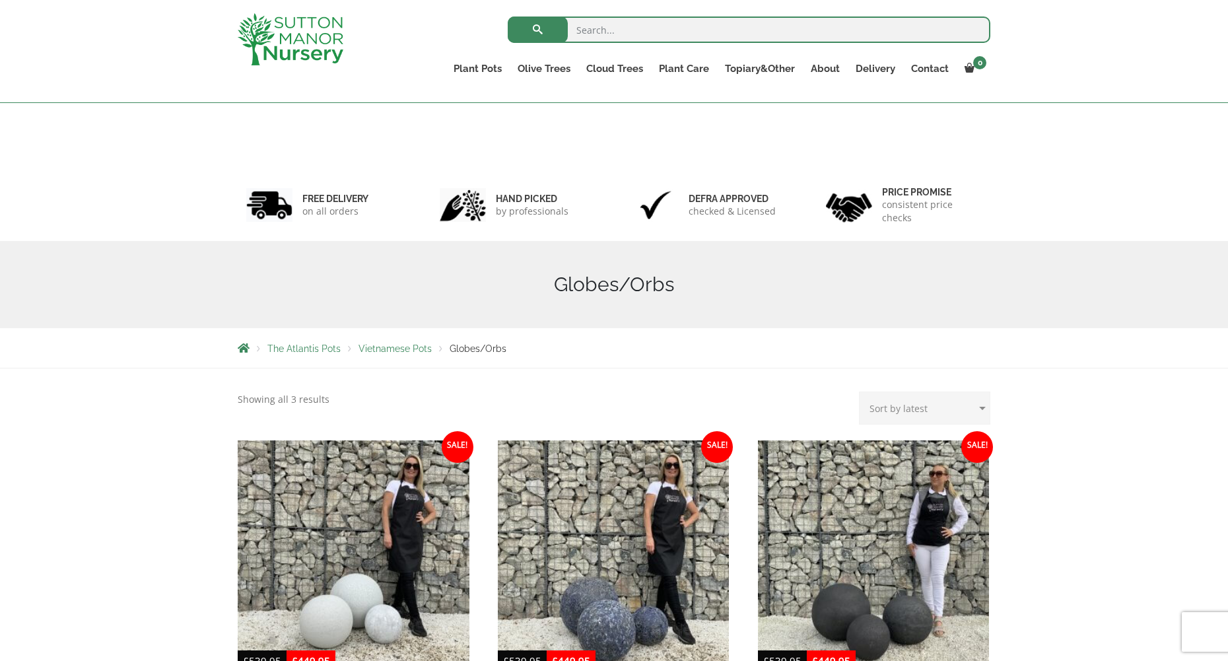
scroll to position [643, 0]
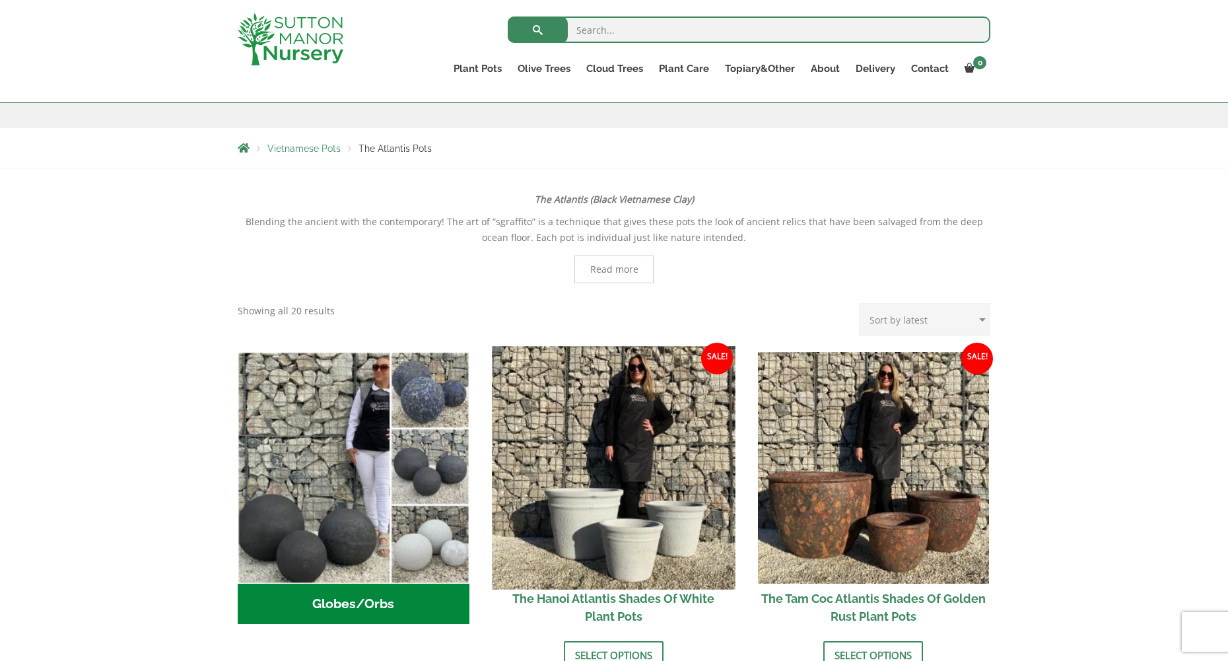
click at [621, 541] on img at bounding box center [613, 467] width 243 height 243
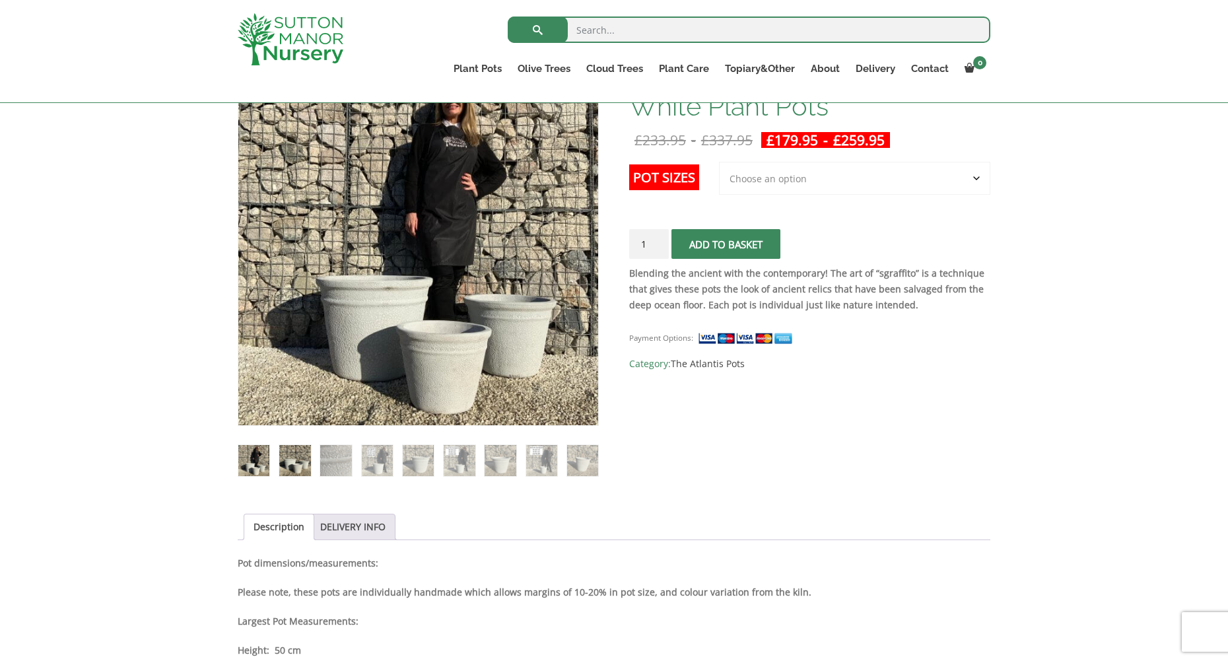
click at [293, 457] on img at bounding box center [294, 460] width 31 height 31
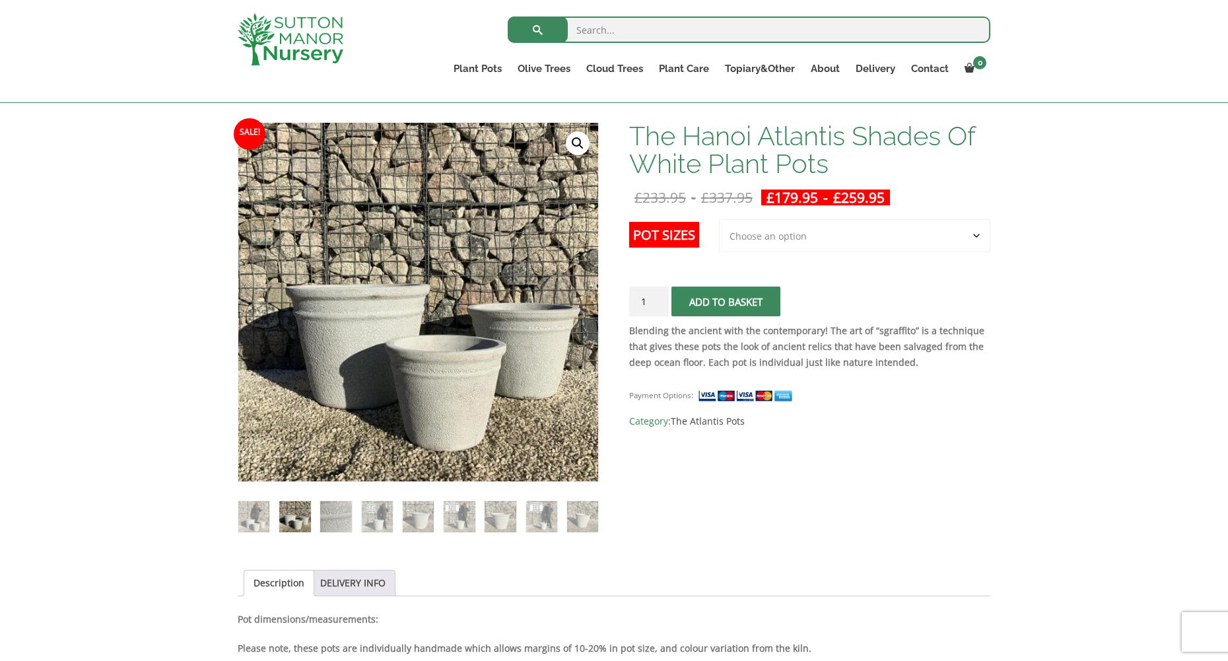
scroll to position [108, 0]
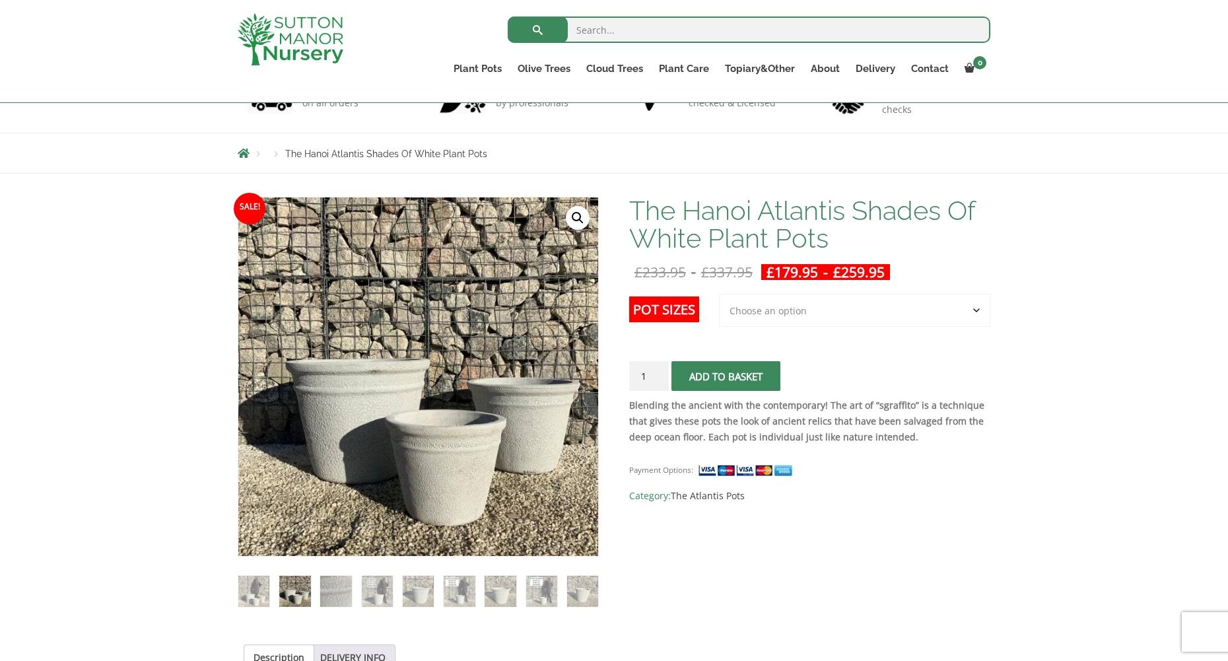
click at [578, 217] on link "🔍" at bounding box center [578, 218] width 24 height 24
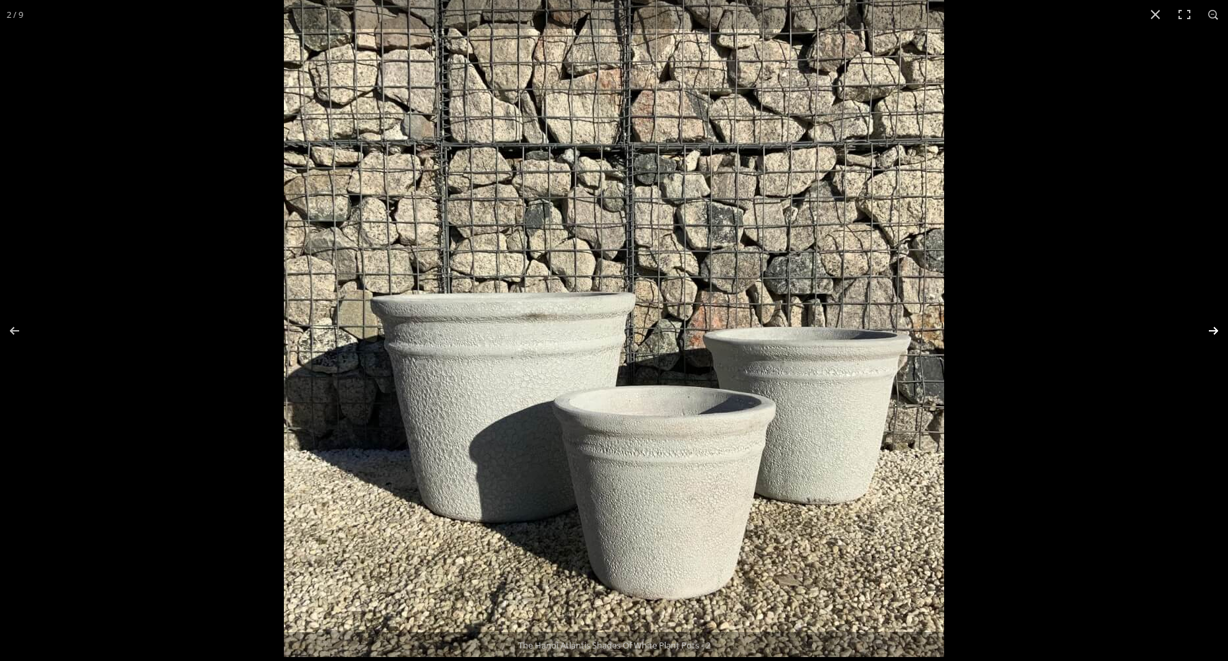
click at [1213, 330] on button "Next (arrow right)" at bounding box center [1205, 331] width 46 height 66
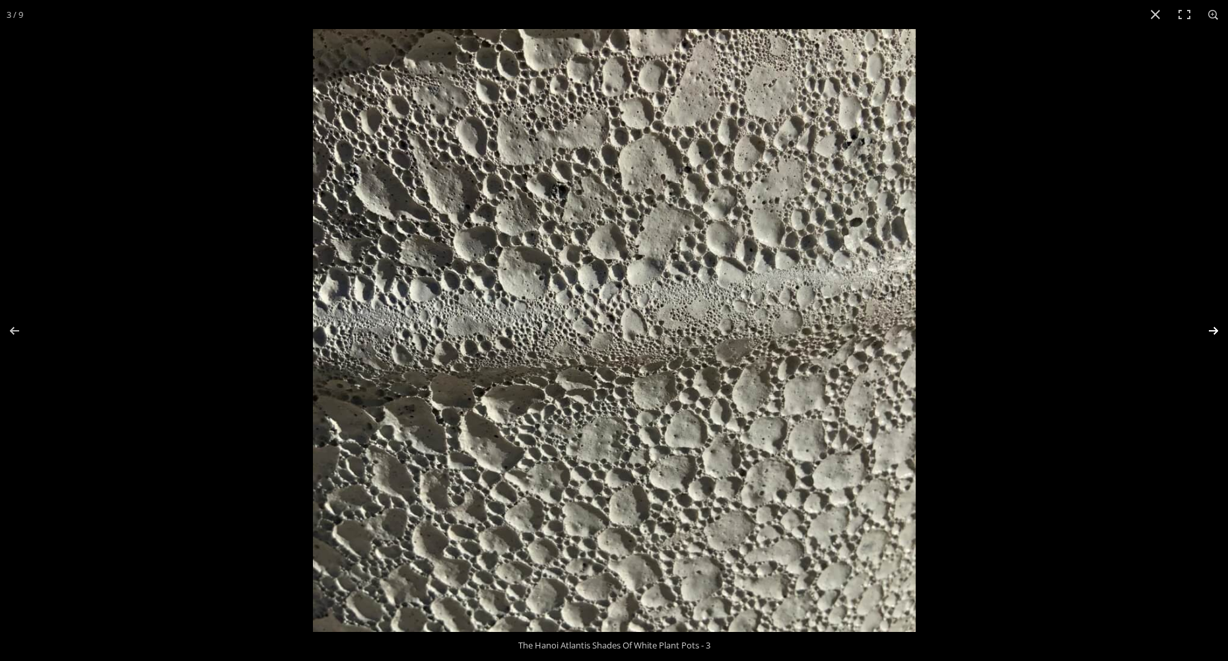
click at [1213, 330] on button "Next (arrow right)" at bounding box center [1205, 331] width 46 height 66
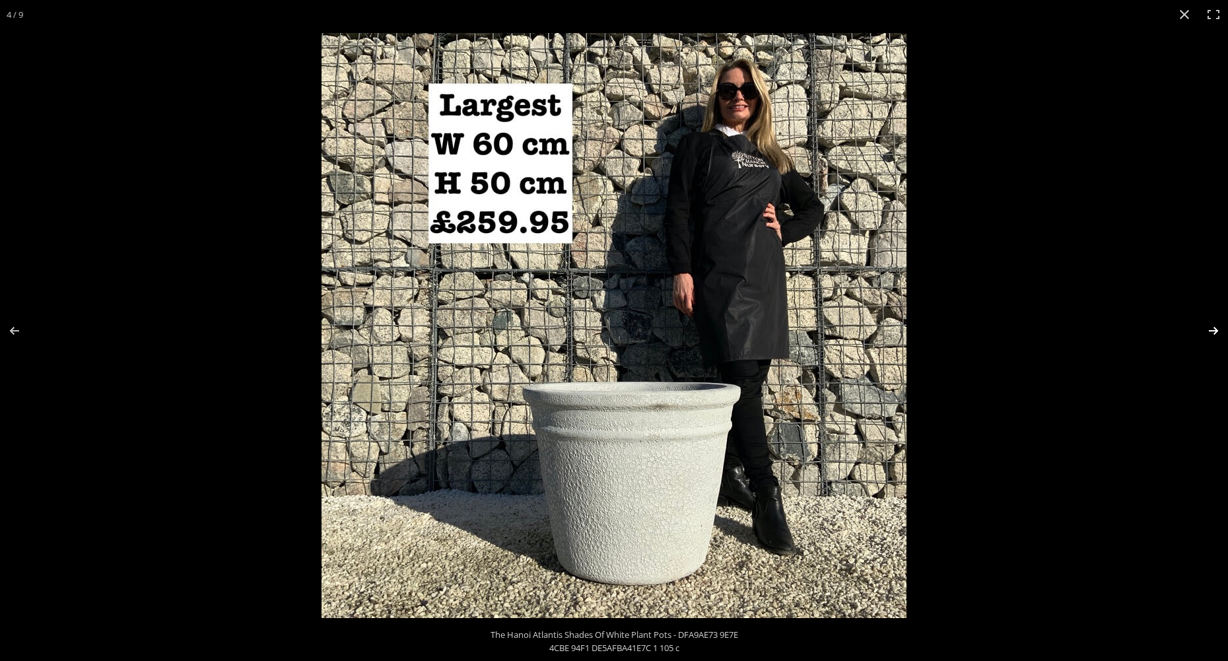
click at [1213, 330] on button "Next (arrow right)" at bounding box center [1205, 331] width 46 height 66
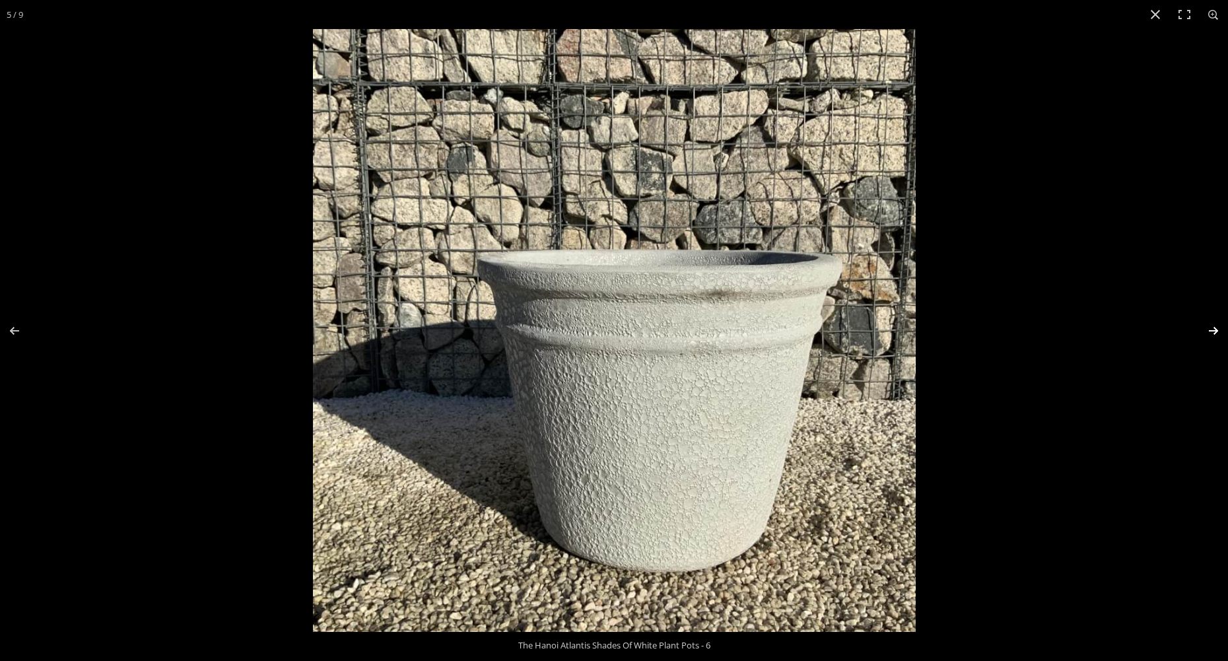
click at [1214, 328] on button "Next (arrow right)" at bounding box center [1205, 331] width 46 height 66
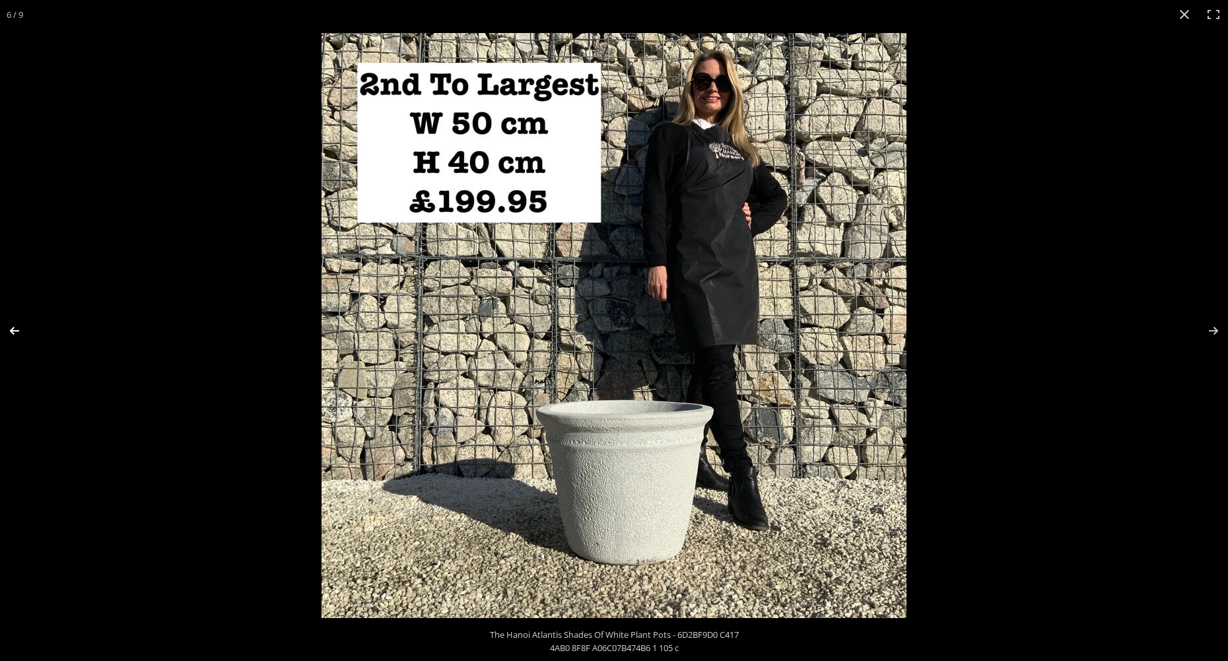
click at [14, 330] on button "Previous (arrow left)" at bounding box center [23, 331] width 46 height 66
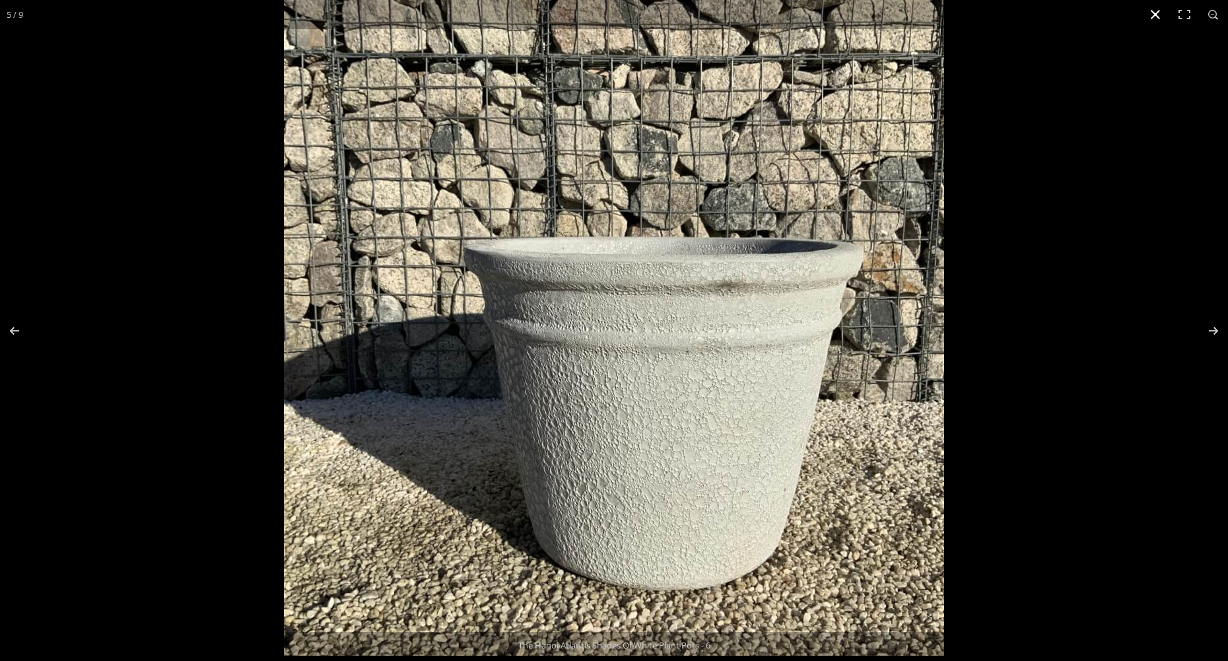
click at [1158, 13] on button "Close (Esc)" at bounding box center [1155, 14] width 29 height 29
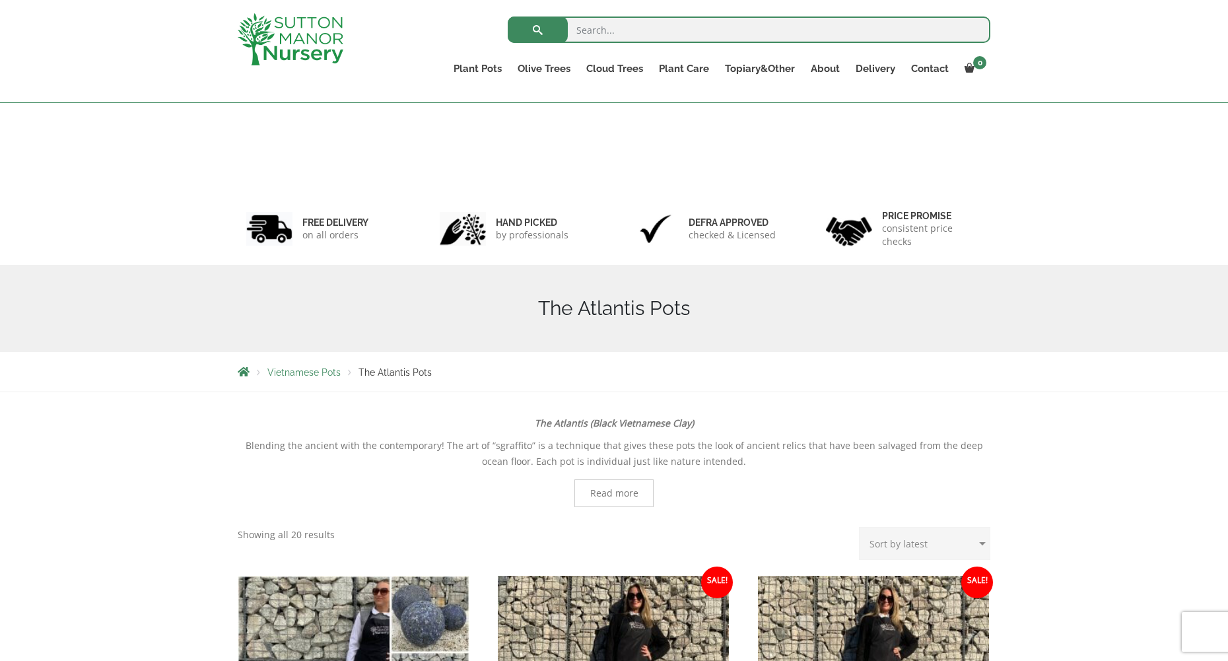
scroll to position [224, 0]
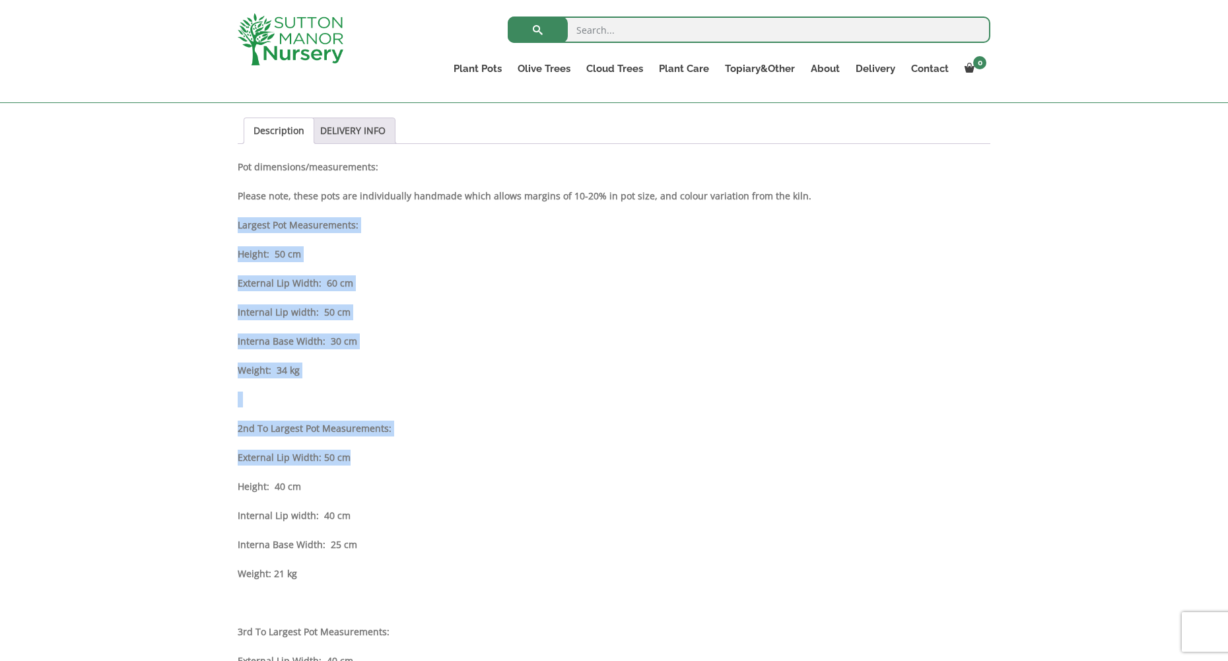
drag, startPoint x: 239, startPoint y: 224, endPoint x: 464, endPoint y: 461, distance: 327.0
click at [464, 461] on div "Description Pot dimensions/measurements: Please note, these pots are individual…" at bounding box center [614, 478] width 753 height 639
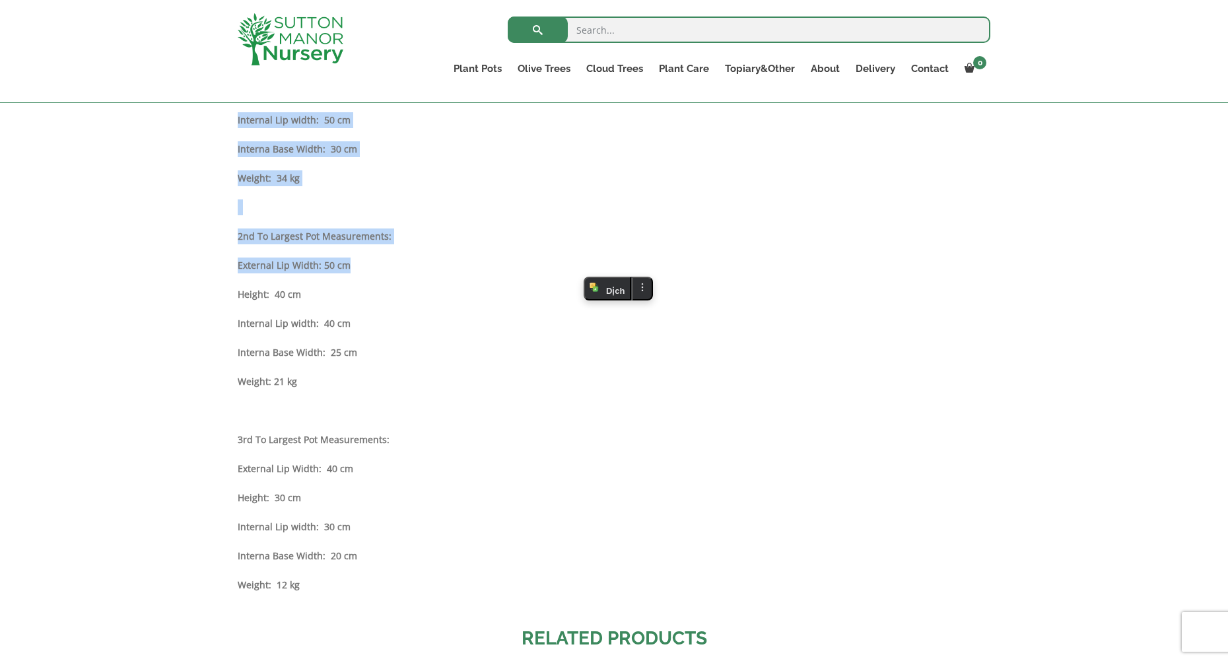
scroll to position [835, 0]
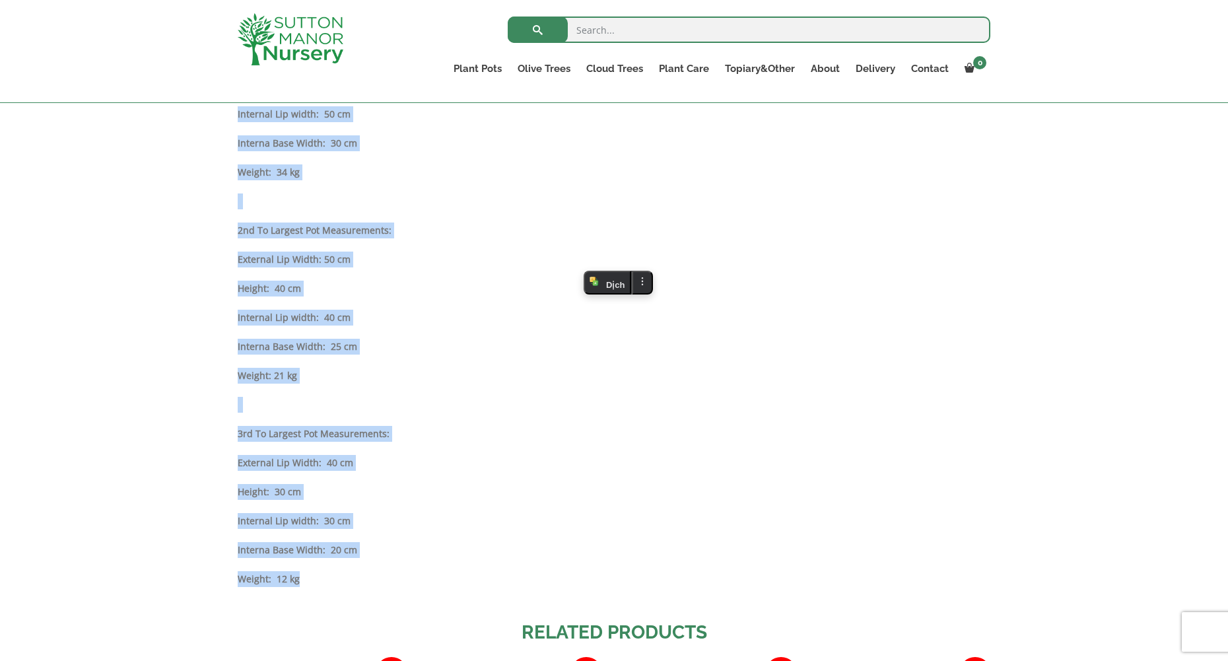
click at [326, 579] on p "Weight: 12 kg" at bounding box center [614, 579] width 753 height 16
copy div "Largest Pot Measurements: Height: 50 cm External Lip Width: 60 cm Internal Lip …"
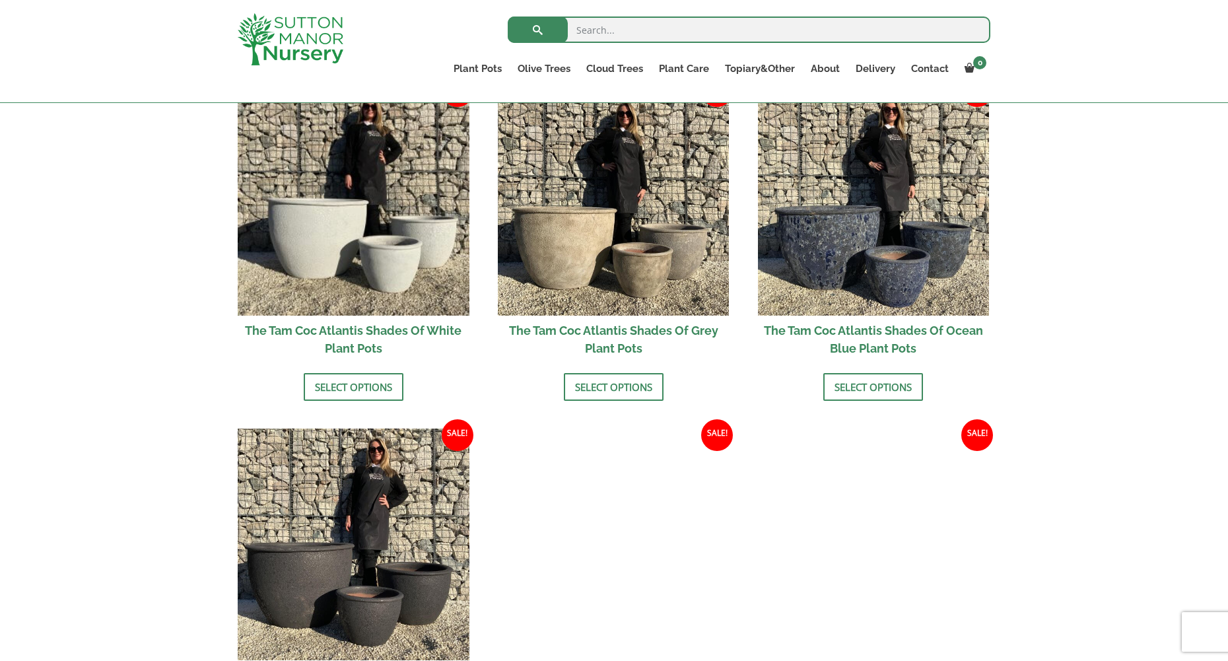
scroll to position [943, 0]
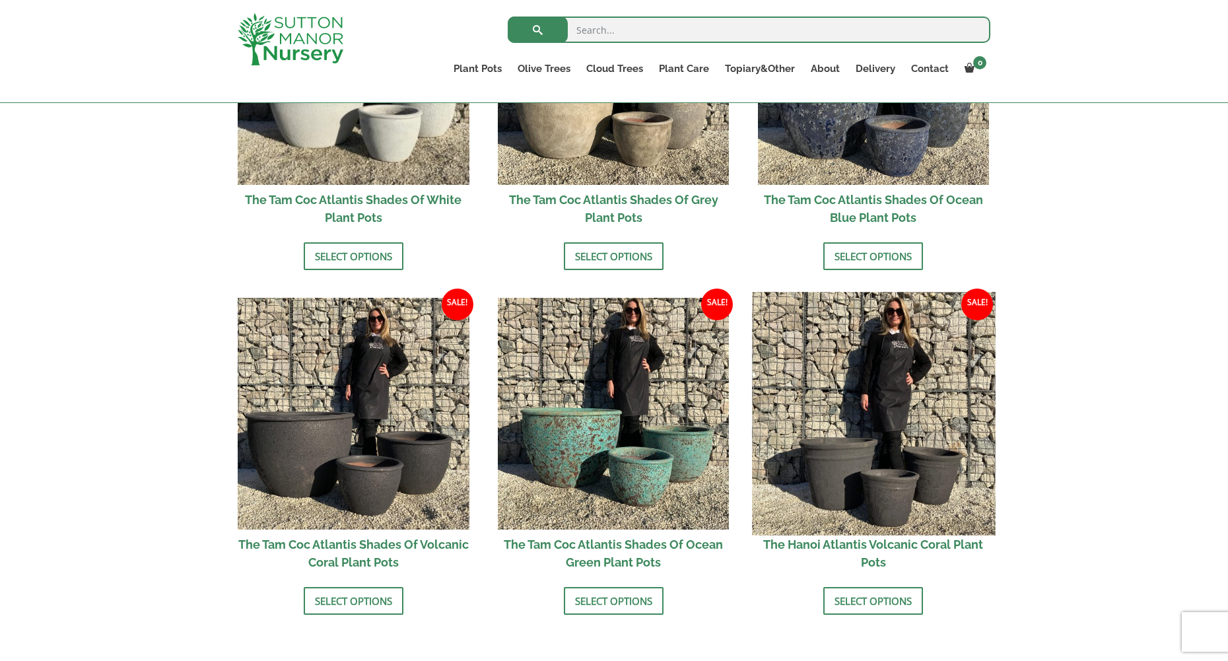
click at [901, 466] on img at bounding box center [873, 413] width 243 height 243
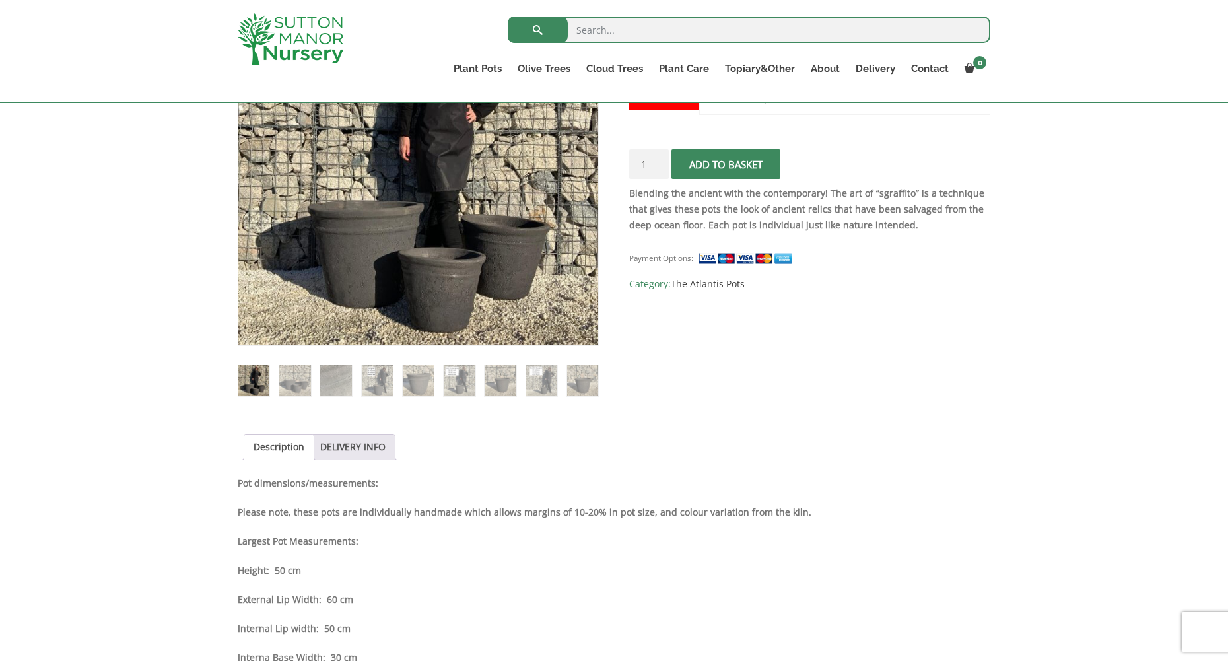
scroll to position [198, 0]
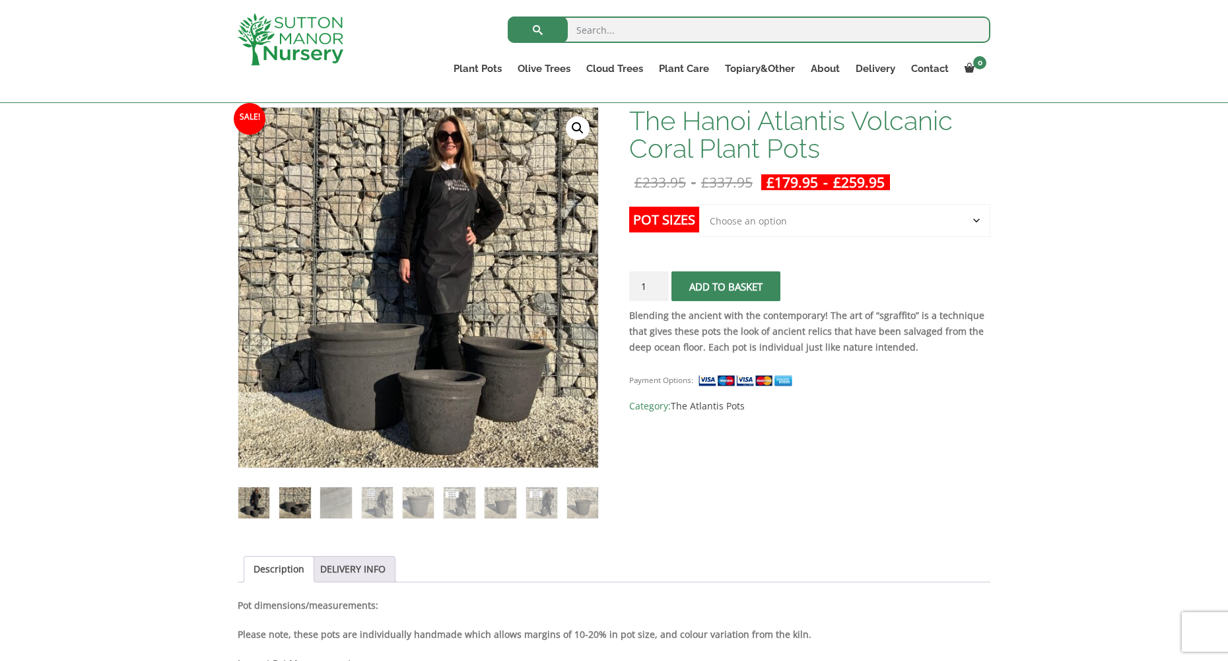
click at [295, 506] on img at bounding box center [294, 502] width 31 height 31
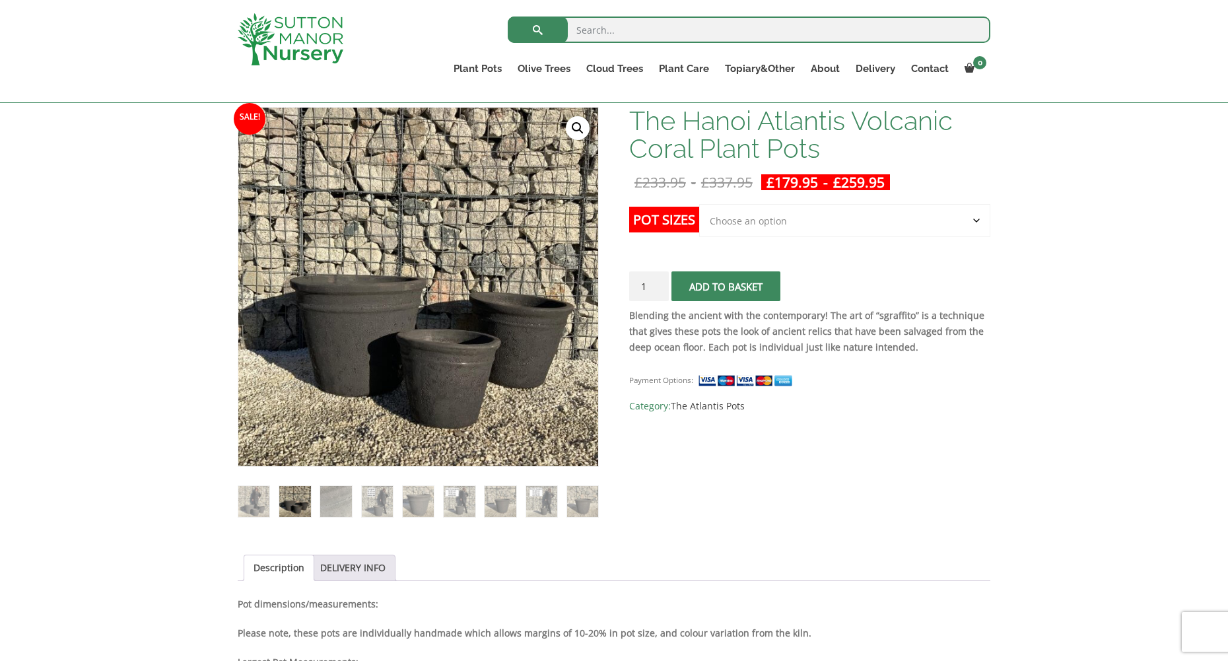
click at [578, 134] on link "🔍" at bounding box center [578, 128] width 24 height 24
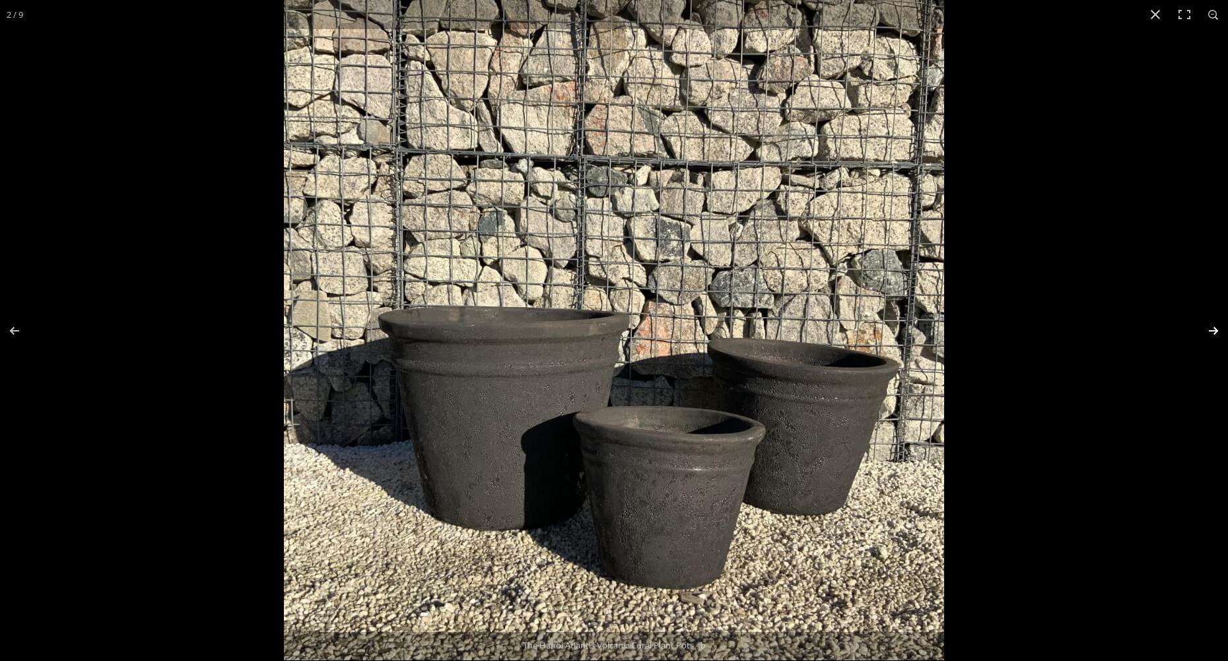
click at [1211, 330] on button "Next (arrow right)" at bounding box center [1205, 331] width 46 height 66
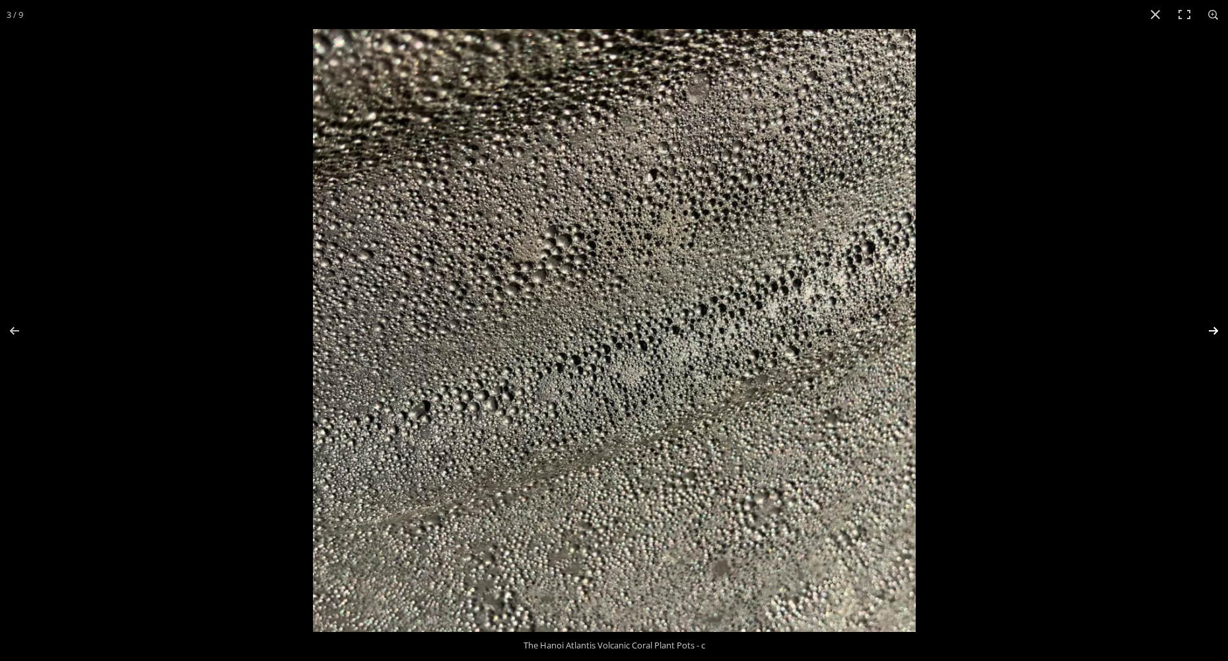
click at [1212, 329] on button "Next (arrow right)" at bounding box center [1205, 331] width 46 height 66
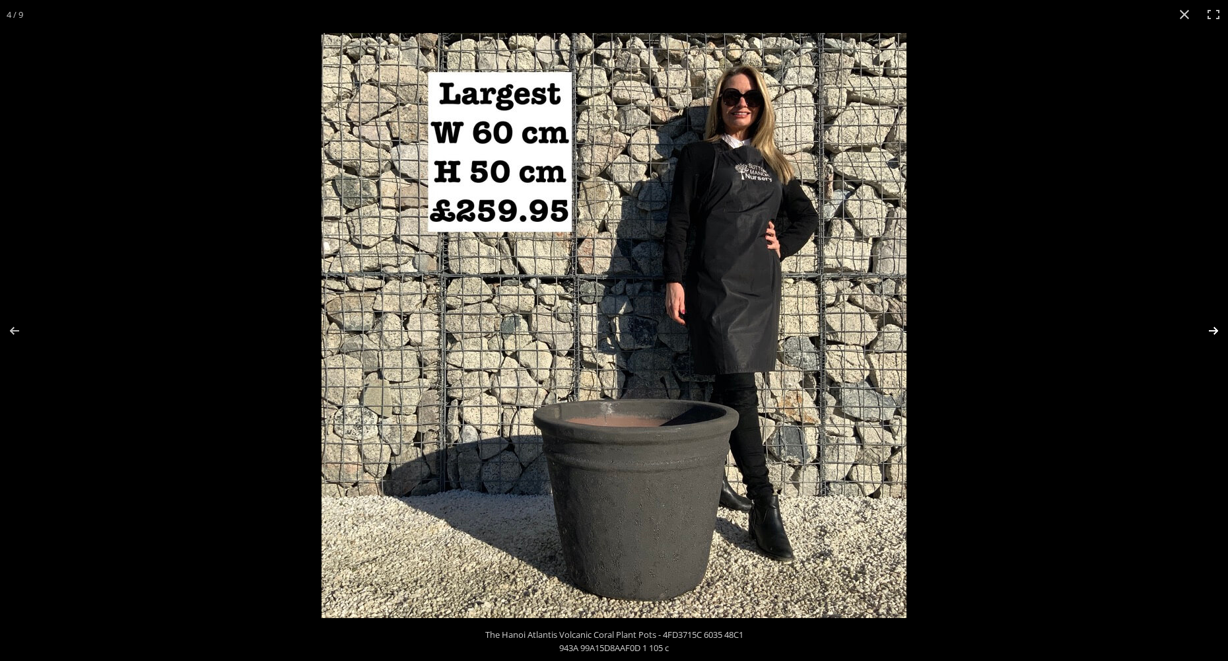
click at [1212, 329] on button "Next (arrow right)" at bounding box center [1205, 331] width 46 height 66
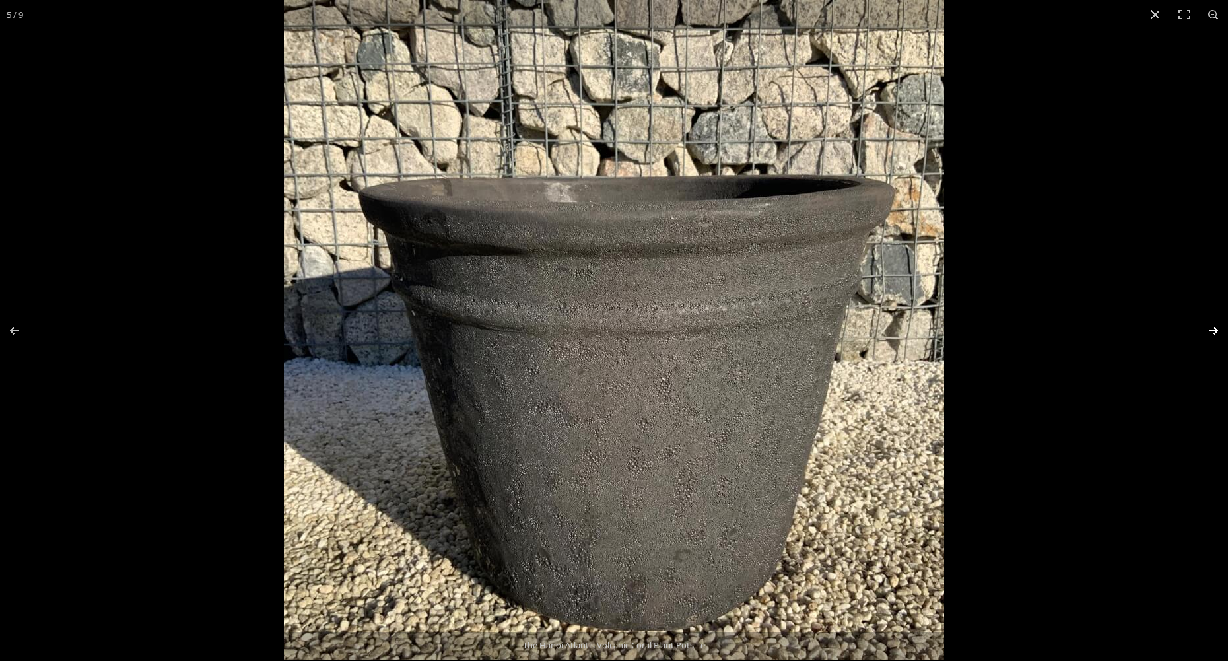
click at [1210, 329] on button "Next (arrow right)" at bounding box center [1205, 331] width 46 height 66
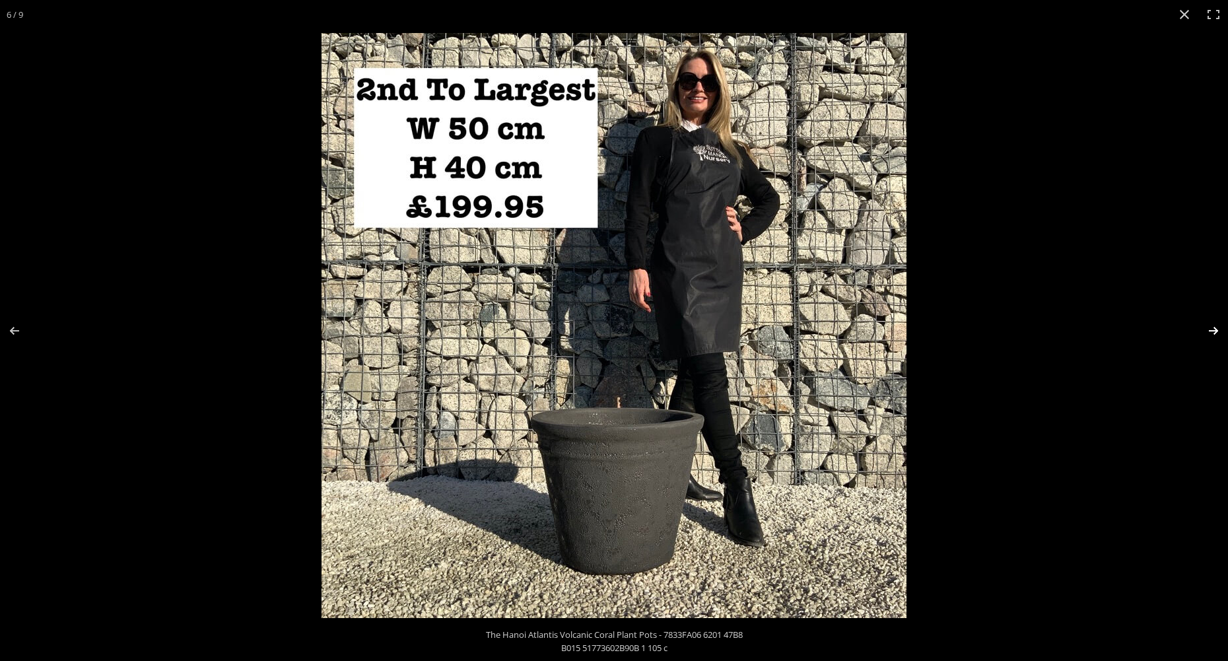
click at [1210, 329] on button "Next (arrow right)" at bounding box center [1205, 331] width 46 height 66
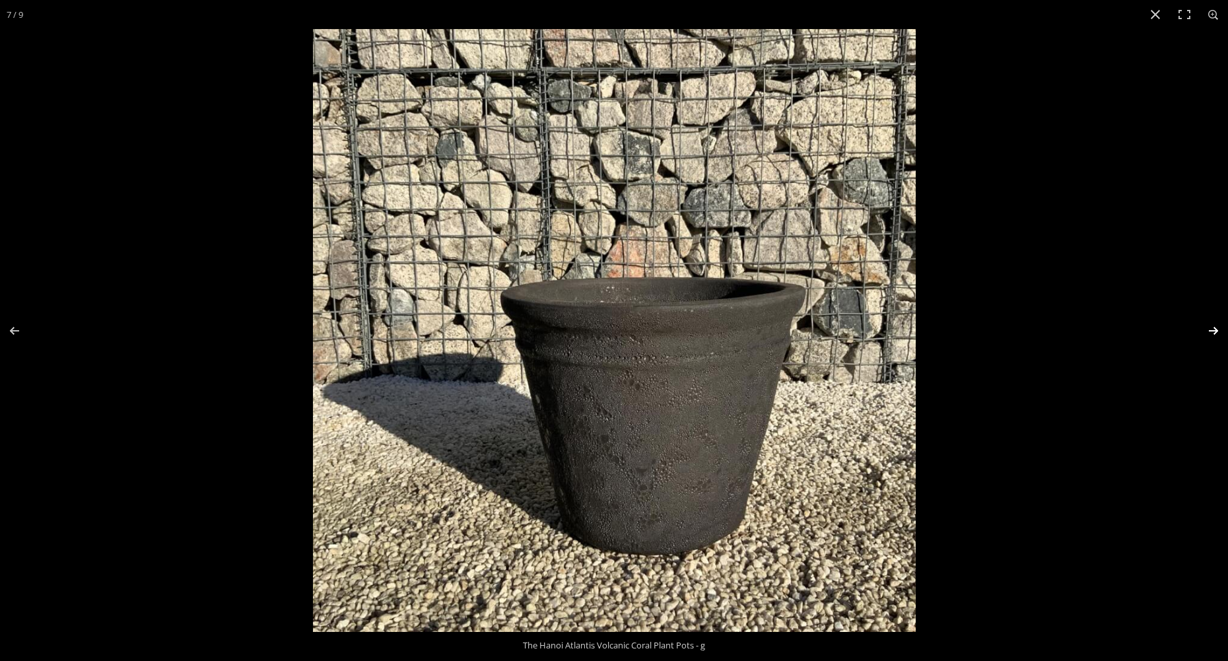
click at [1209, 329] on button "Next (arrow right)" at bounding box center [1205, 331] width 46 height 66
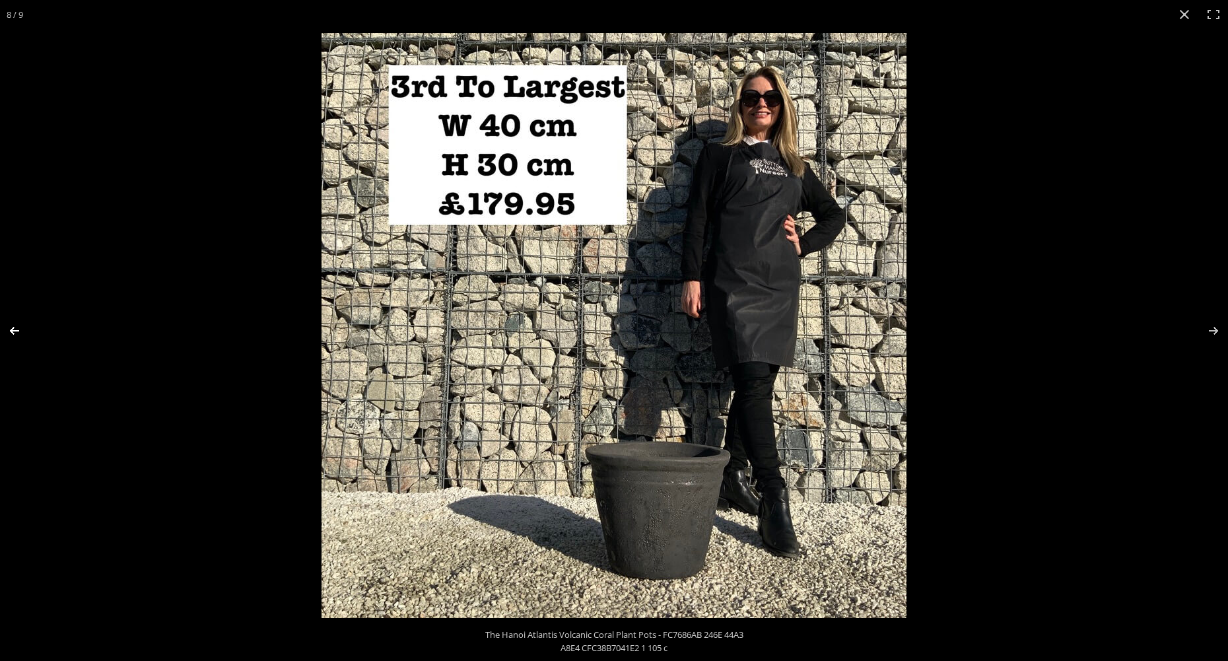
click at [15, 326] on button "Previous (arrow left)" at bounding box center [23, 331] width 46 height 66
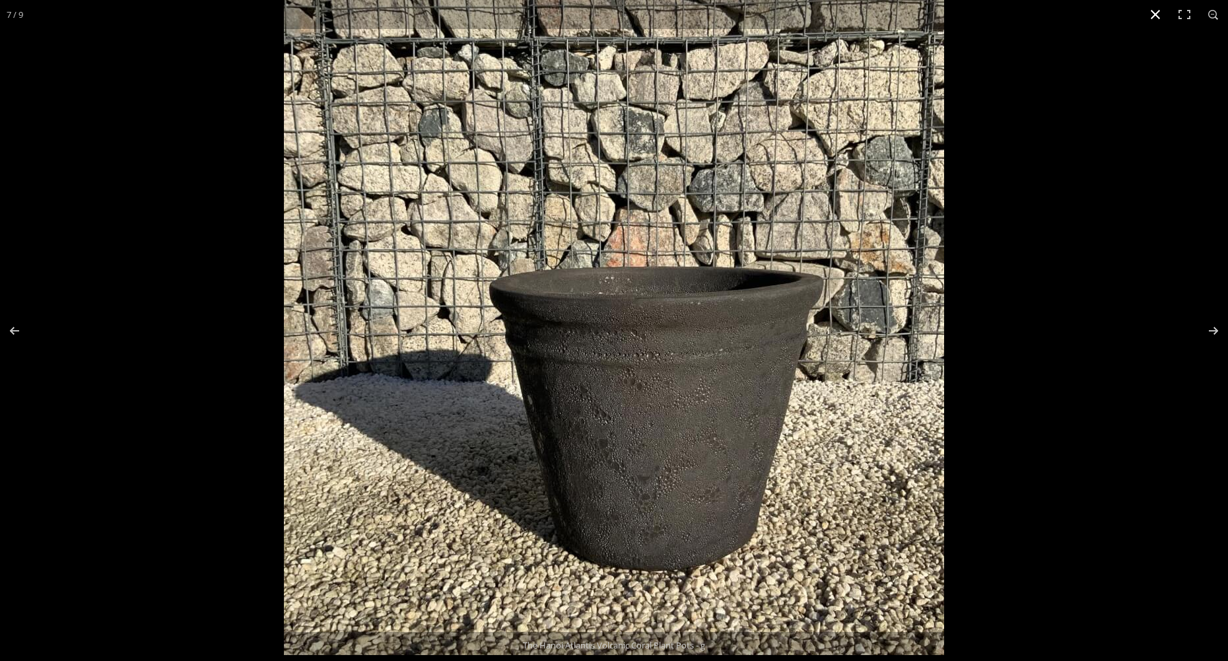
click at [1155, 13] on button "Close (Esc)" at bounding box center [1155, 14] width 29 height 29
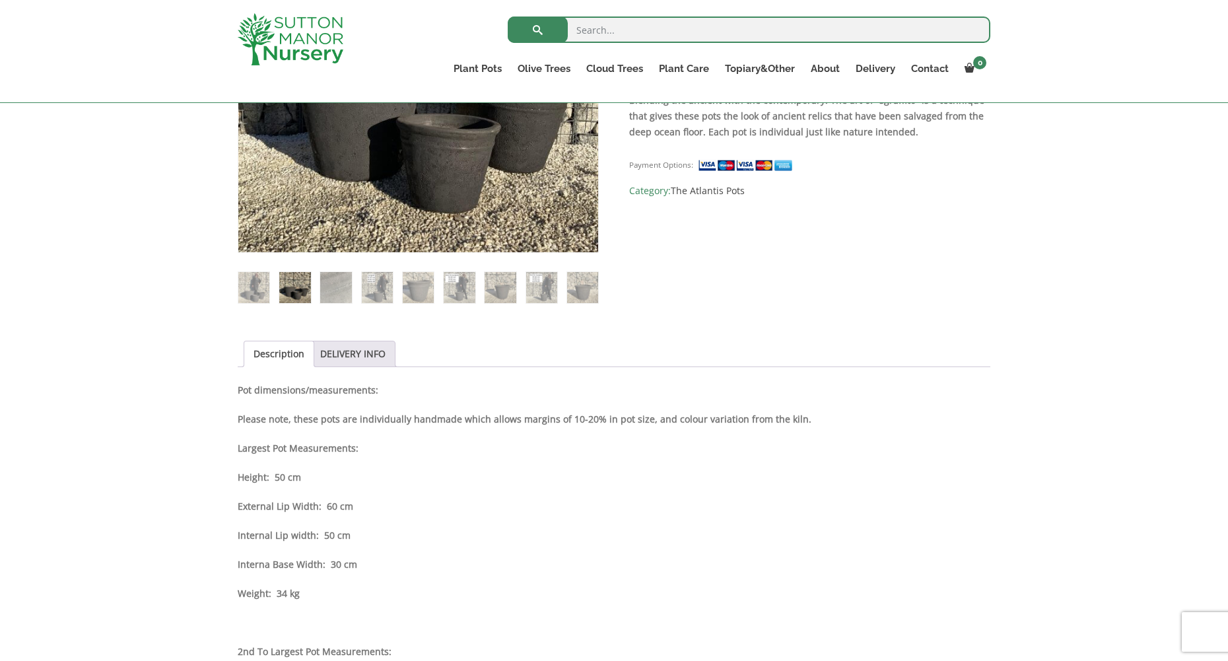
scroll to position [528, 0]
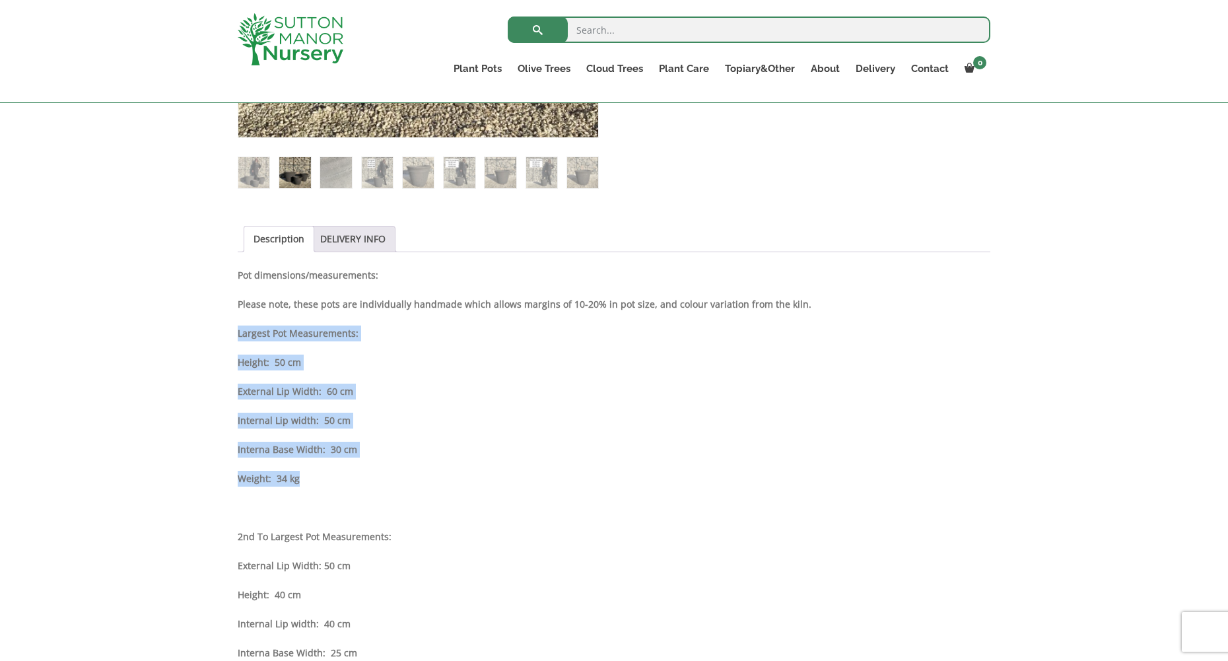
drag, startPoint x: 238, startPoint y: 335, endPoint x: 376, endPoint y: 459, distance: 185.6
click at [376, 459] on div "Description Pot dimensions/measurements: Please note, these pots are individual…" at bounding box center [614, 586] width 753 height 639
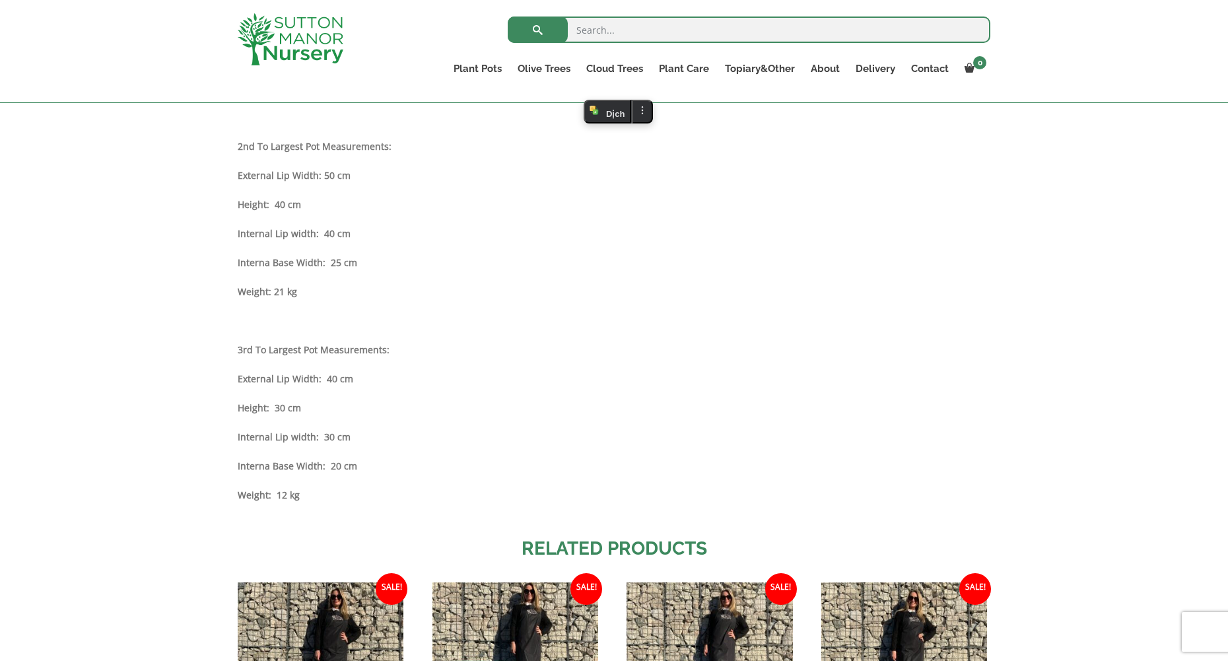
scroll to position [924, 0]
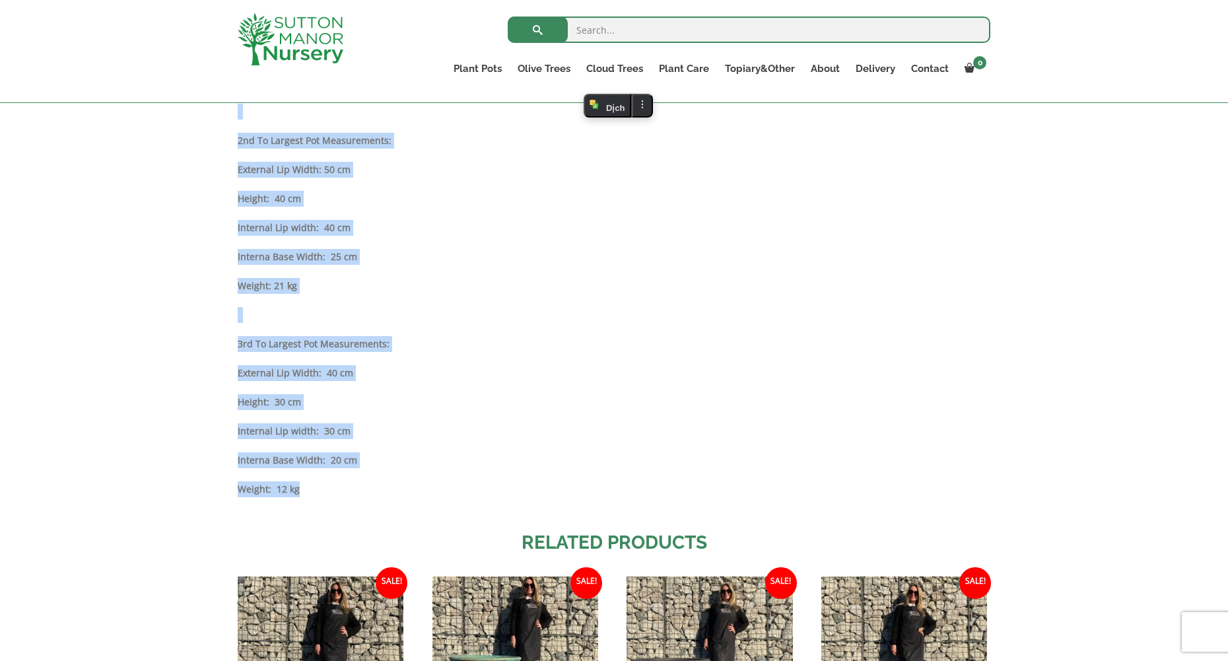
click at [319, 489] on p "Weight: 12 kg" at bounding box center [614, 489] width 753 height 16
copy div "Largest Pot Measurements: Height: 50 cm External Lip Width: 60 cm Internal Lip …"
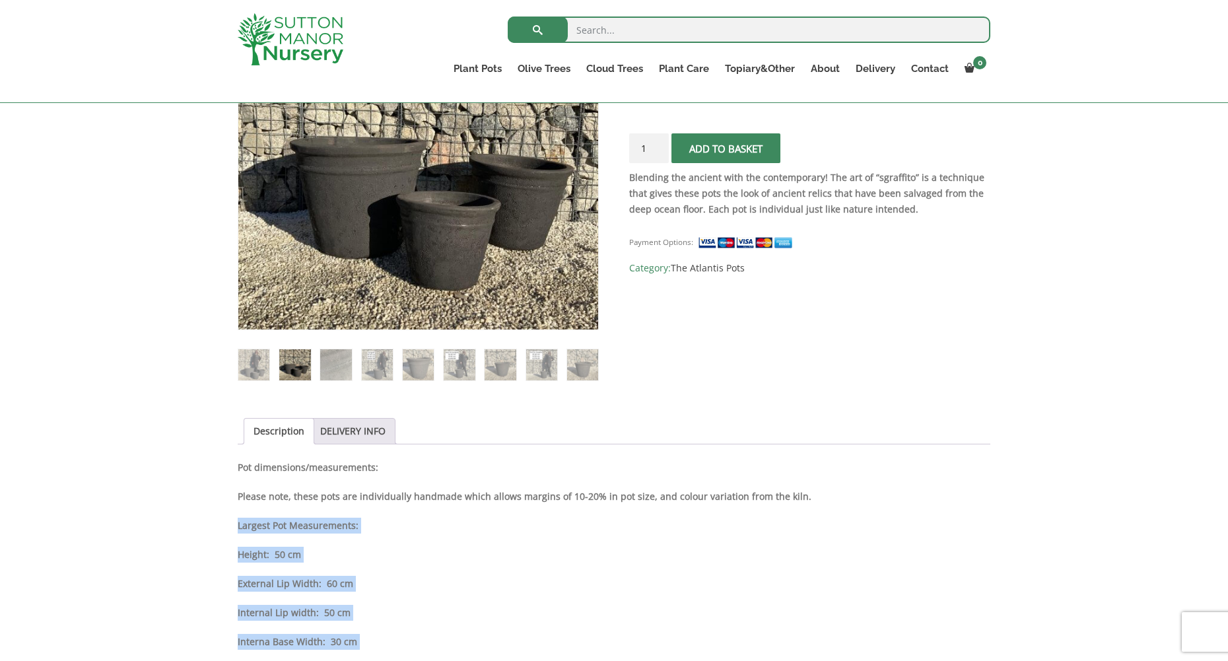
scroll to position [132, 0]
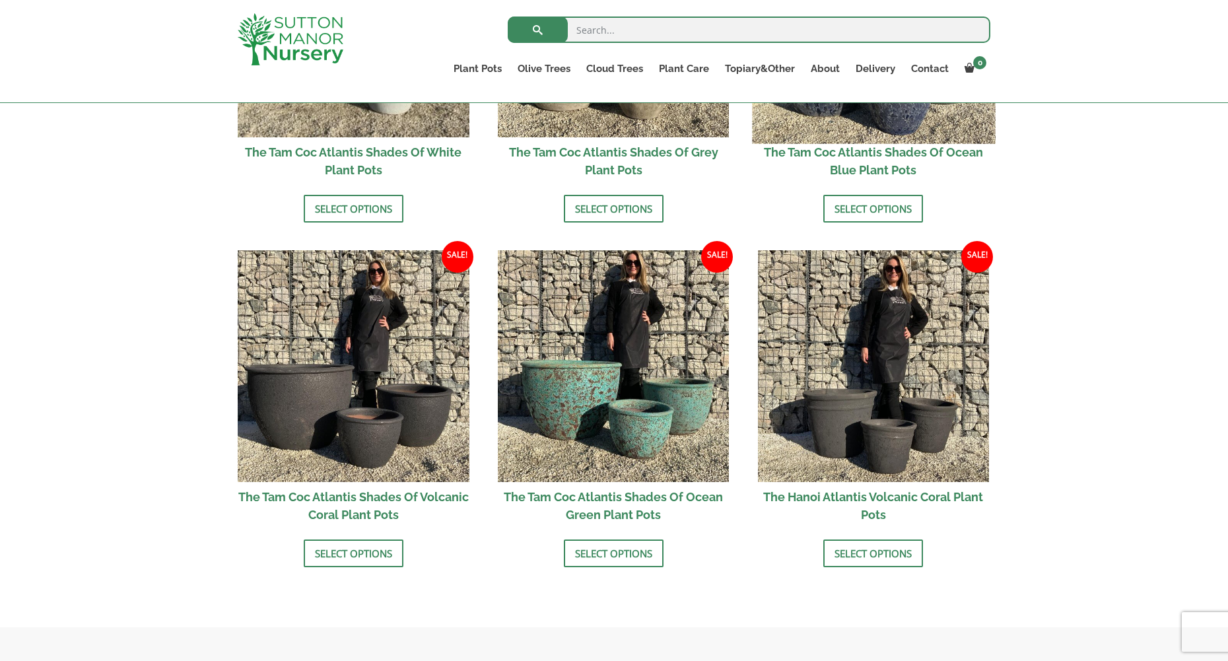
scroll to position [660, 0]
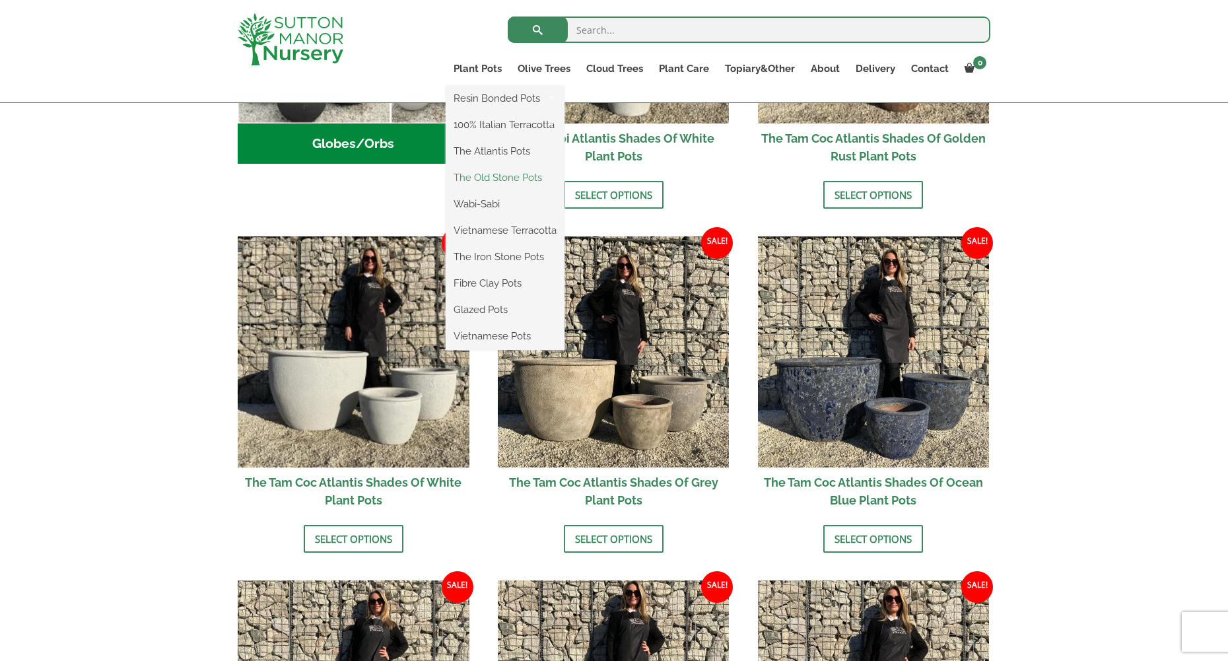
click at [492, 176] on link "The Old Stone Pots" at bounding box center [505, 178] width 119 height 20
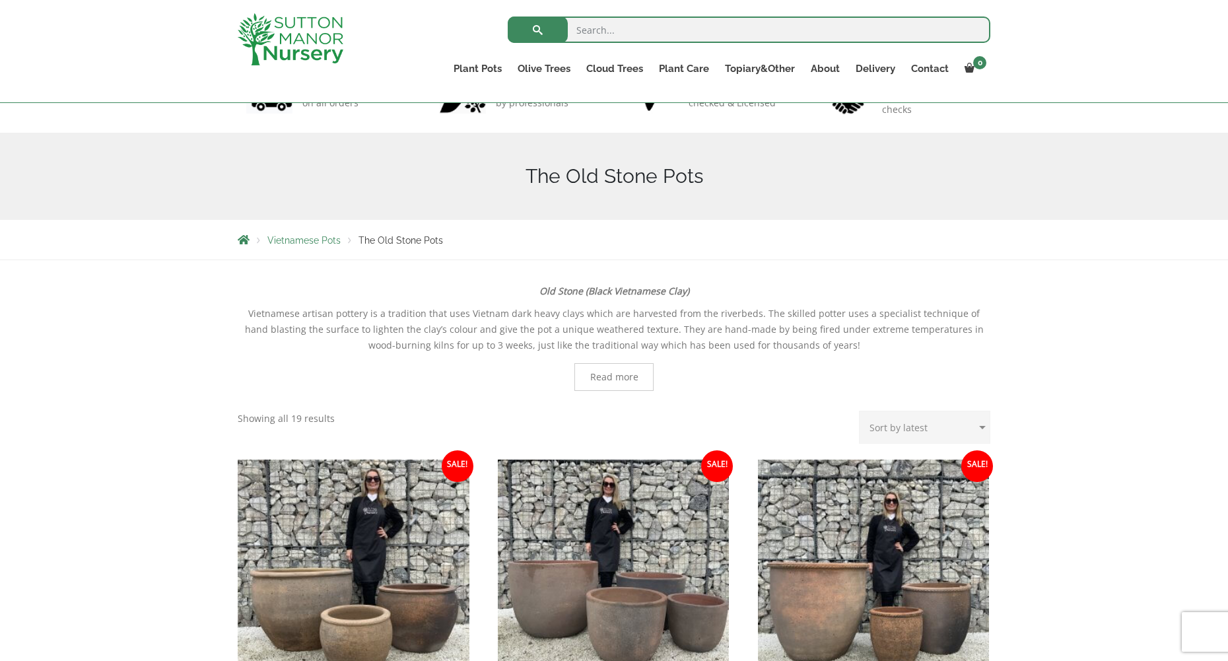
scroll to position [42, 0]
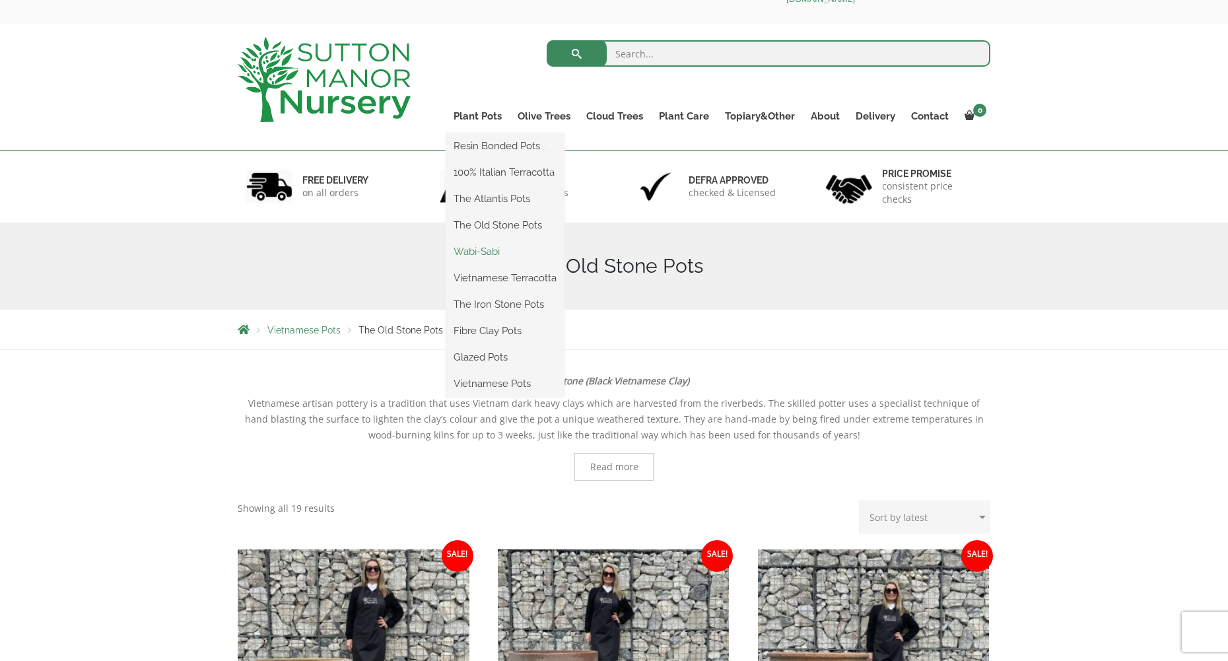
click at [475, 251] on link "Wabi-Sabi" at bounding box center [505, 252] width 119 height 20
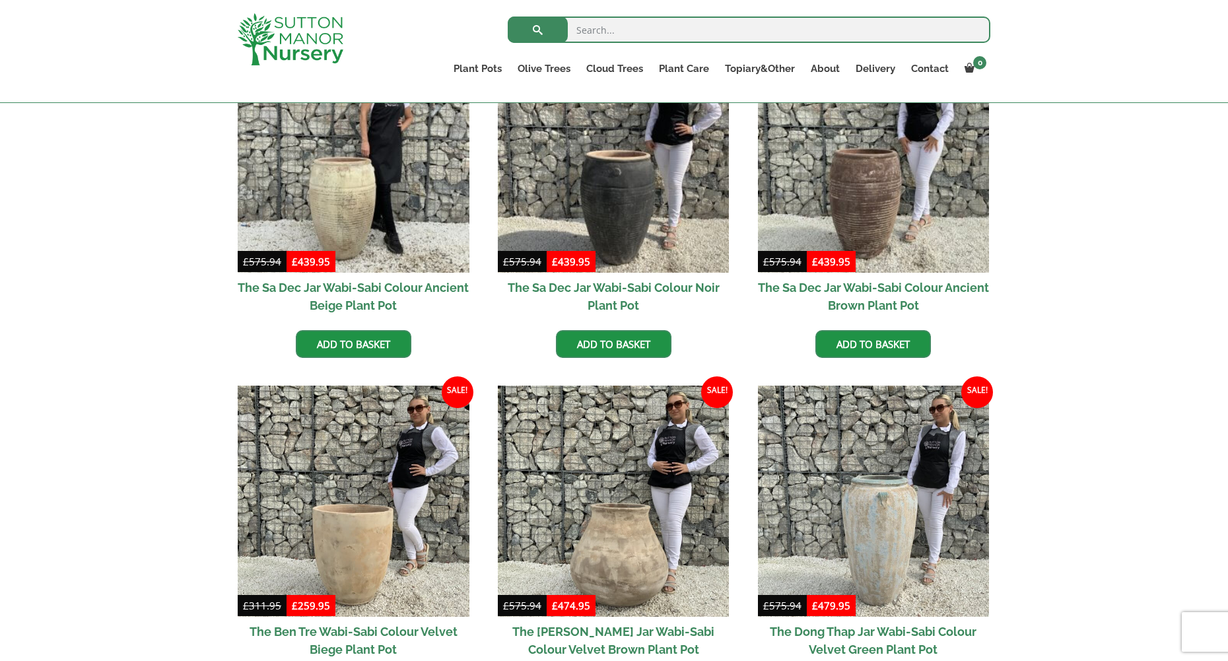
scroll to position [372, 0]
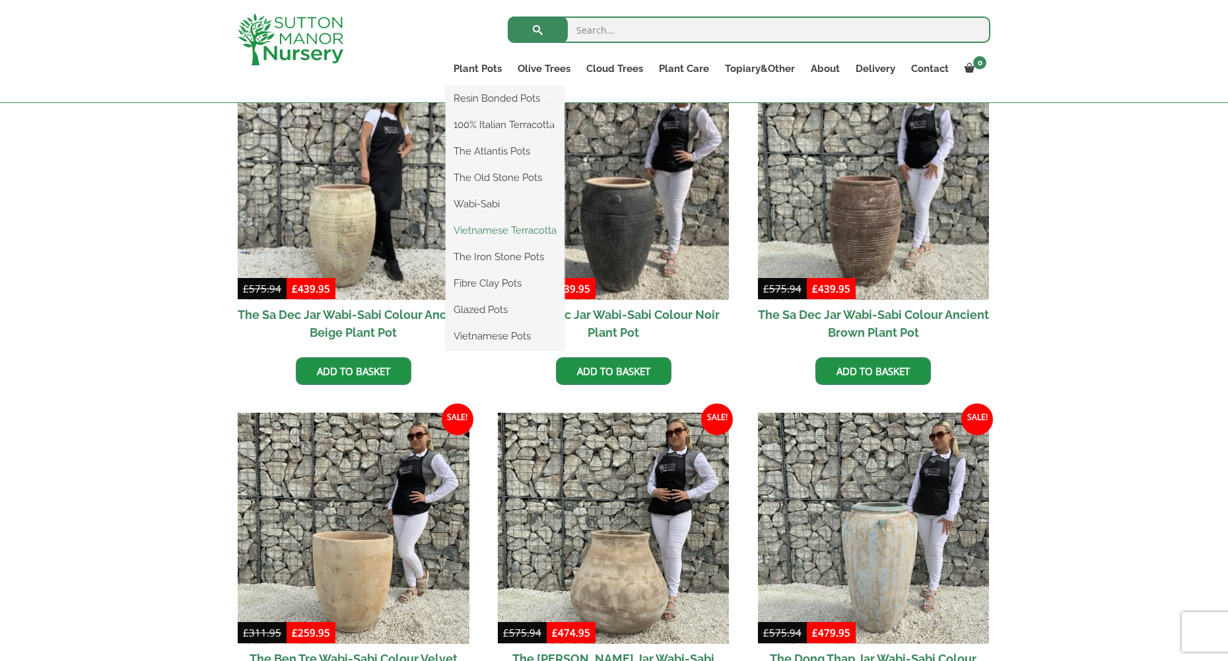
click at [487, 229] on link "Vietnamese Terracotta" at bounding box center [505, 231] width 119 height 20
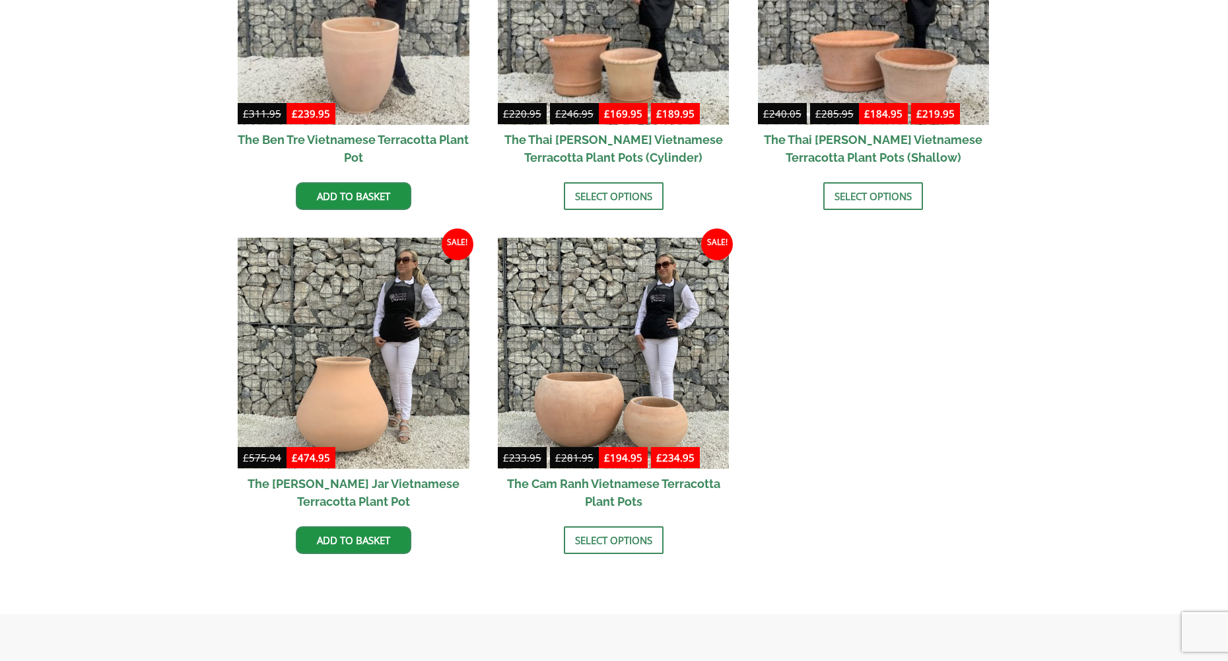
scroll to position [42, 0]
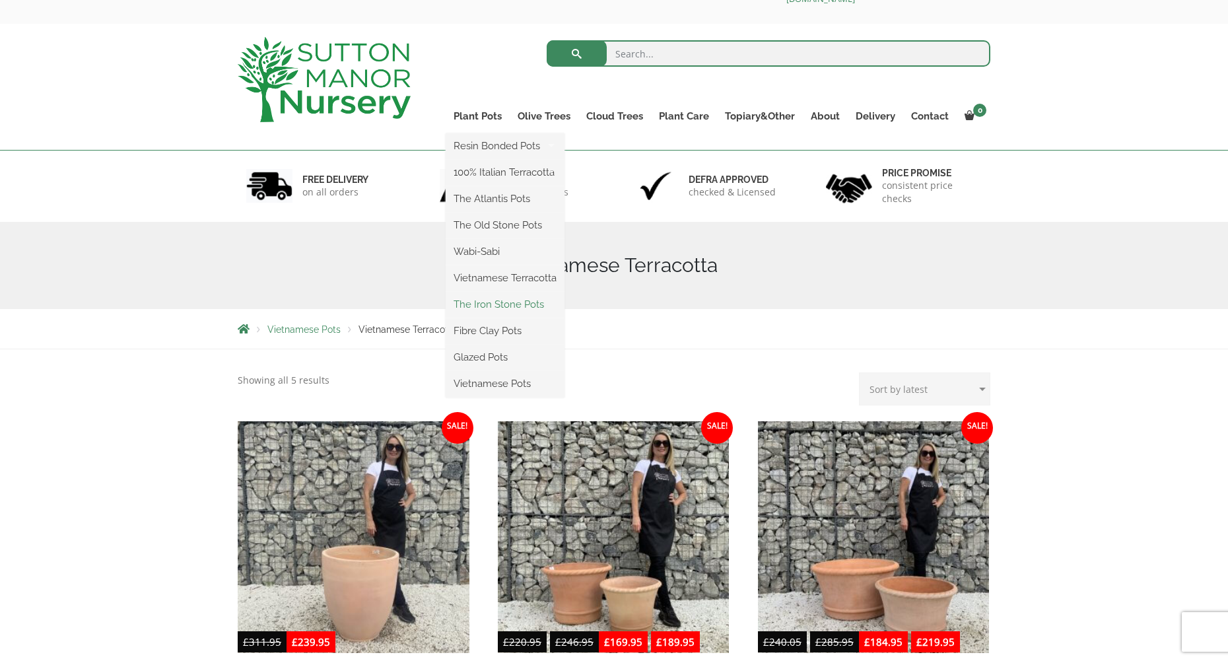
click at [485, 300] on link "The Iron Stone Pots" at bounding box center [505, 305] width 119 height 20
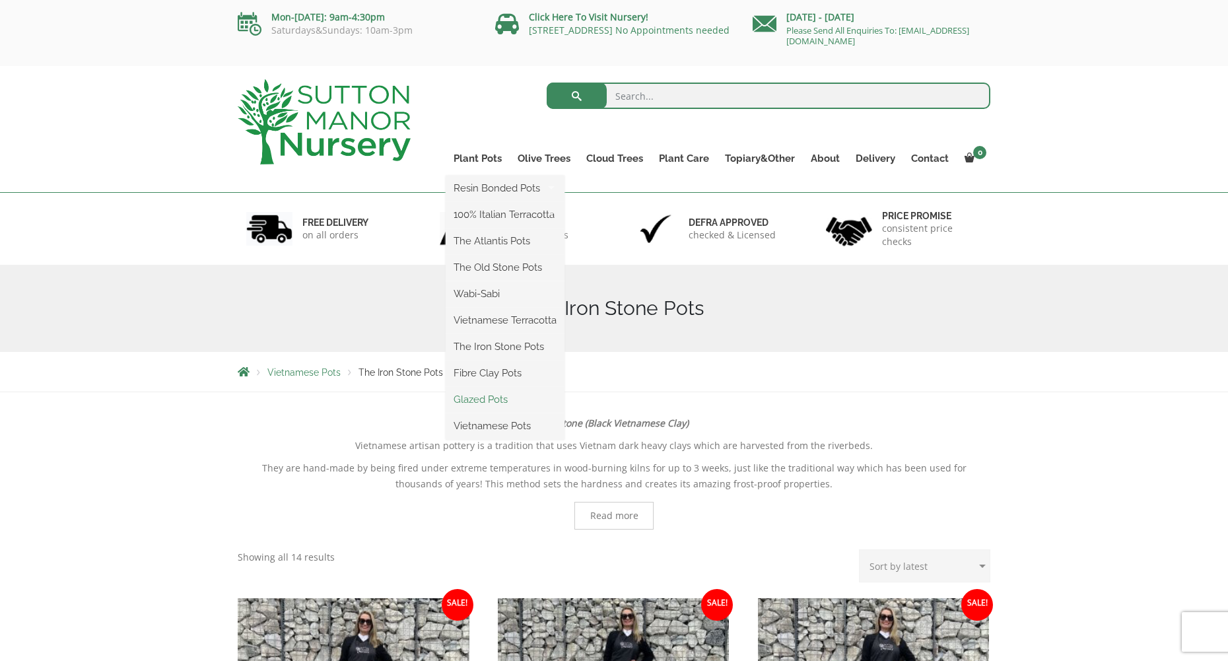
click at [478, 396] on link "Glazed Pots" at bounding box center [505, 400] width 119 height 20
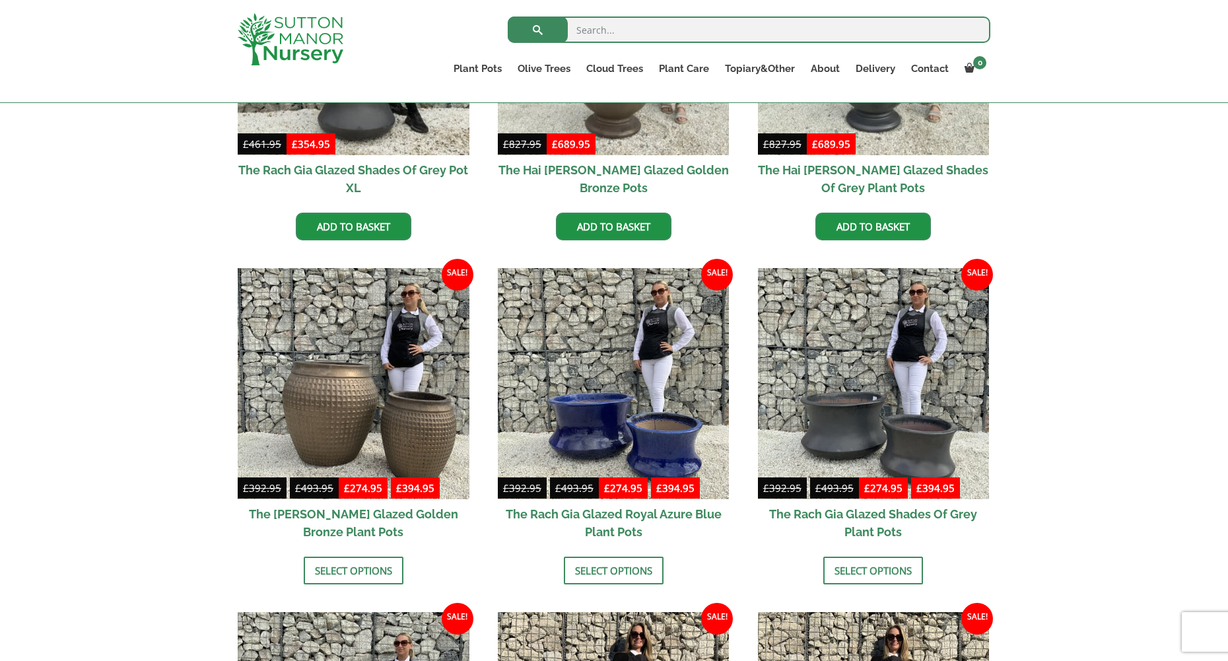
scroll to position [396, 0]
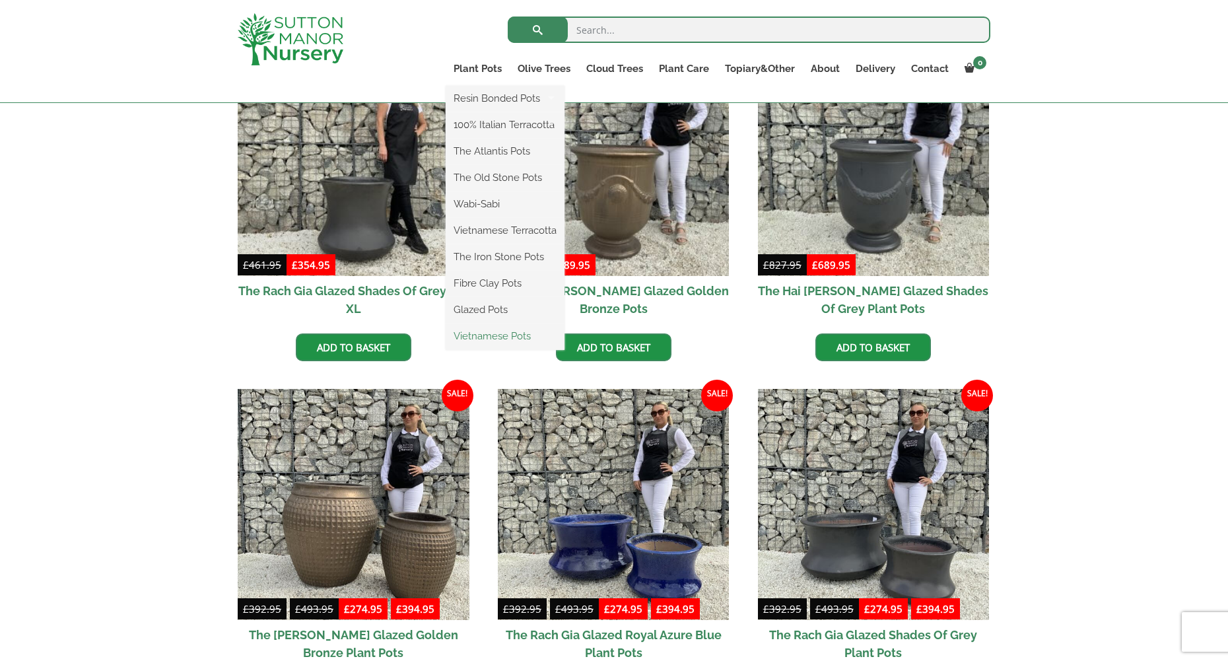
click at [488, 335] on link "Vietnamese Pots" at bounding box center [505, 336] width 119 height 20
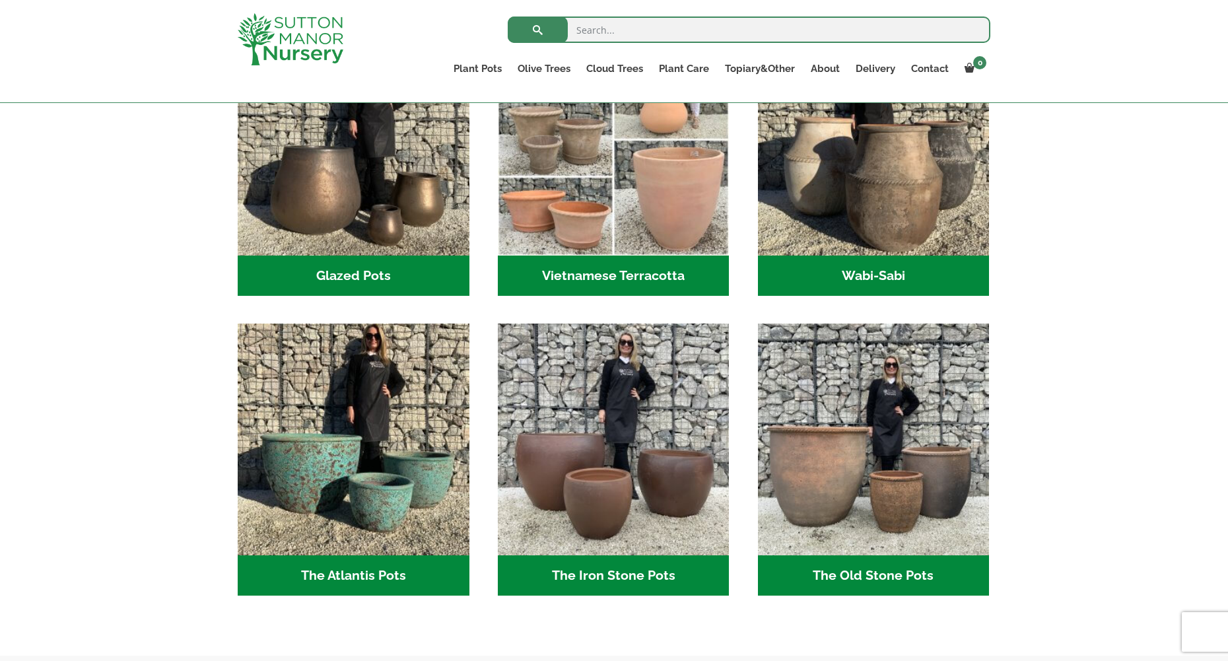
scroll to position [240, 0]
